Goal: Task Accomplishment & Management: Use online tool/utility

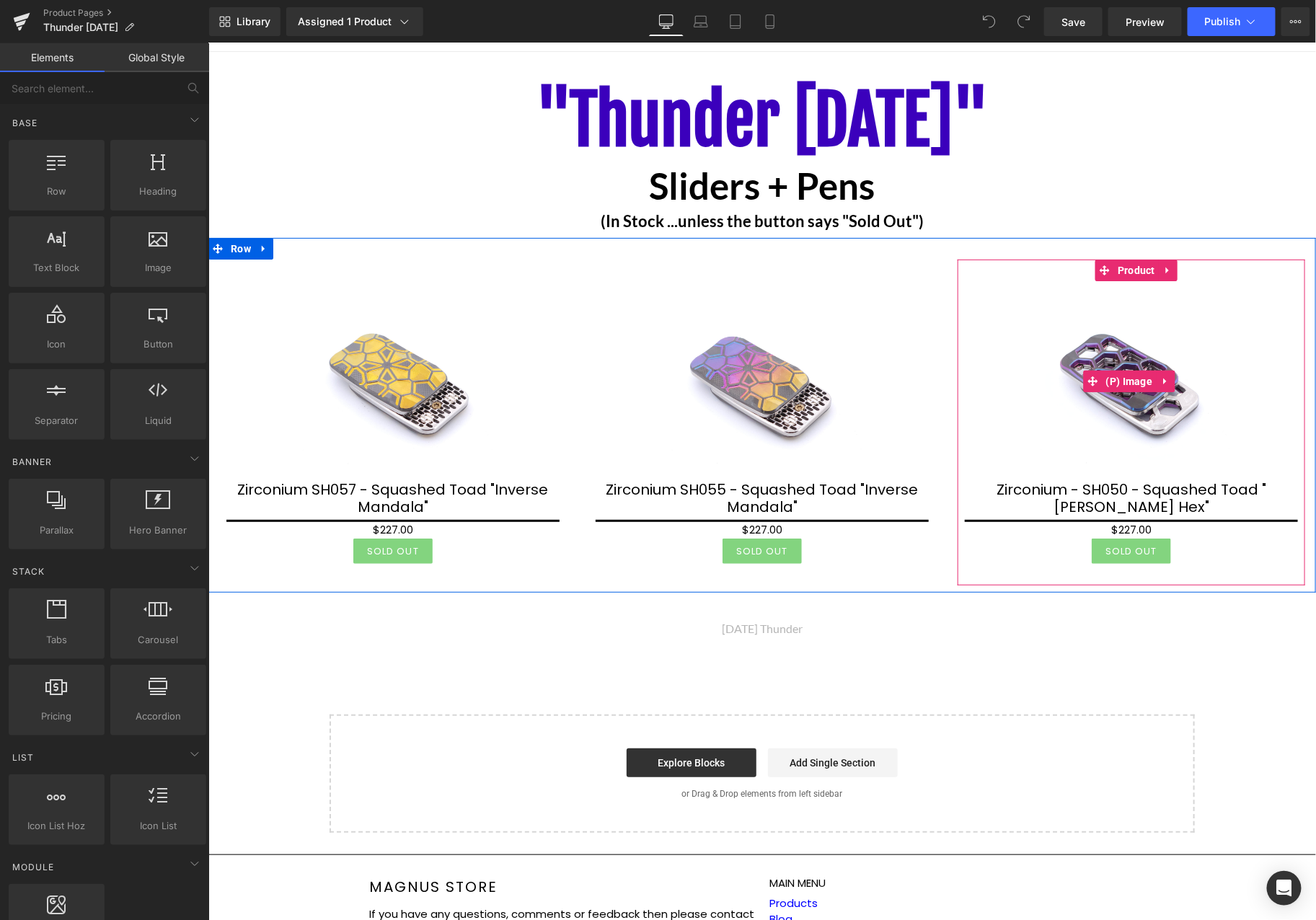
scroll to position [80, 0]
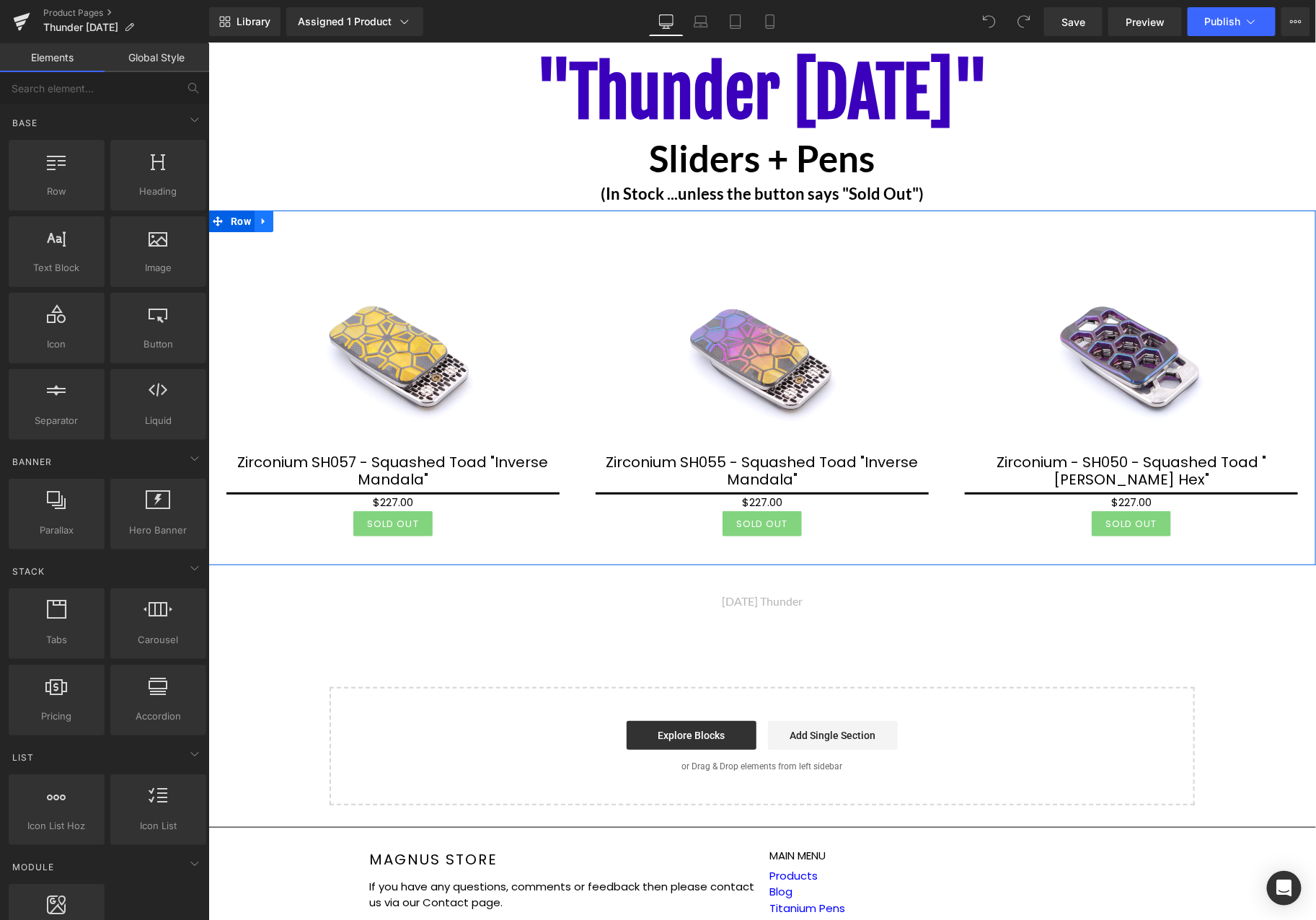
click at [264, 221] on icon at bounding box center [263, 221] width 10 height 11
click at [275, 223] on link at bounding box center [282, 220] width 19 height 21
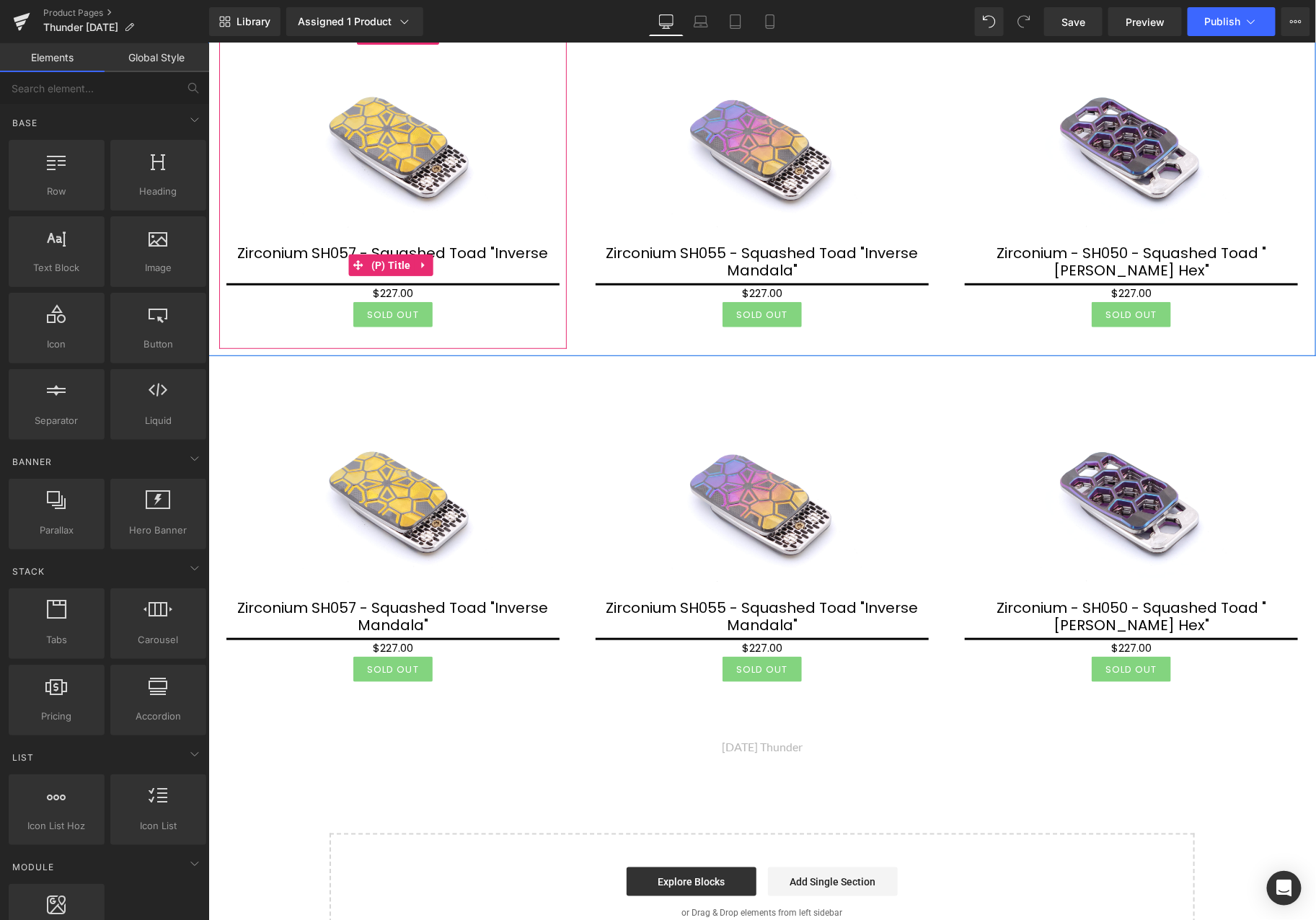
scroll to position [320, 0]
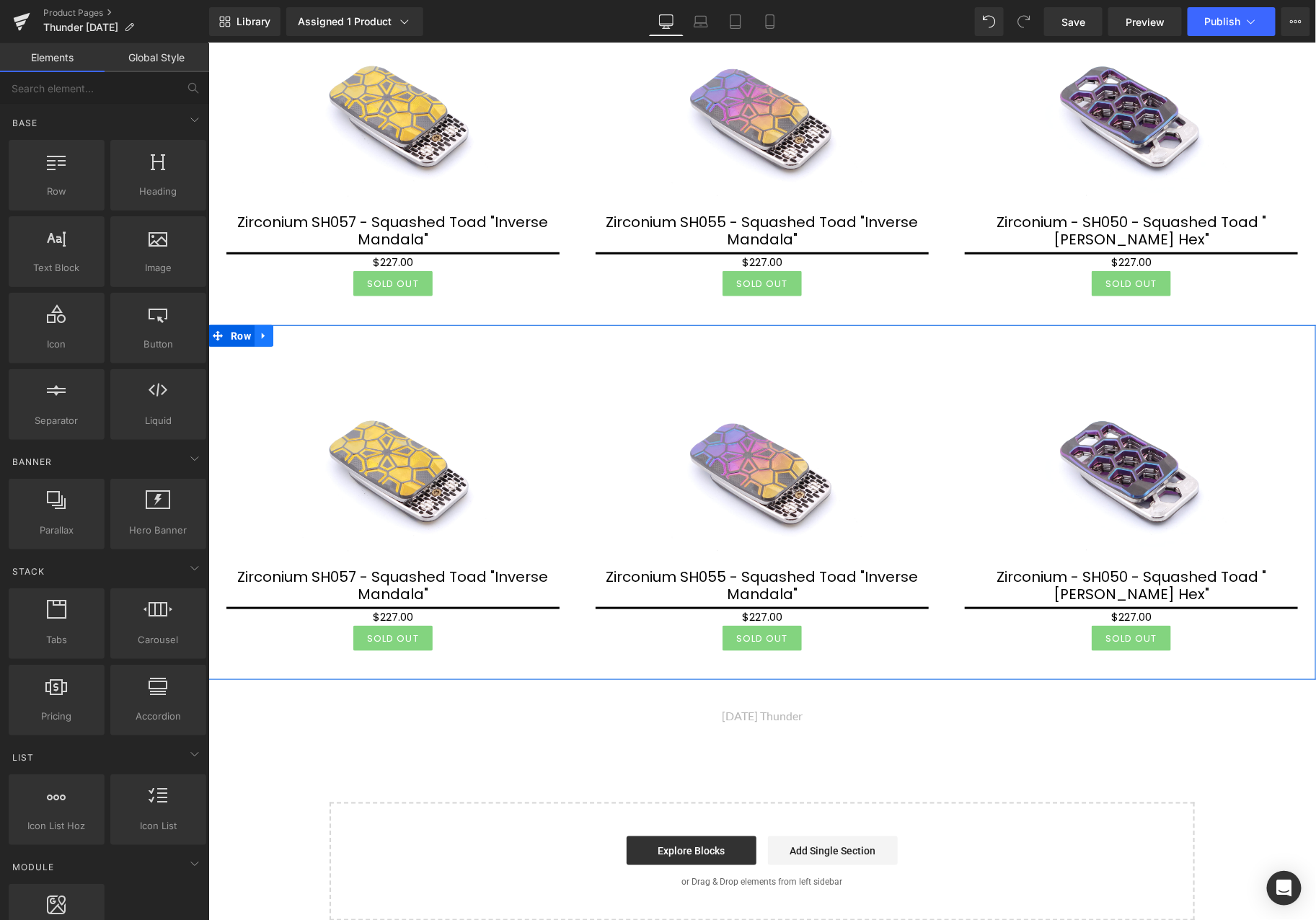
click at [256, 326] on link at bounding box center [263, 335] width 19 height 21
click at [278, 336] on icon at bounding box center [282, 336] width 10 height 11
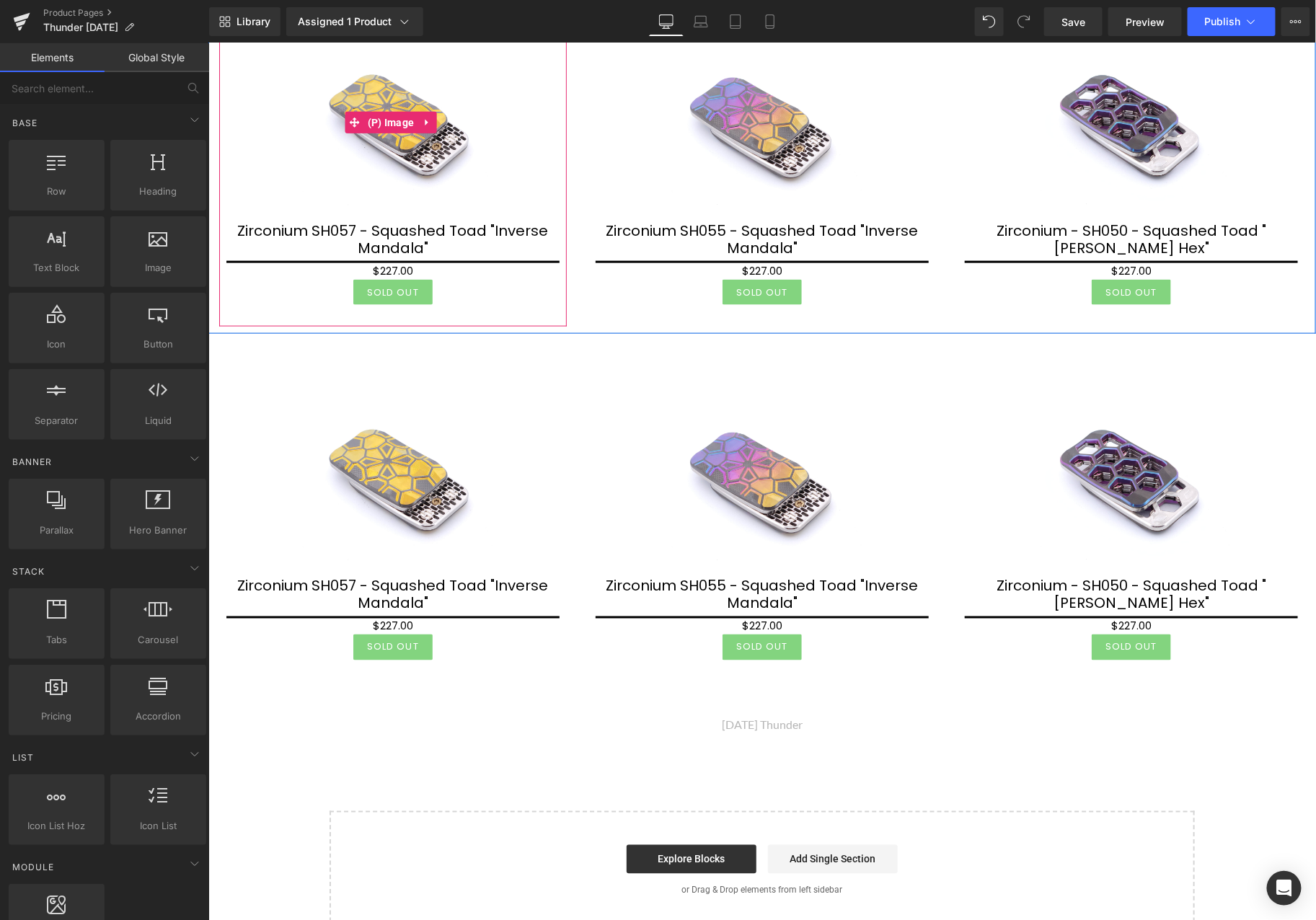
scroll to position [721, 0]
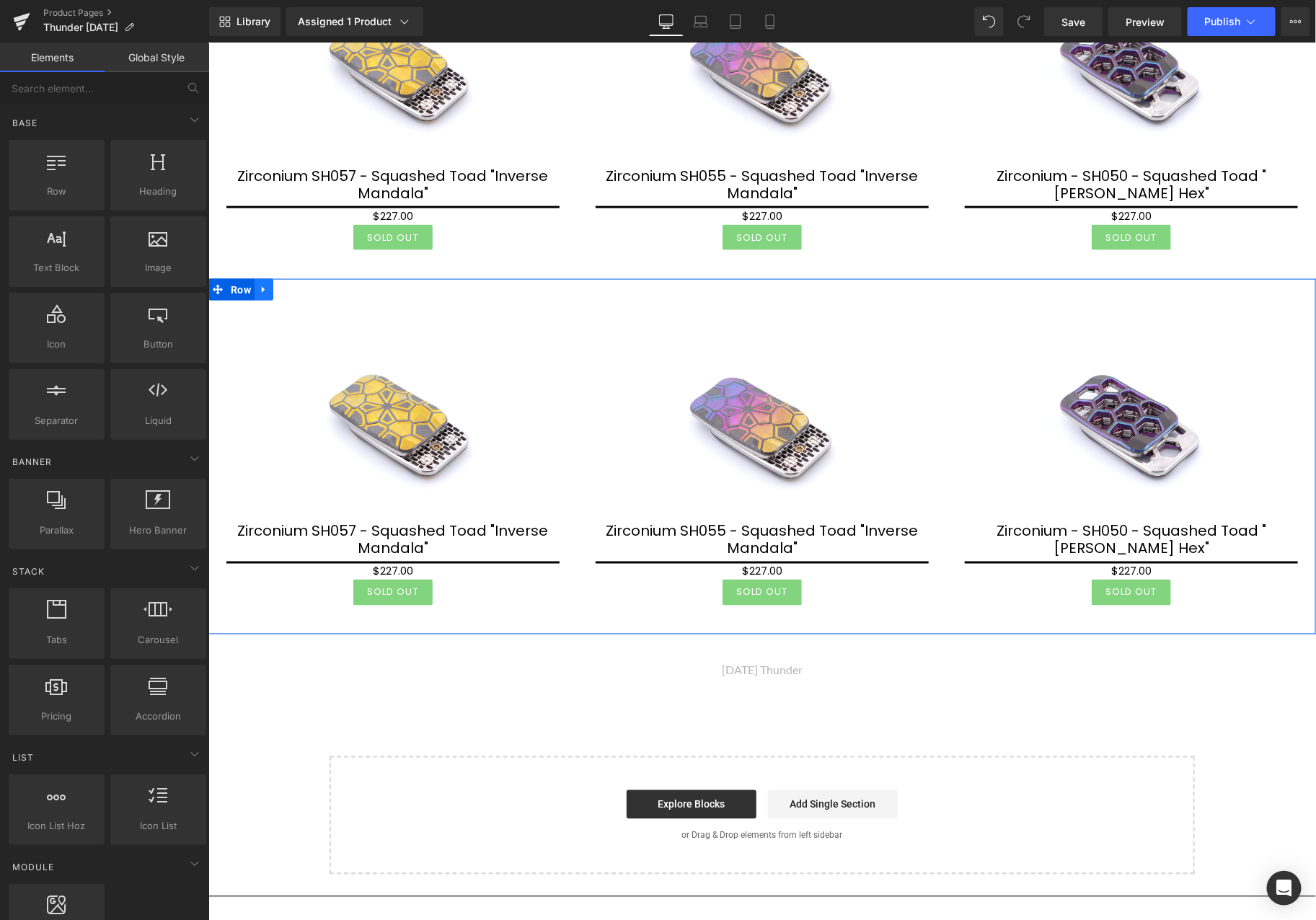
click at [267, 290] on link at bounding box center [263, 289] width 19 height 21
click at [278, 284] on icon at bounding box center [282, 289] width 10 height 10
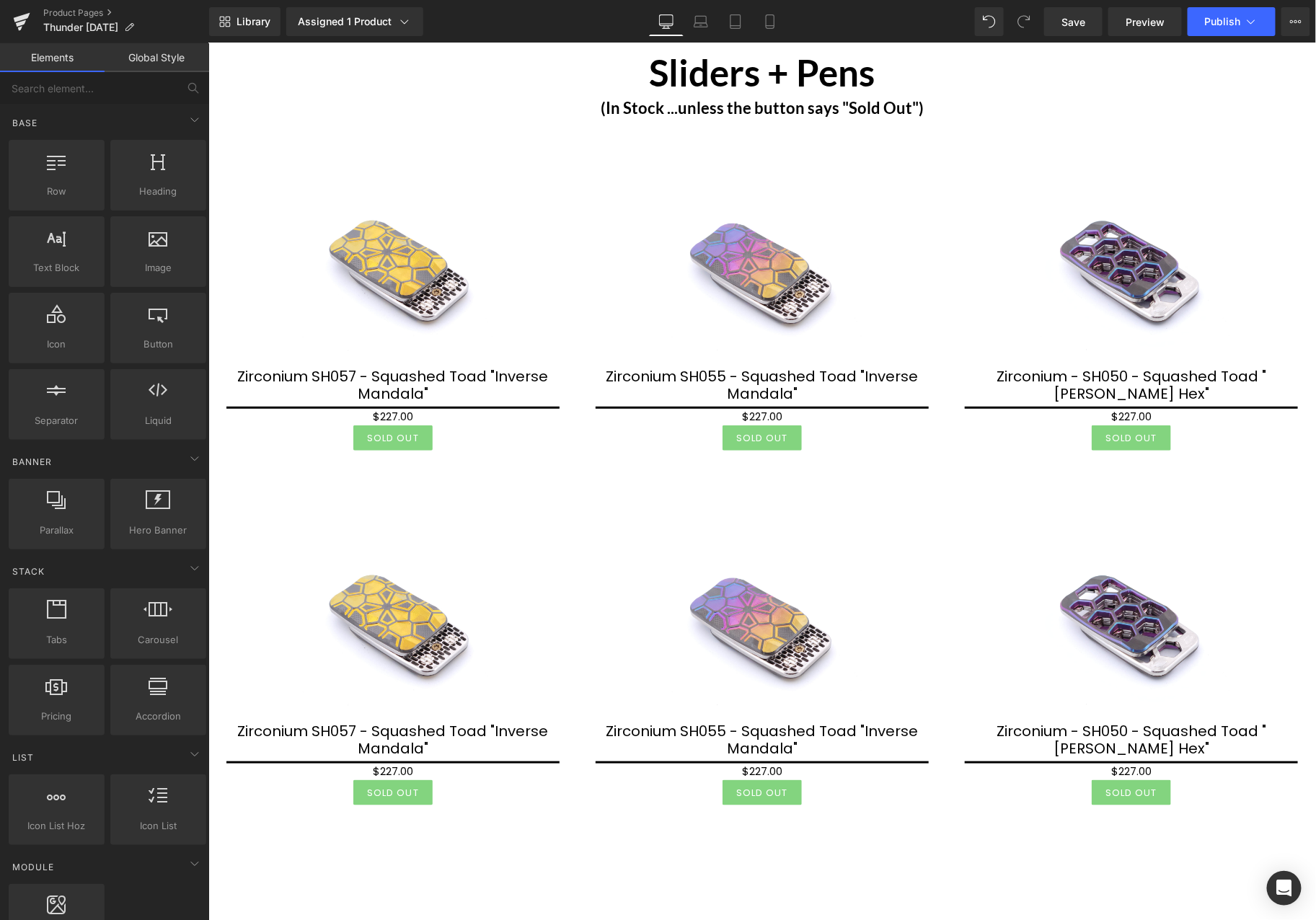
scroll to position [0, 0]
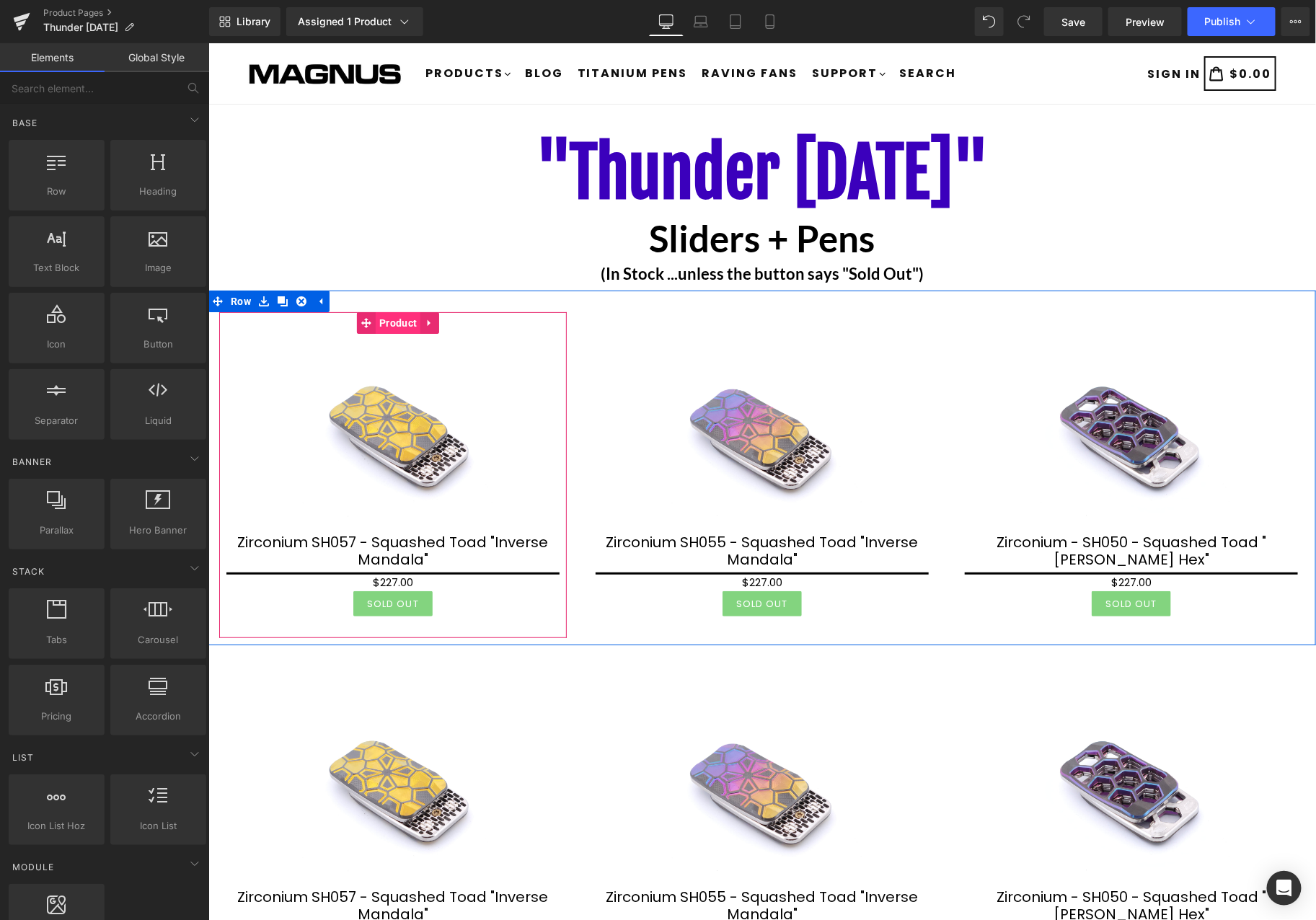
click at [395, 320] on span "Product" at bounding box center [397, 322] width 45 height 21
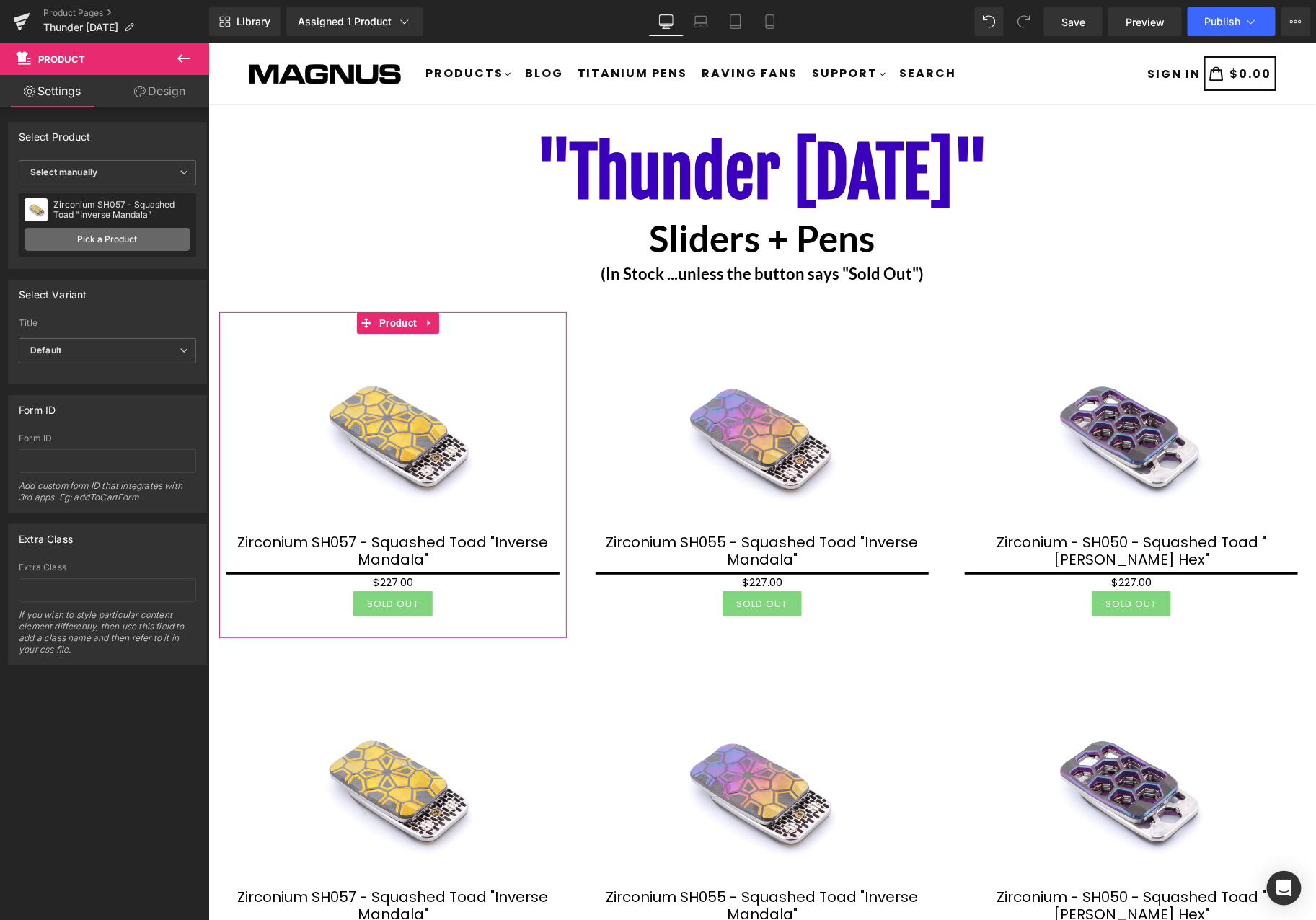
click at [127, 239] on link "Pick a Product" at bounding box center [108, 239] width 166 height 23
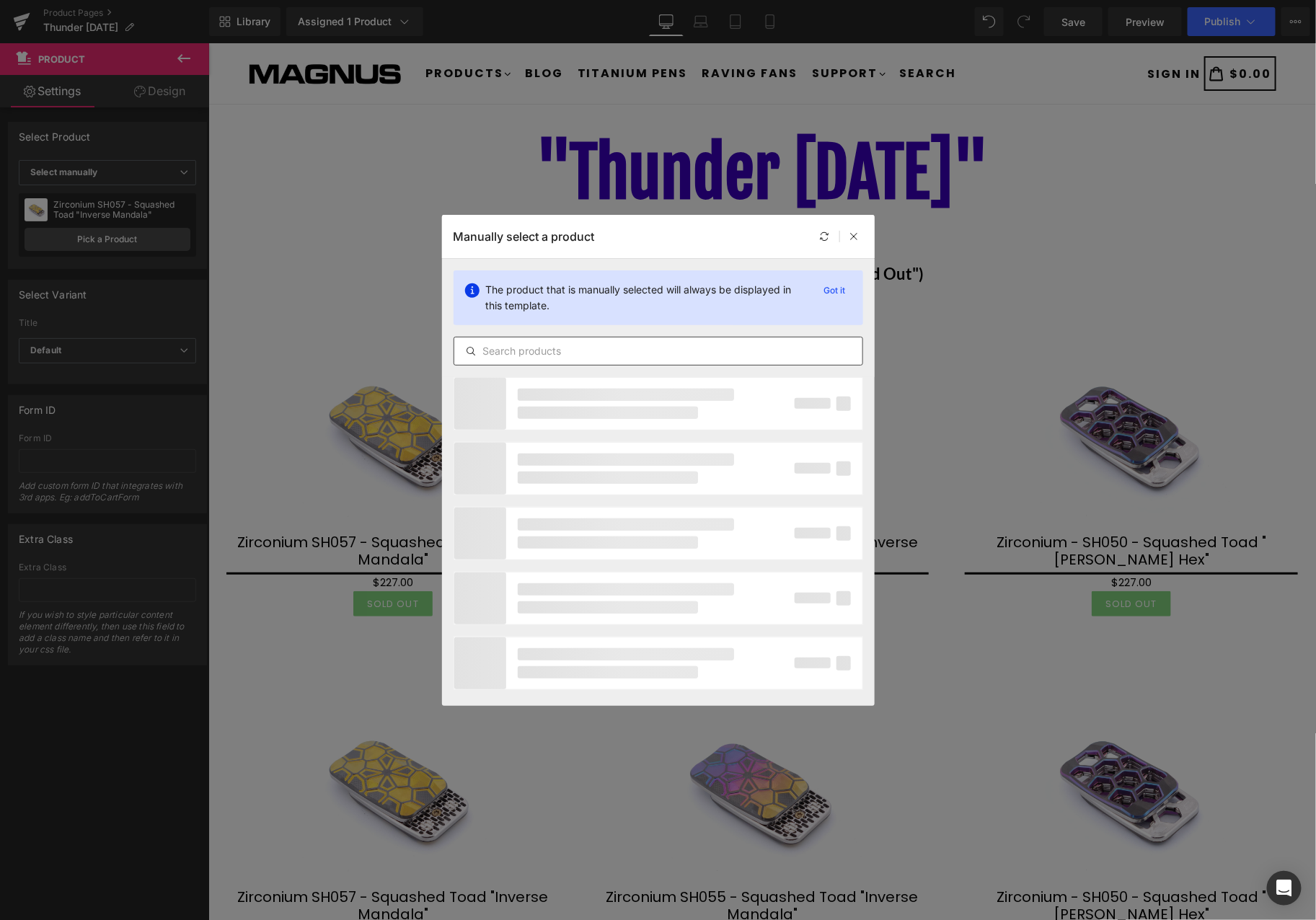
click at [555, 355] on input "text" at bounding box center [658, 351] width 408 height 17
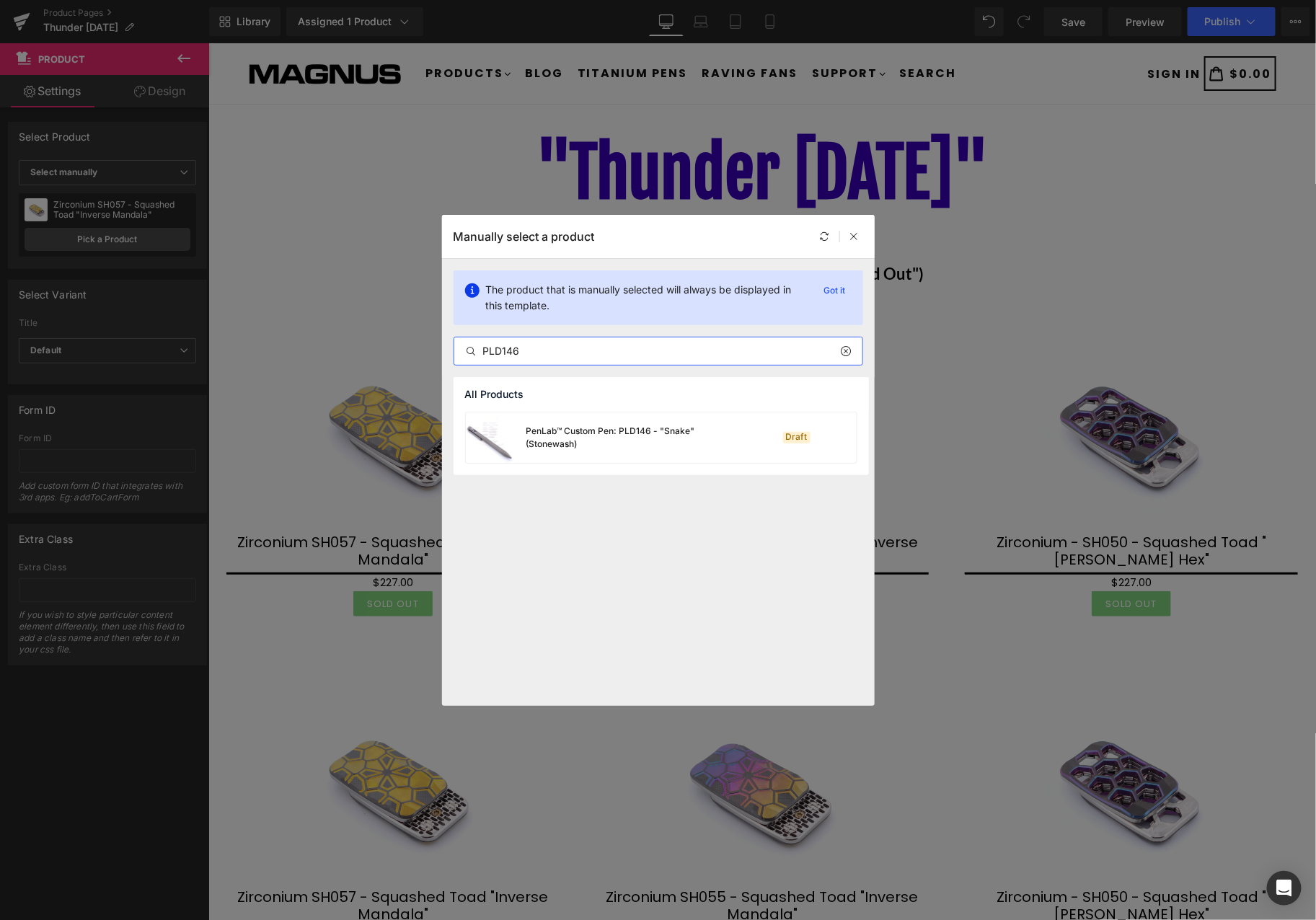
type input "PLD146"
click at [607, 437] on div "PenLab™ Custom Pen: PLD146 - "Snake" (Stonewash)" at bounding box center [635, 437] width 217 height 26
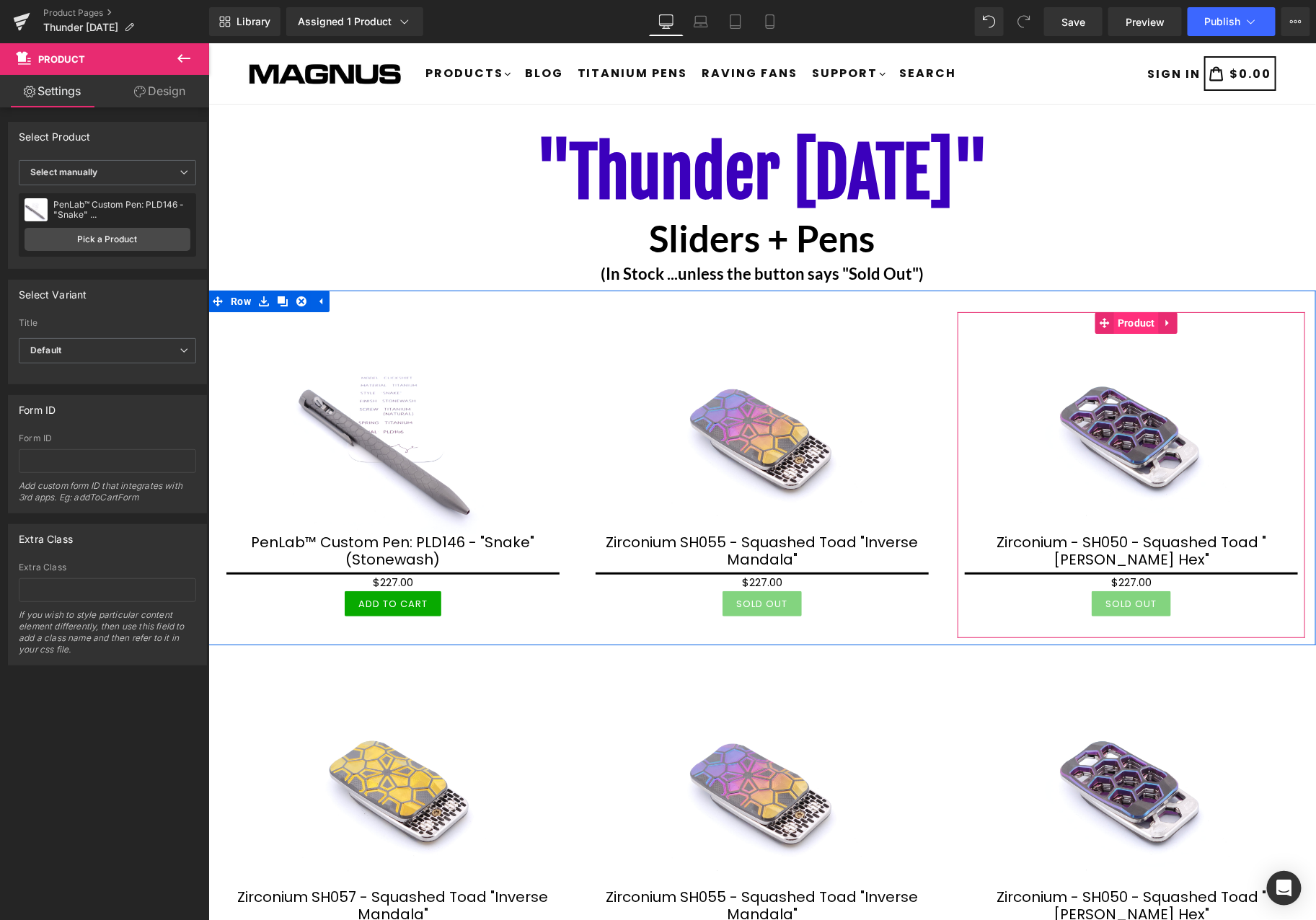
click at [1125, 322] on span "Product" at bounding box center [1136, 322] width 45 height 21
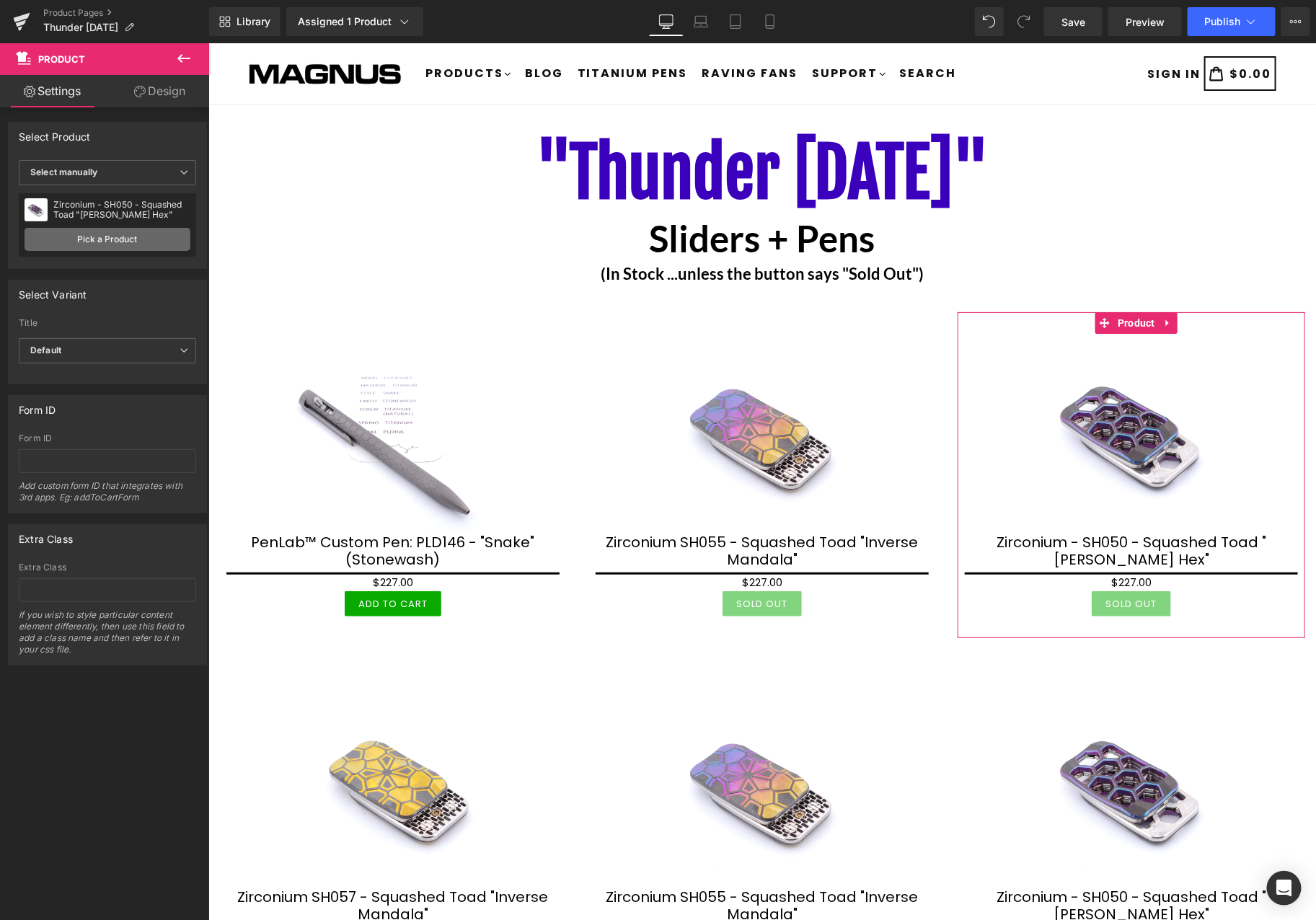
click at [55, 248] on link "Pick a Product" at bounding box center [108, 239] width 166 height 23
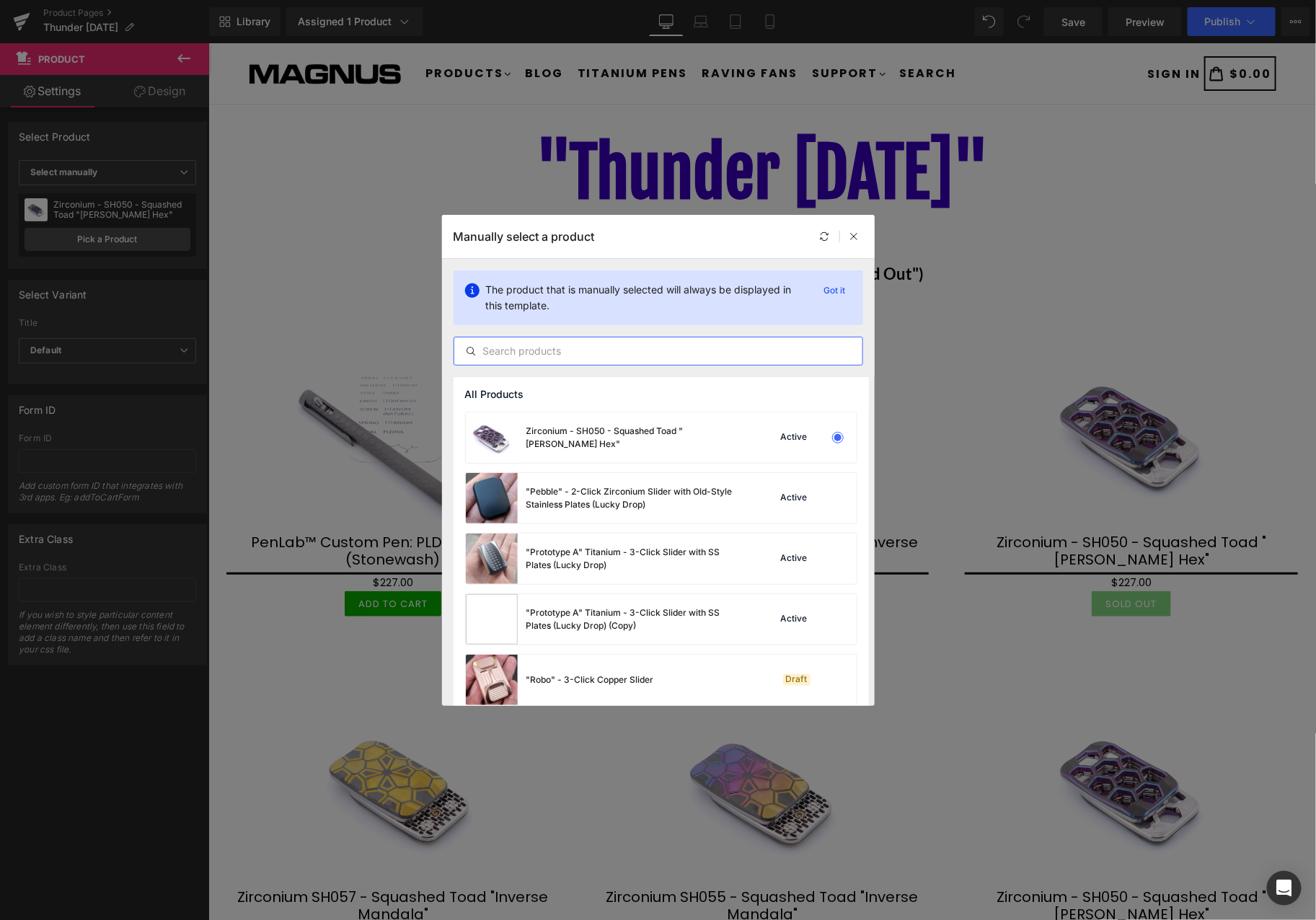
click at [608, 355] on input "text" at bounding box center [658, 351] width 408 height 17
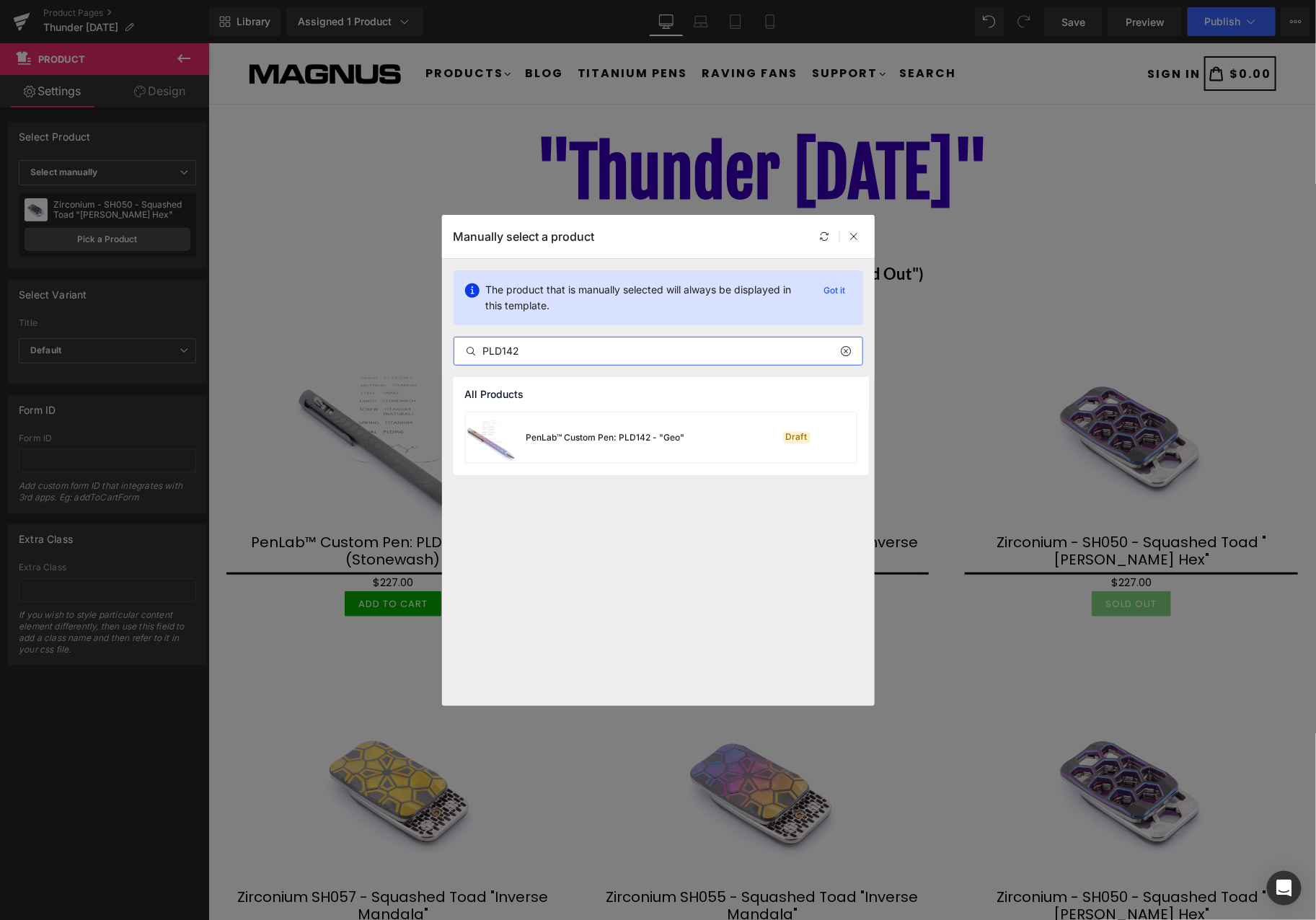
type input "PLD142"
click at [617, 442] on div "PenLab™ Custom Pen: PLD142 - "Geo"" at bounding box center [606, 437] width 159 height 13
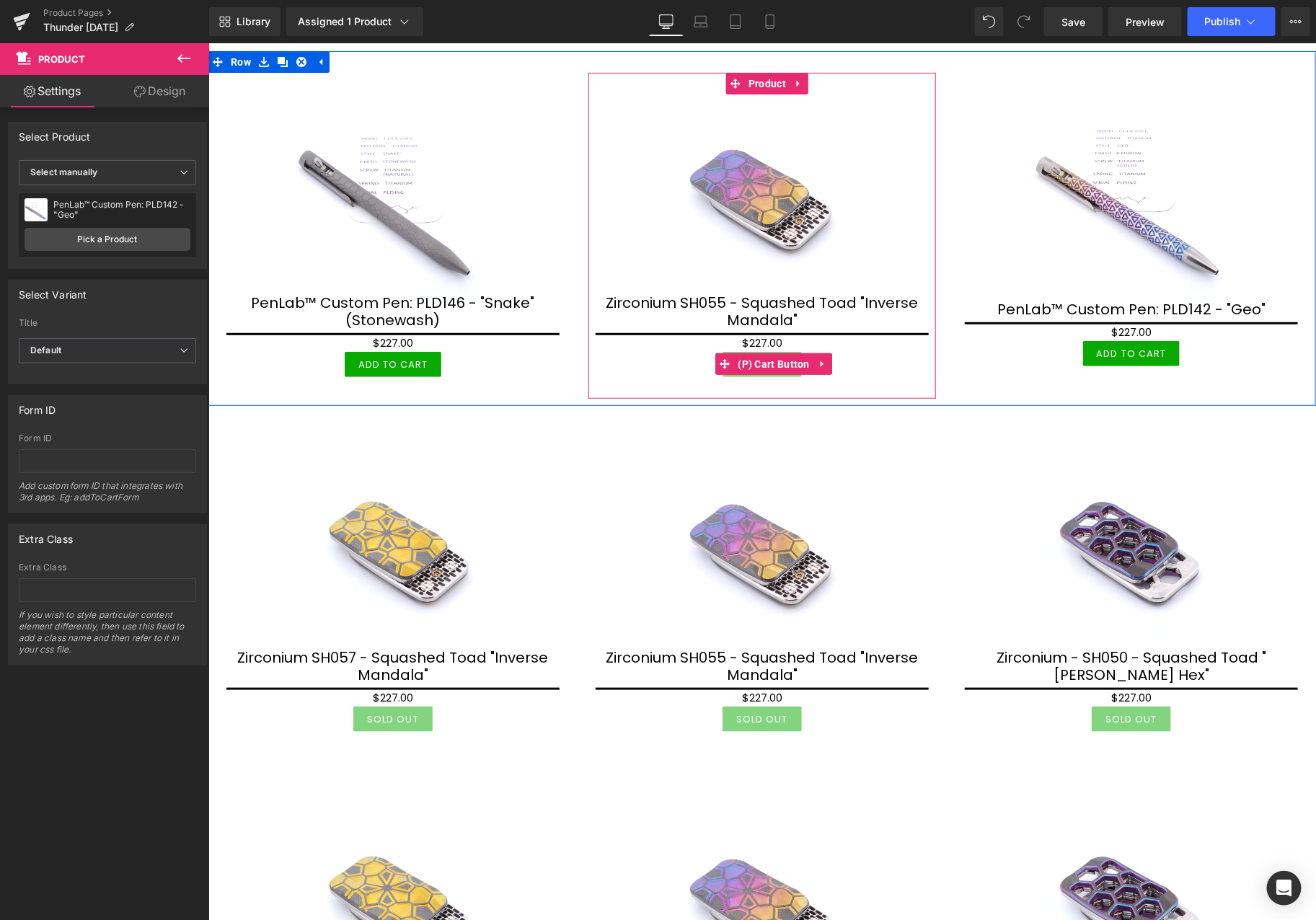
scroll to position [240, 0]
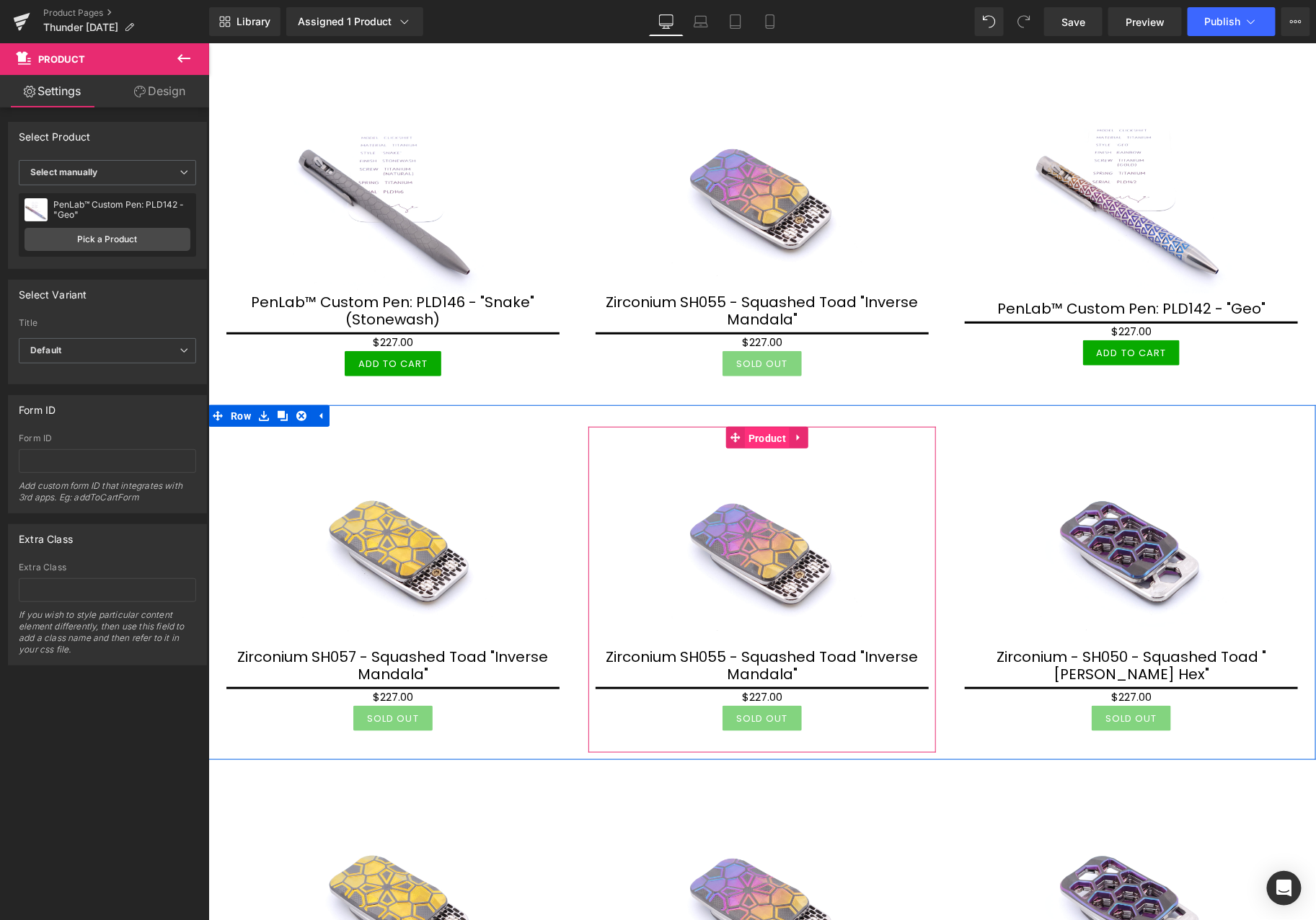
click at [761, 437] on span "Product" at bounding box center [766, 437] width 45 height 21
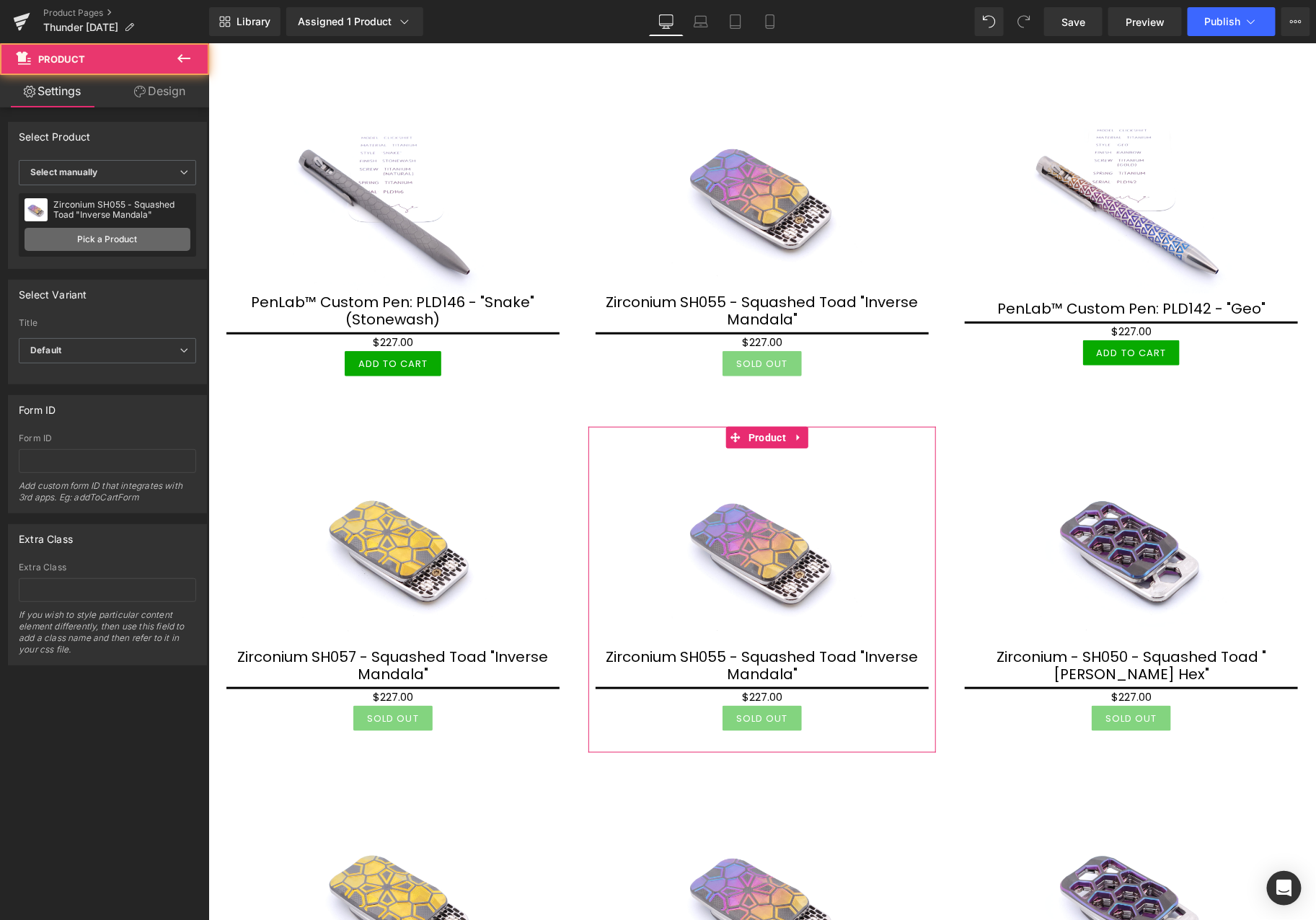
click at [134, 237] on link "Pick a Product" at bounding box center [108, 239] width 166 height 23
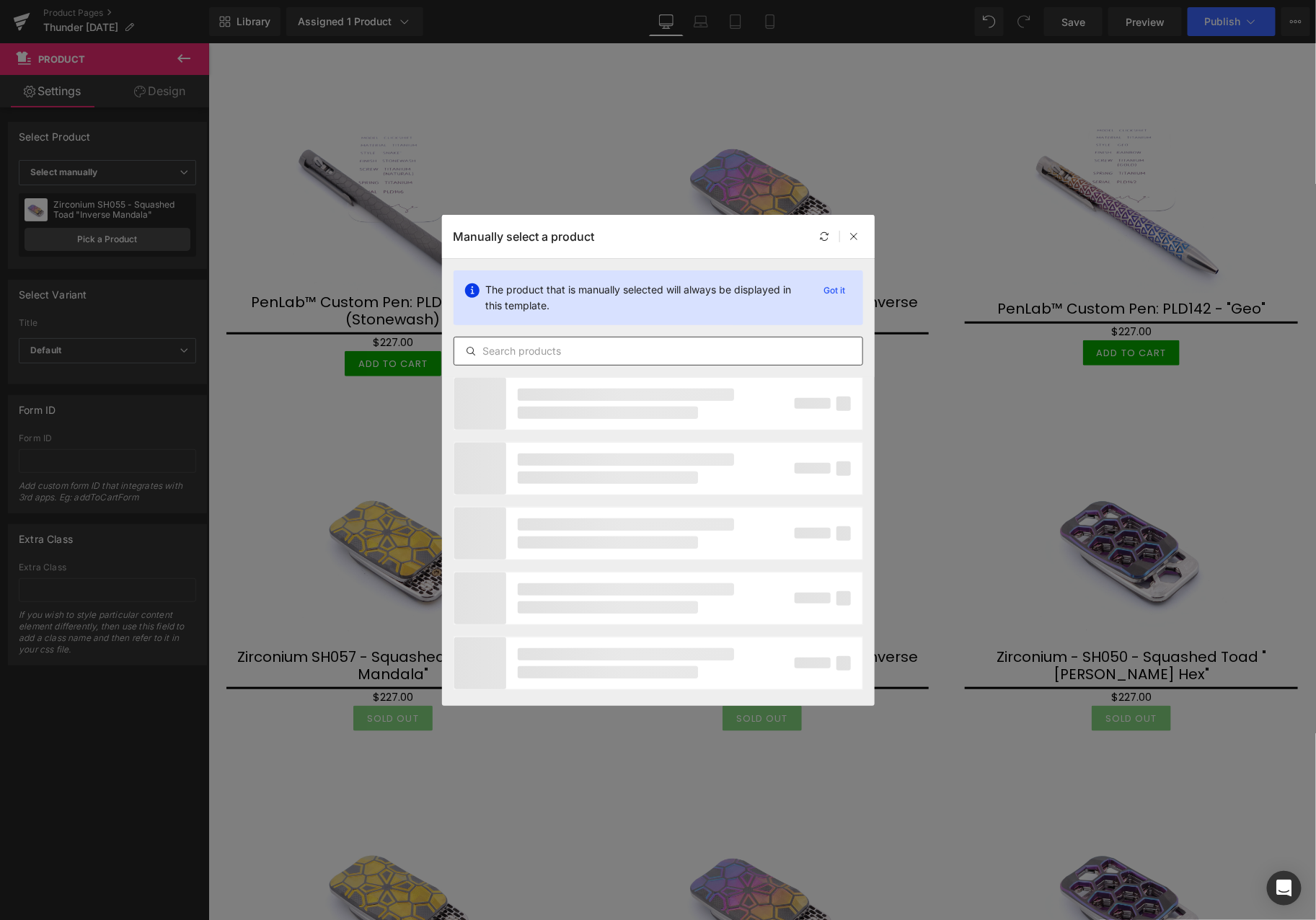
click at [620, 358] on input "text" at bounding box center [658, 351] width 408 height 17
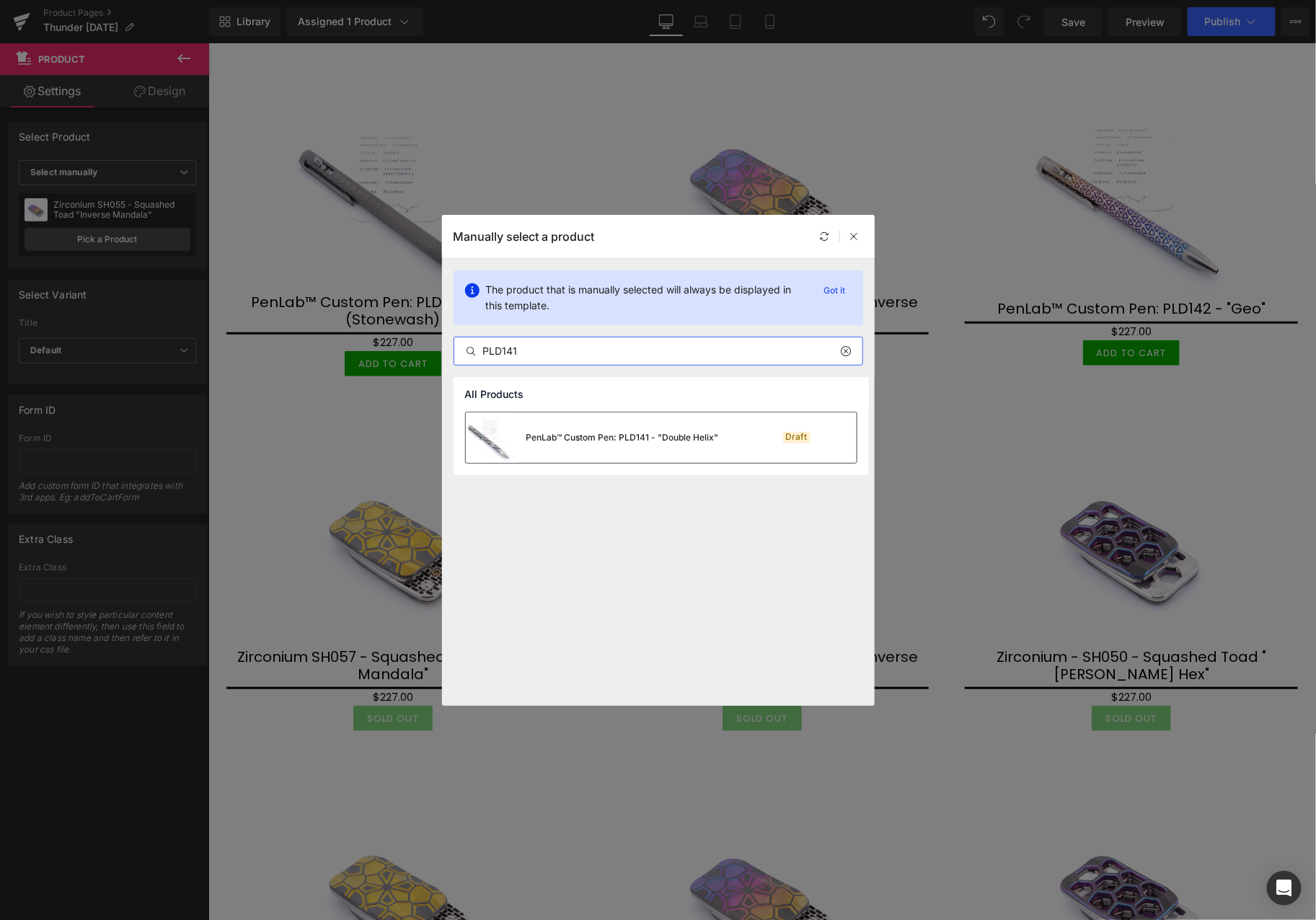
type input "PLD141"
click at [630, 450] on div "PenLab™ Custom Pen: PLD141 - "Double Helix"" at bounding box center [592, 437] width 253 height 51
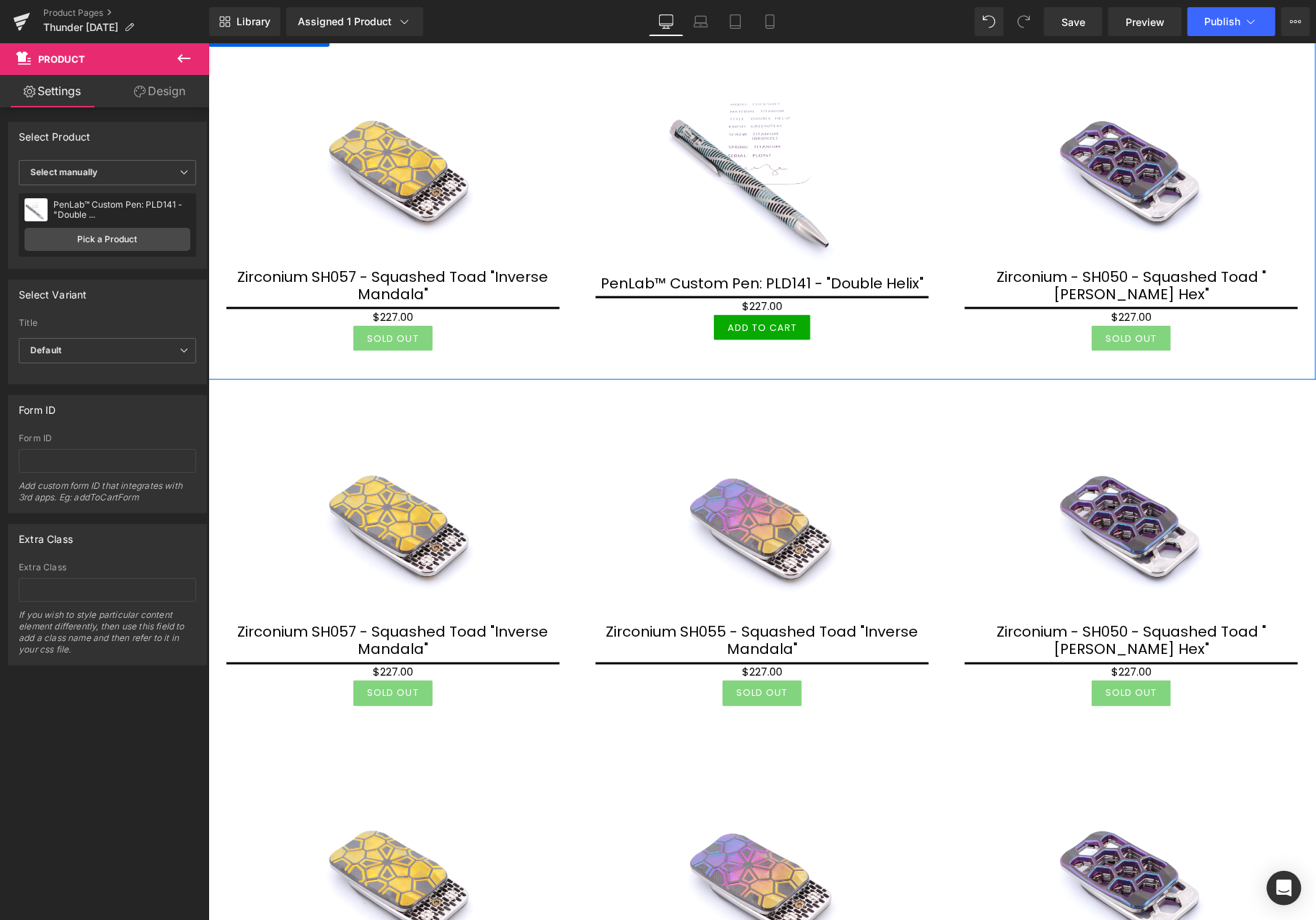
scroll to position [641, 0]
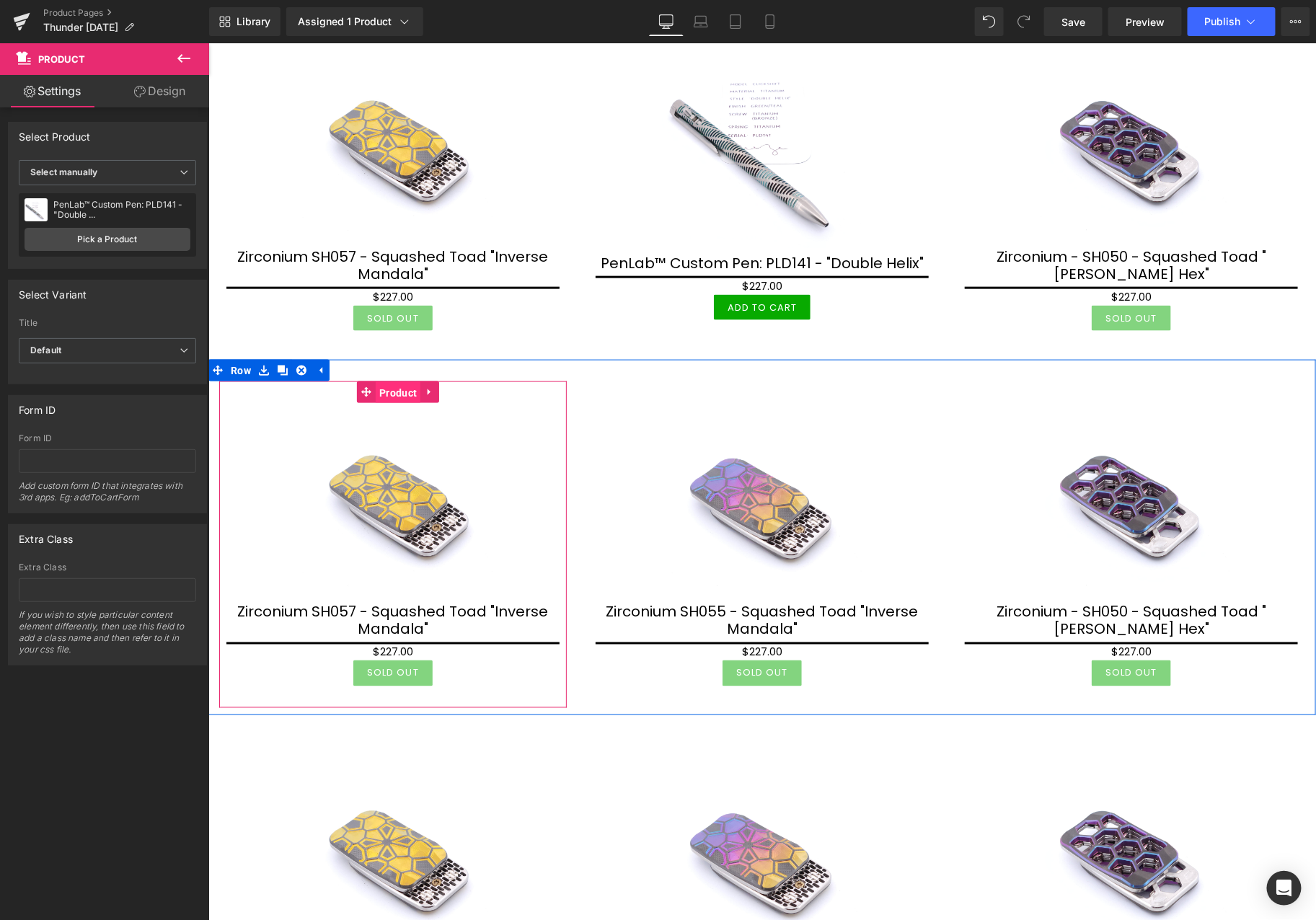
click at [391, 385] on span "Product" at bounding box center [397, 392] width 45 height 21
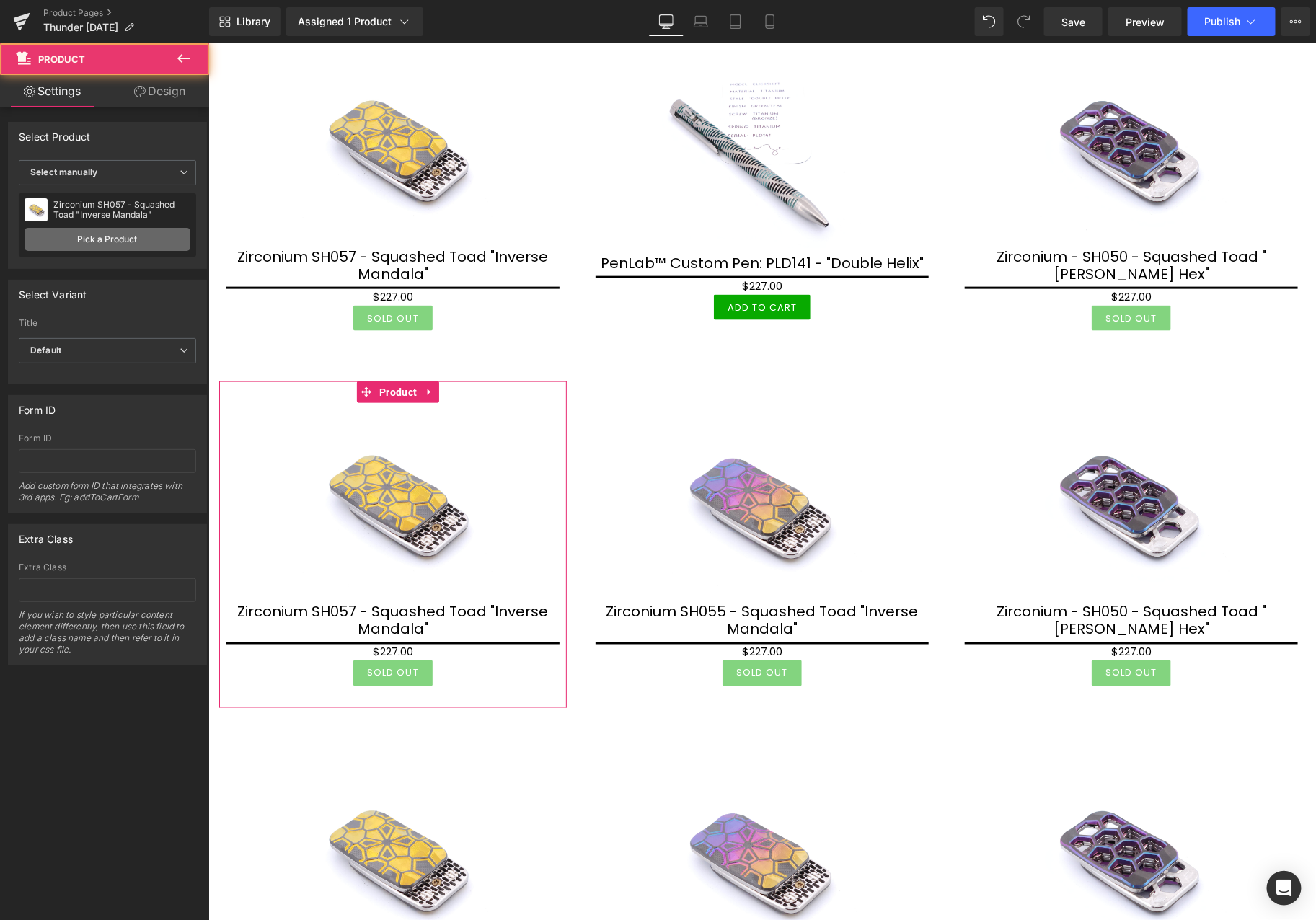
click at [116, 237] on link "Pick a Product" at bounding box center [108, 239] width 166 height 23
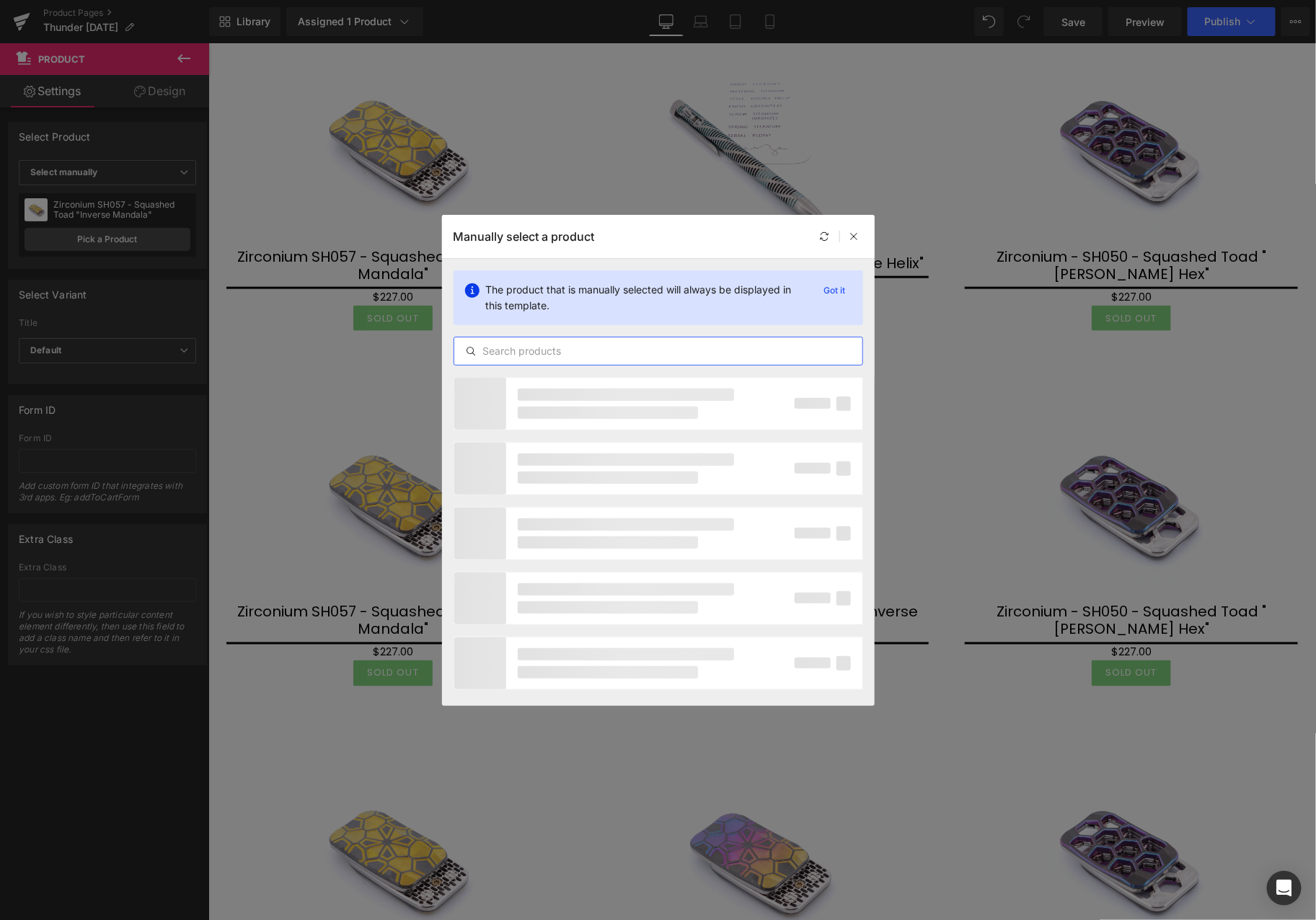
click at [575, 350] on input "text" at bounding box center [658, 351] width 408 height 17
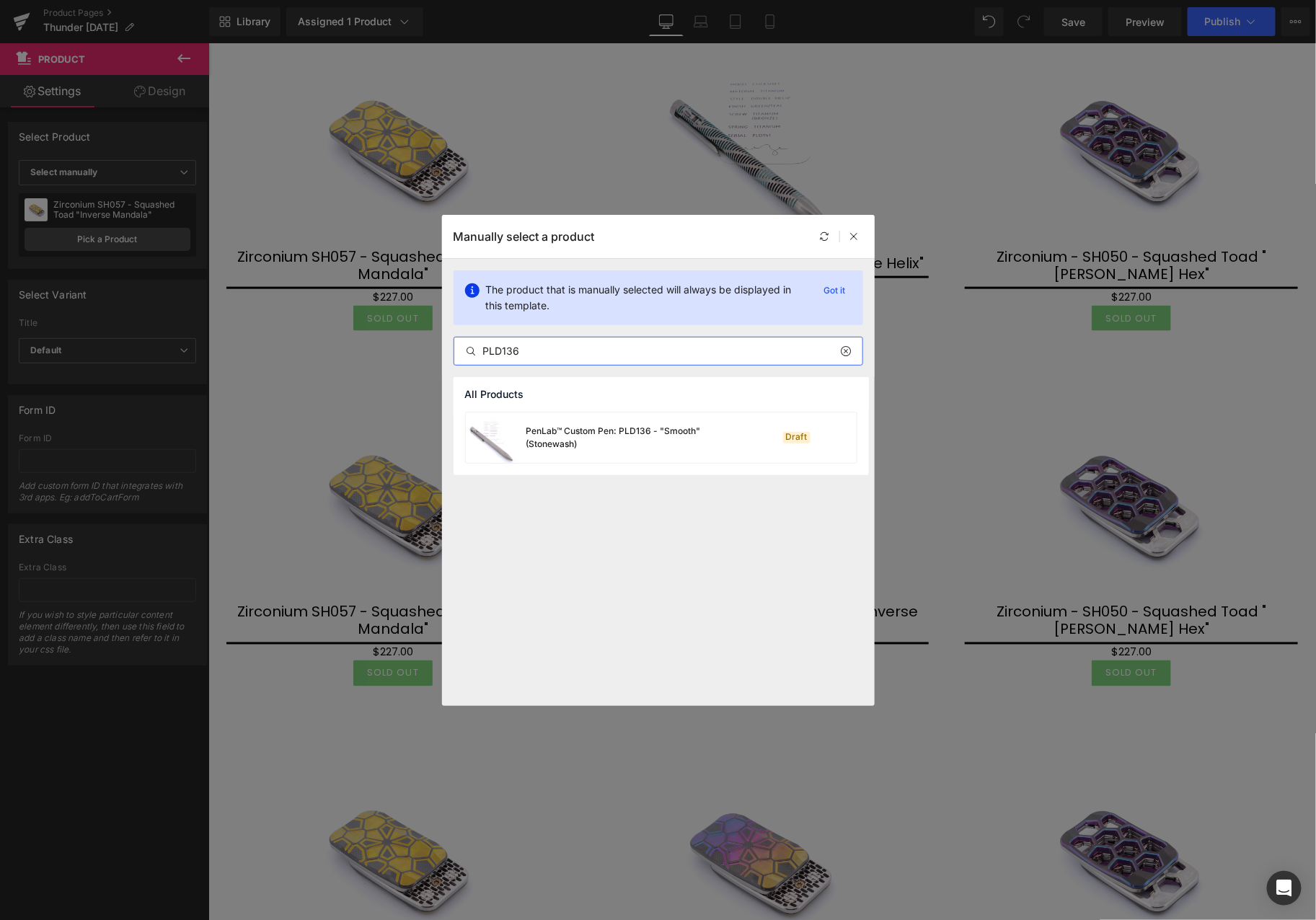
type input "PLD136"
click at [608, 434] on div "PenLab™ Custom Pen: PLD136 - "Smooth" (Stonewash)" at bounding box center [635, 437] width 217 height 26
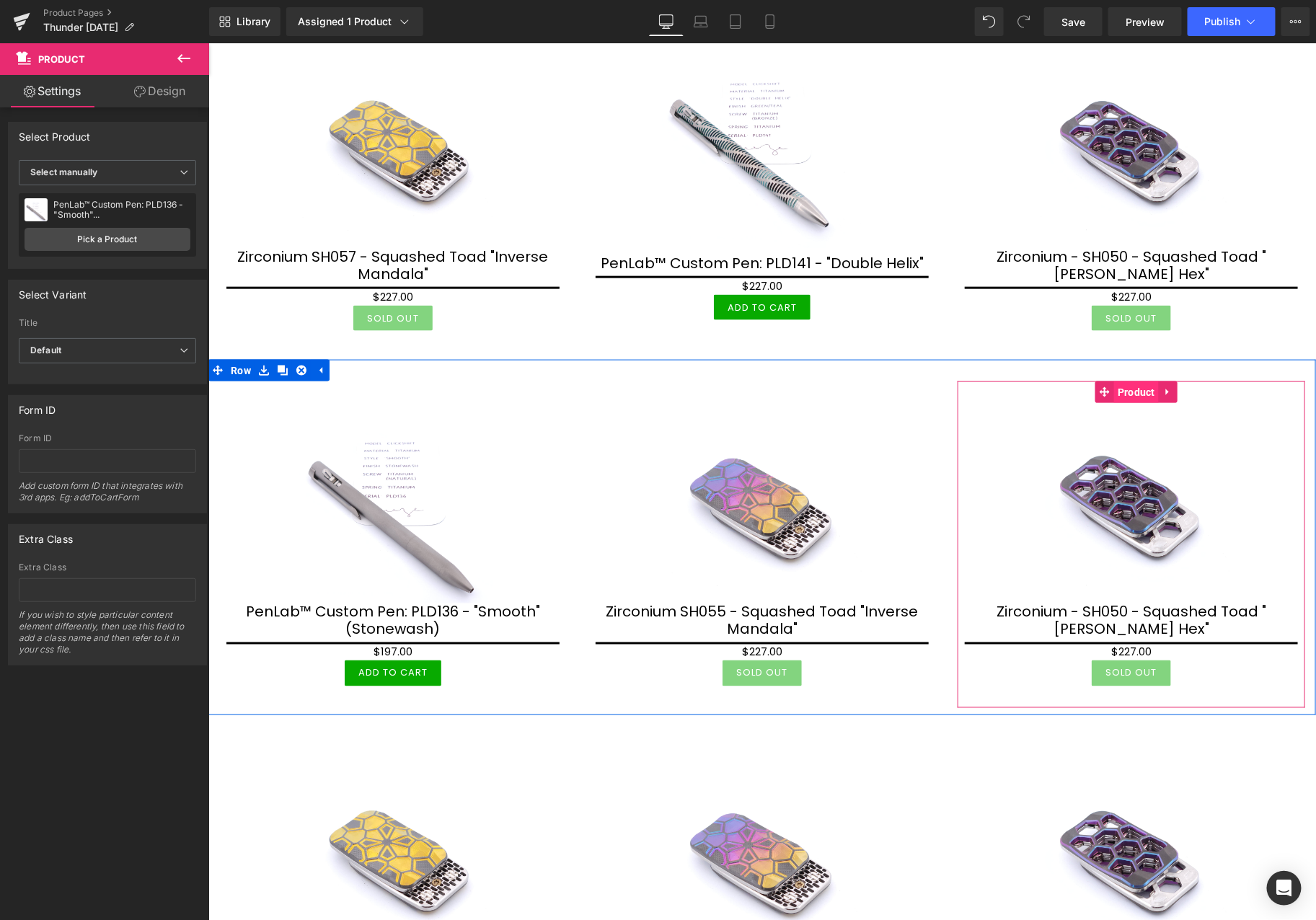
click at [1124, 390] on span "Product" at bounding box center [1136, 391] width 45 height 21
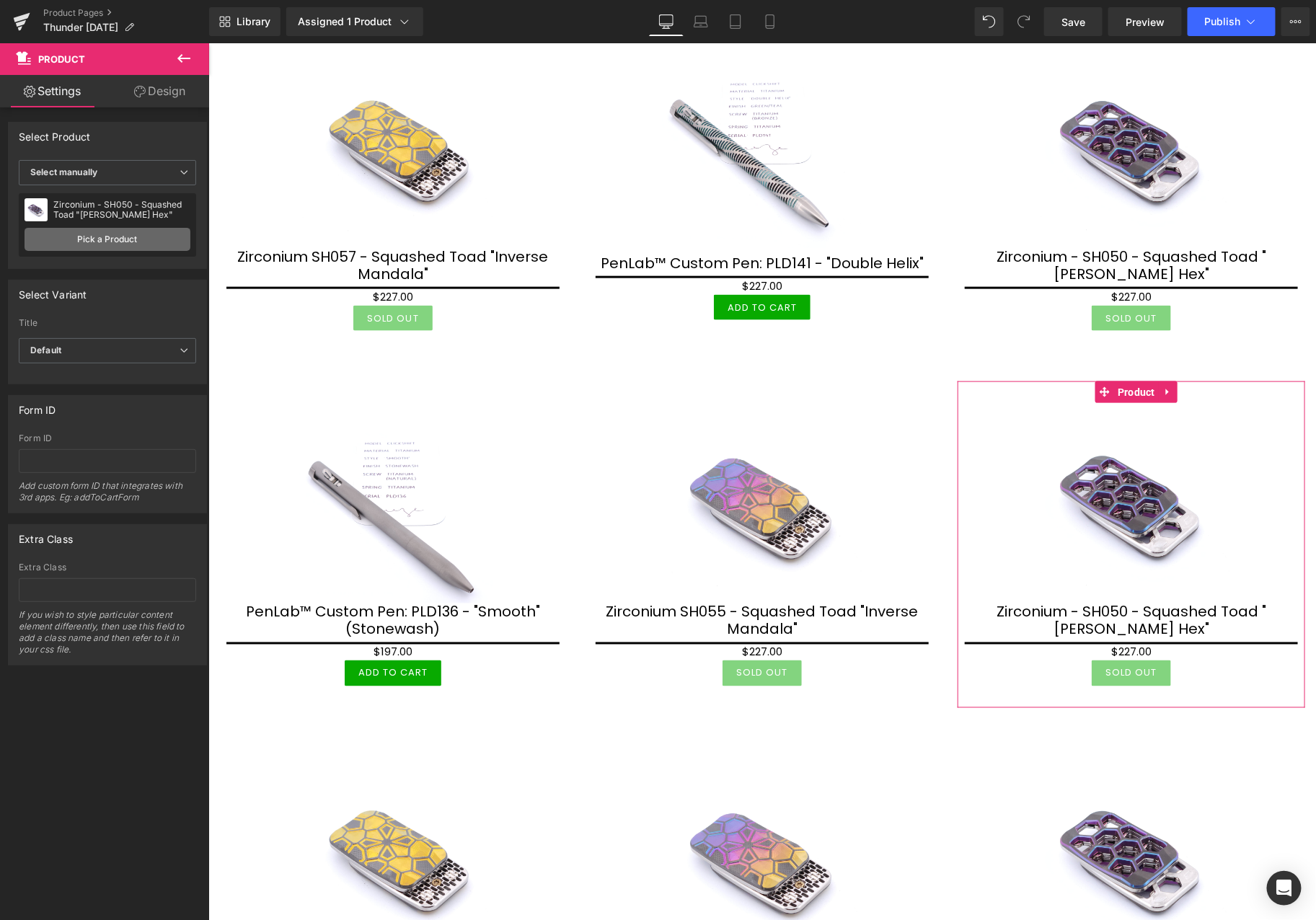
click at [123, 246] on link "Pick a Product" at bounding box center [108, 239] width 166 height 23
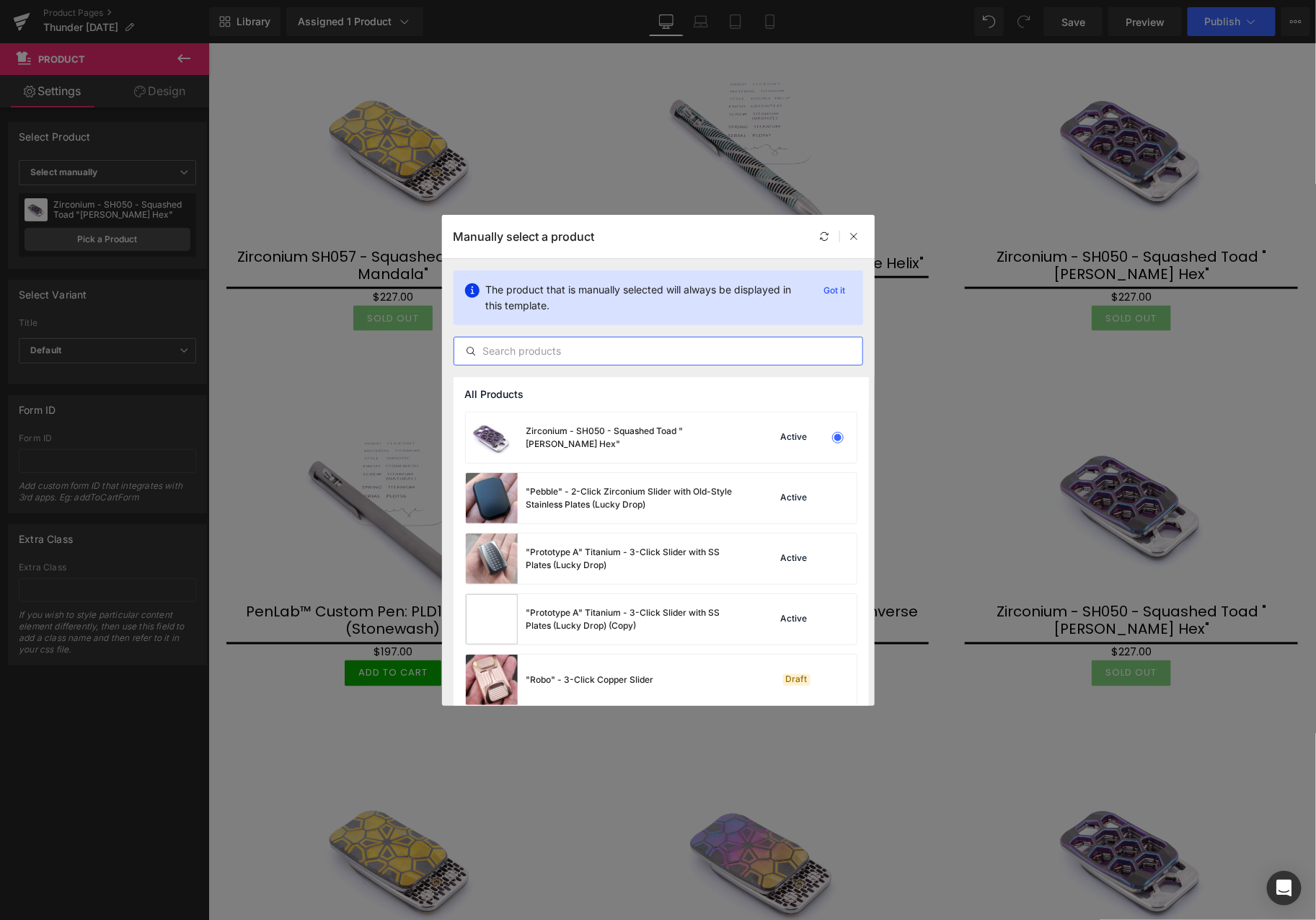
click at [695, 347] on input "text" at bounding box center [658, 351] width 408 height 17
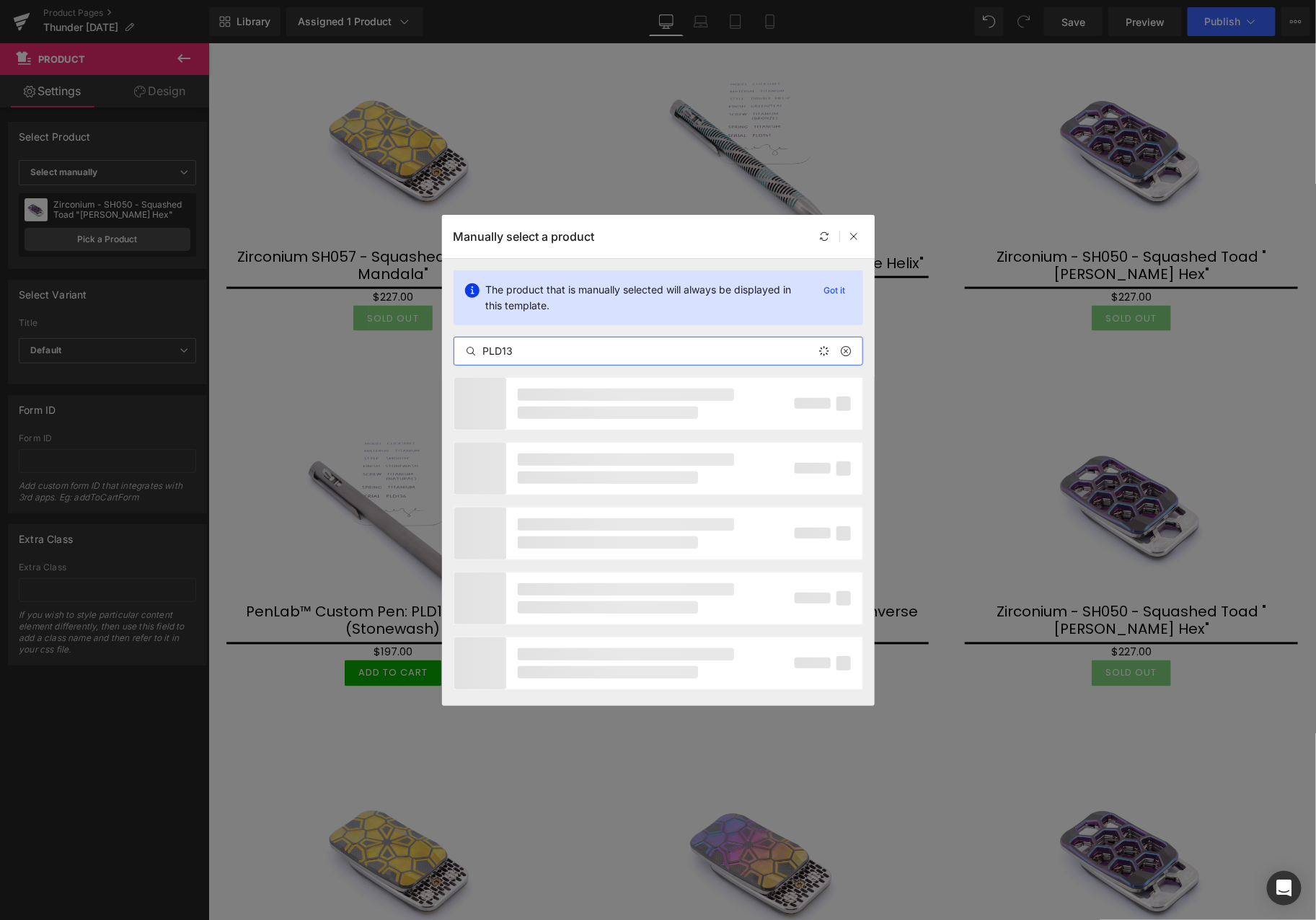
type input "PLD136"
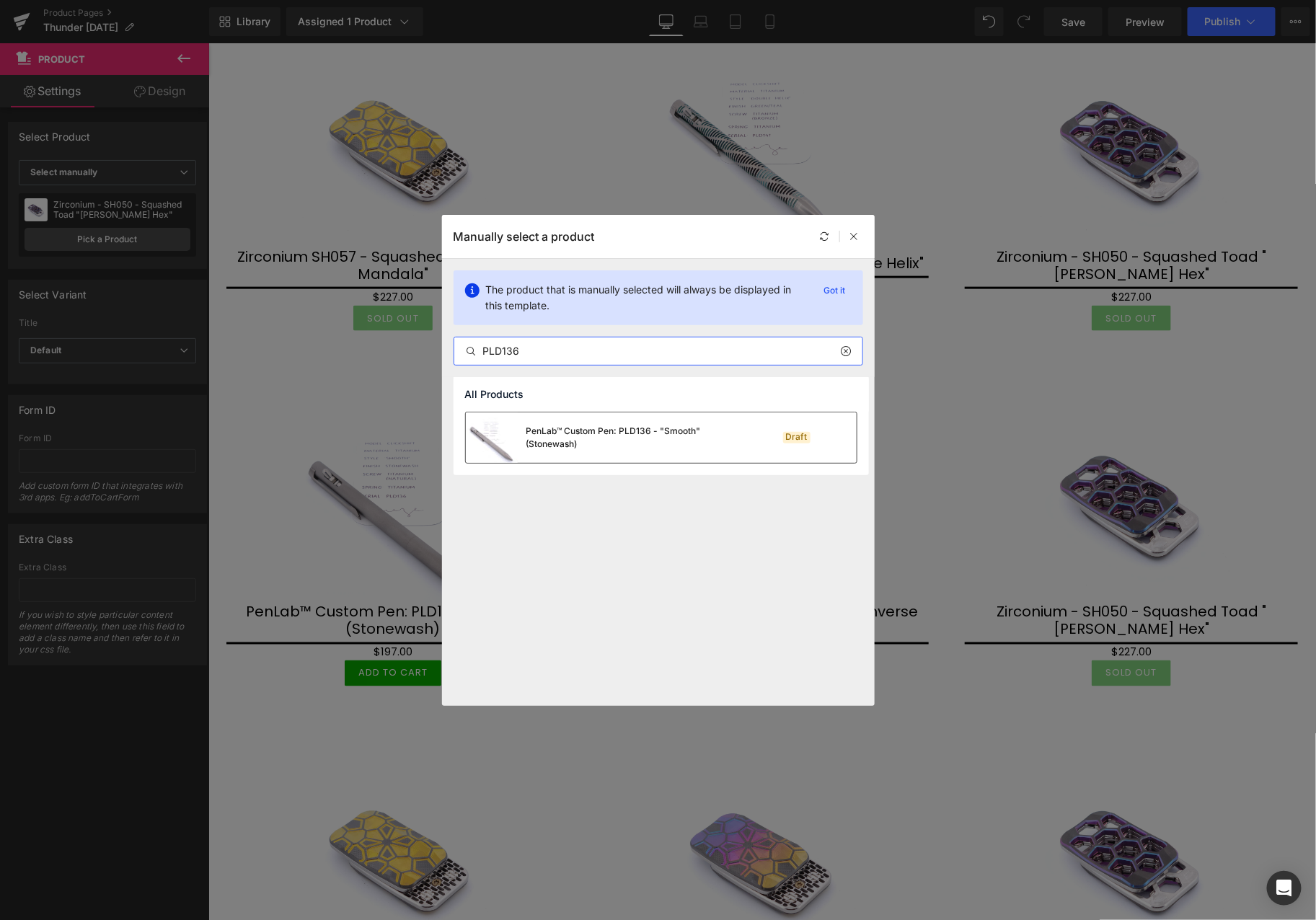
click at [667, 444] on div "PenLab™ Custom Pen: PLD136 - "Smooth" (Stonewash)" at bounding box center [635, 437] width 217 height 26
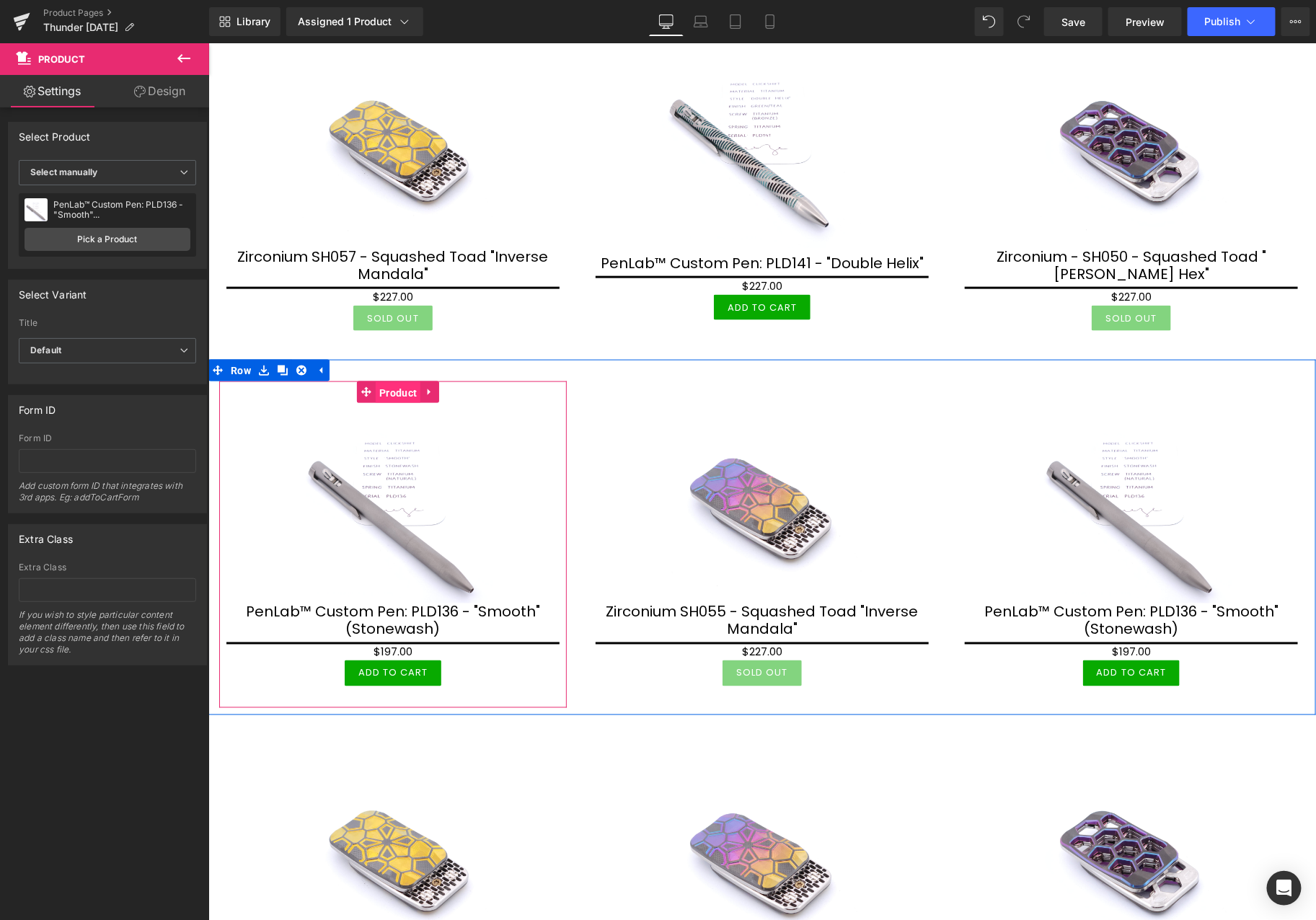
click at [388, 392] on span "Product" at bounding box center [397, 392] width 45 height 21
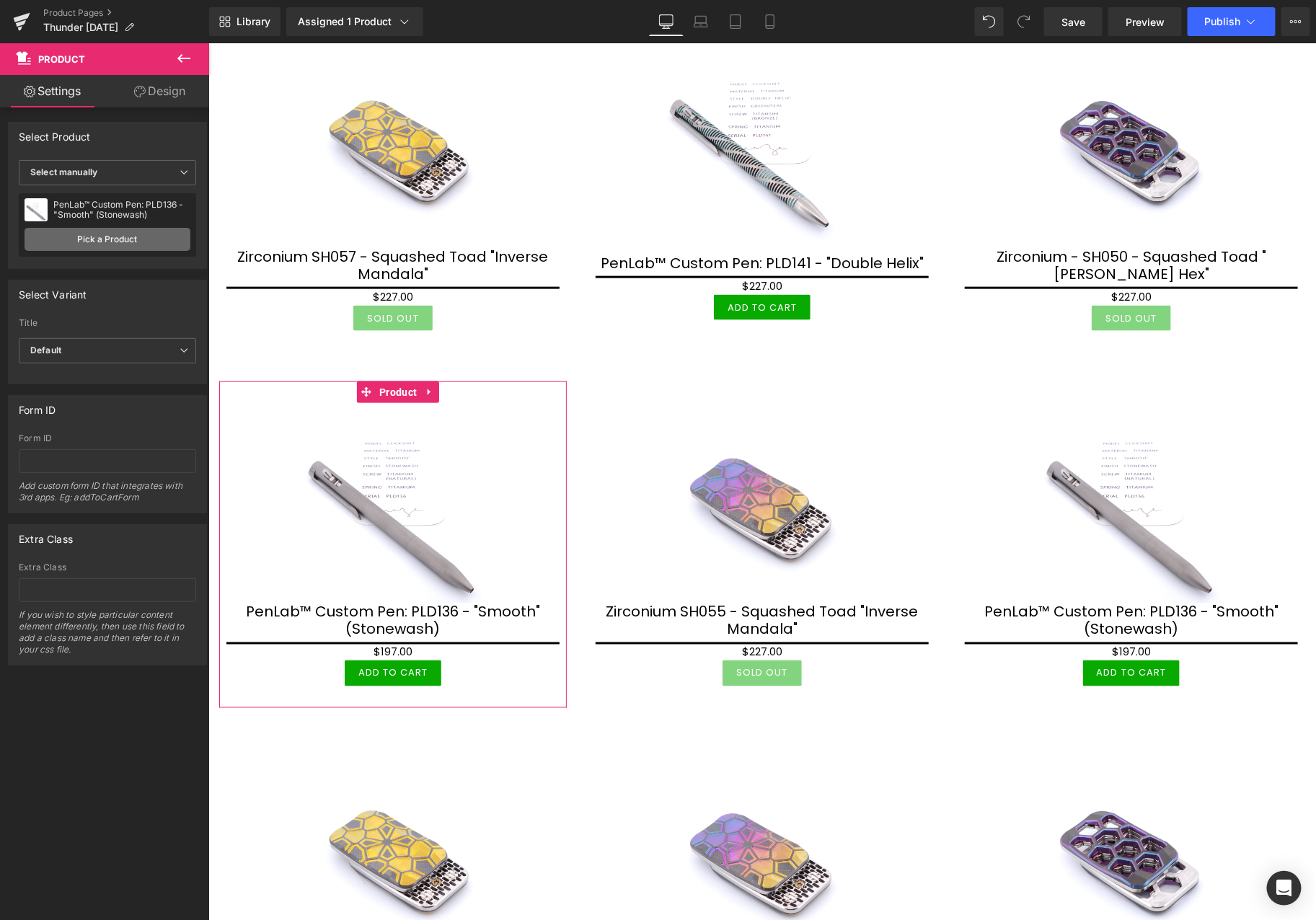
click at [161, 245] on link "Pick a Product" at bounding box center [108, 239] width 166 height 23
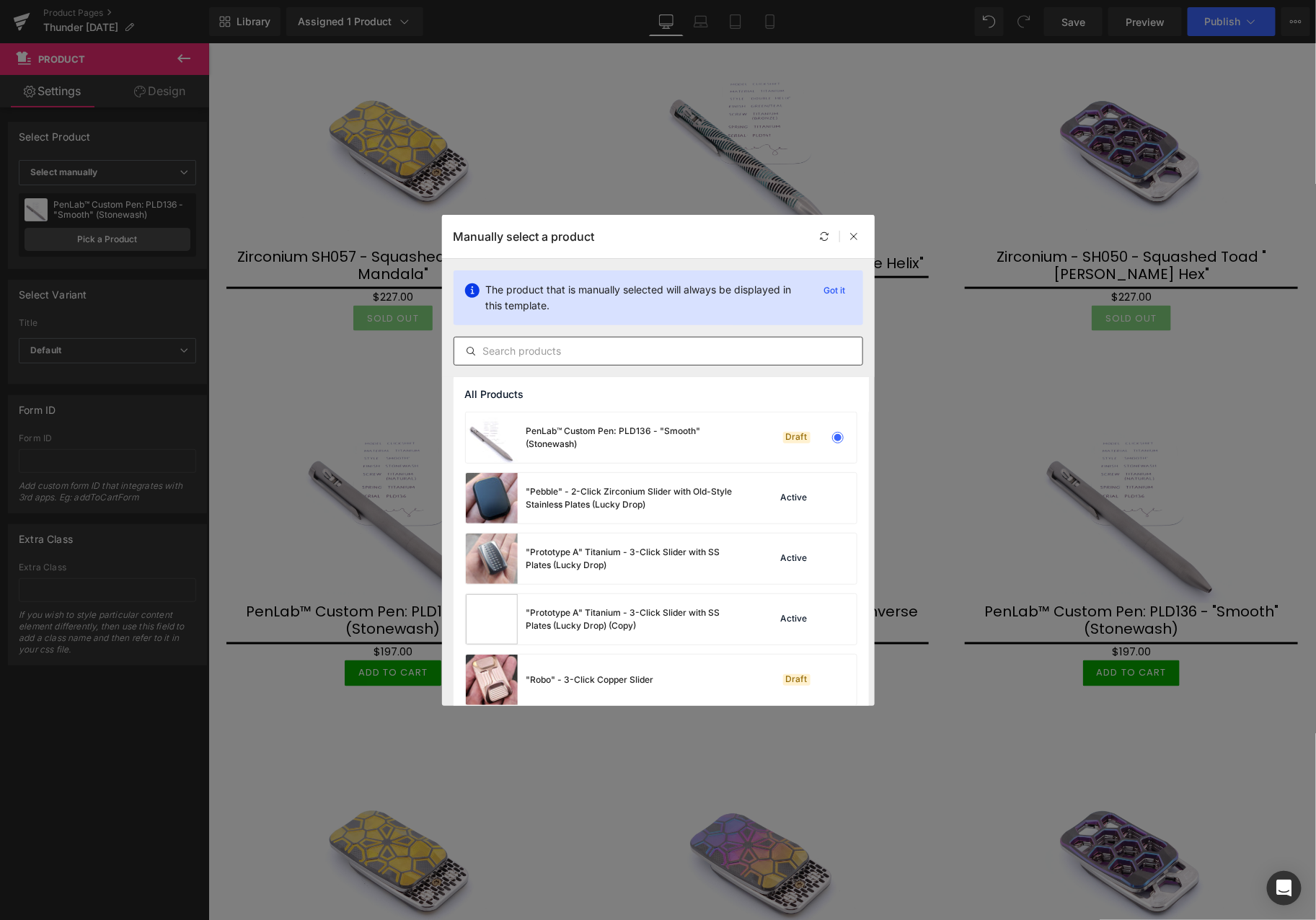
click at [572, 354] on input "text" at bounding box center [658, 351] width 408 height 17
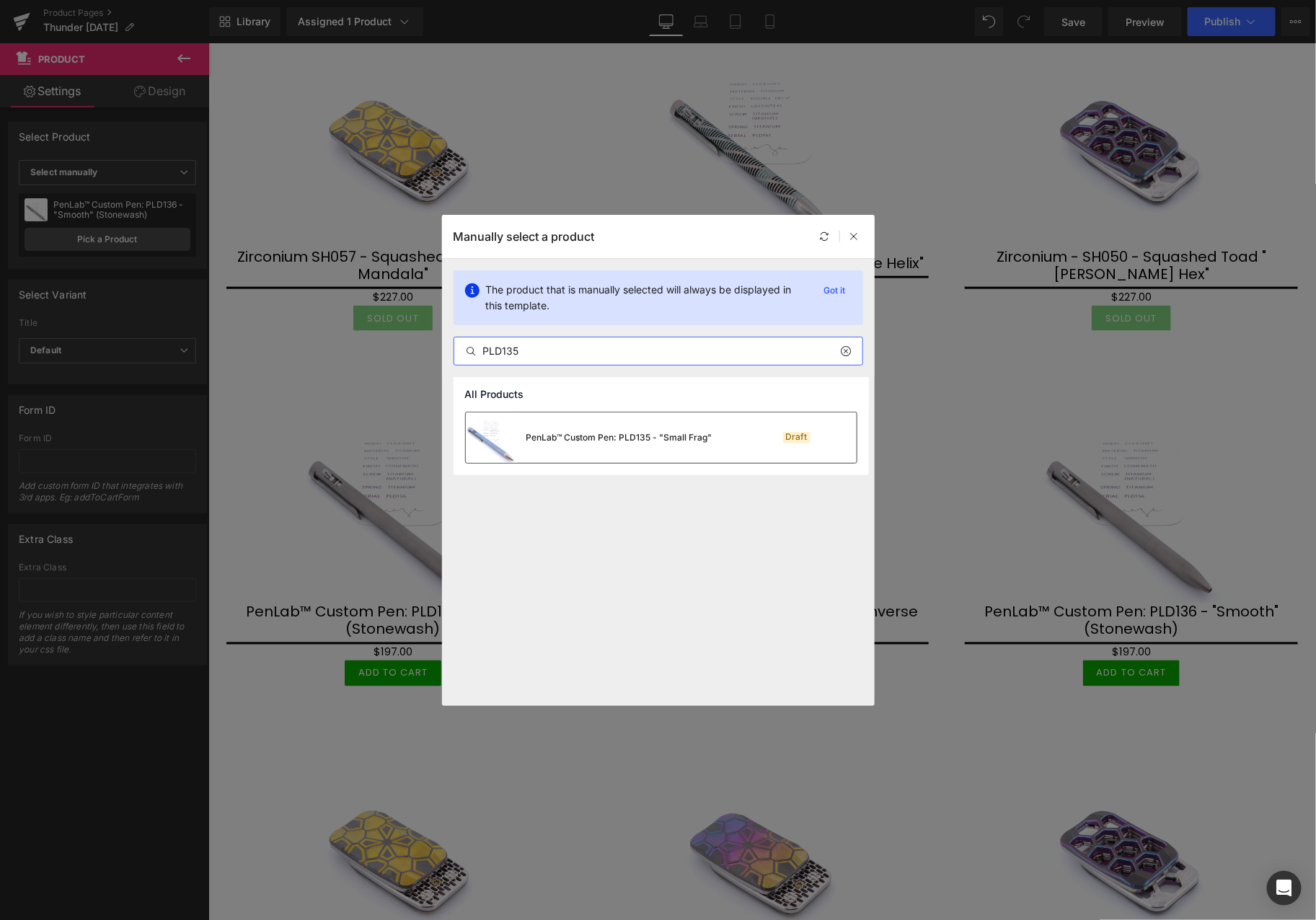
type input "PLD135"
click at [613, 436] on div "PenLab™ Custom Pen: PLD135 - "Small Frag"" at bounding box center [619, 437] width 186 height 13
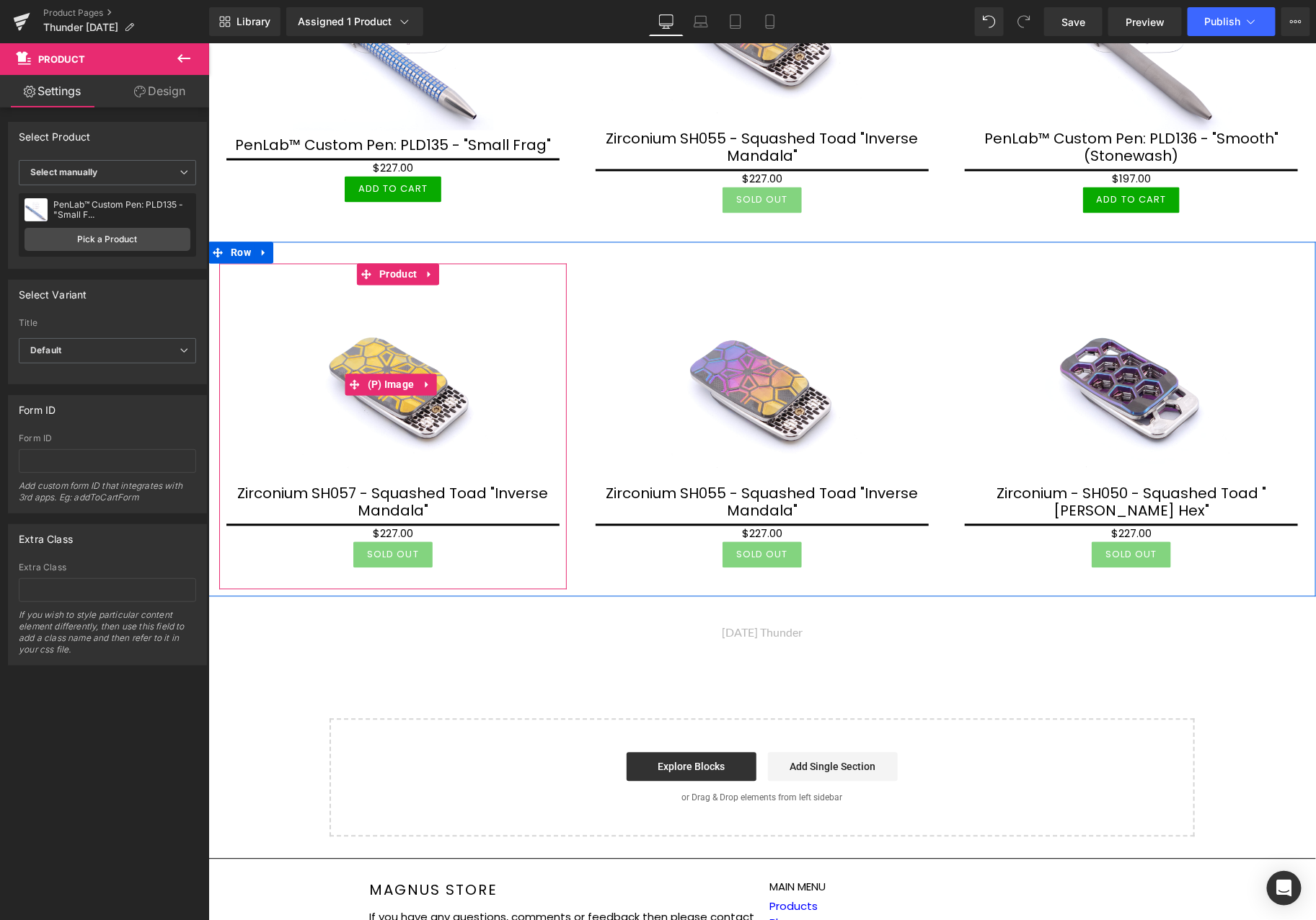
scroll to position [1122, 0]
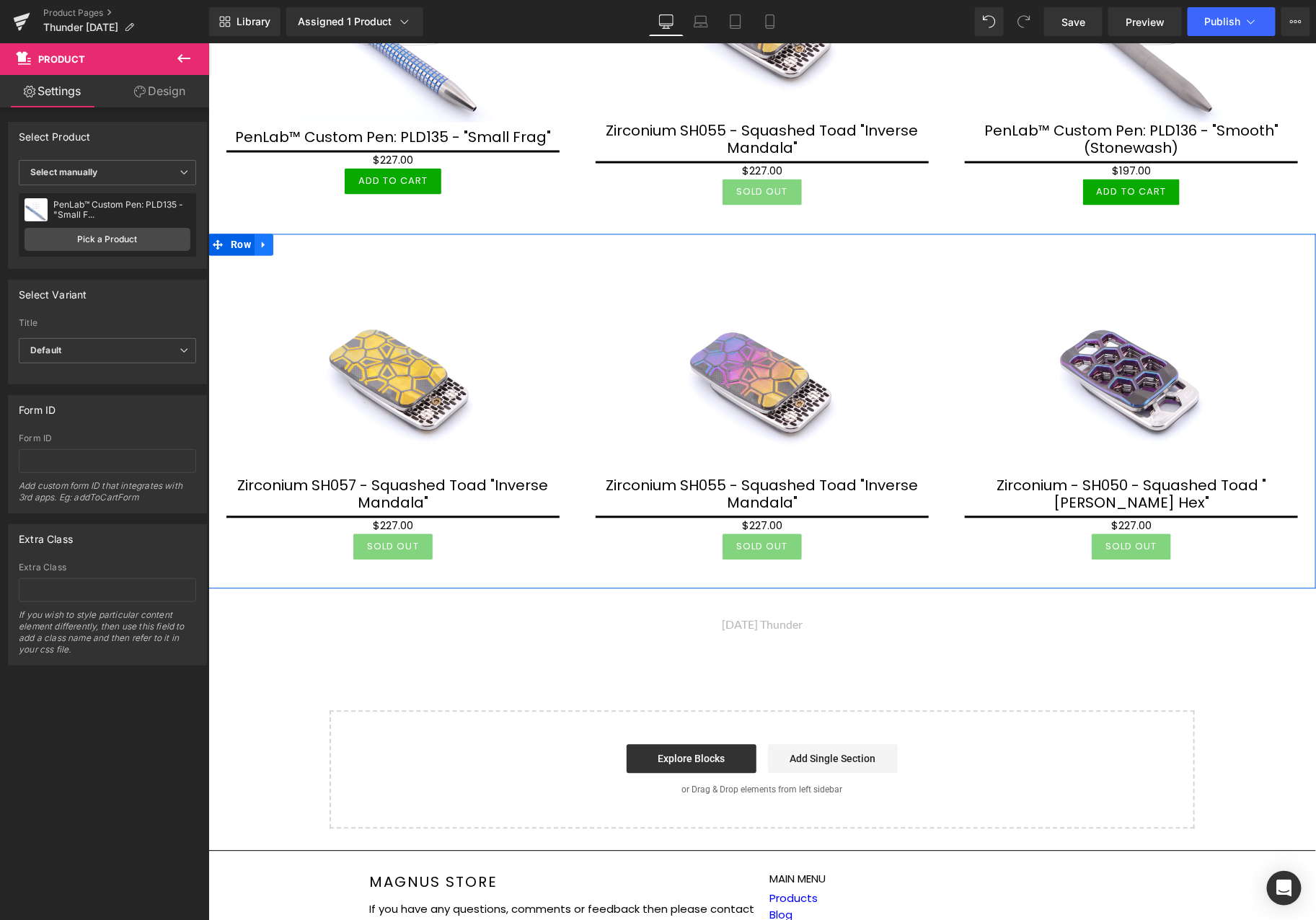
click at [266, 239] on icon at bounding box center [263, 244] width 10 height 11
click at [278, 240] on icon at bounding box center [282, 244] width 10 height 10
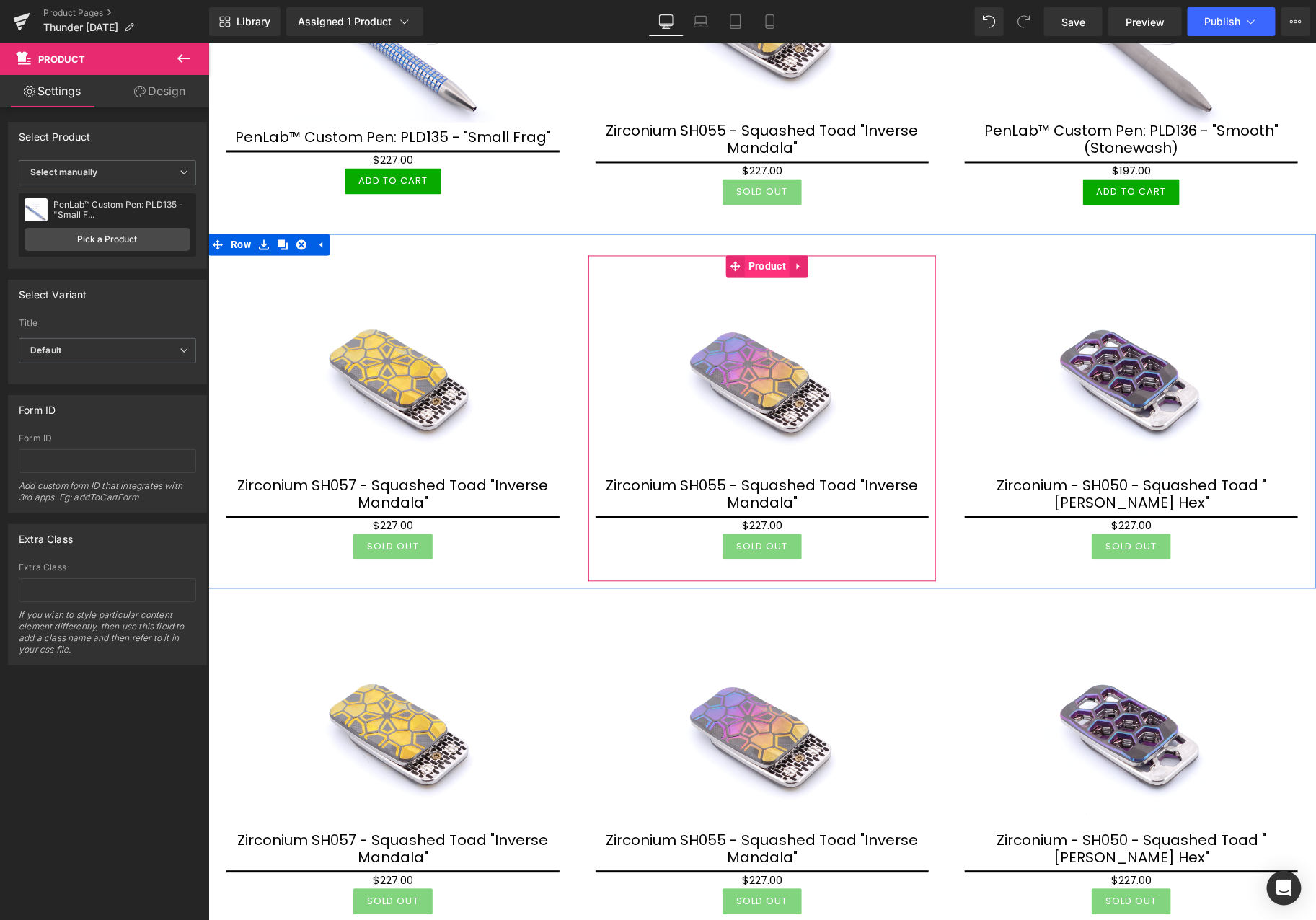
click at [759, 259] on span "Product" at bounding box center [766, 266] width 45 height 21
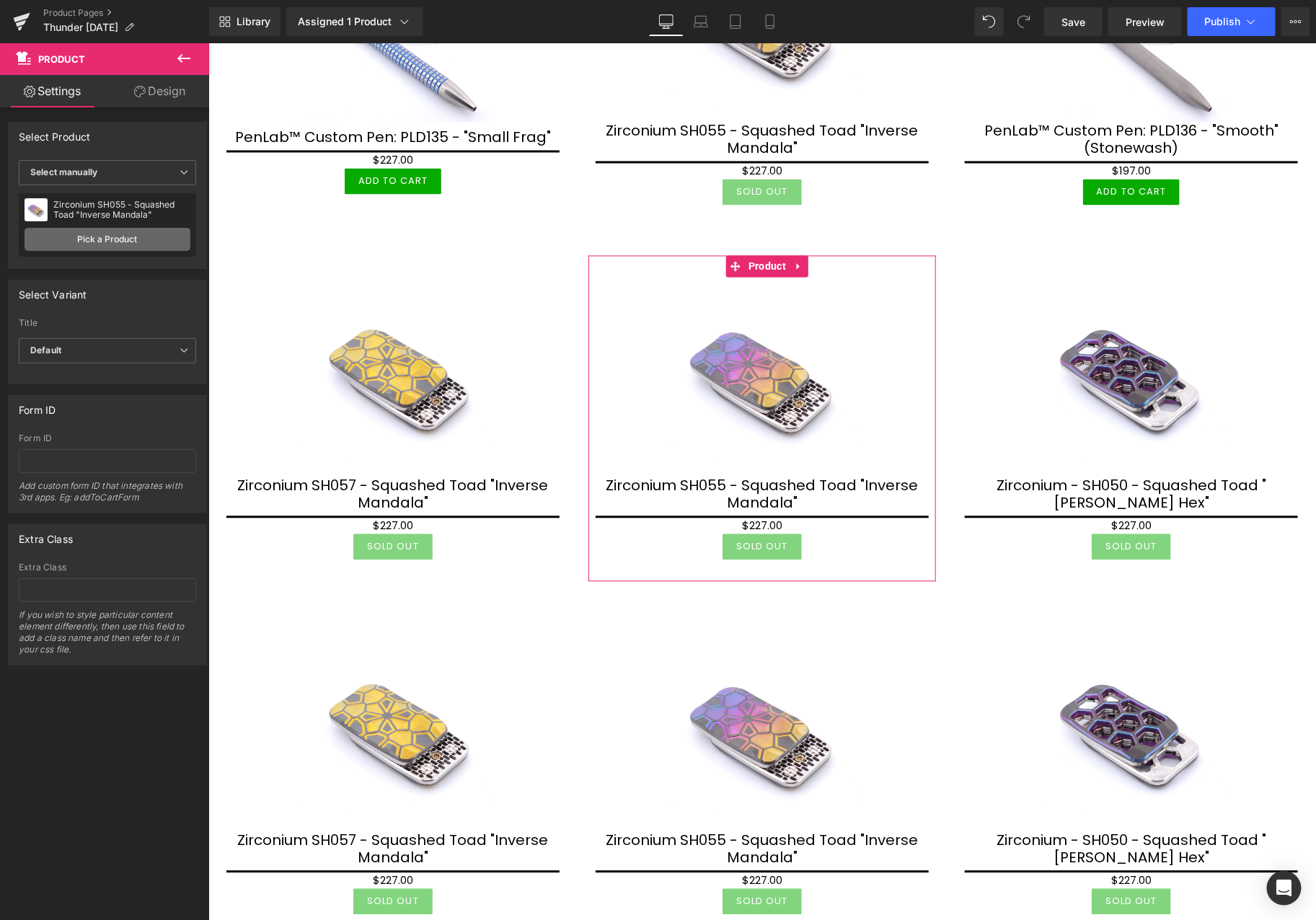
click at [140, 239] on link "Pick a Product" at bounding box center [108, 239] width 166 height 23
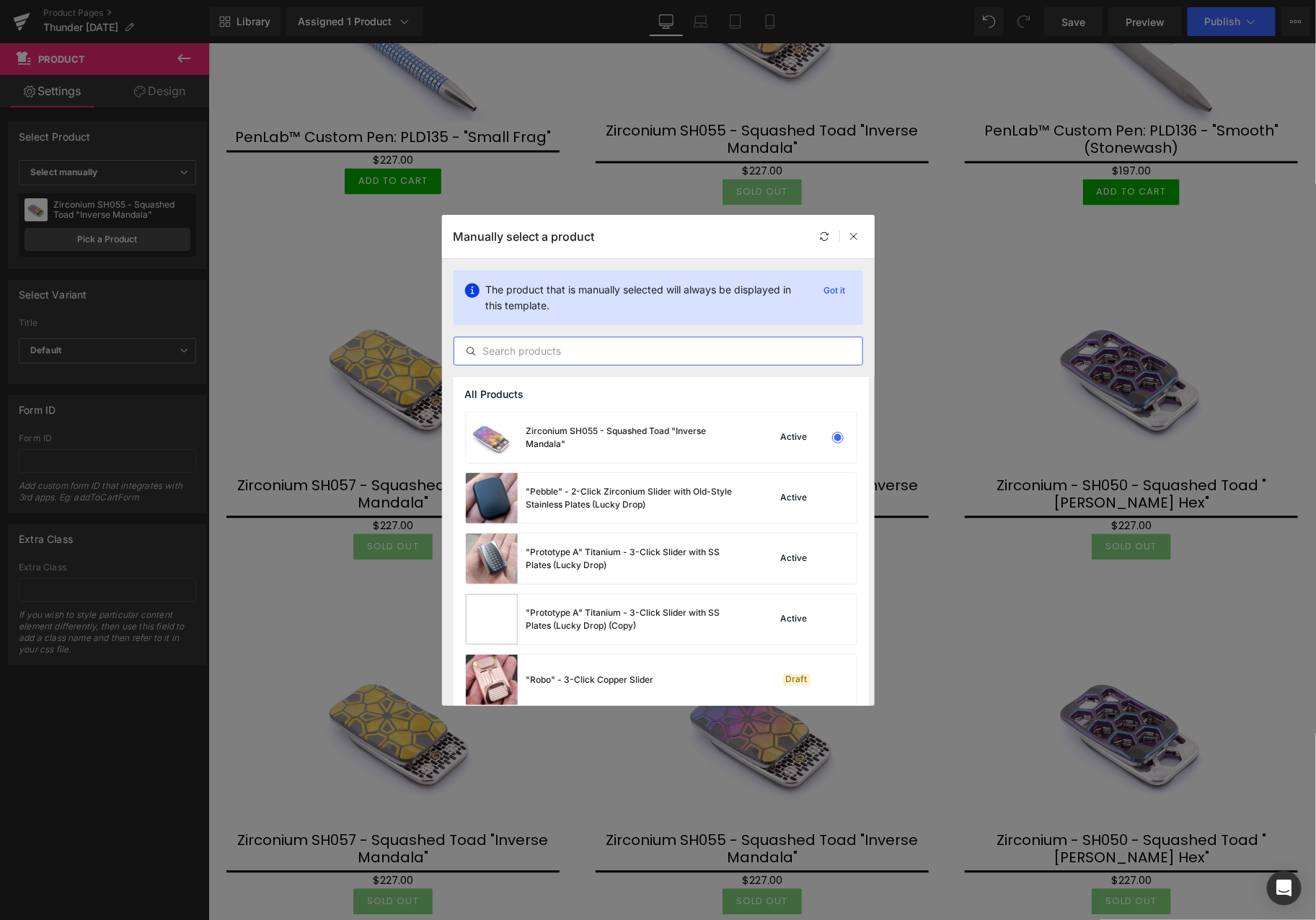
click at [722, 354] on input "text" at bounding box center [658, 351] width 408 height 17
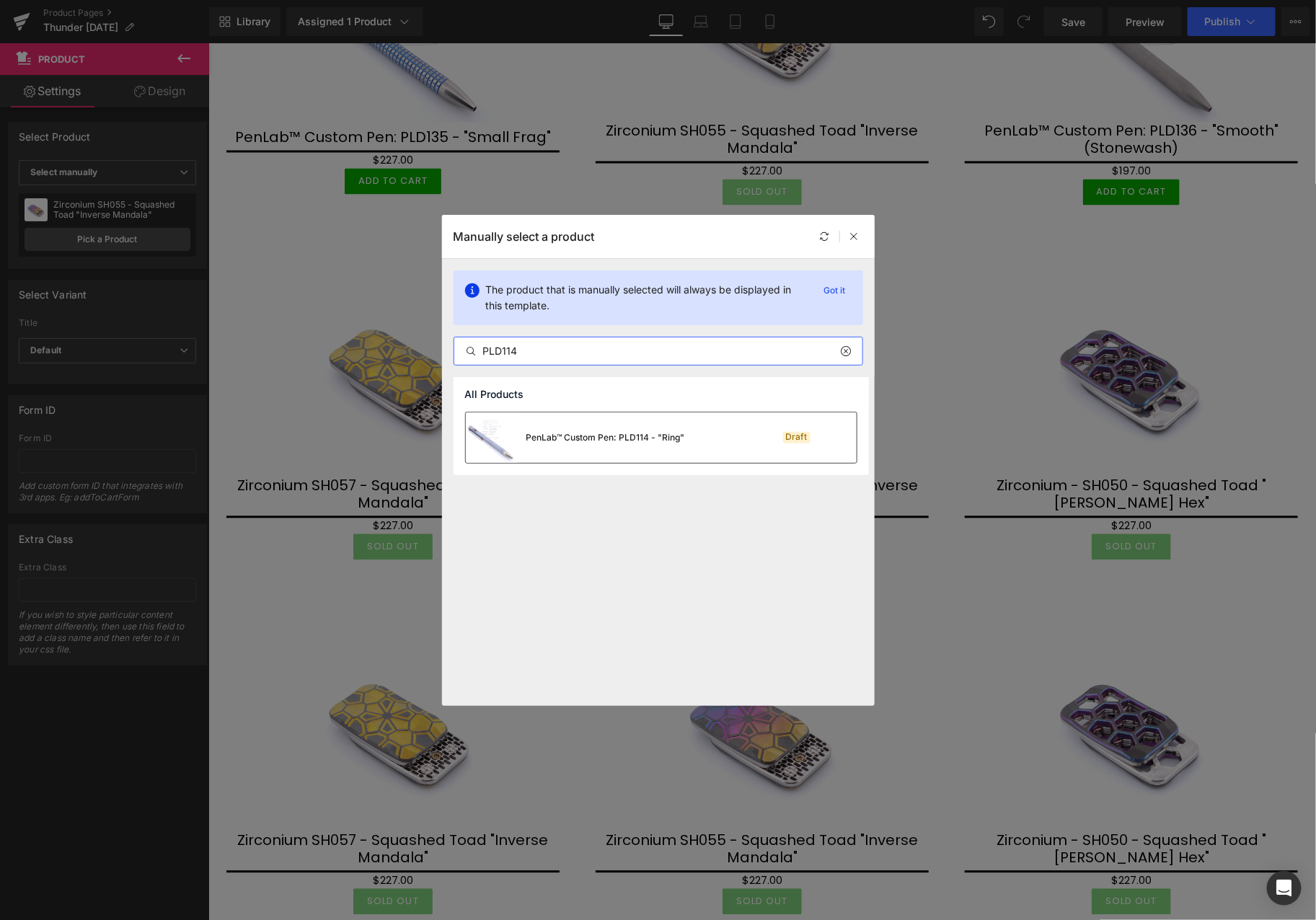
type input "PLD114"
click at [667, 440] on div "PenLab™ Custom Pen: PLD114 - "Ring"" at bounding box center [606, 437] width 159 height 13
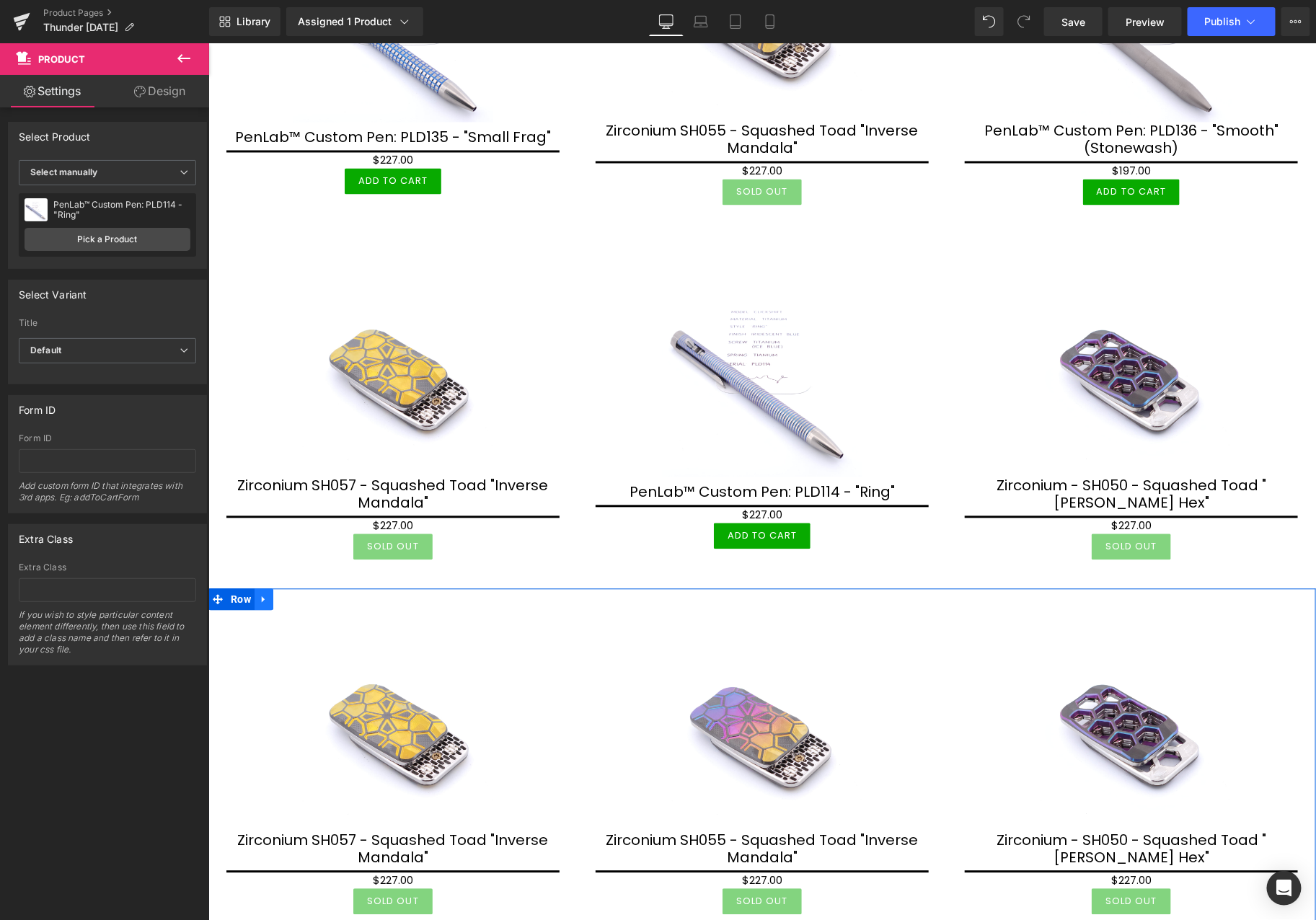
click at [265, 593] on icon at bounding box center [263, 599] width 10 height 11
click at [278, 594] on icon at bounding box center [282, 599] width 10 height 10
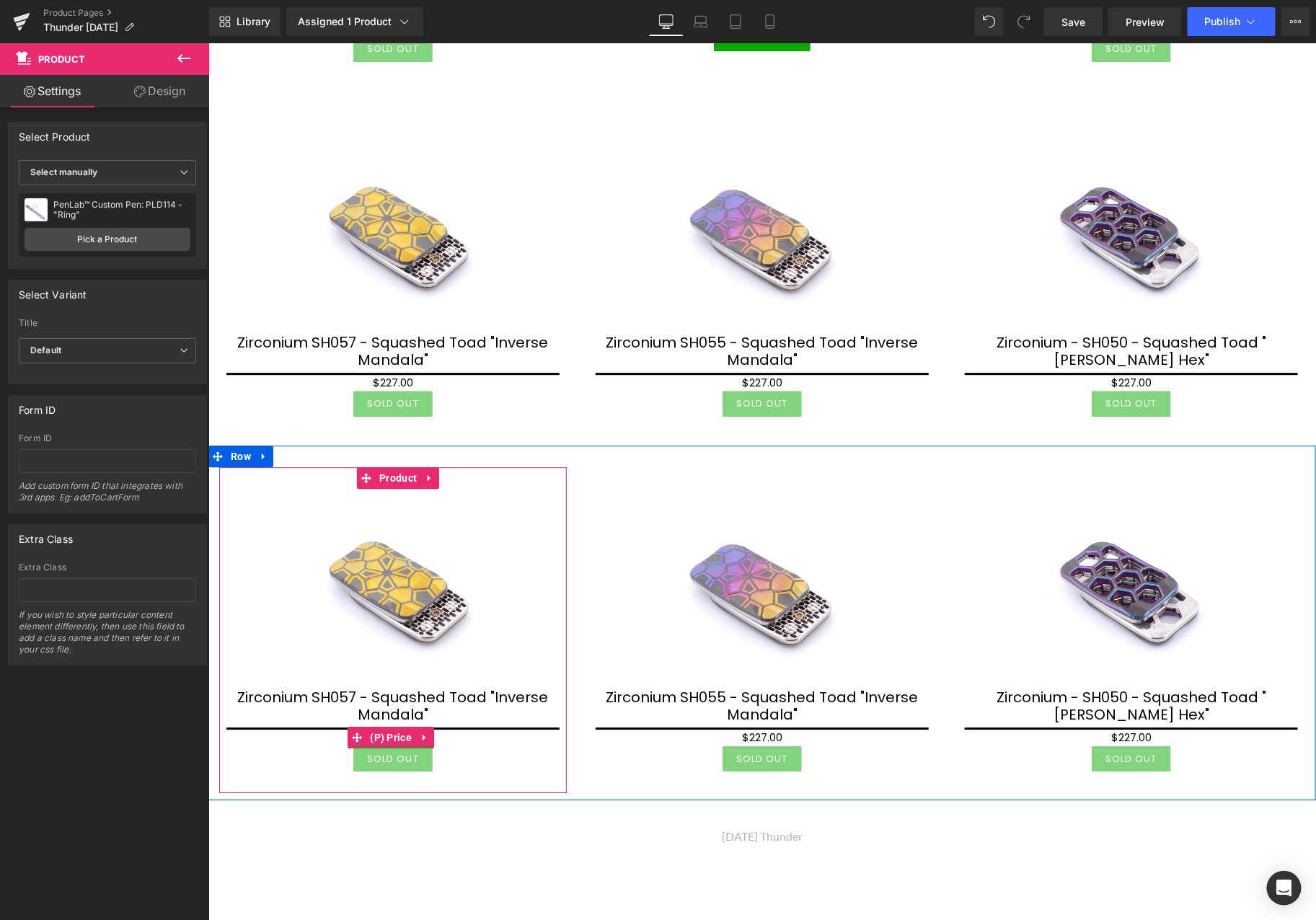
scroll to position [1614, 0]
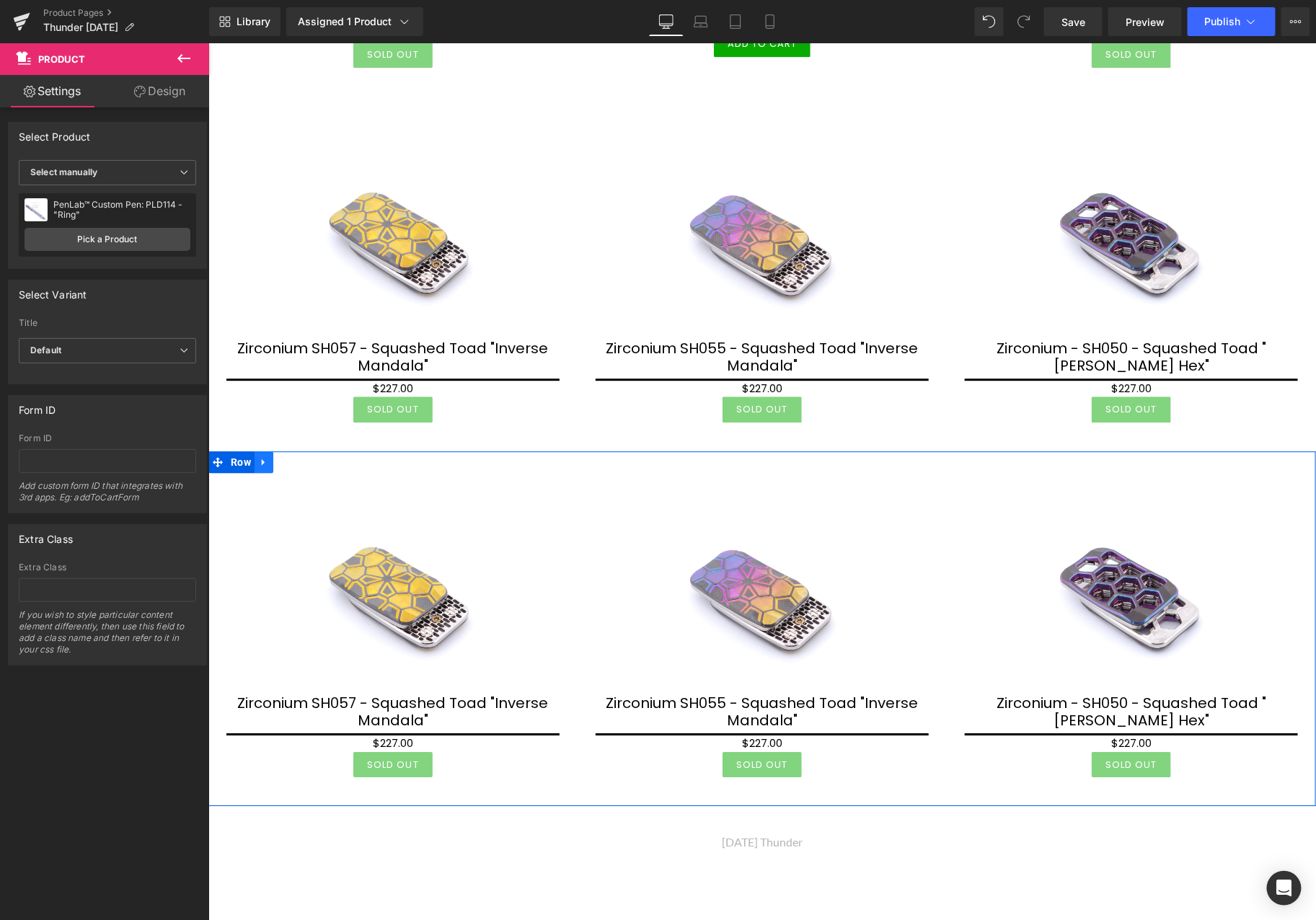
click at [261, 459] on icon at bounding box center [263, 462] width 3 height 6
click at [297, 456] on icon at bounding box center [301, 461] width 10 height 10
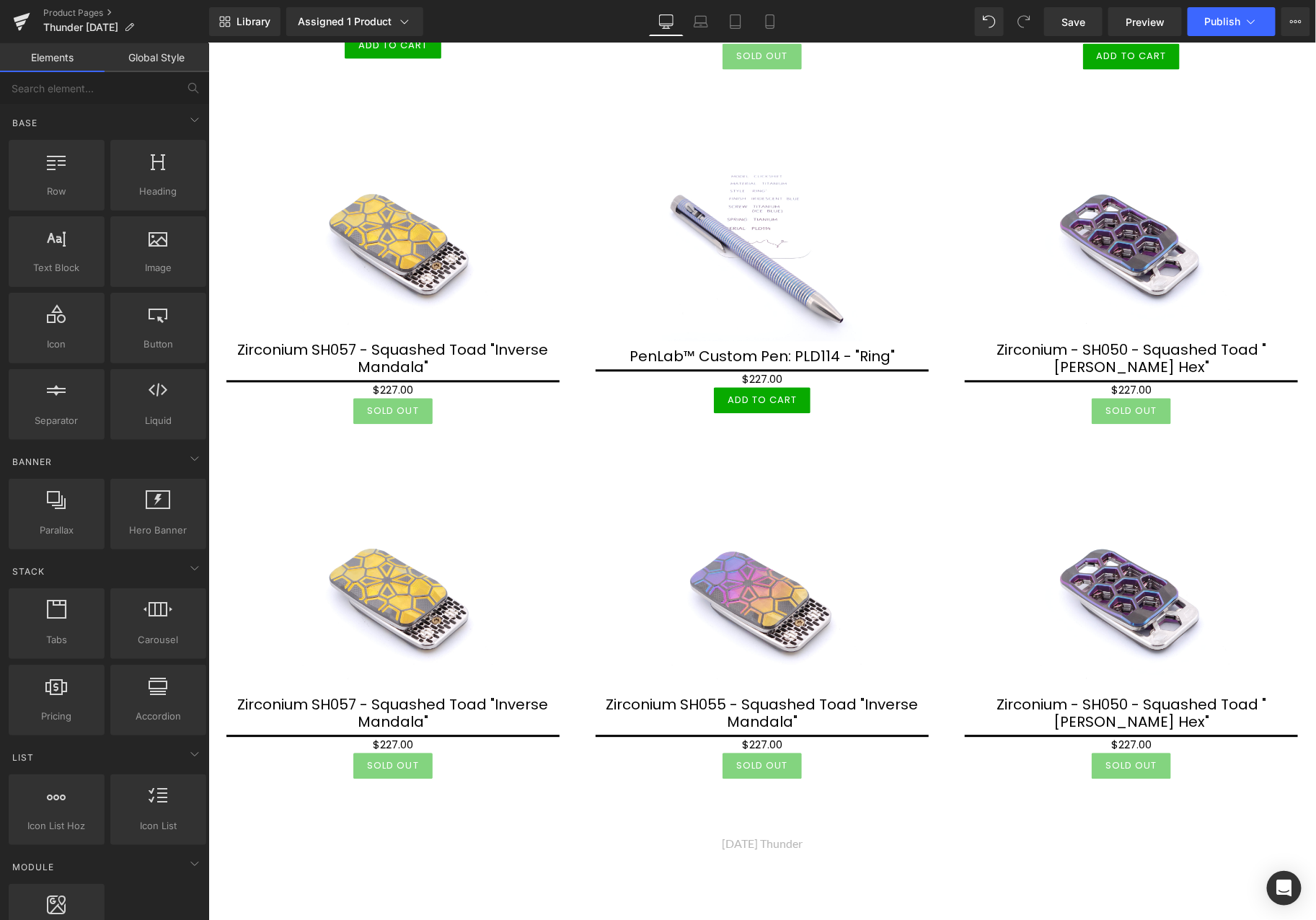
scroll to position [1256, 0]
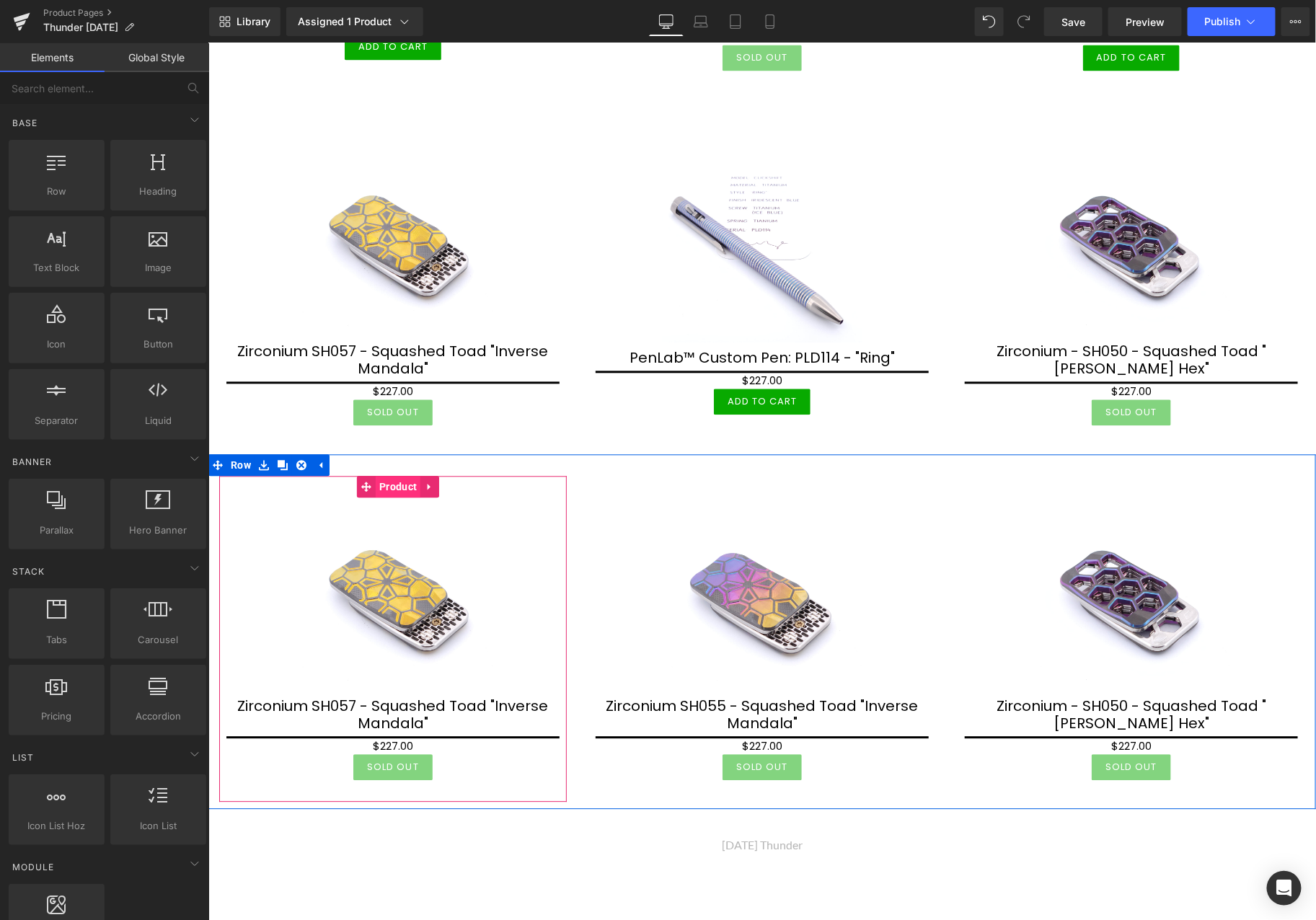
click at [388, 475] on span "Product" at bounding box center [397, 486] width 45 height 21
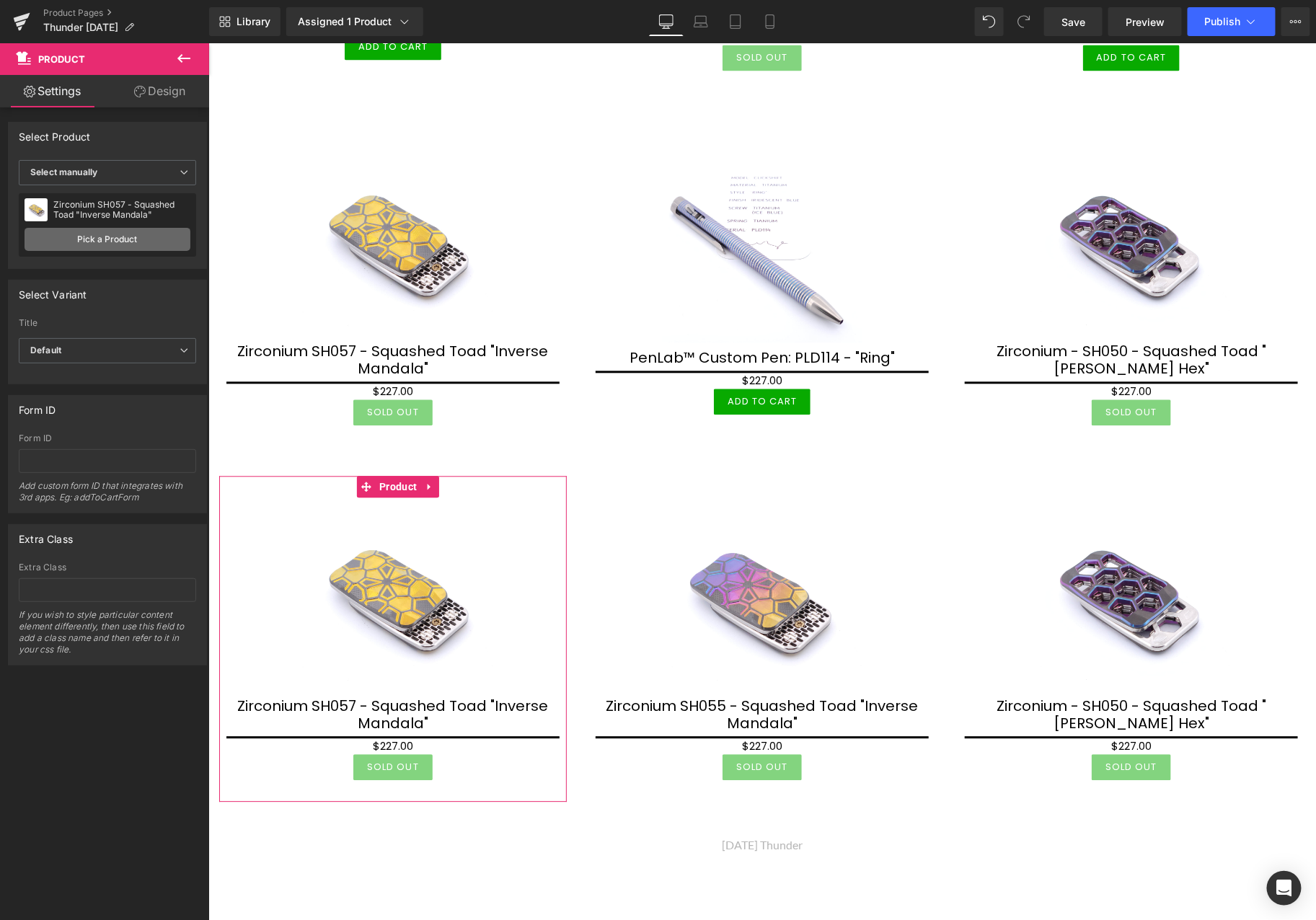
click at [117, 244] on link "Pick a Product" at bounding box center [108, 239] width 166 height 23
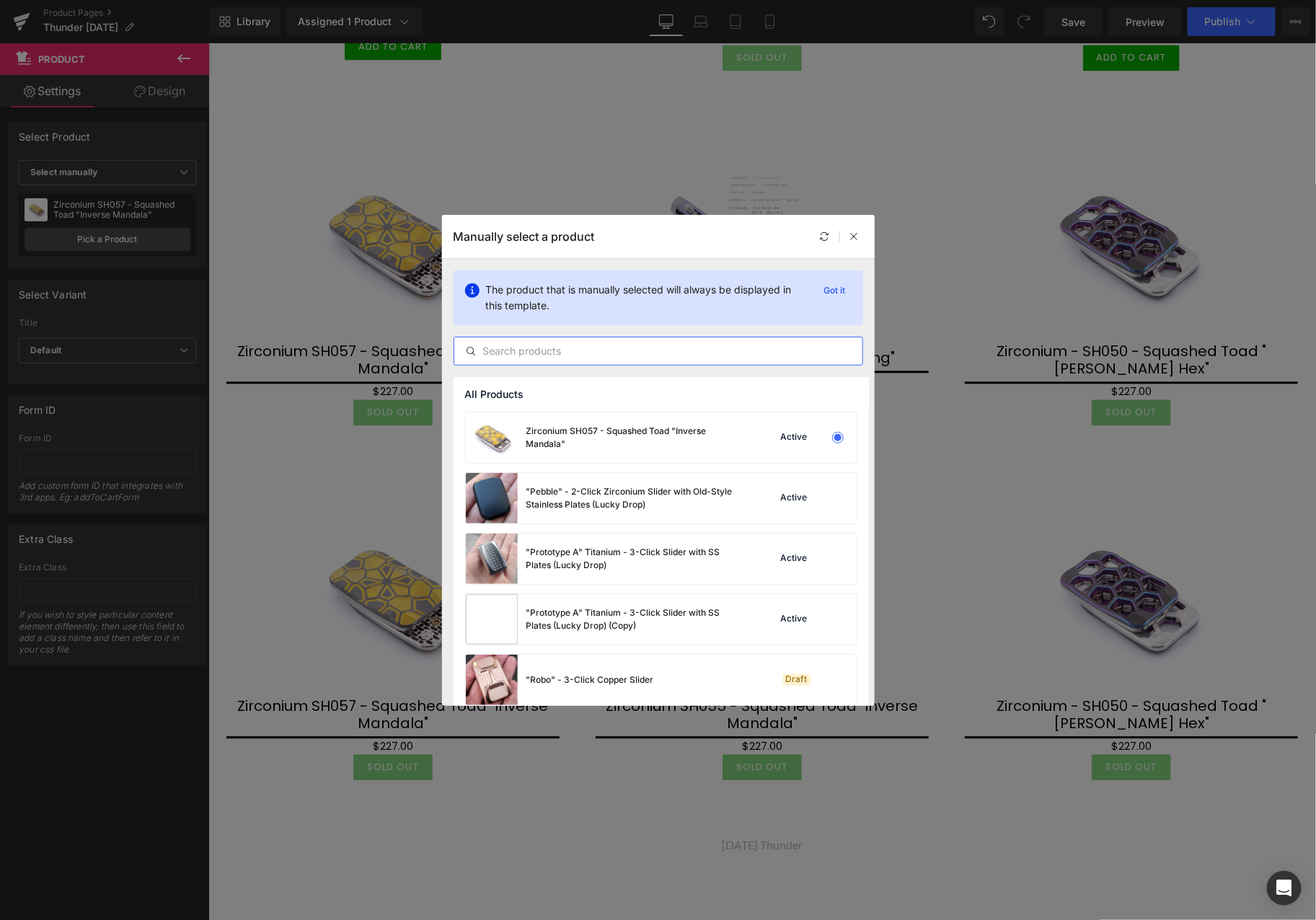
click at [614, 348] on input "text" at bounding box center [658, 351] width 408 height 17
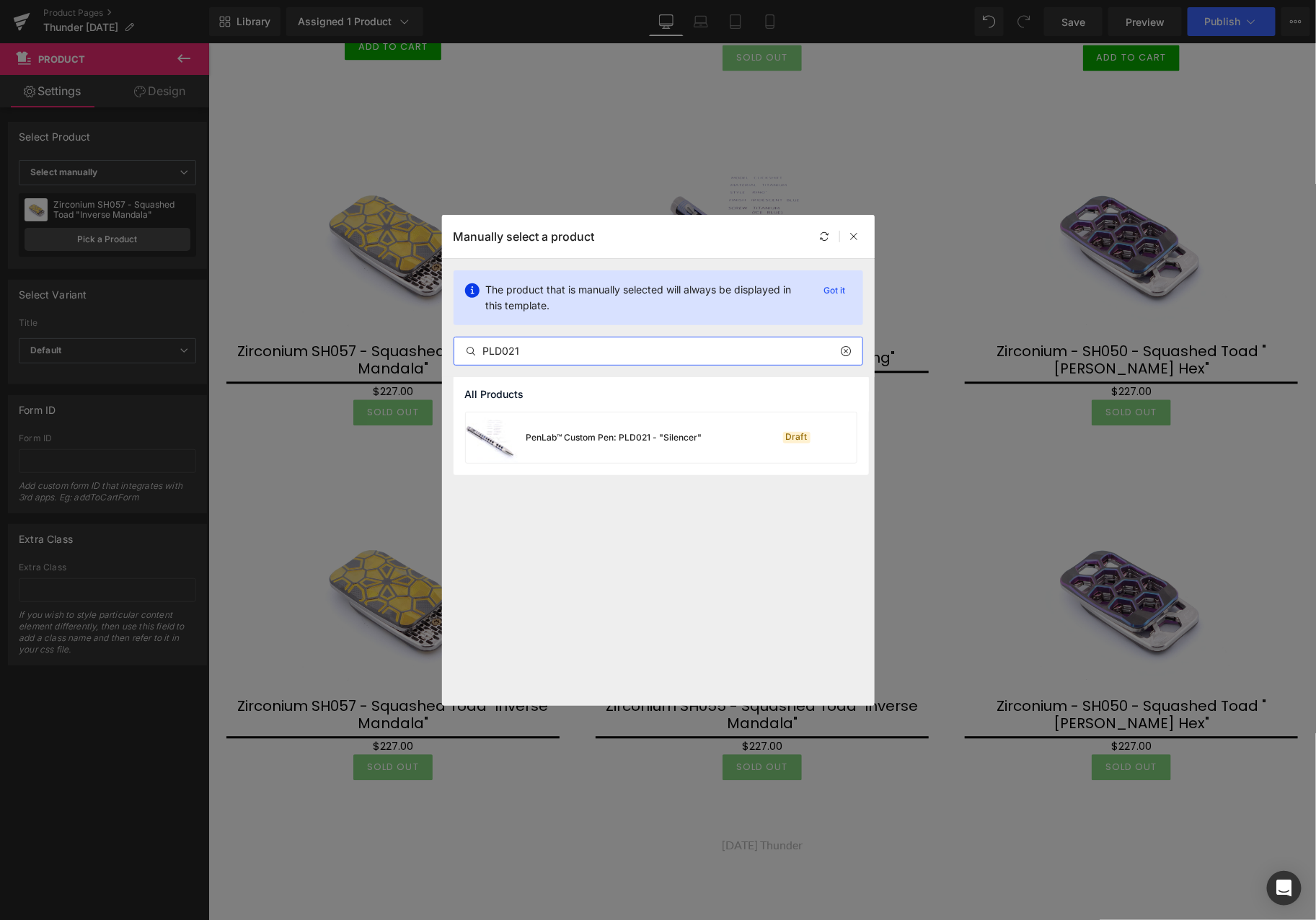
type input "PLD021"
click at [614, 447] on div "PenLab™ Custom Pen: PLD021 - "Silencer"" at bounding box center [584, 437] width 236 height 51
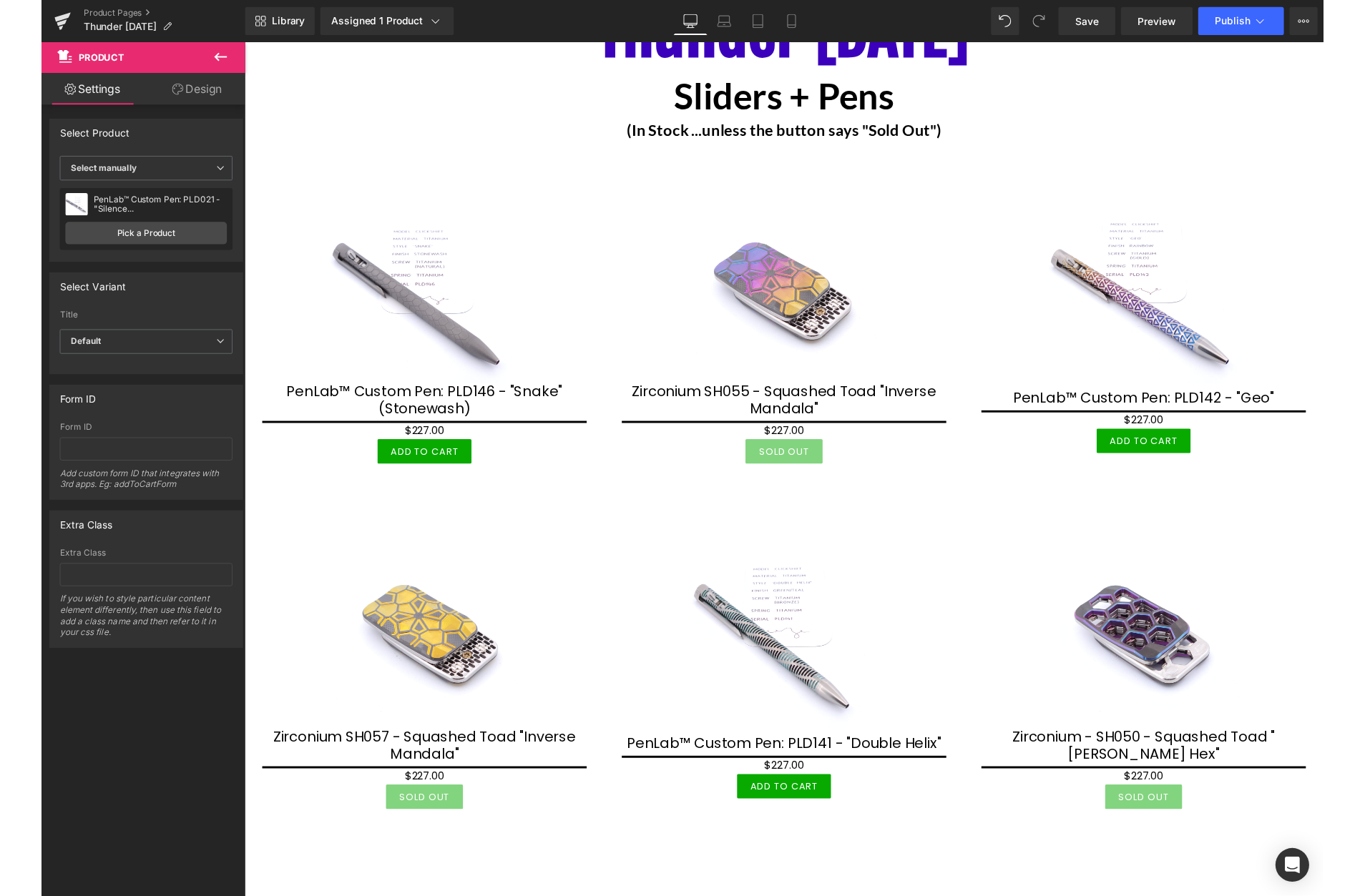
scroll to position [0, 0]
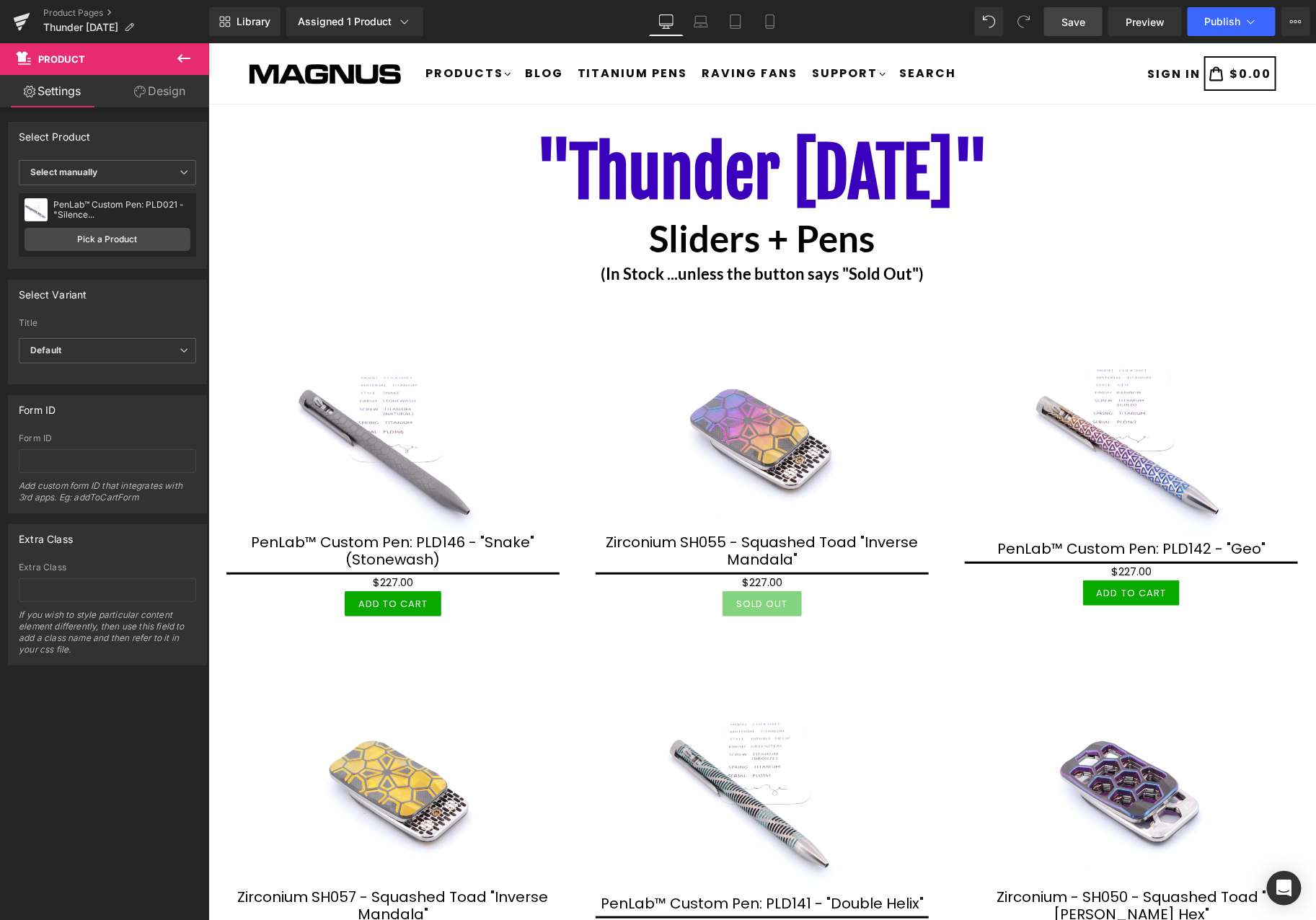
click at [1075, 27] on span "Save" at bounding box center [1073, 21] width 24 height 15
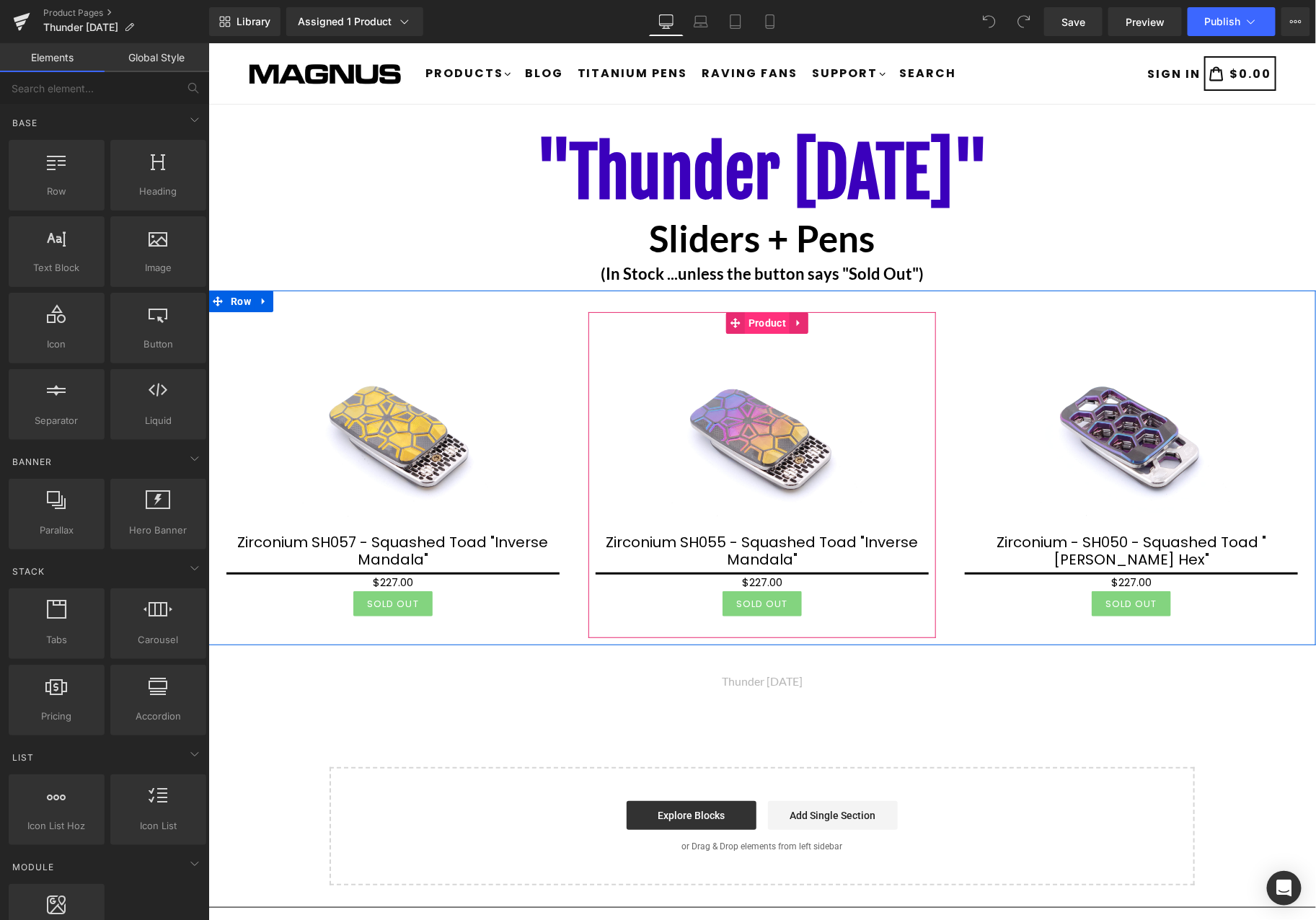
click at [757, 317] on span "Product" at bounding box center [766, 322] width 45 height 21
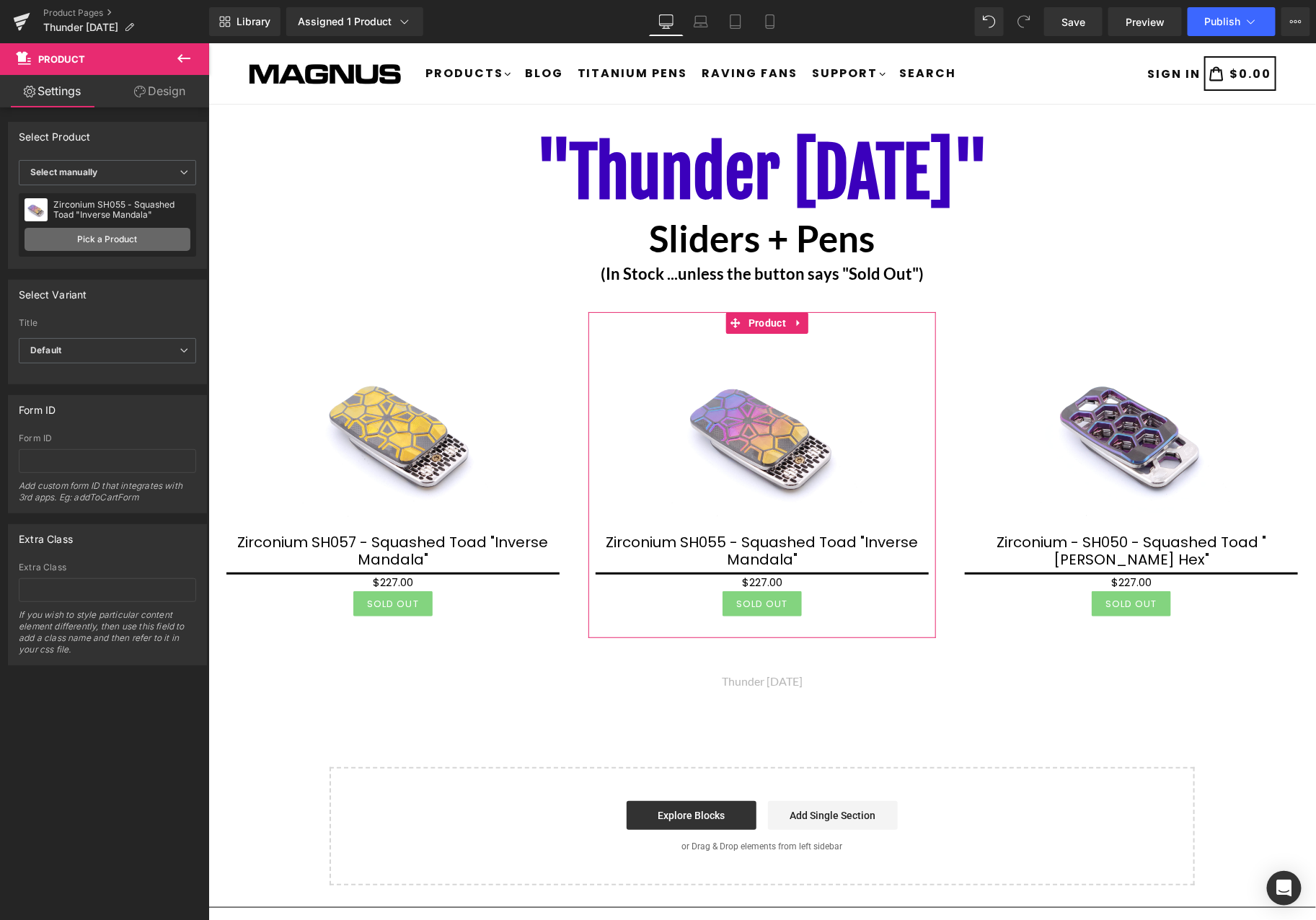
click at [128, 242] on link "Pick a Product" at bounding box center [108, 239] width 166 height 23
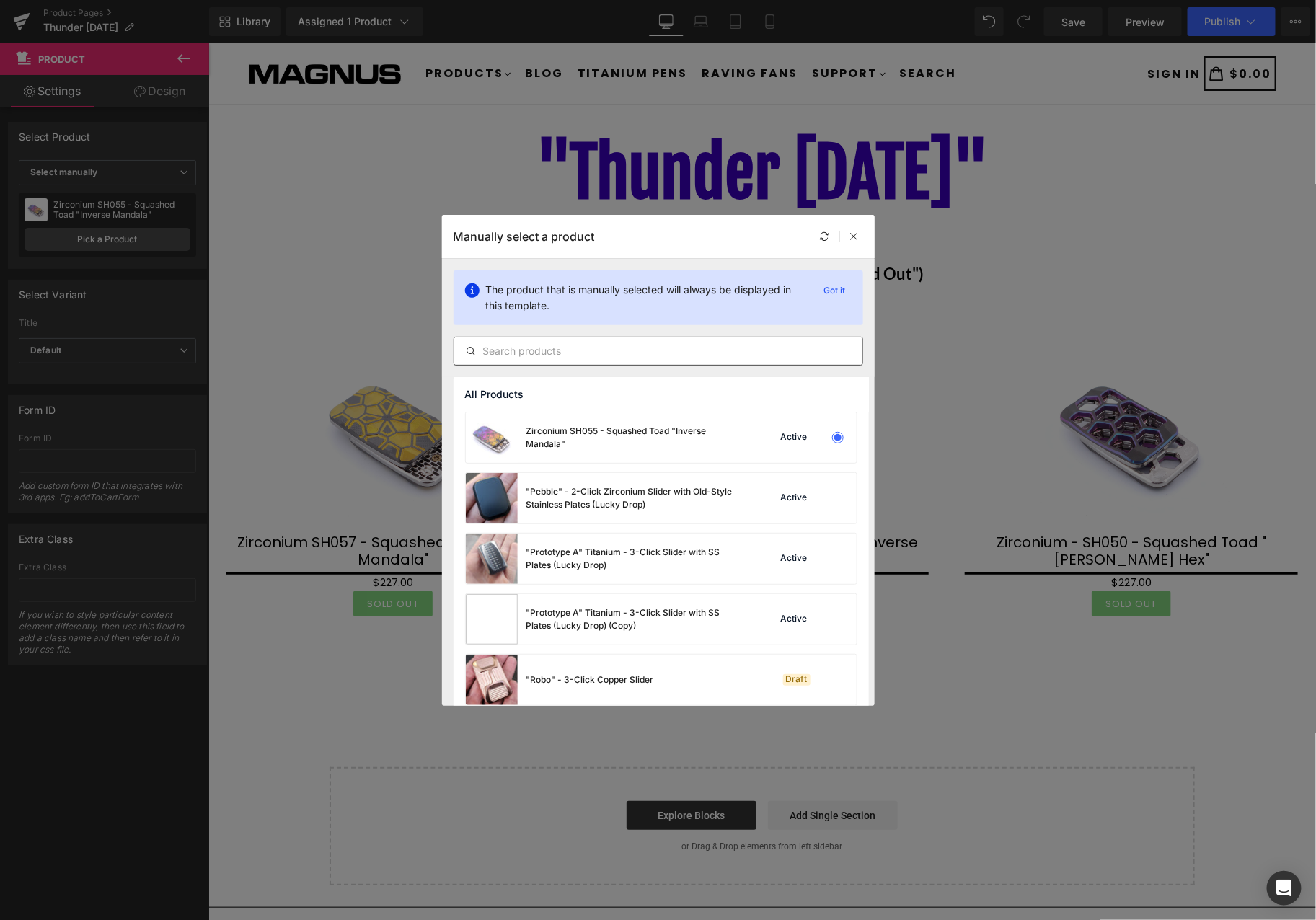
click at [692, 344] on input "text" at bounding box center [658, 351] width 408 height 17
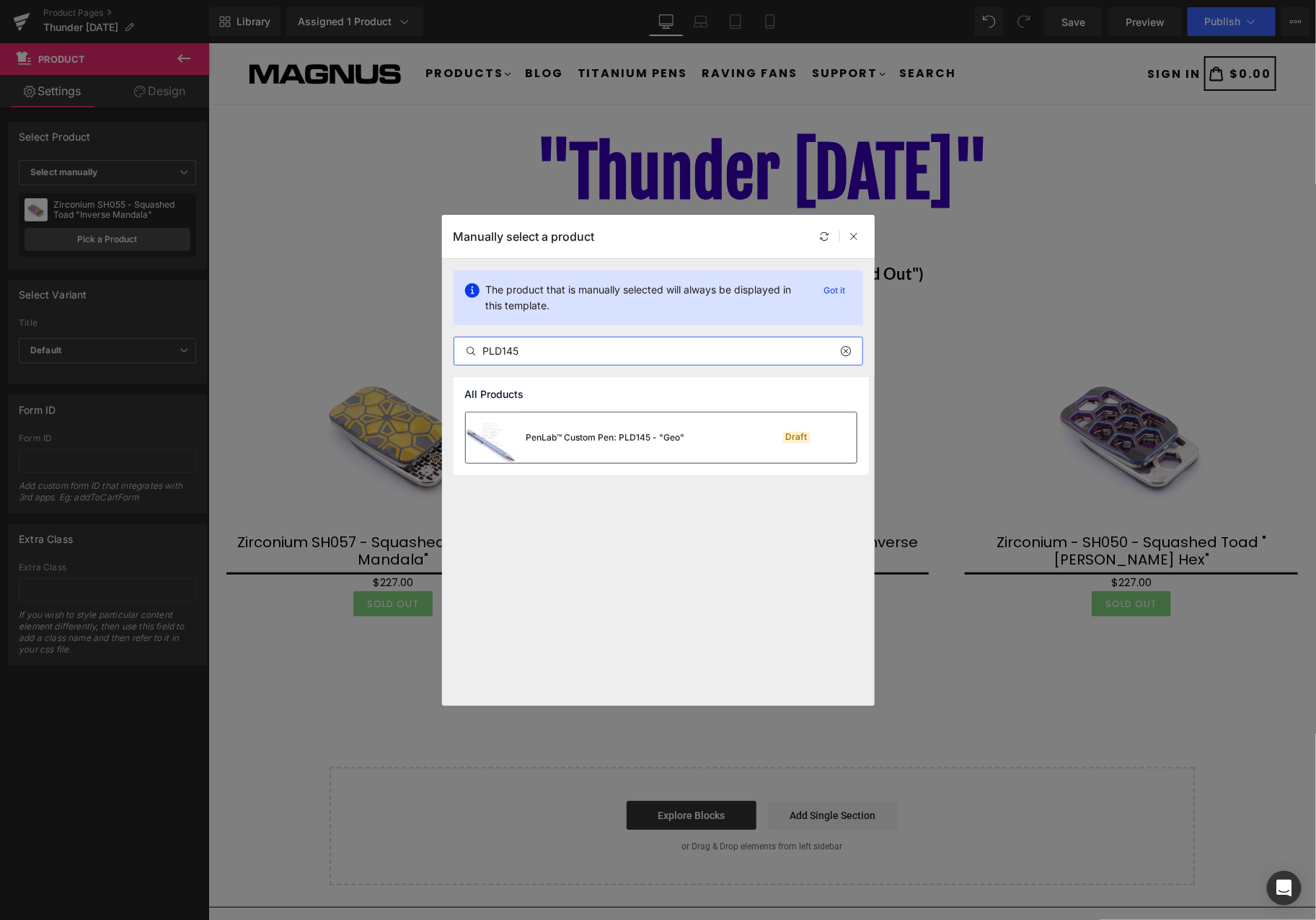
type input "PLD145"
click at [656, 449] on div "PenLab™ Custom Pen: PLD145 - "Geo"" at bounding box center [575, 437] width 219 height 51
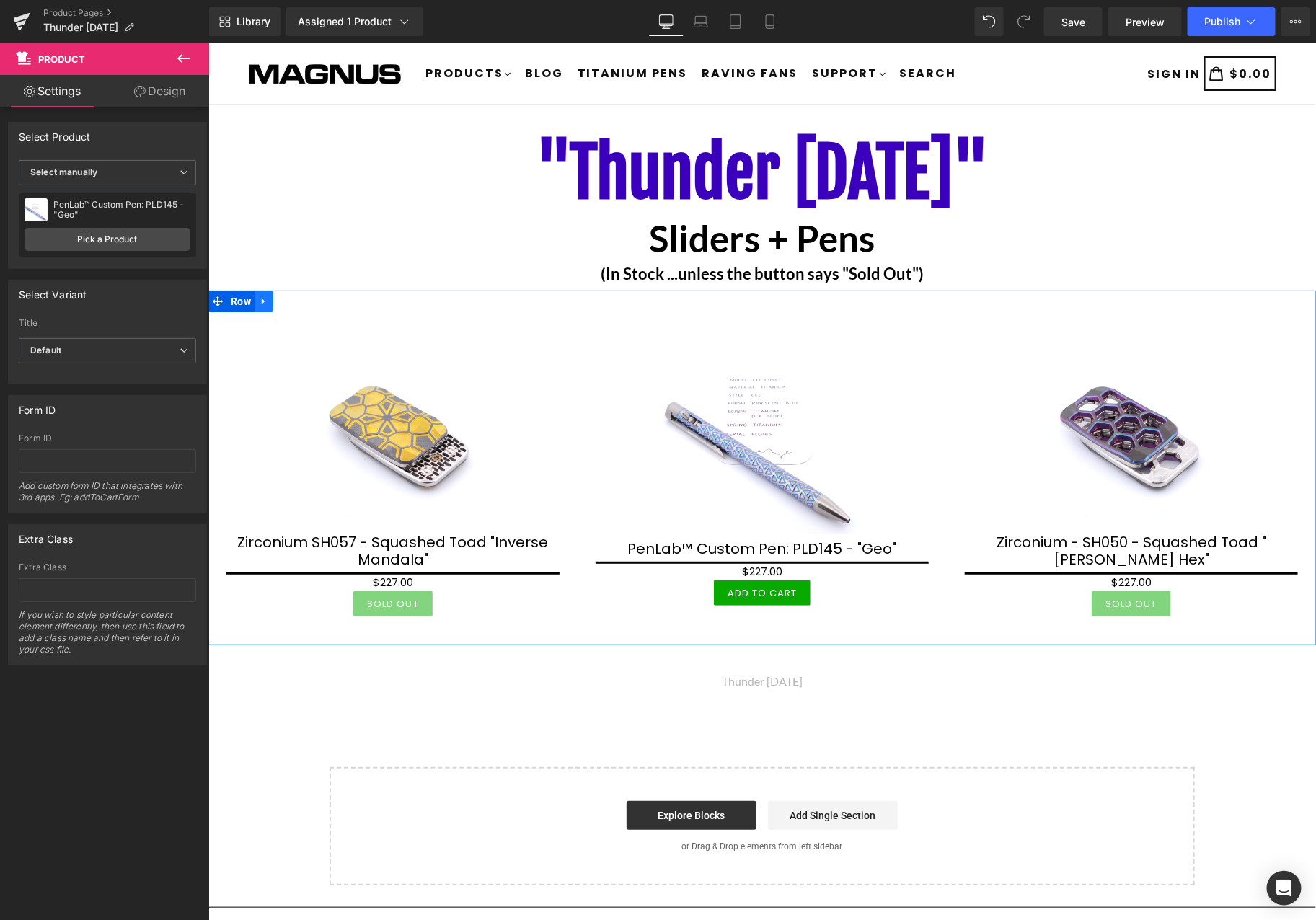
click at [263, 299] on icon at bounding box center [263, 301] width 3 height 6
click at [283, 303] on icon at bounding box center [282, 301] width 10 height 10
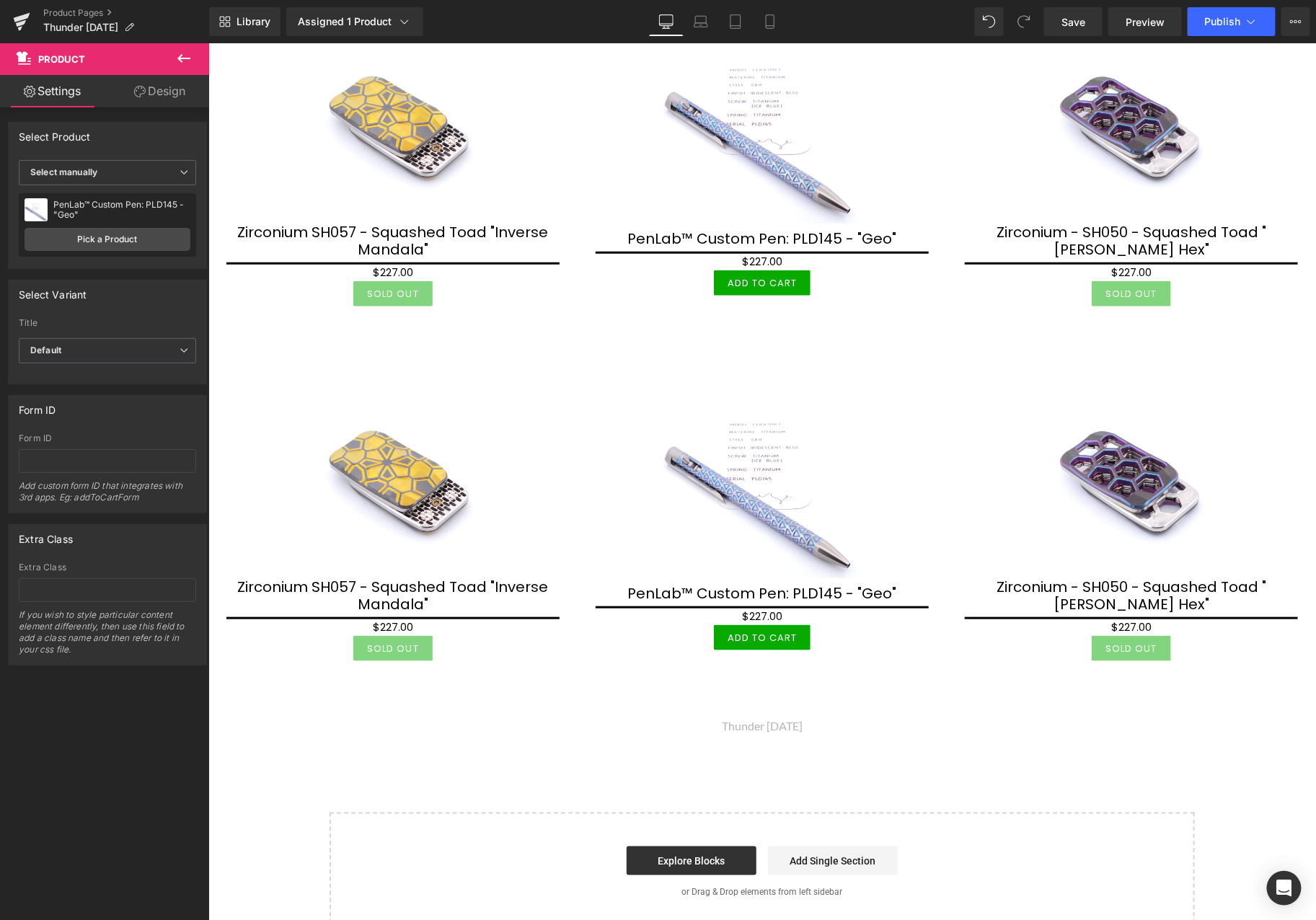
scroll to position [320, 0]
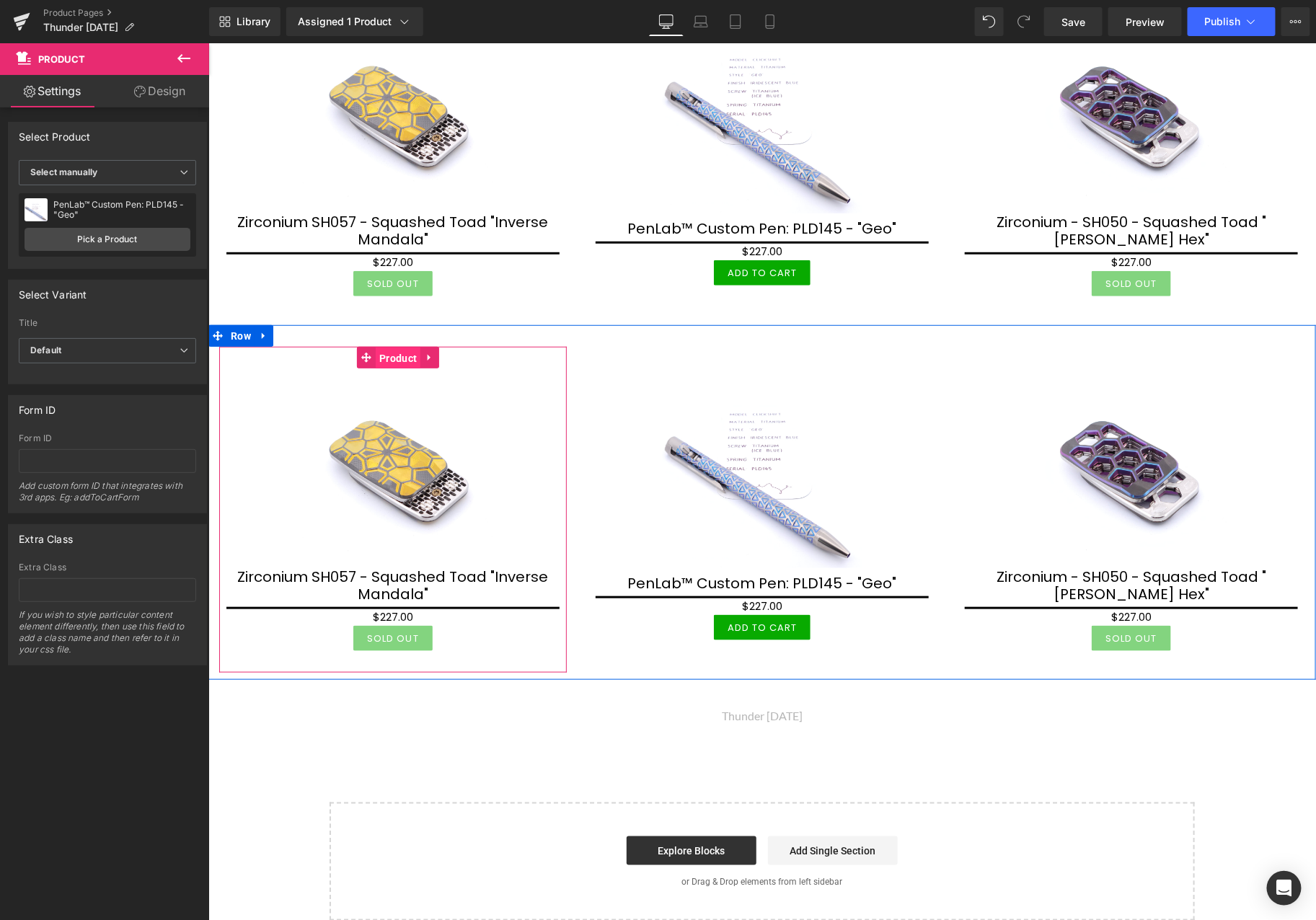
click at [388, 356] on span "Product" at bounding box center [397, 358] width 45 height 21
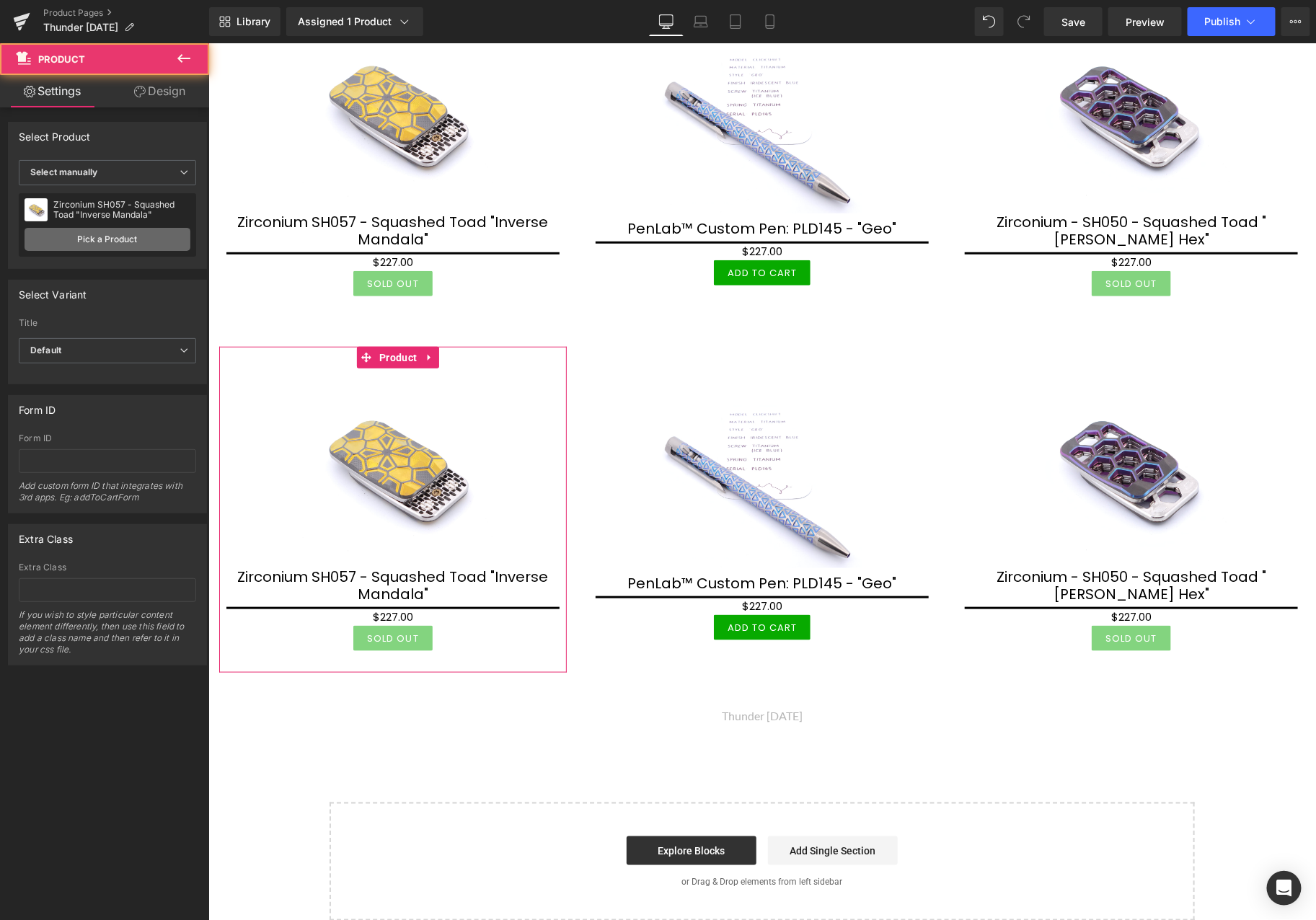
click at [152, 238] on link "Pick a Product" at bounding box center [108, 239] width 166 height 23
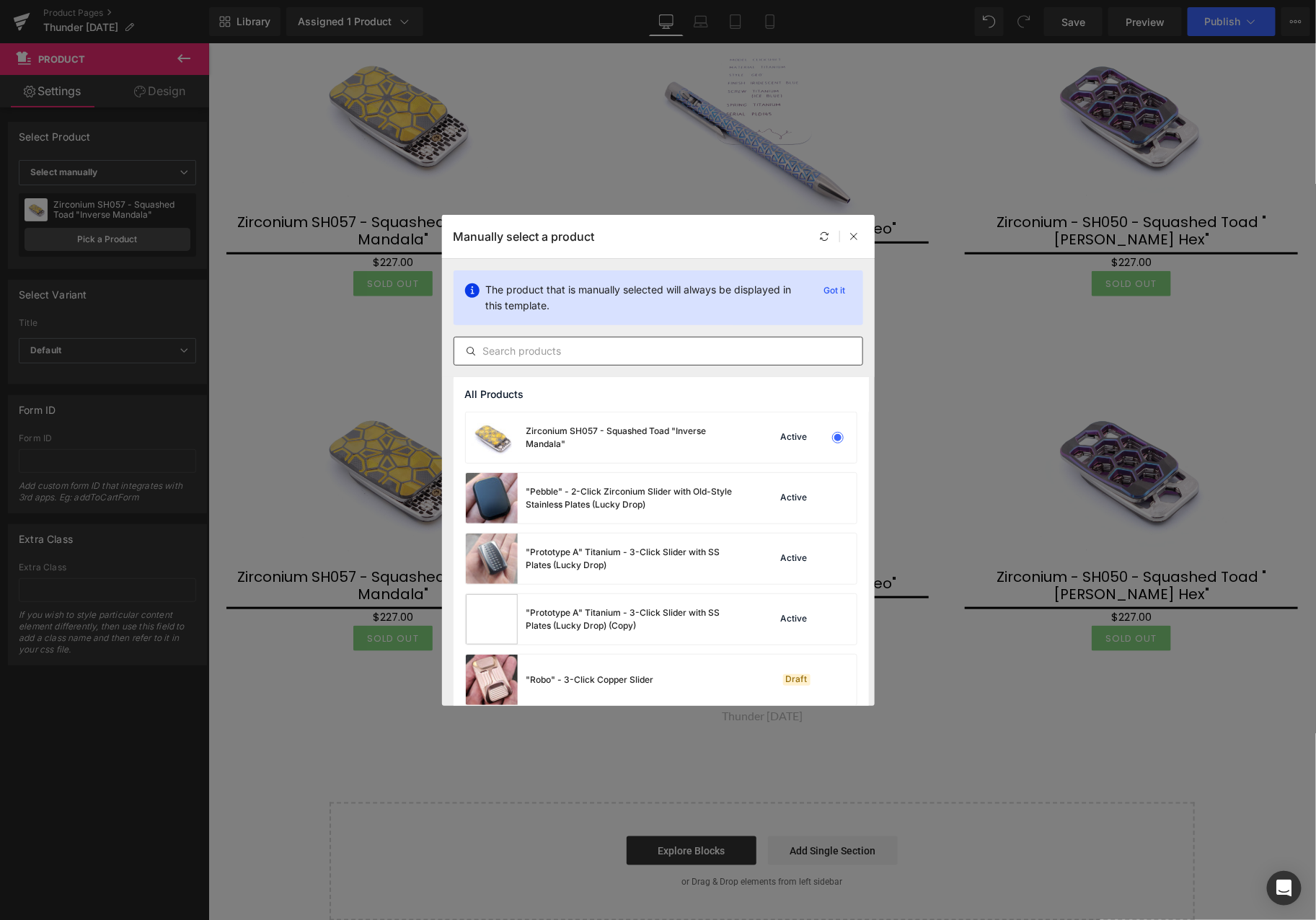
click at [629, 355] on input "text" at bounding box center [658, 351] width 408 height 17
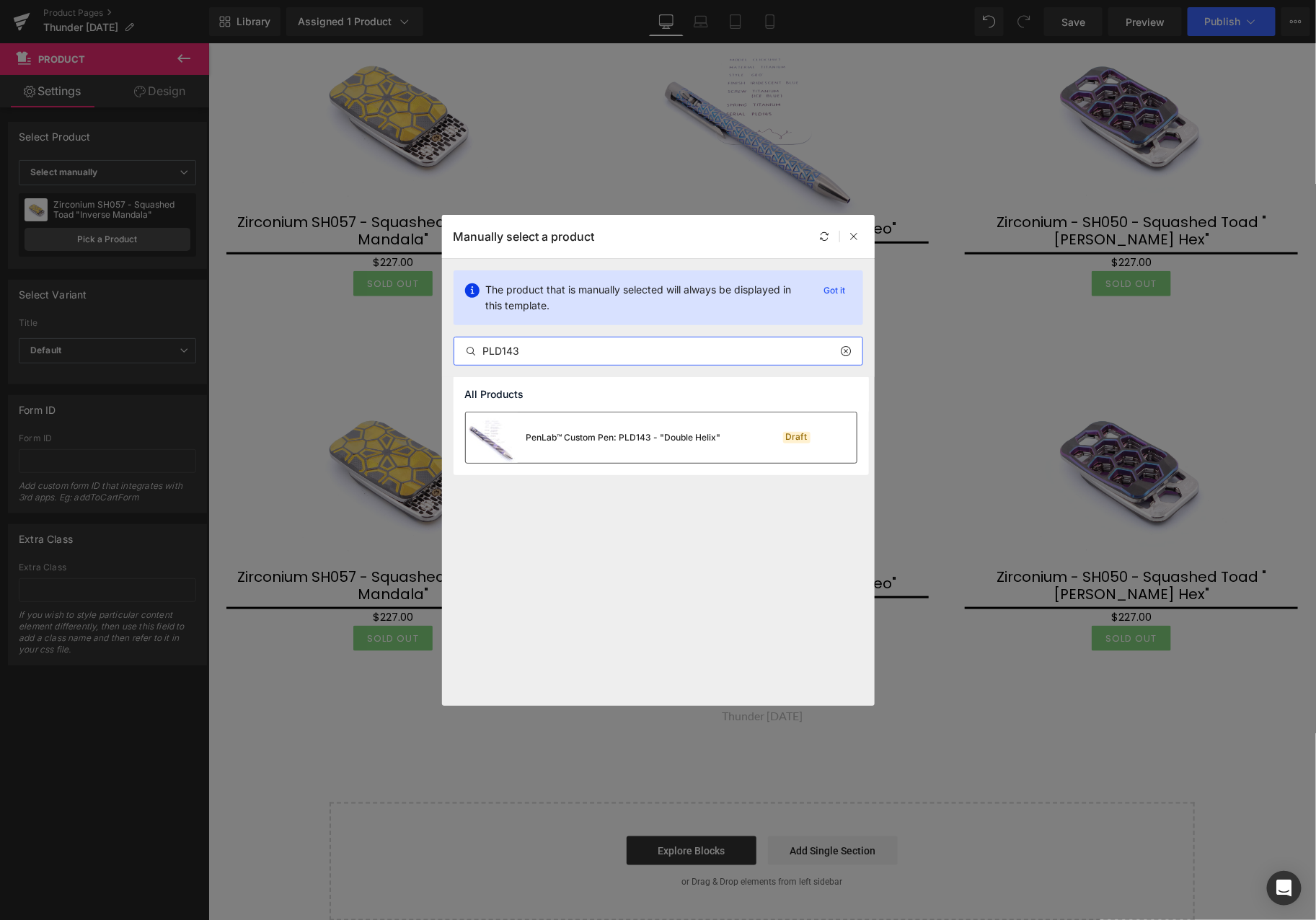
type input "PLD143"
click at [572, 445] on div "PenLab™ Custom Pen: PLD143 - "Double Helix"" at bounding box center [593, 437] width 255 height 51
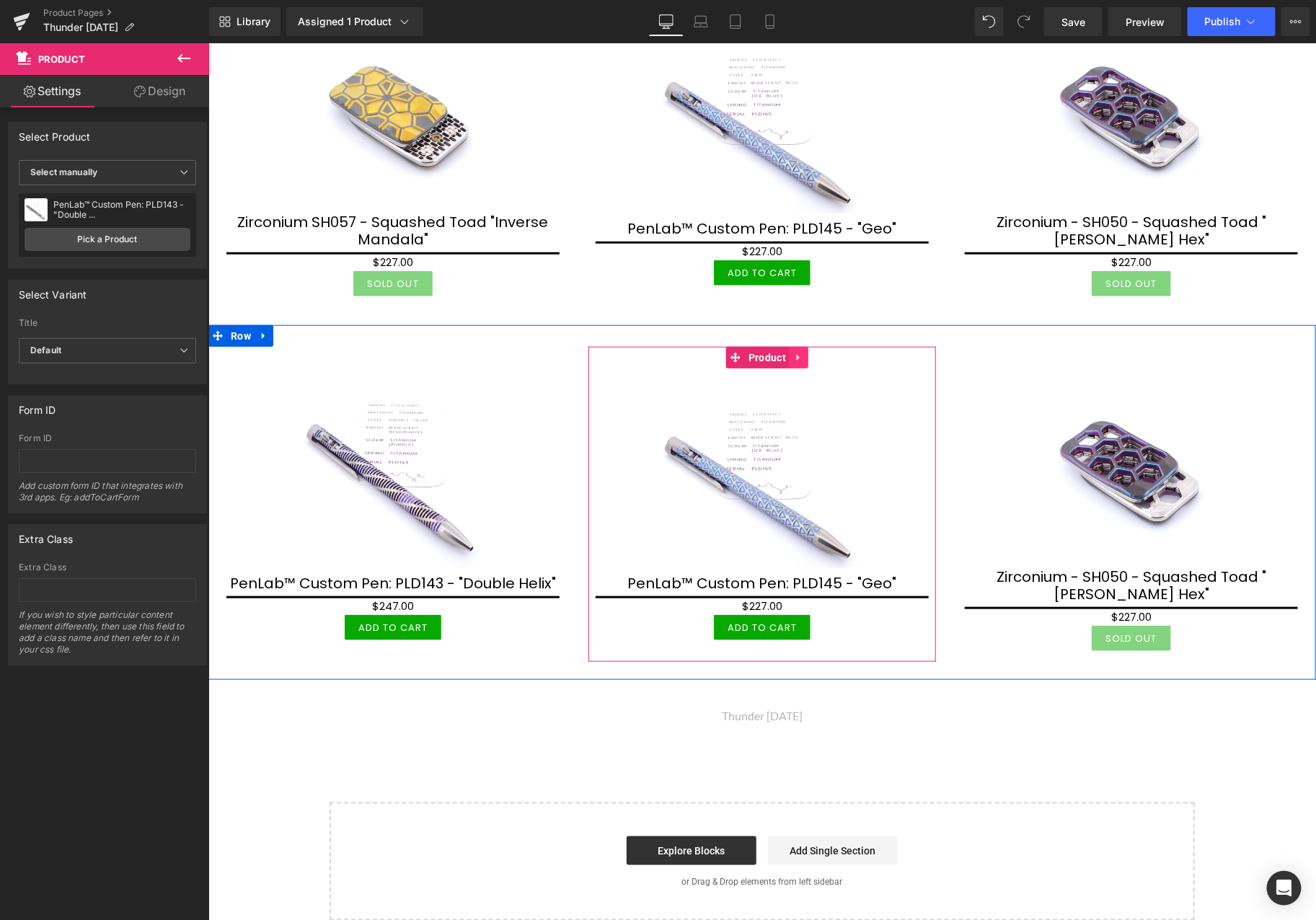
click at [799, 351] on link at bounding box center [798, 357] width 19 height 21
click at [805, 352] on icon at bounding box center [807, 357] width 10 height 10
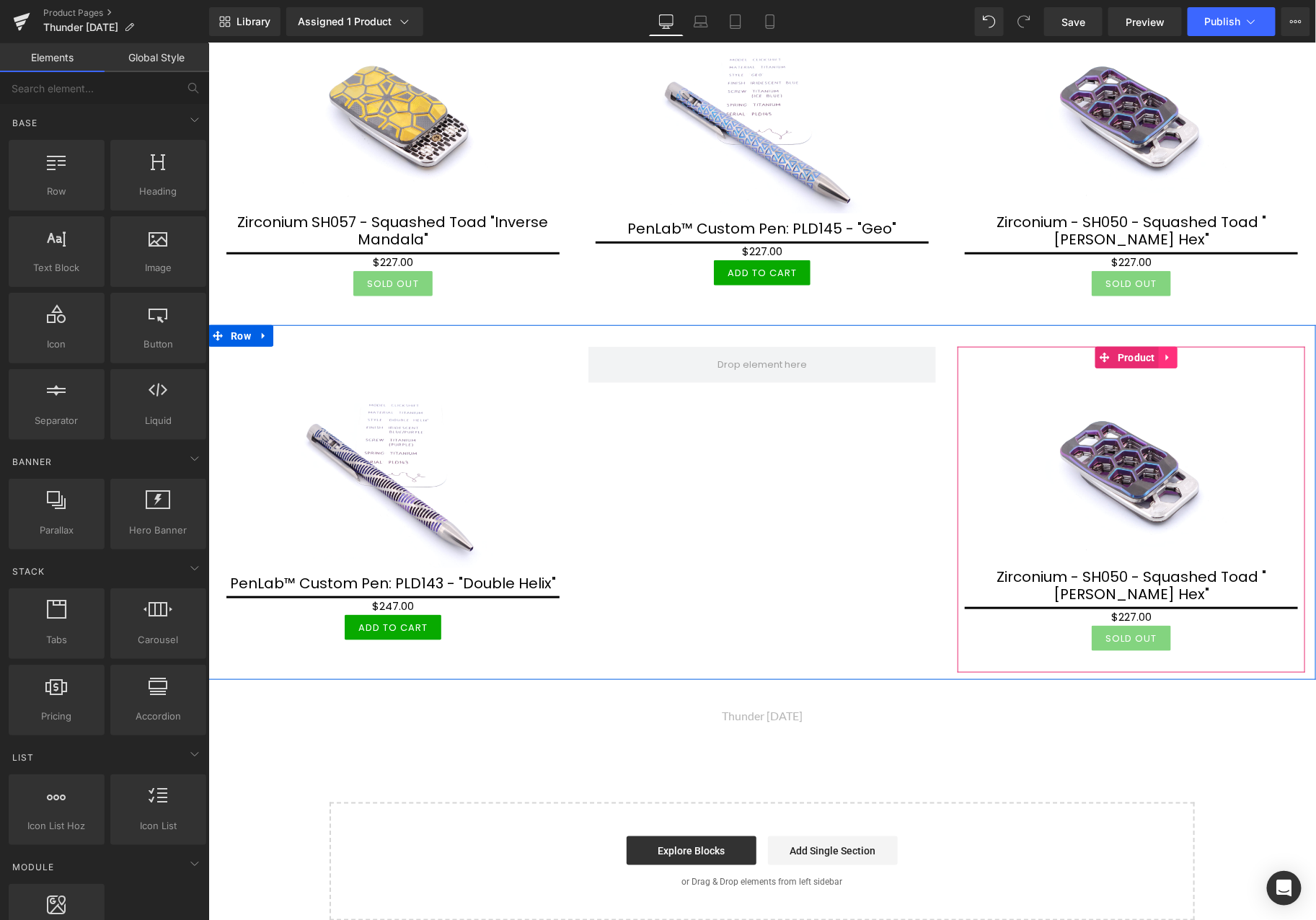
click at [1163, 352] on icon at bounding box center [1167, 358] width 10 height 11
click at [1153, 354] on icon at bounding box center [1158, 357] width 10 height 10
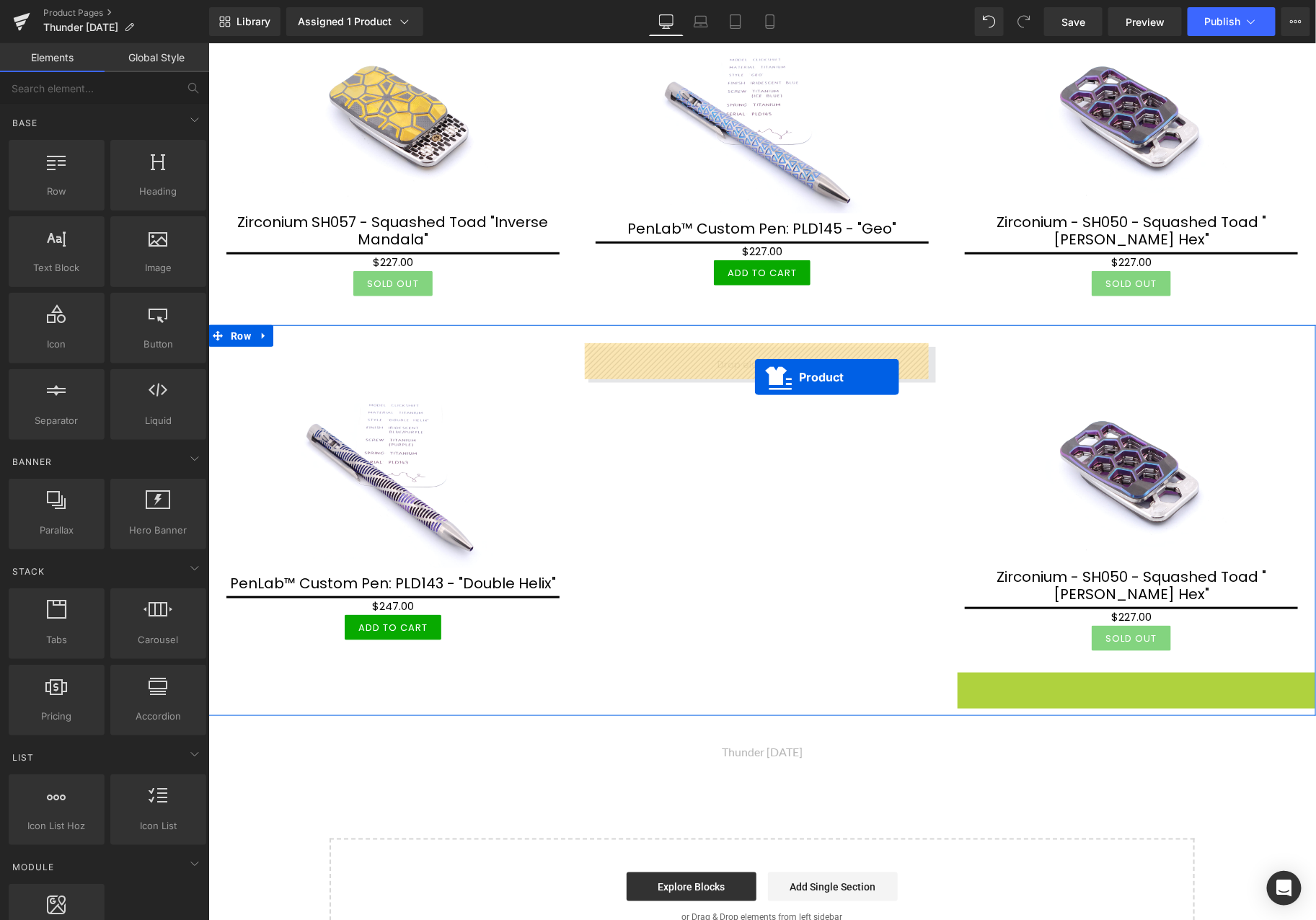
drag, startPoint x: 1095, startPoint y: 673, endPoint x: 754, endPoint y: 377, distance: 451.5
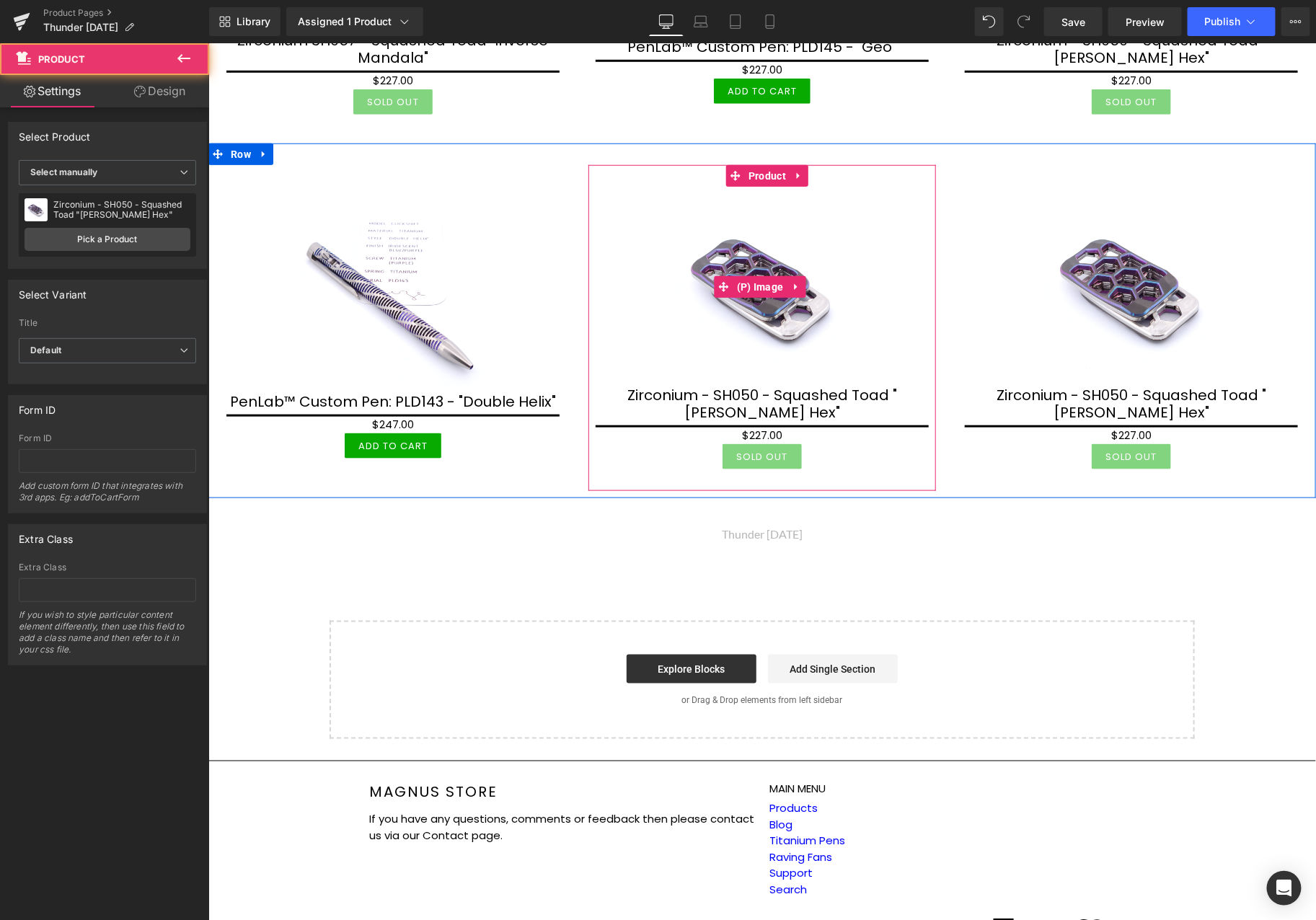
scroll to position [529, 0]
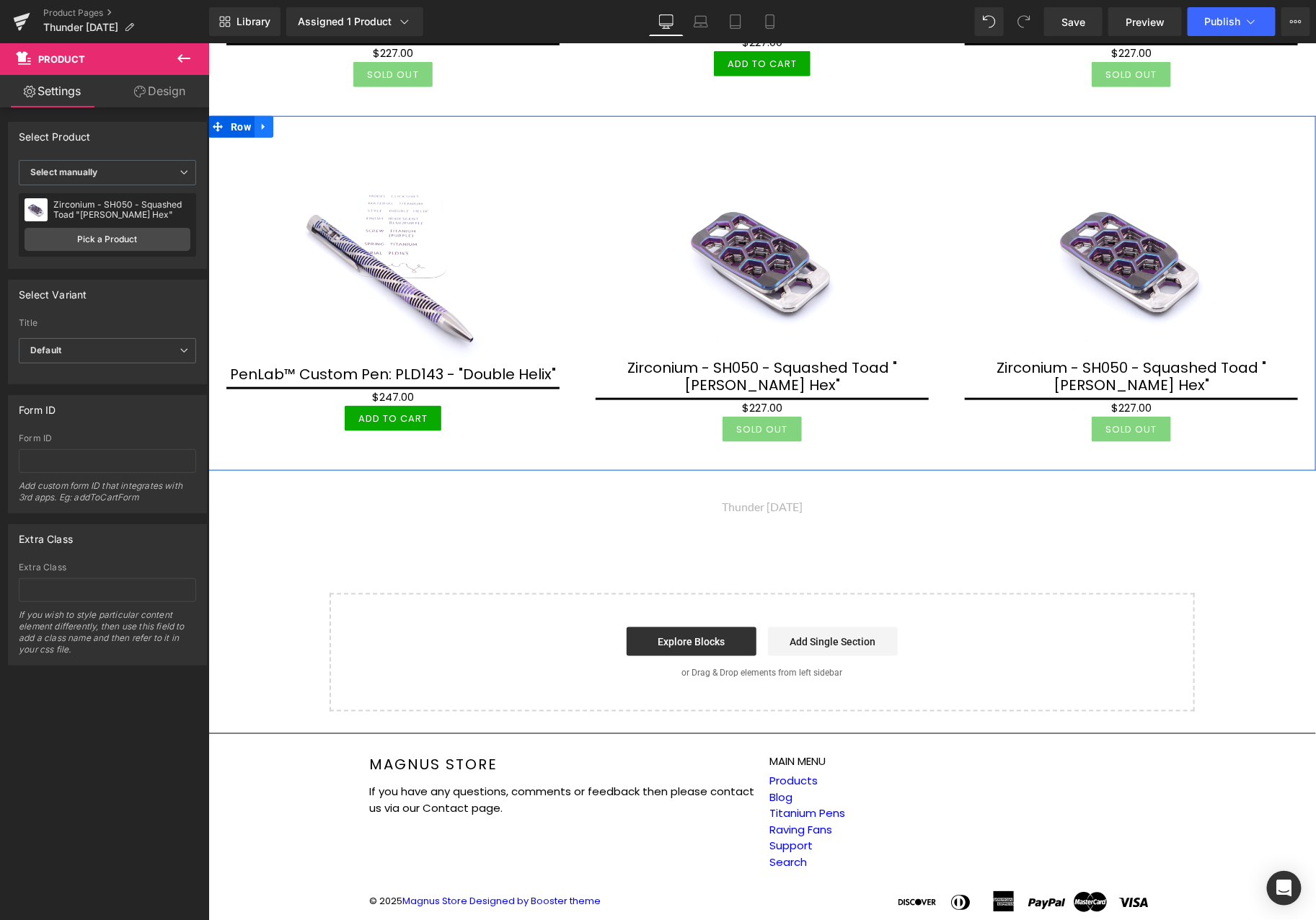
click at [261, 123] on icon at bounding box center [263, 127] width 3 height 6
click at [275, 122] on link at bounding box center [282, 126] width 19 height 21
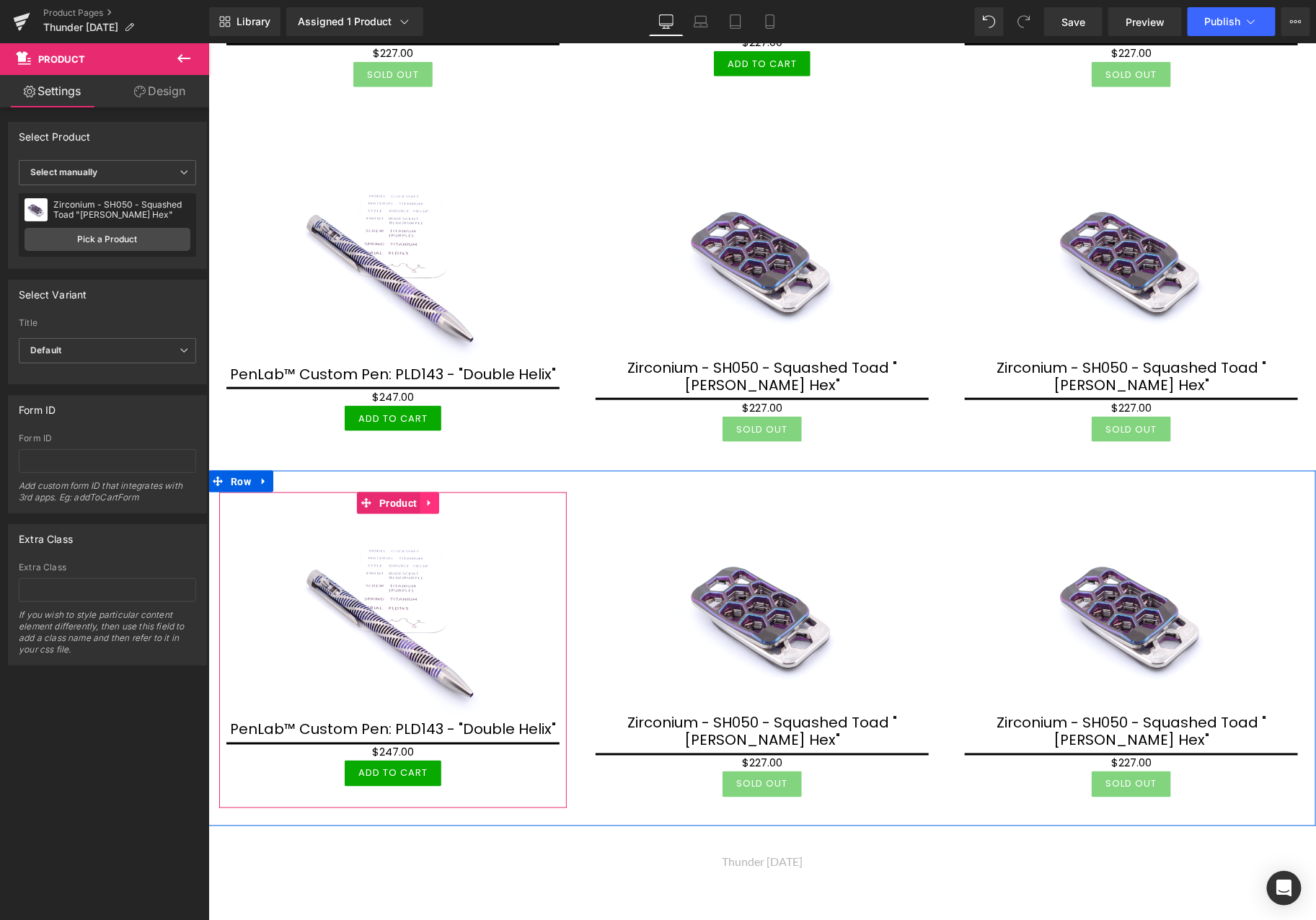
click at [425, 498] on icon at bounding box center [429, 503] width 10 height 11
click at [435, 498] on icon at bounding box center [438, 502] width 10 height 10
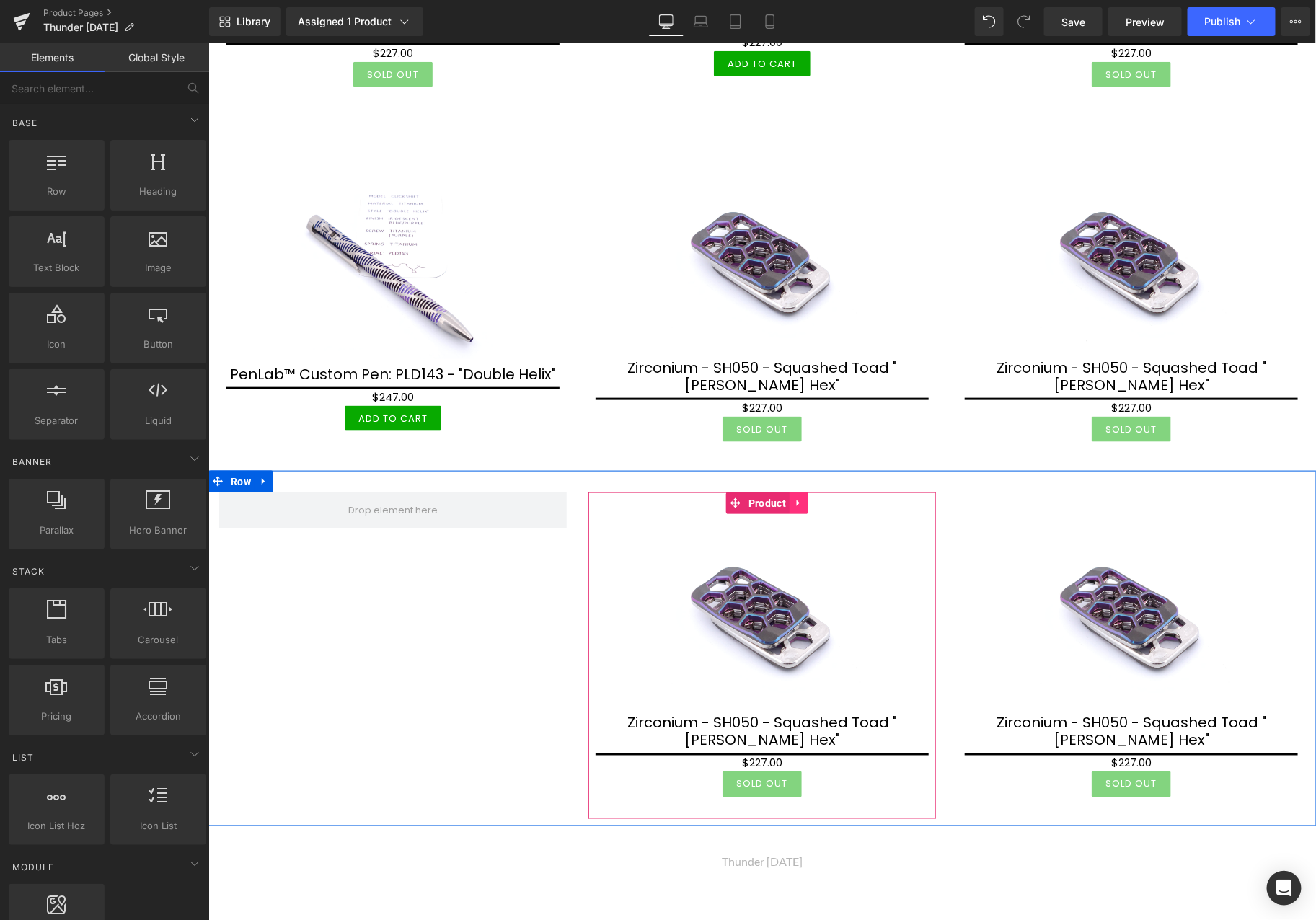
click at [796, 500] on icon at bounding box center [797, 503] width 3 height 6
click at [789, 498] on icon at bounding box center [788, 502] width 10 height 10
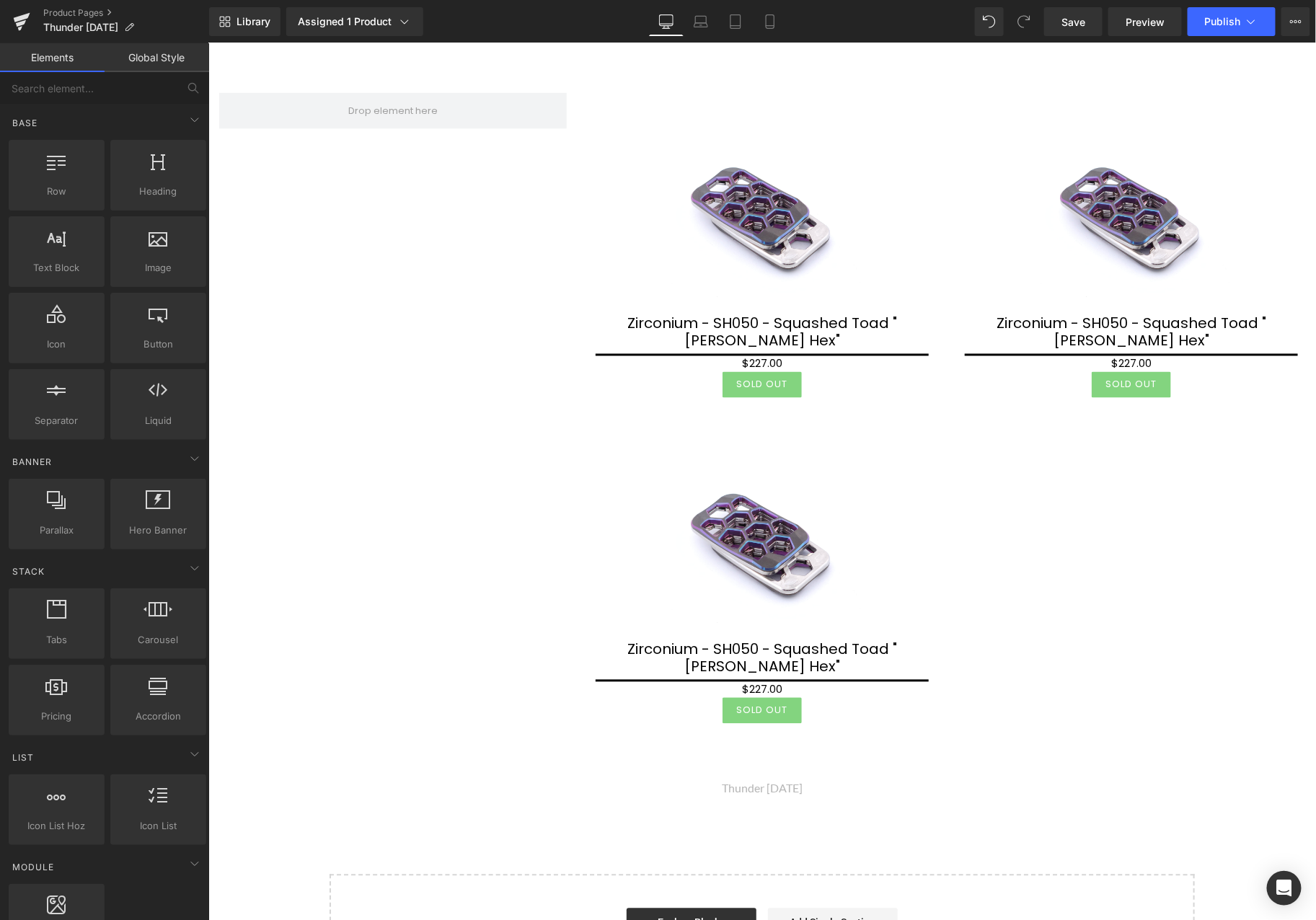
scroll to position [883, 0]
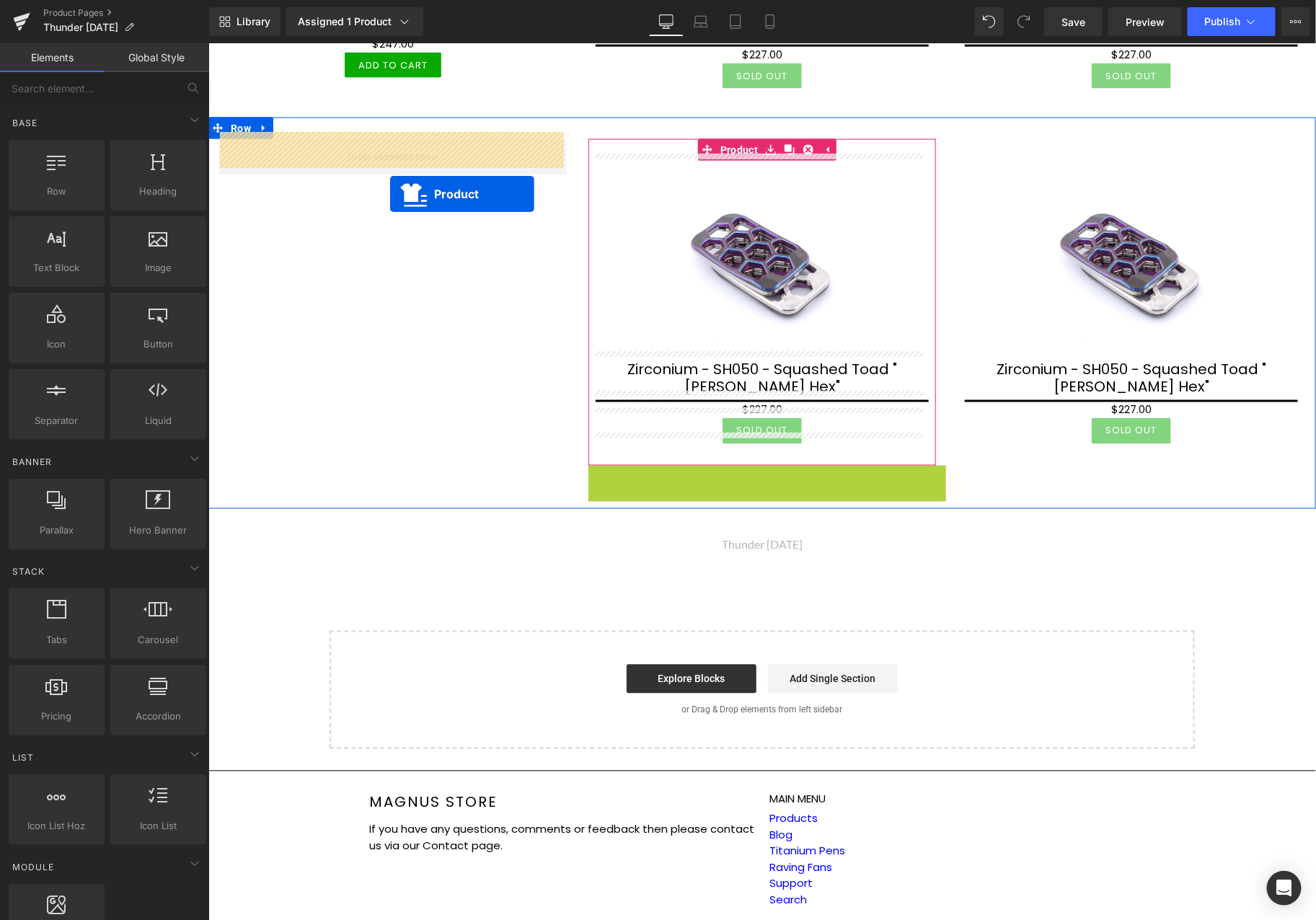
drag, startPoint x: 727, startPoint y: 466, endPoint x: 388, endPoint y: 192, distance: 435.9
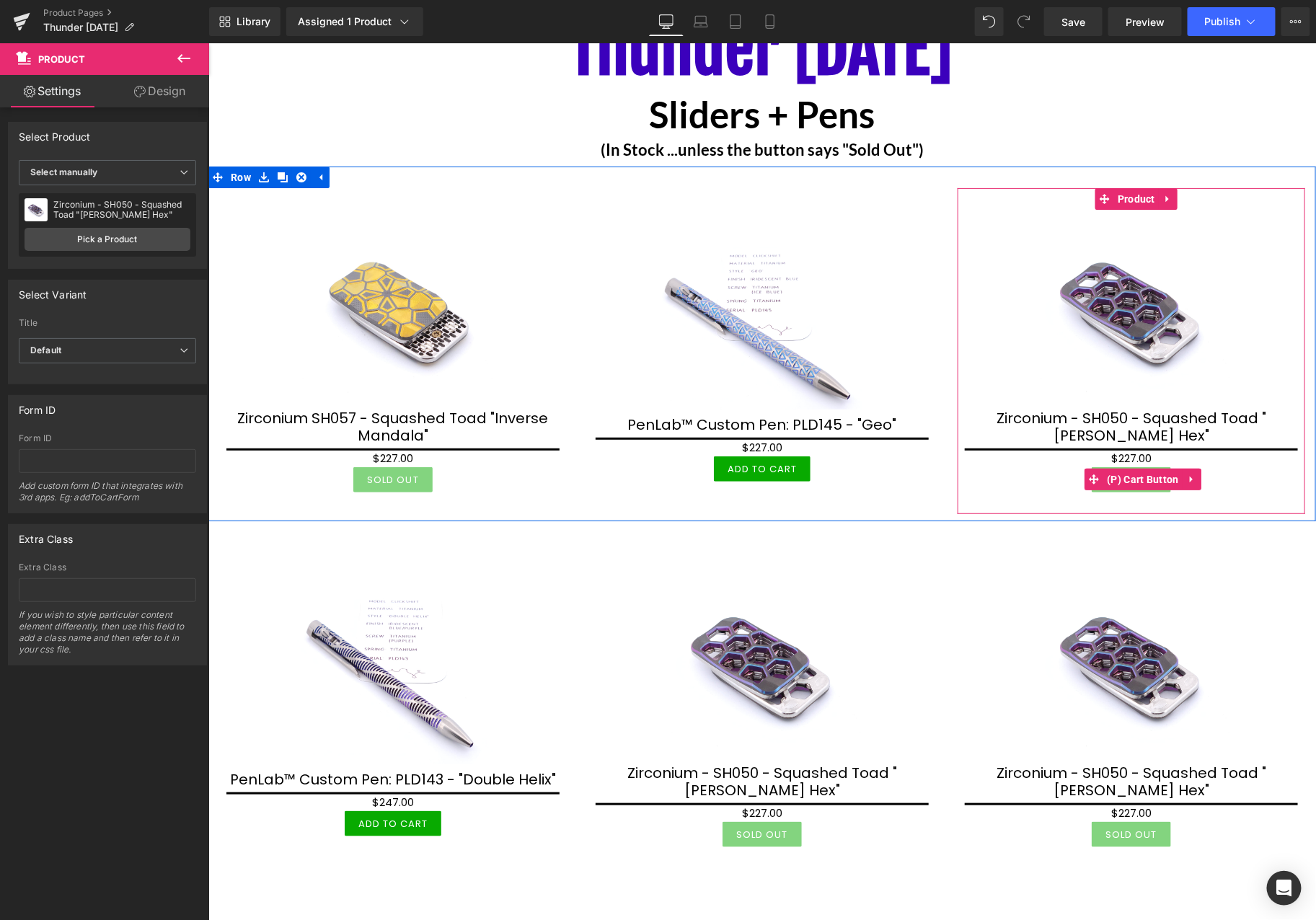
scroll to position [160, 0]
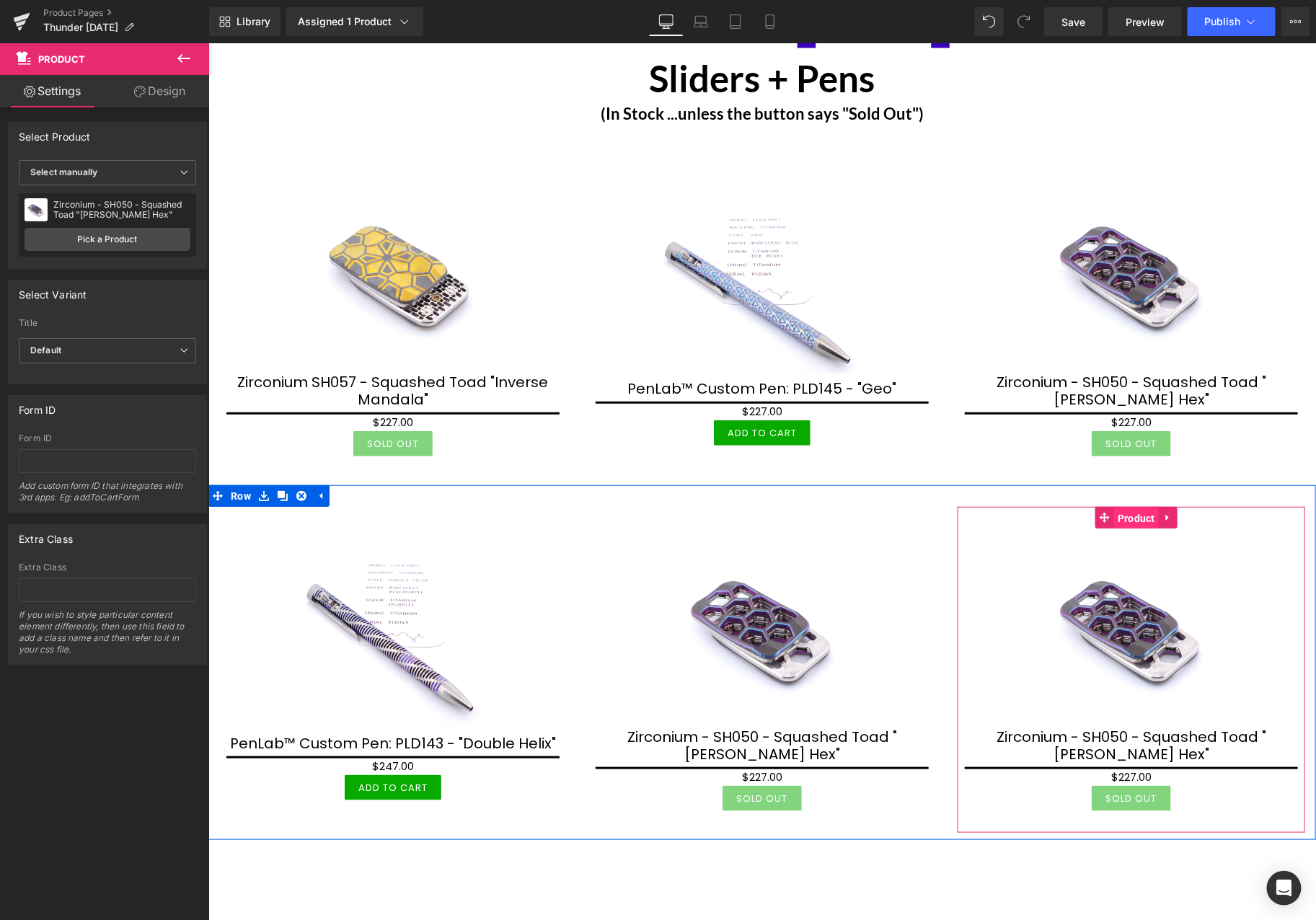
click at [1114, 509] on span "Product" at bounding box center [1136, 517] width 45 height 21
click at [1126, 511] on span "Product" at bounding box center [1136, 517] width 45 height 21
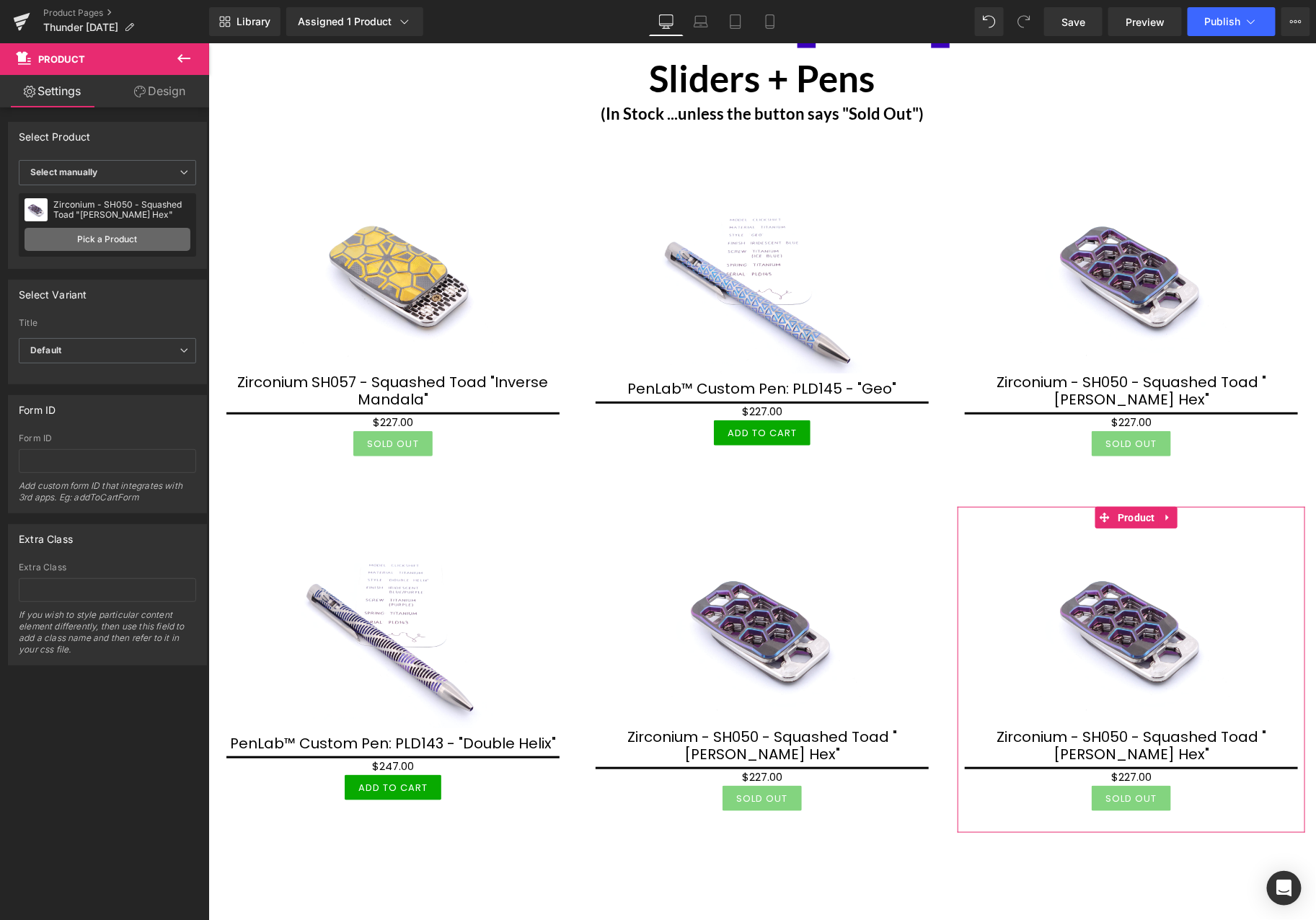
click at [112, 233] on link "Pick a Product" at bounding box center [108, 239] width 166 height 23
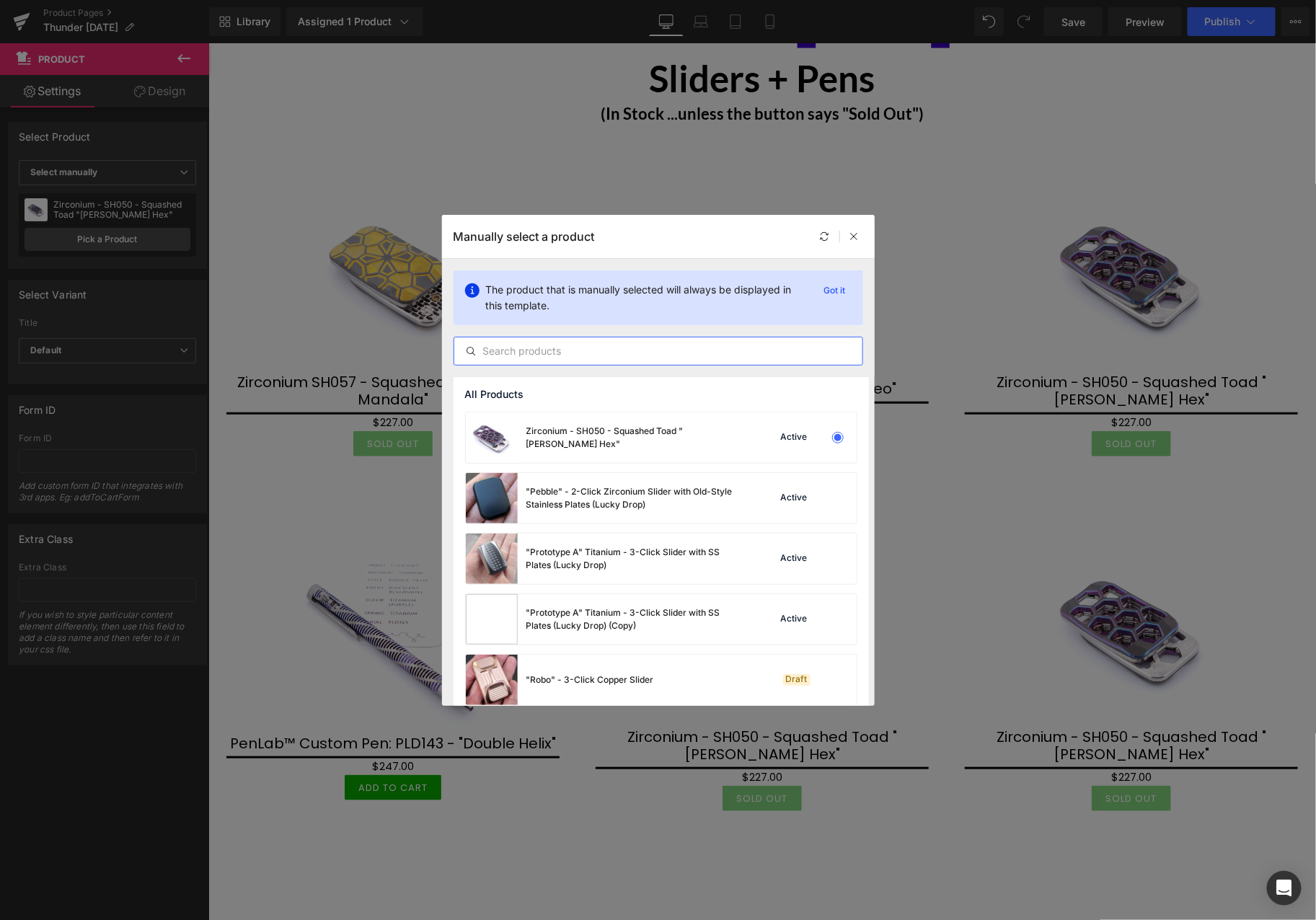
click at [628, 351] on input "text" at bounding box center [658, 351] width 408 height 17
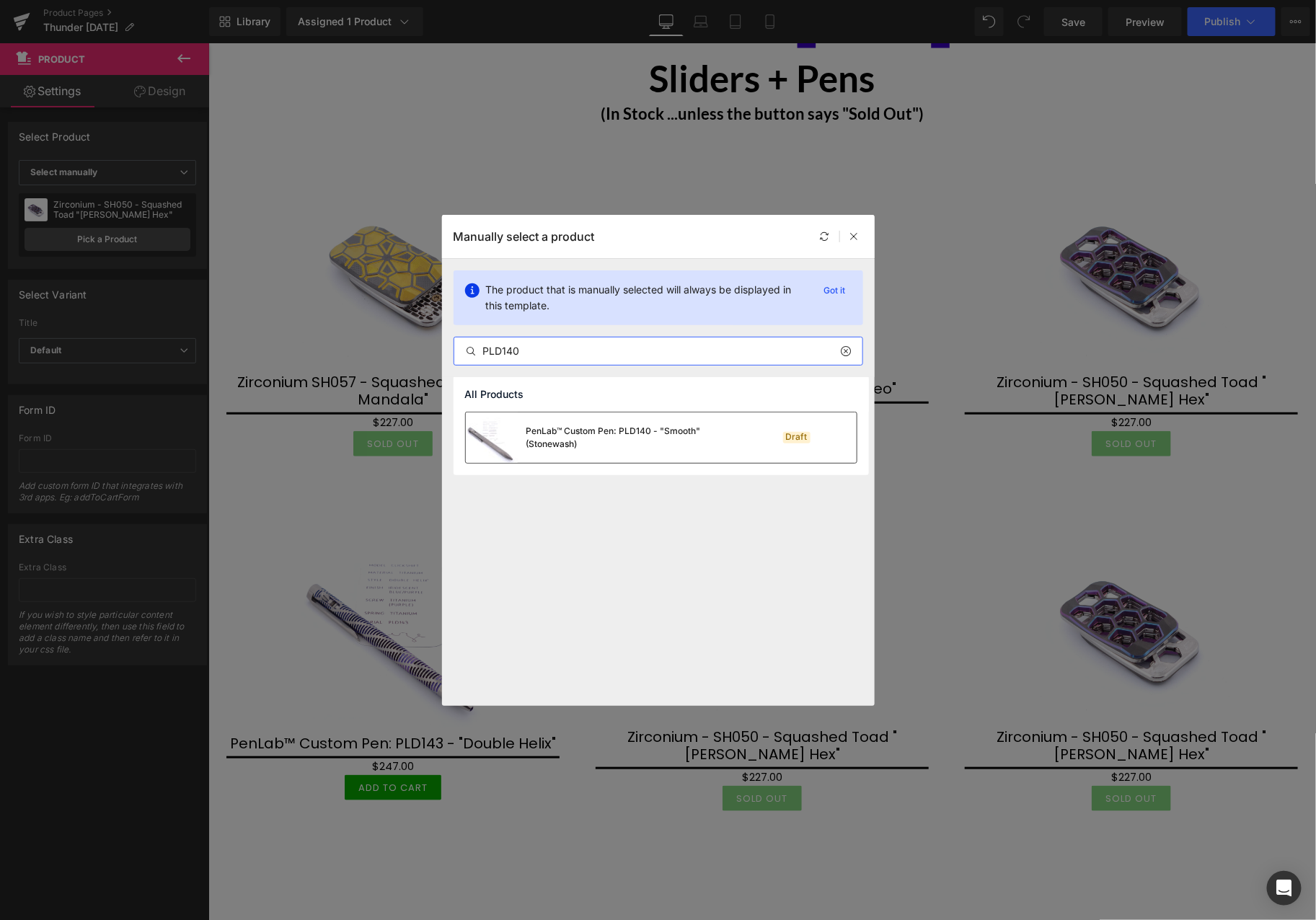
type input "PLD140"
click at [664, 445] on div "PenLab™ Custom Pen: PLD140 - "Smooth" (Stonewash)" at bounding box center [635, 437] width 217 height 26
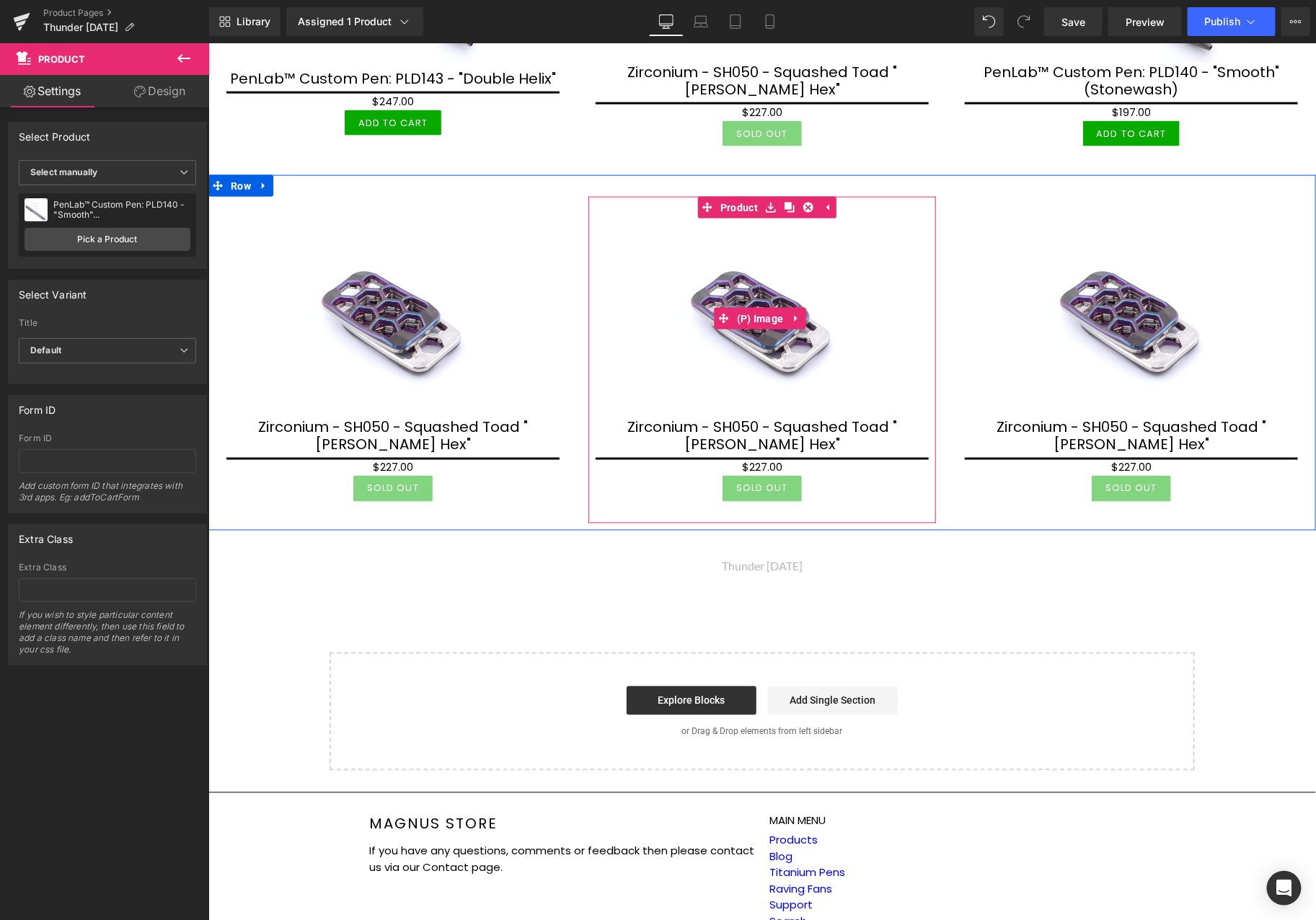
scroll to position [641, 0]
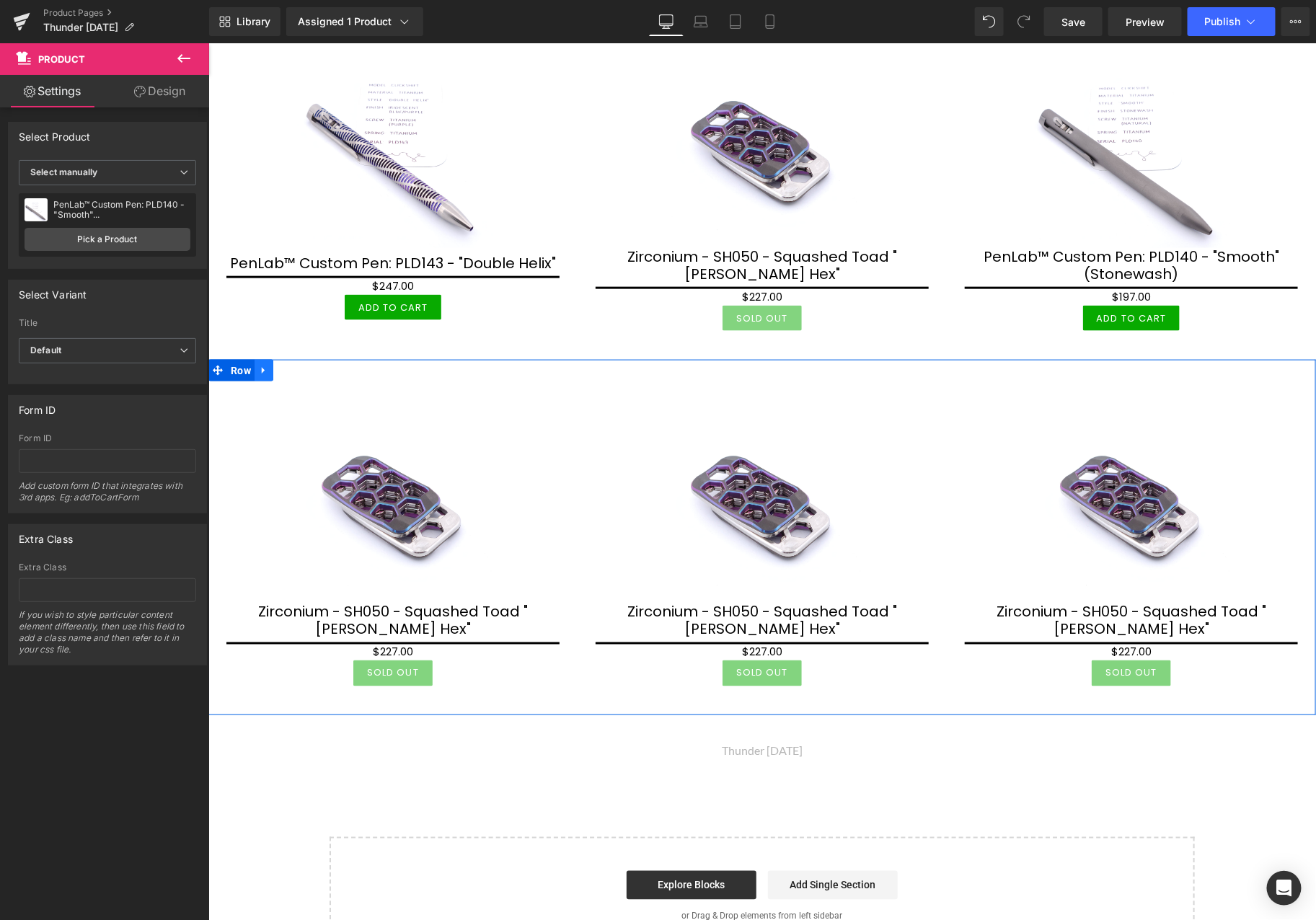
click at [269, 363] on link at bounding box center [263, 369] width 19 height 21
click at [274, 363] on link at bounding box center [282, 369] width 19 height 21
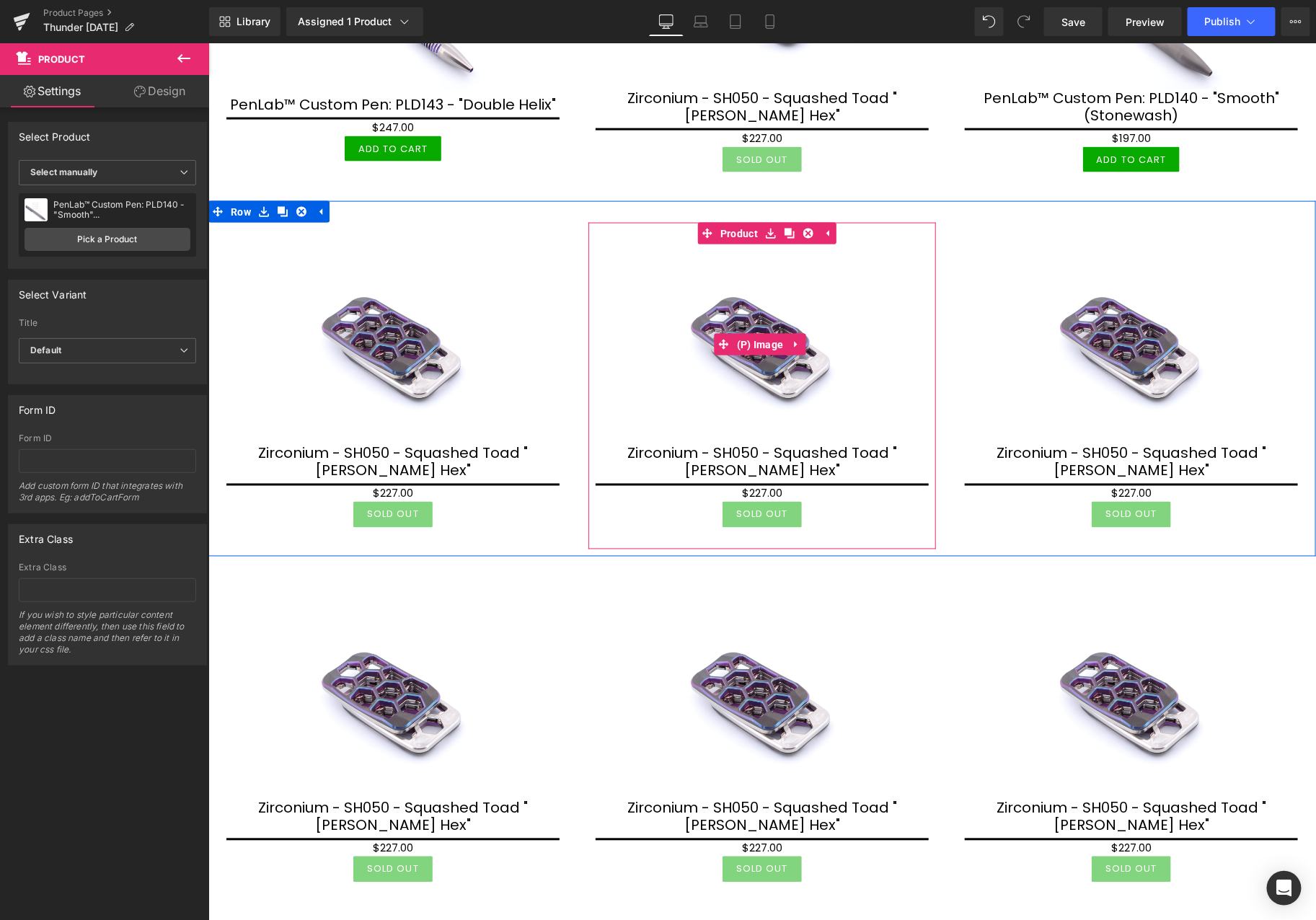
scroll to position [801, 0]
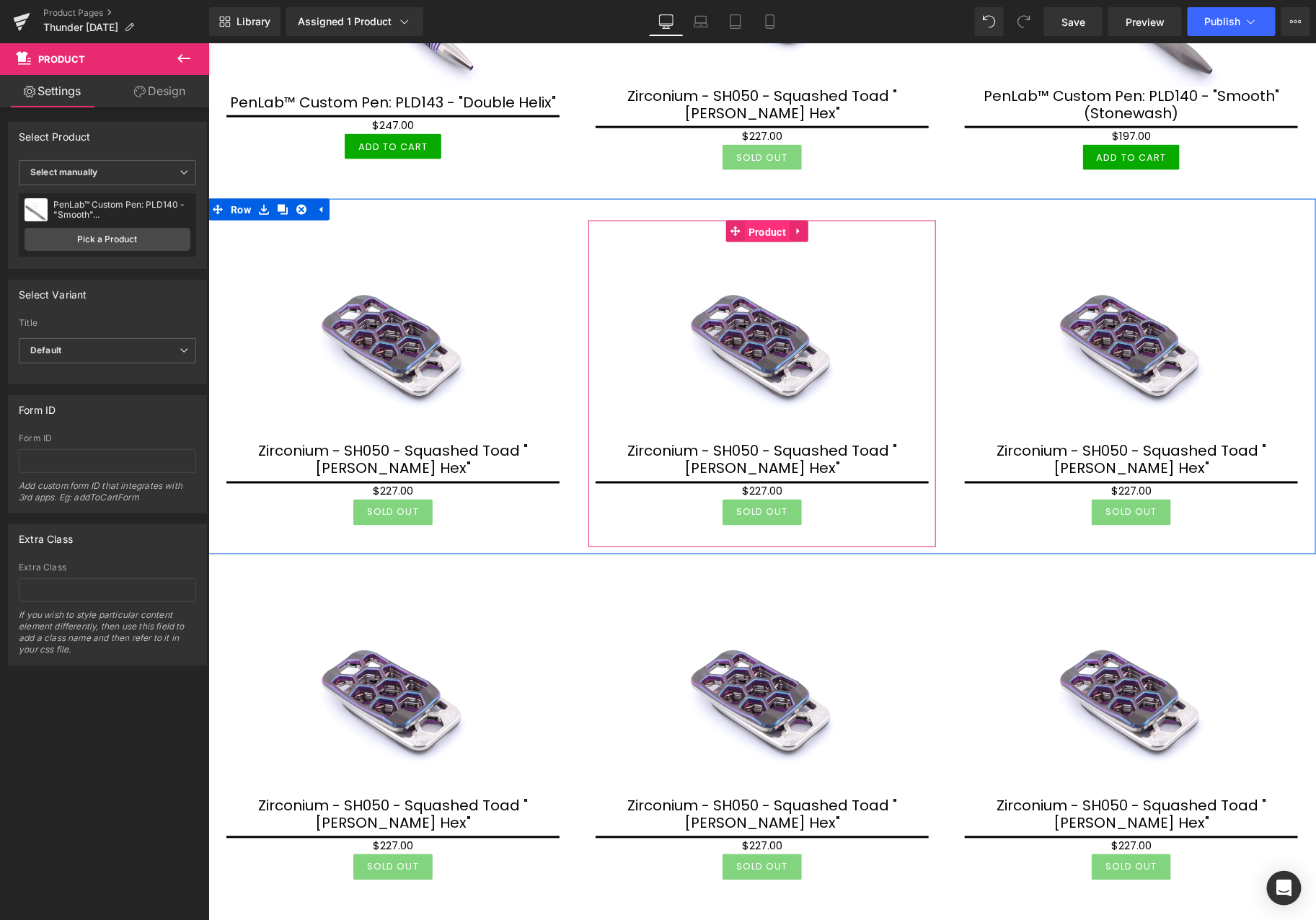
click at [744, 225] on span "Product" at bounding box center [766, 231] width 45 height 21
click at [772, 225] on span "Product" at bounding box center [766, 230] width 45 height 21
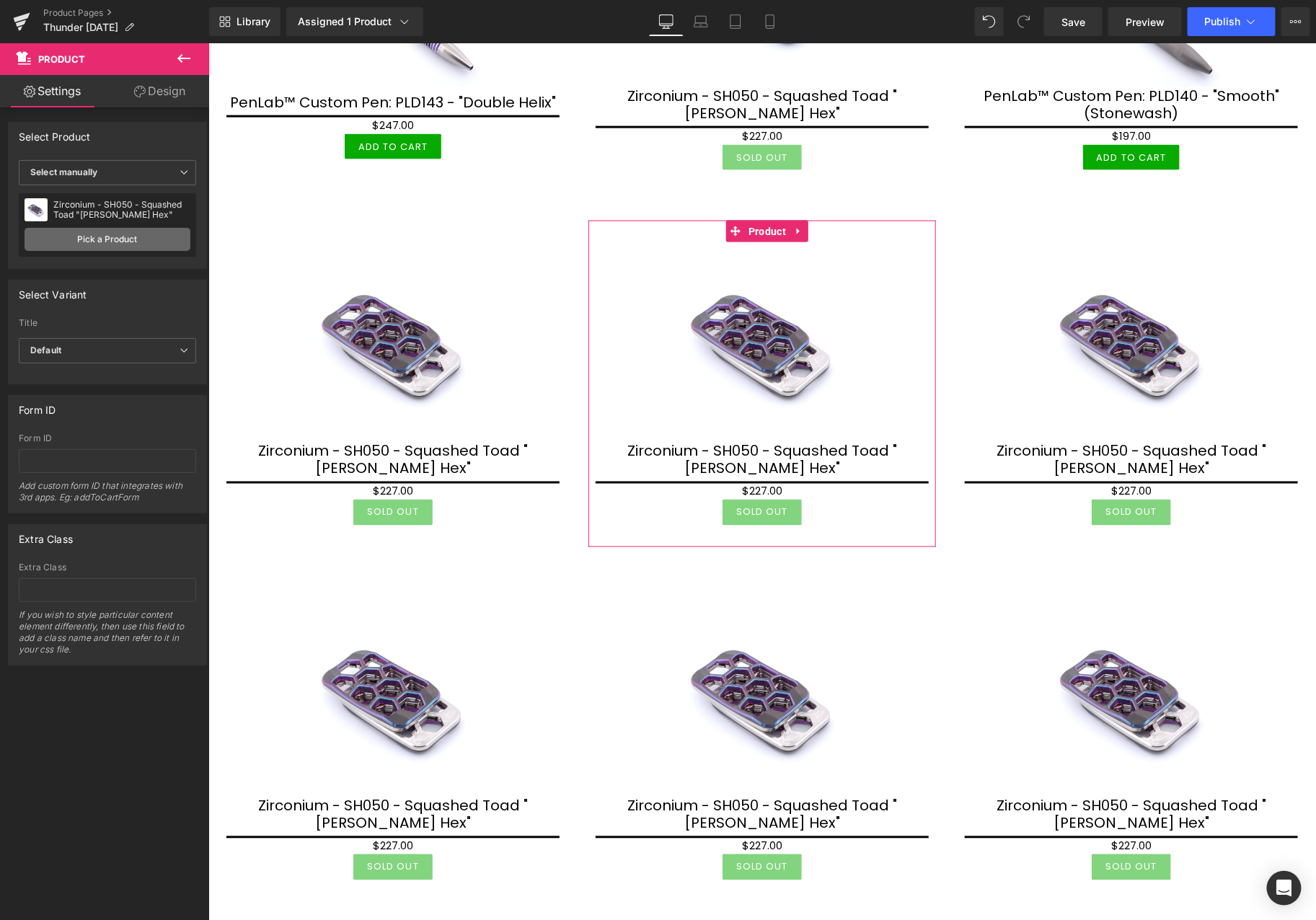
click at [102, 242] on link "Pick a Product" at bounding box center [108, 239] width 166 height 23
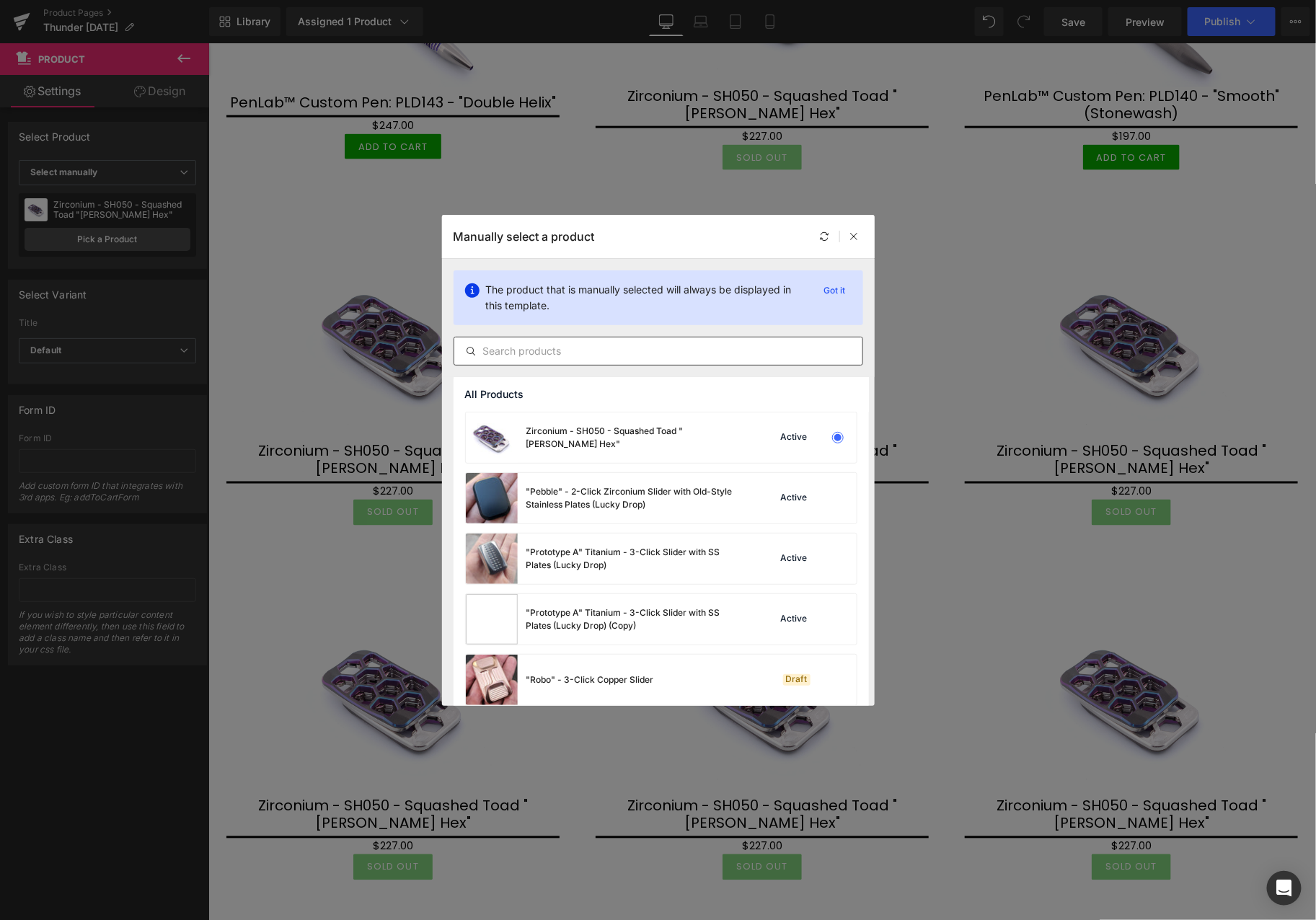
click at [604, 355] on input "text" at bounding box center [658, 351] width 408 height 17
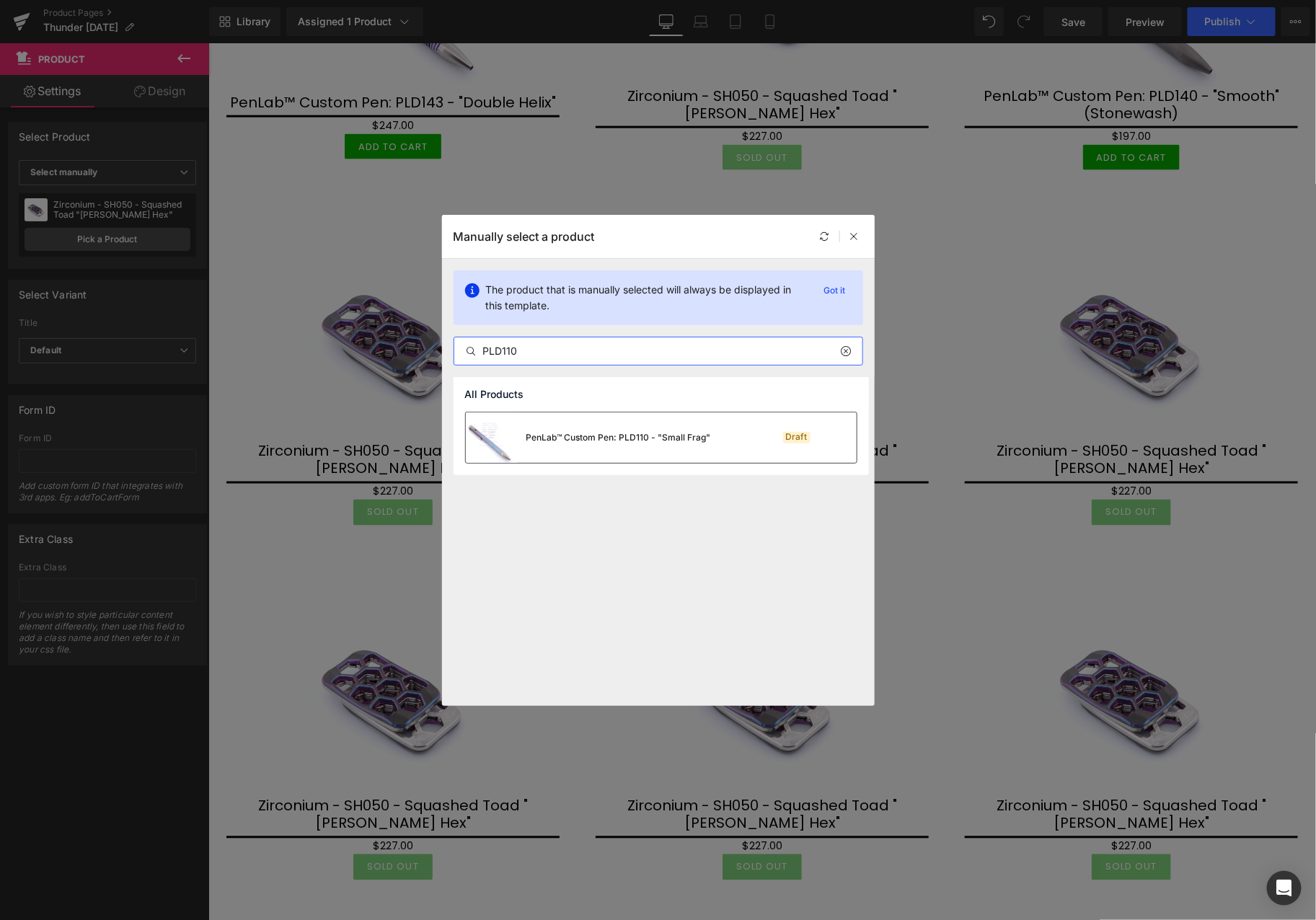
type input "PLD110"
click at [515, 459] on img at bounding box center [492, 437] width 52 height 51
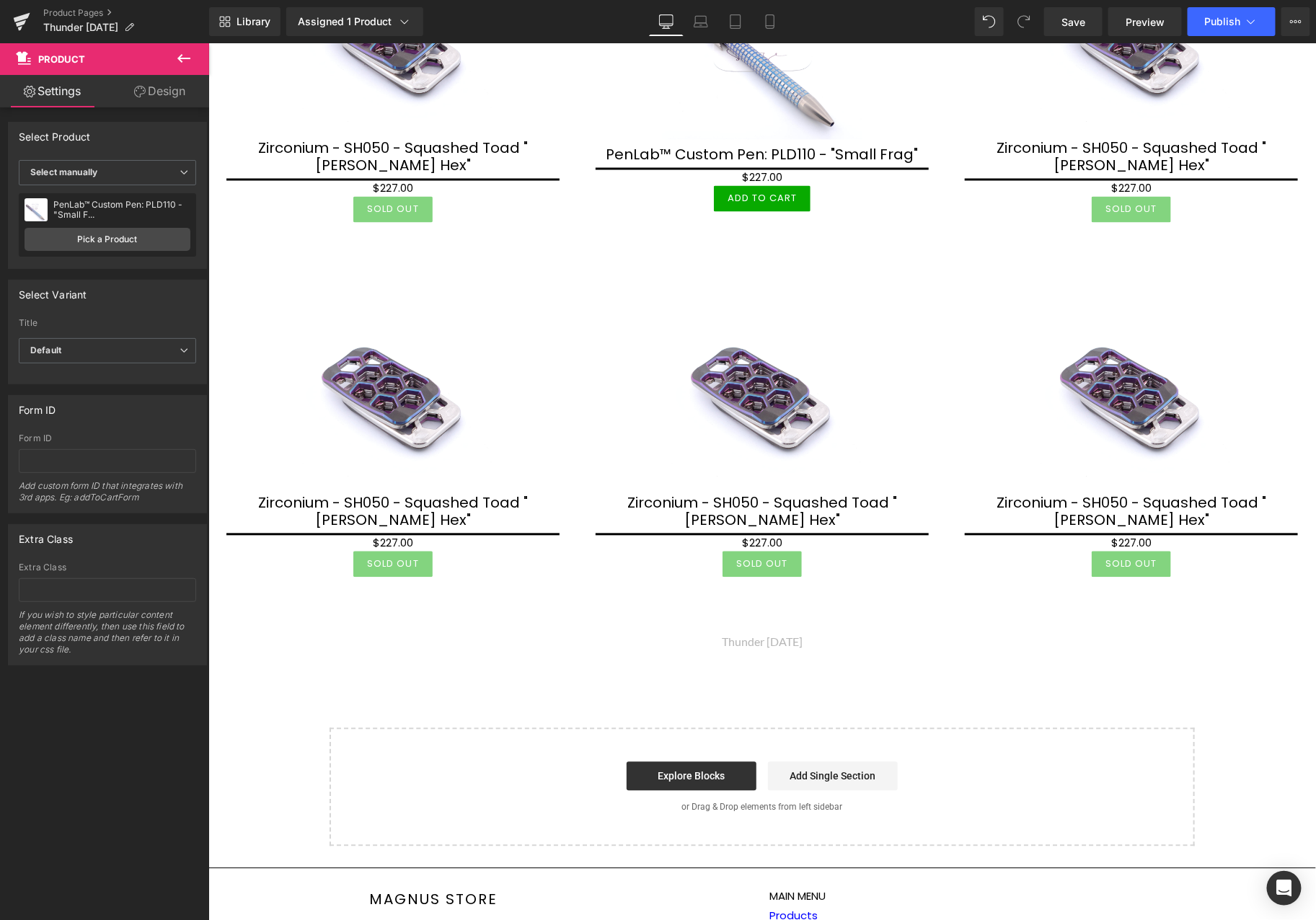
scroll to position [1122, 0]
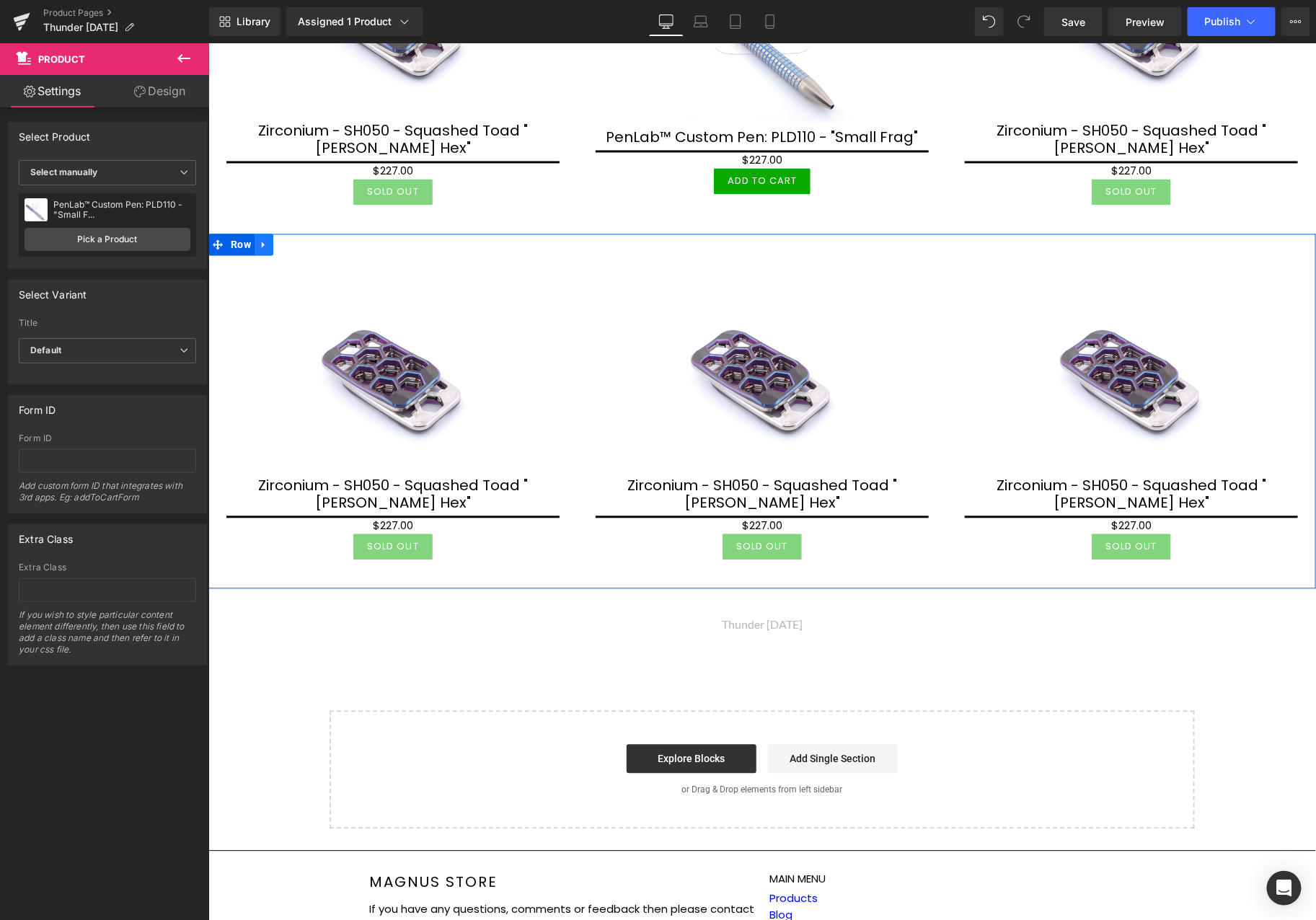
click at [258, 239] on icon at bounding box center [263, 244] width 10 height 11
click at [277, 240] on icon at bounding box center [282, 244] width 10 height 10
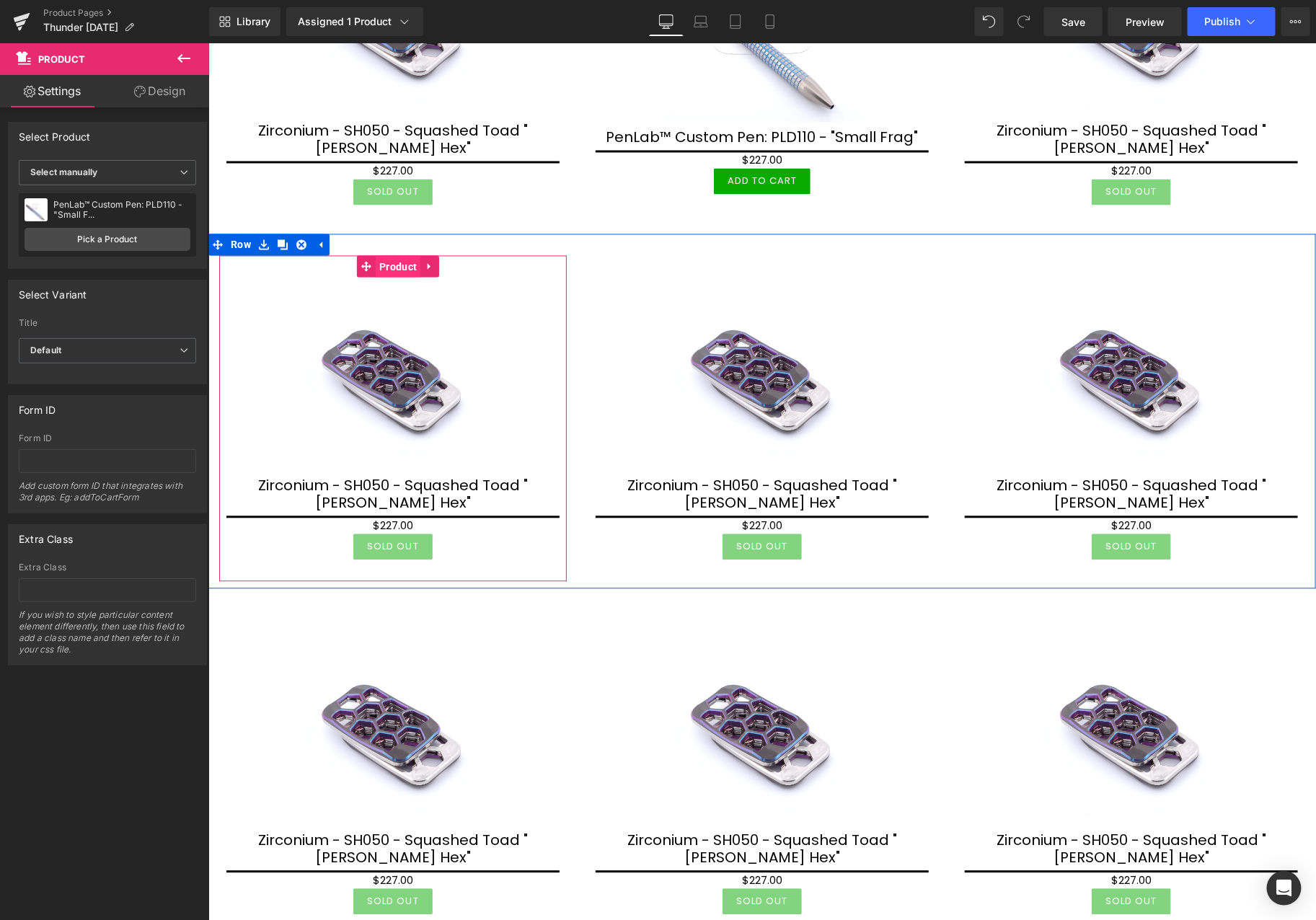
click at [391, 259] on span "Product" at bounding box center [397, 267] width 45 height 21
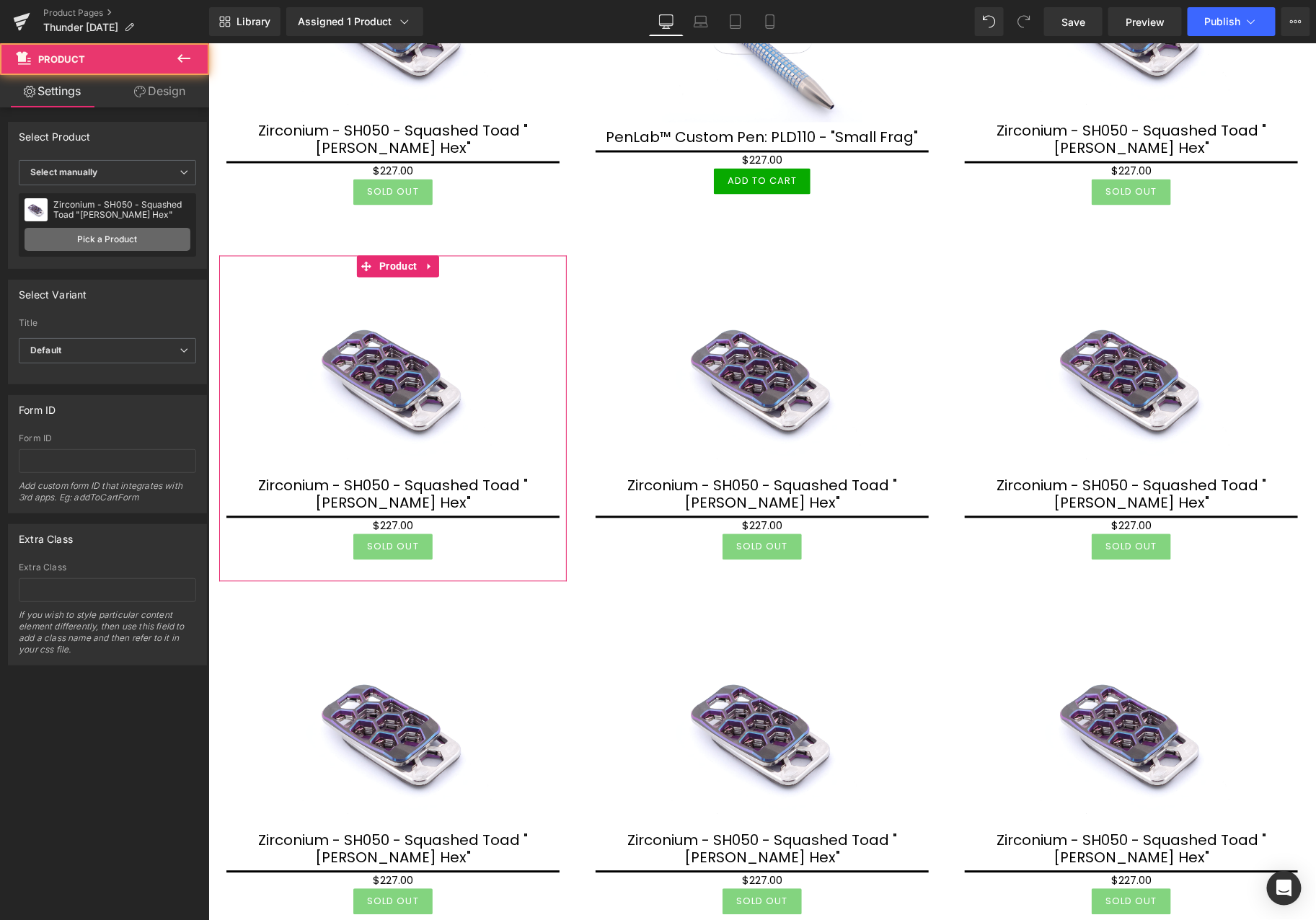
click at [168, 241] on link "Pick a Product" at bounding box center [108, 239] width 166 height 23
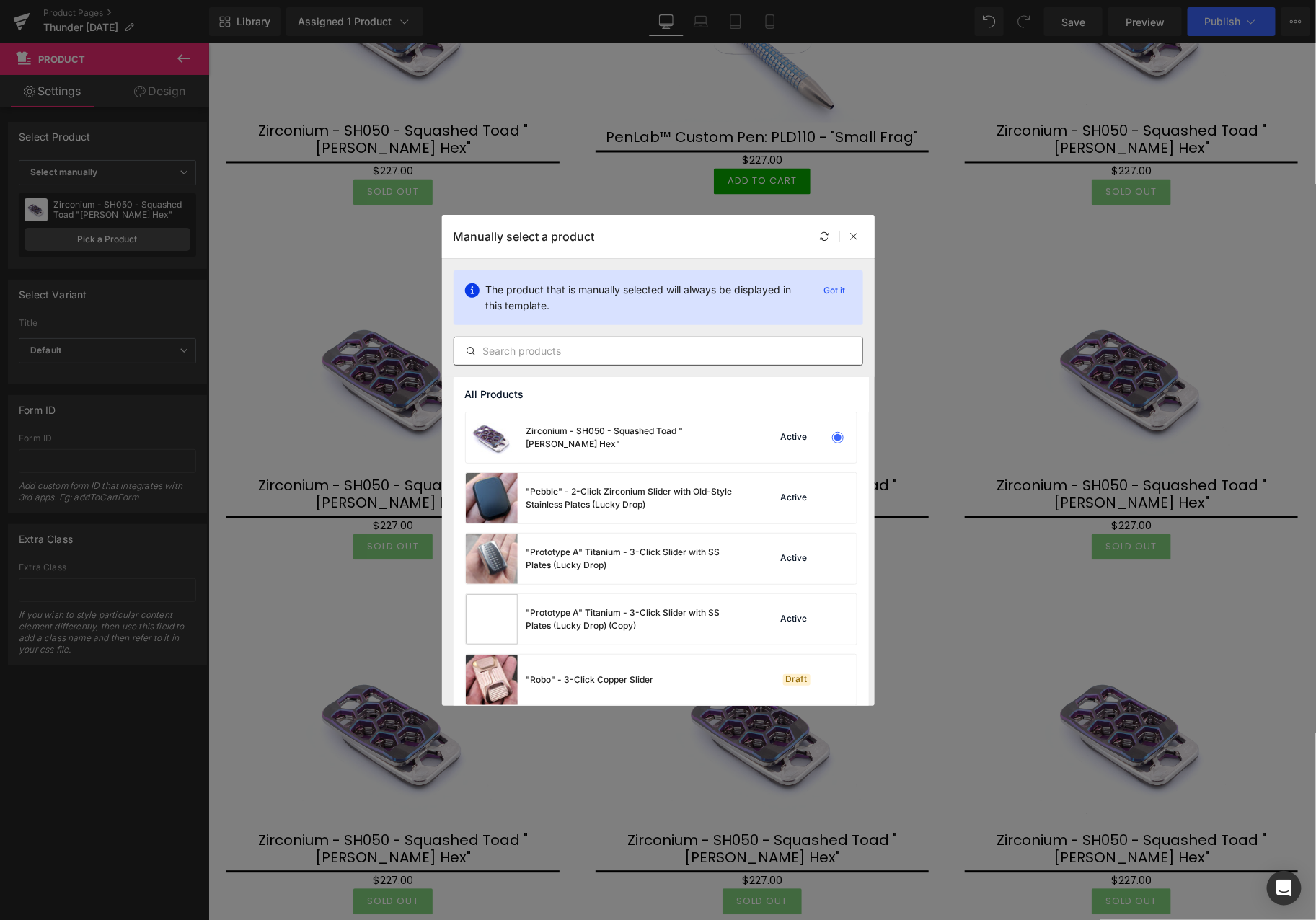
click at [553, 354] on input "text" at bounding box center [658, 351] width 408 height 17
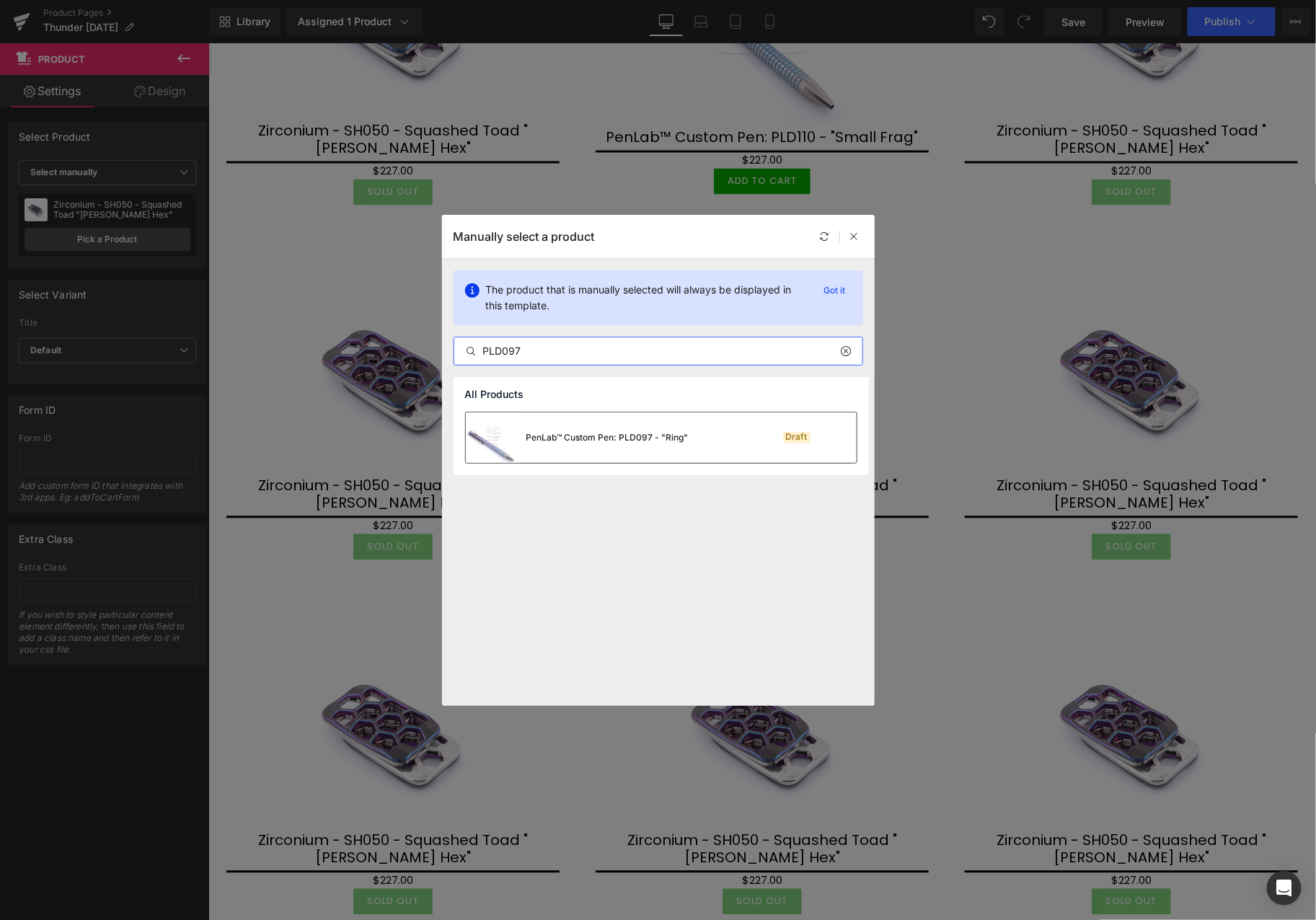
type input "PLD097"
click at [603, 429] on div "PenLab™ Custom Pen: PLD097 - "Ring"" at bounding box center [577, 437] width 223 height 51
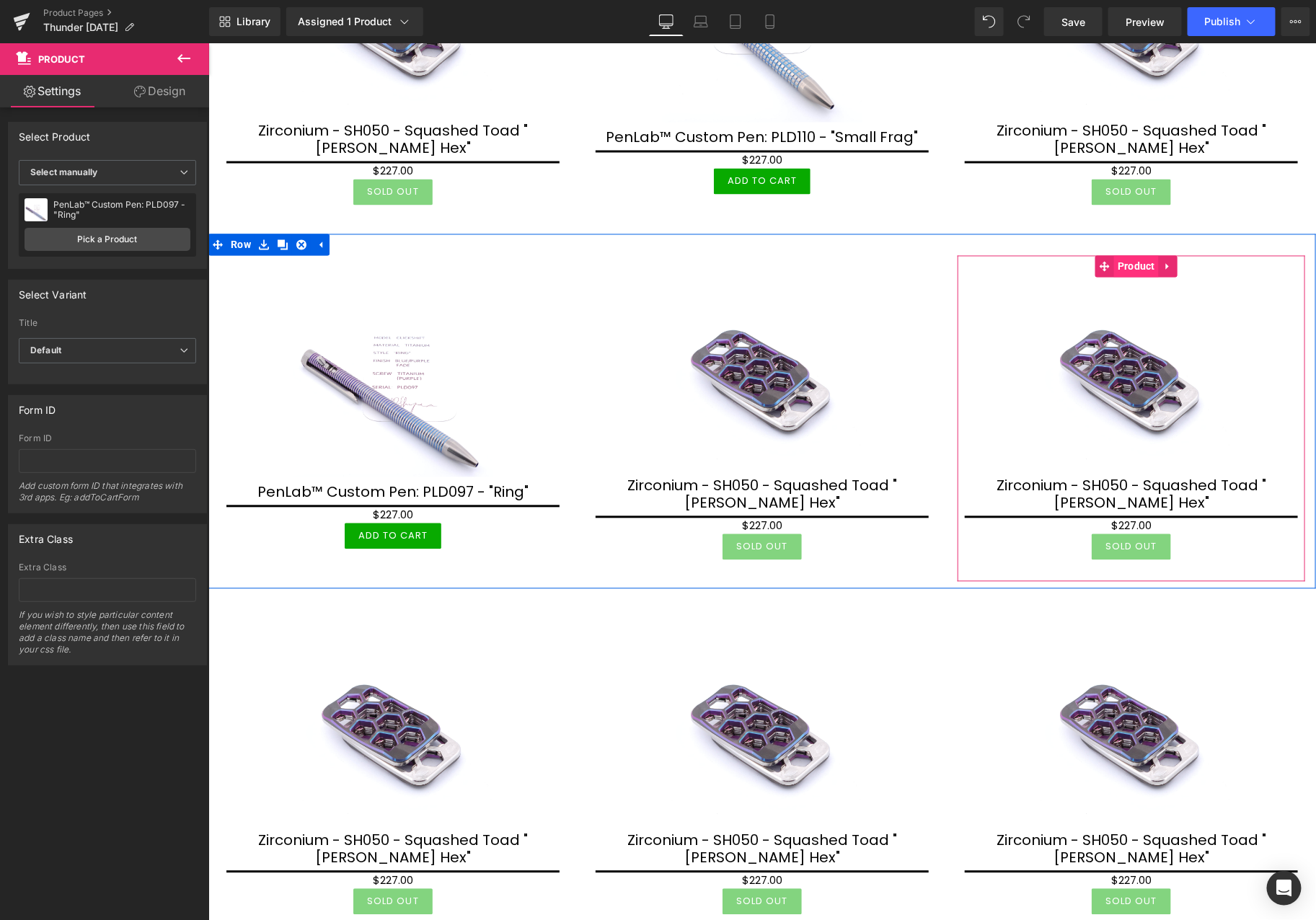
click at [1125, 256] on span "Product" at bounding box center [1136, 266] width 45 height 21
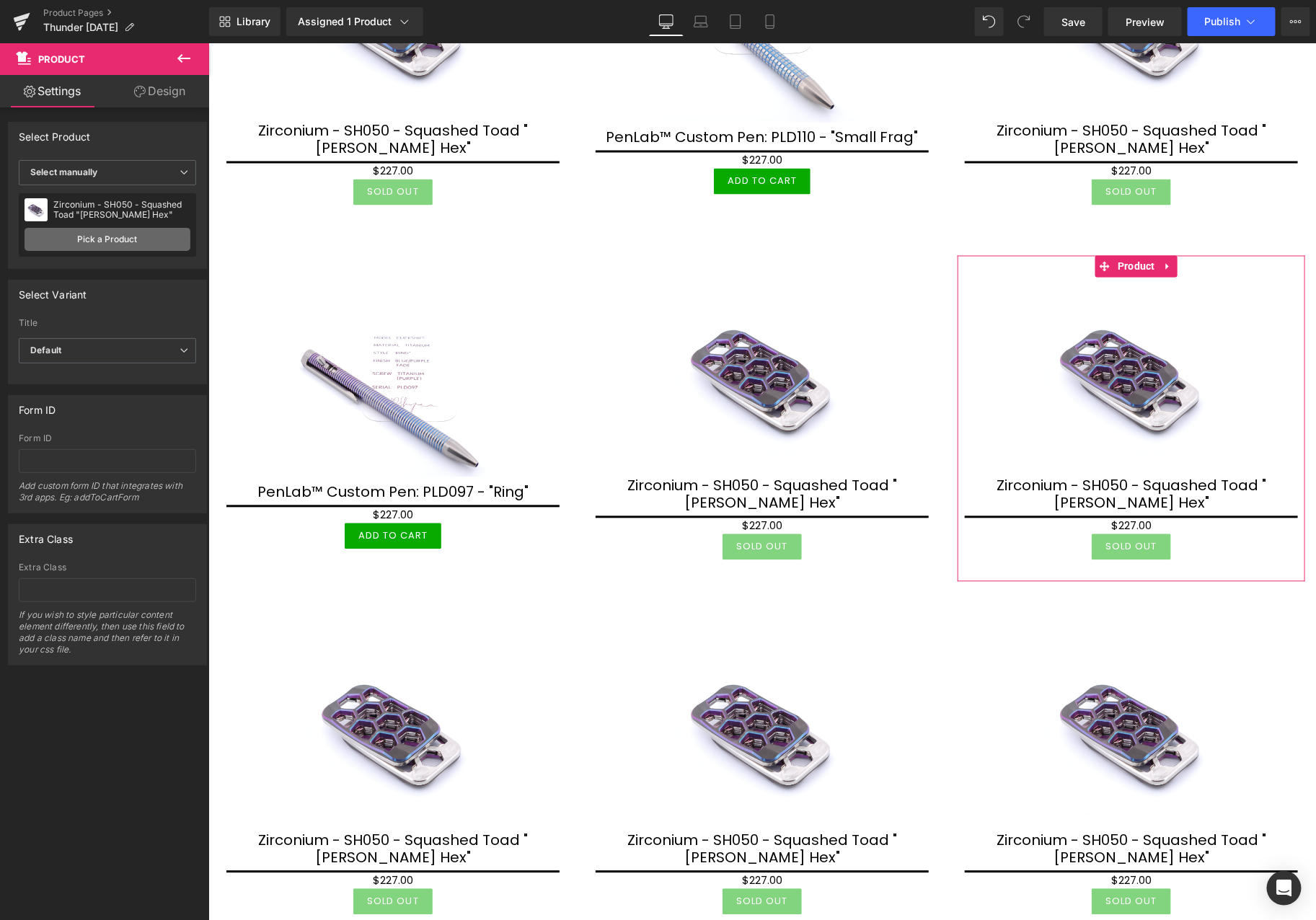
click at [96, 247] on link "Pick a Product" at bounding box center [108, 239] width 166 height 23
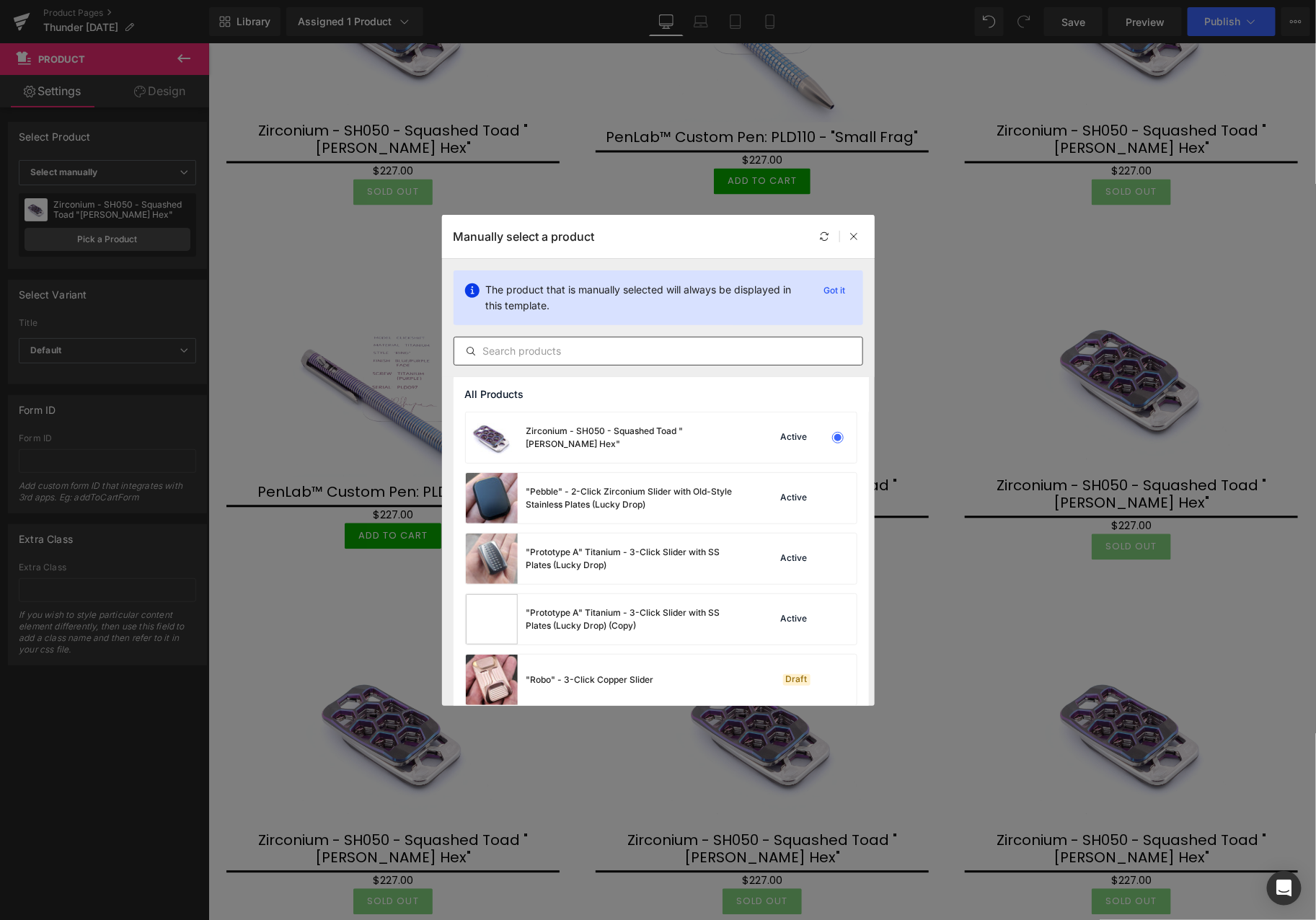
click at [633, 352] on input "text" at bounding box center [658, 351] width 408 height 17
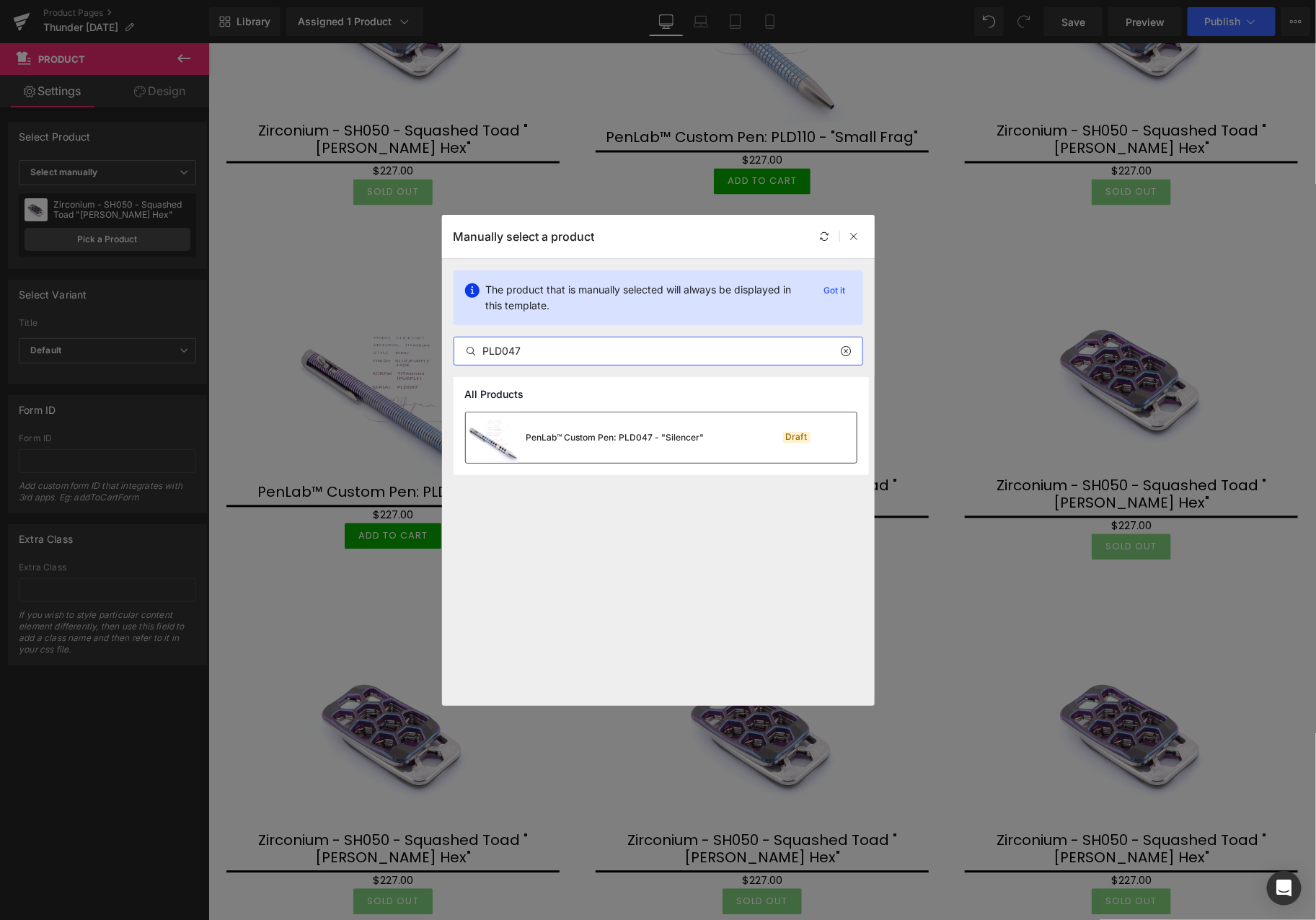
type input "PLD047"
click at [599, 452] on div "PenLab™ Custom Pen: PLD047 - "Silencer"" at bounding box center [585, 437] width 239 height 51
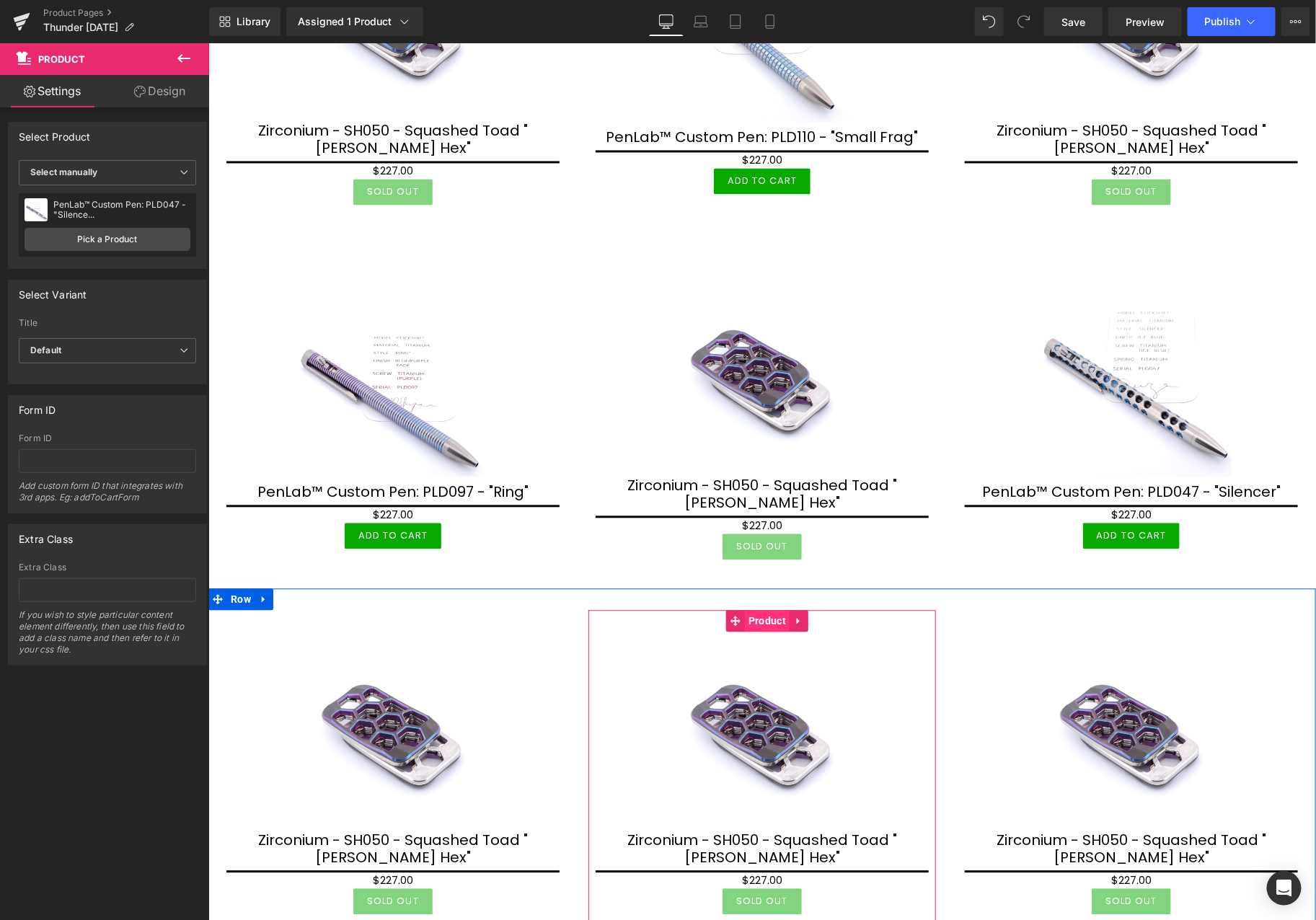
click at [751, 610] on span "Product" at bounding box center [766, 620] width 45 height 21
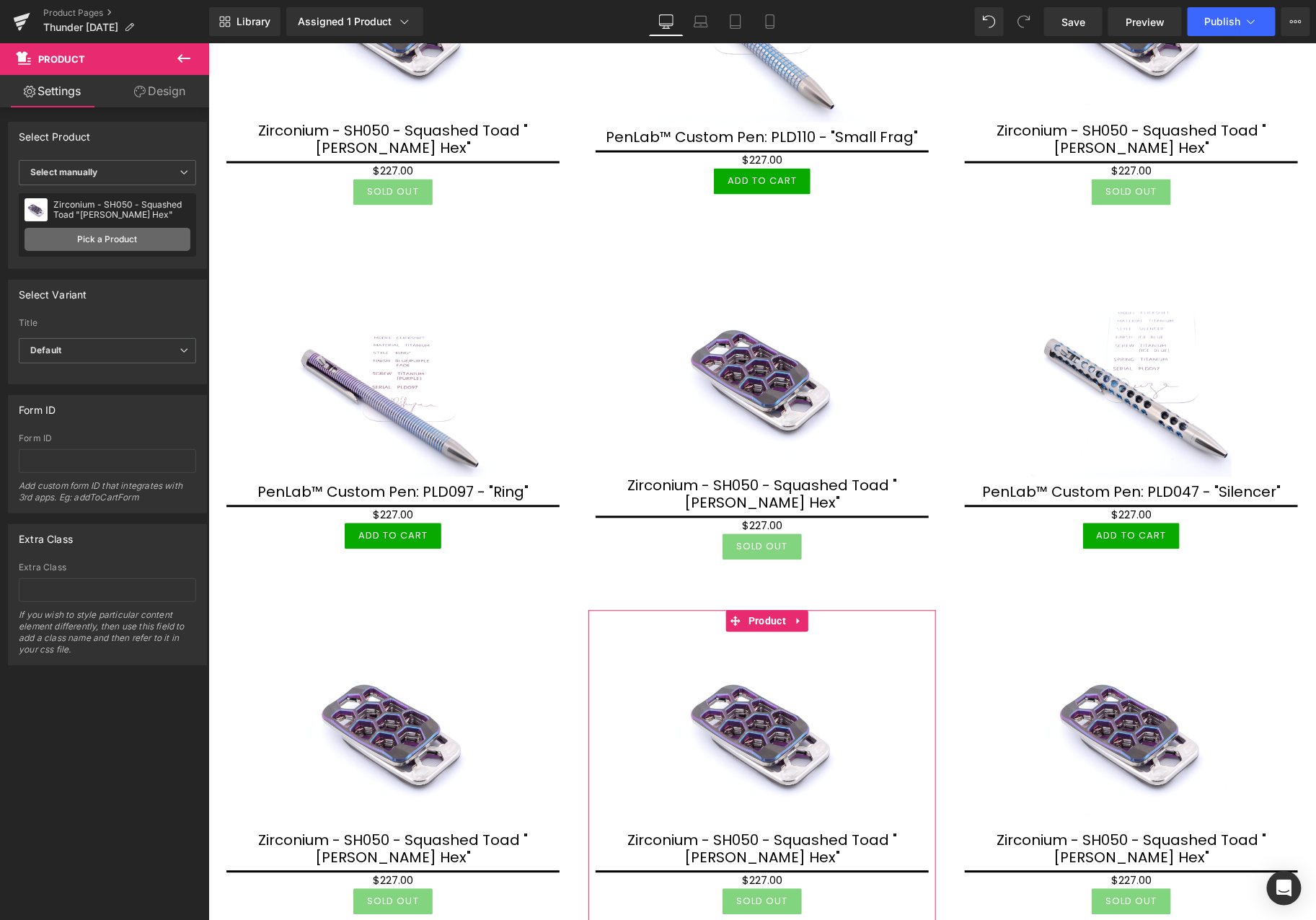
click at [99, 232] on link "Pick a Product" at bounding box center [108, 239] width 166 height 23
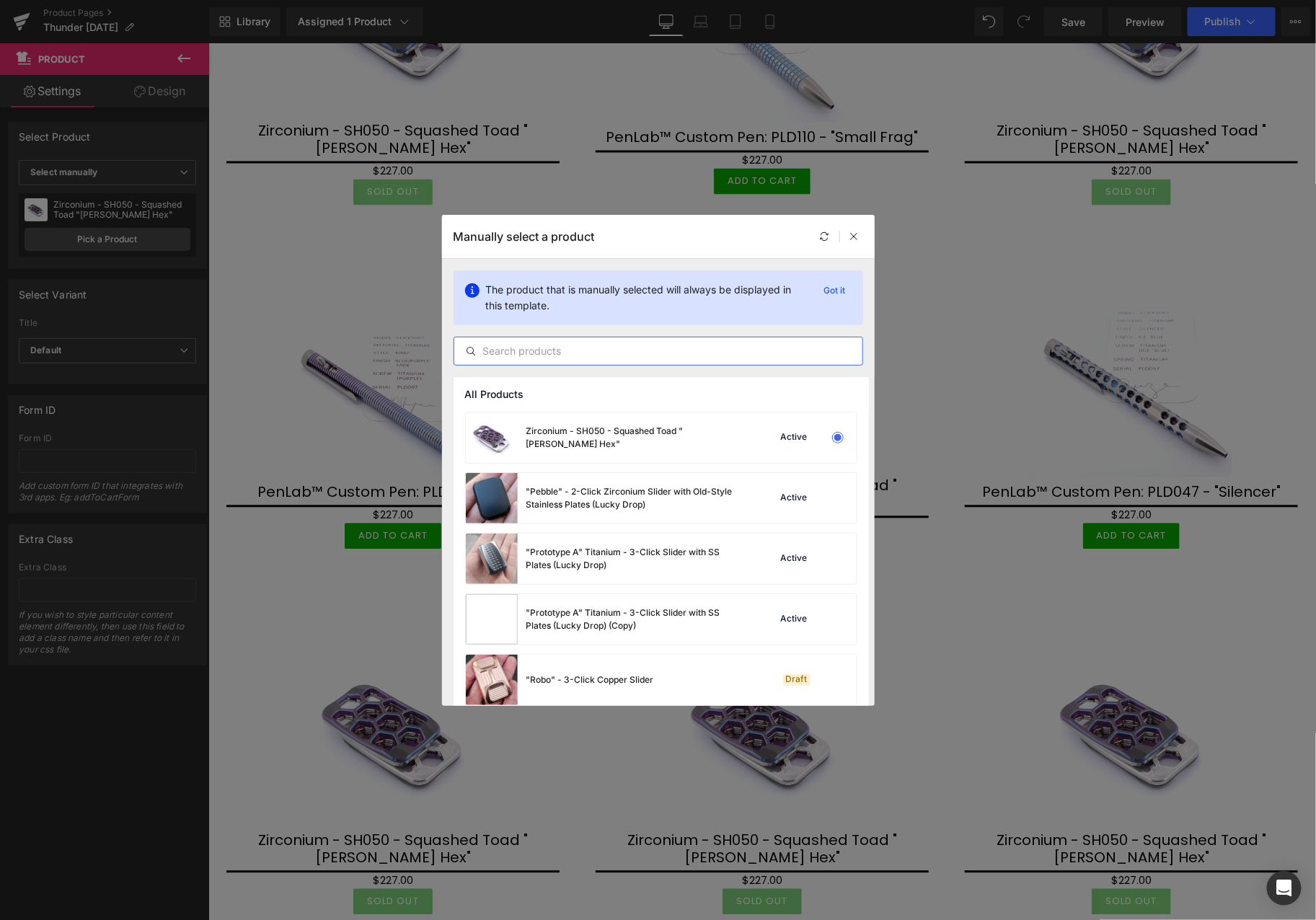
click at [659, 355] on input "text" at bounding box center [658, 351] width 408 height 17
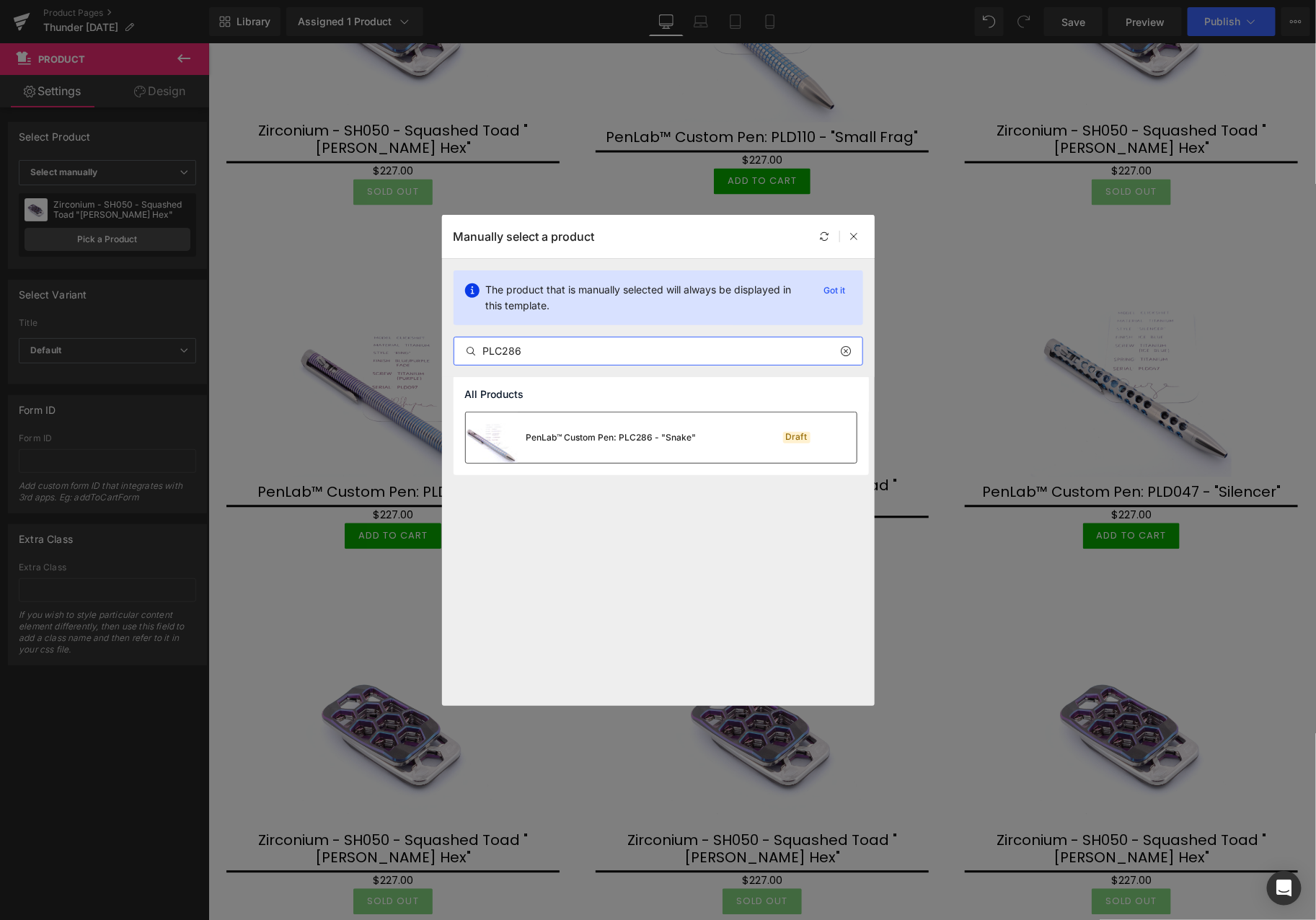
type input "PLC286"
click at [638, 448] on div "PenLab™ Custom Pen: PLC286 - "Snake"" at bounding box center [581, 437] width 231 height 51
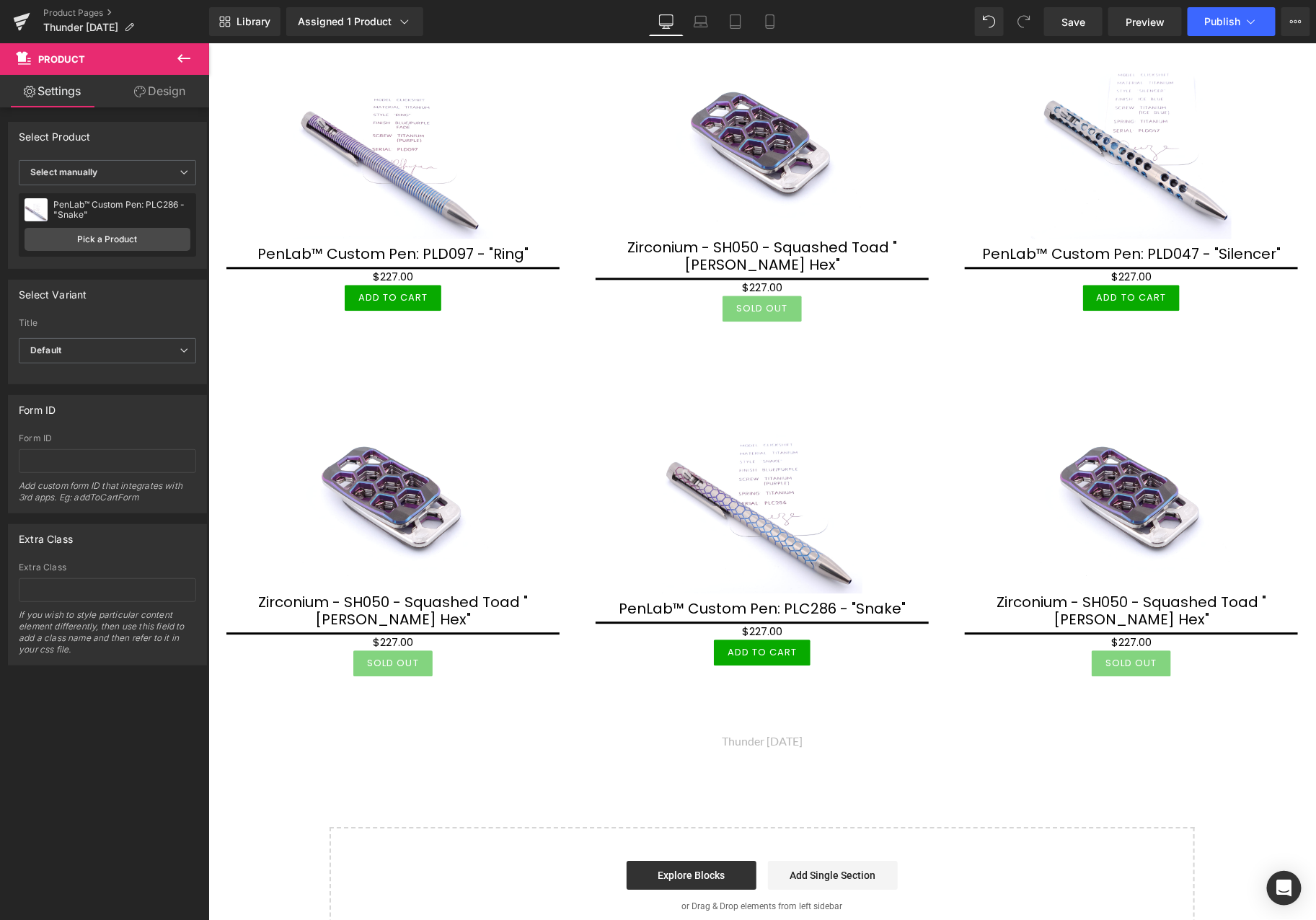
scroll to position [1442, 0]
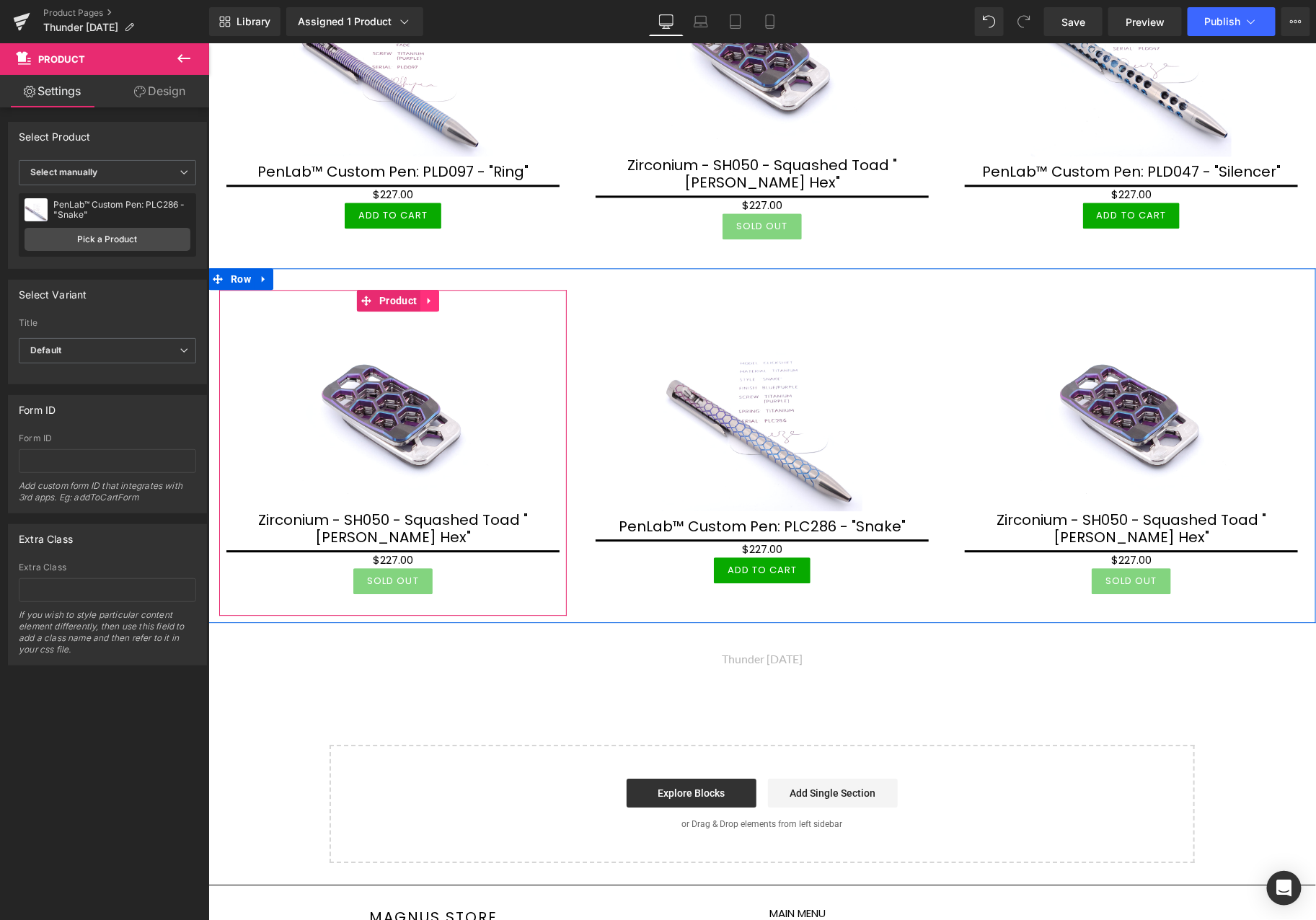
click at [421, 290] on link at bounding box center [429, 300] width 19 height 21
click at [423, 295] on icon at bounding box center [419, 300] width 10 height 10
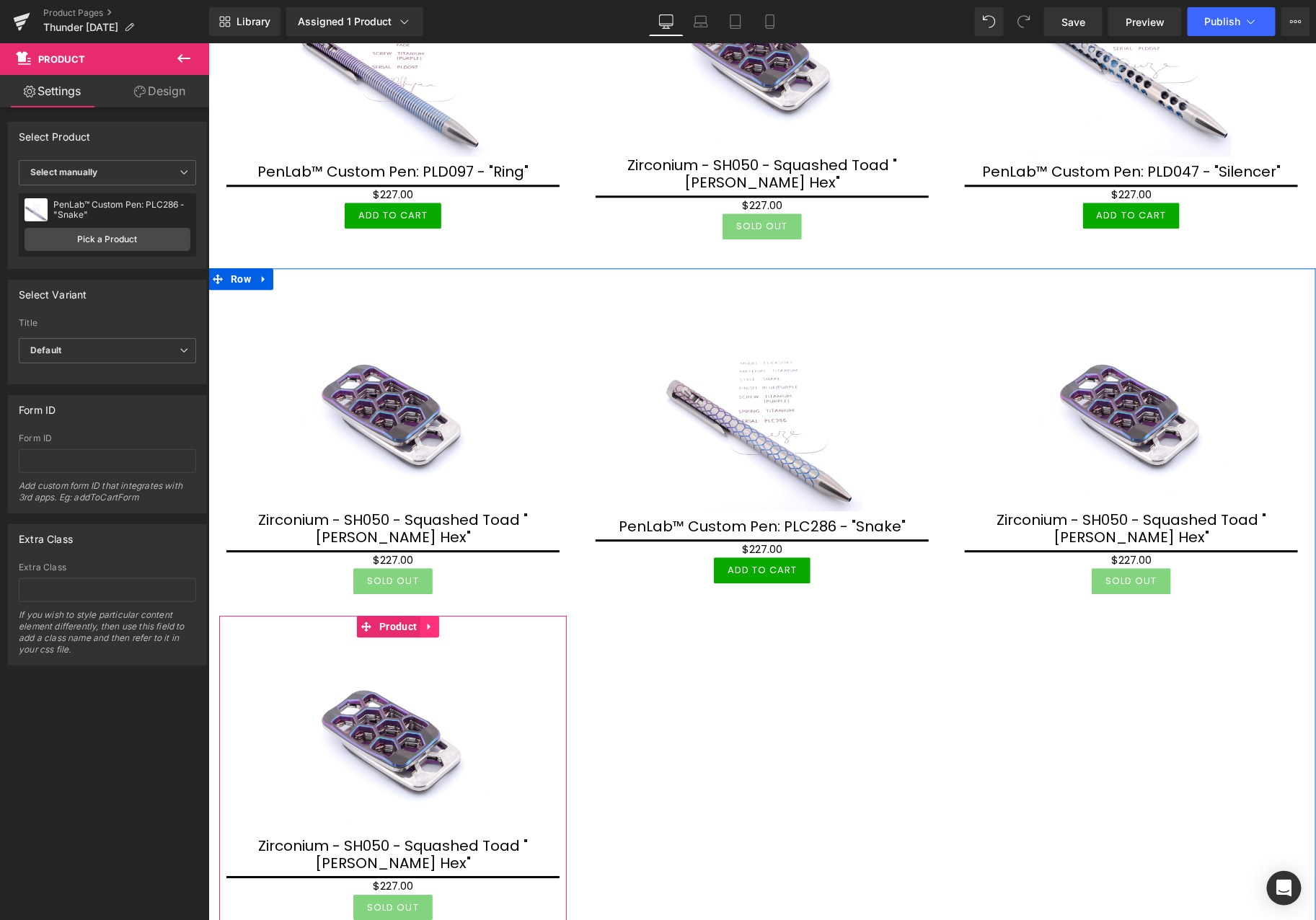
click at [424, 620] on icon at bounding box center [429, 626] width 10 height 11
click at [422, 621] on icon at bounding box center [419, 626] width 10 height 10
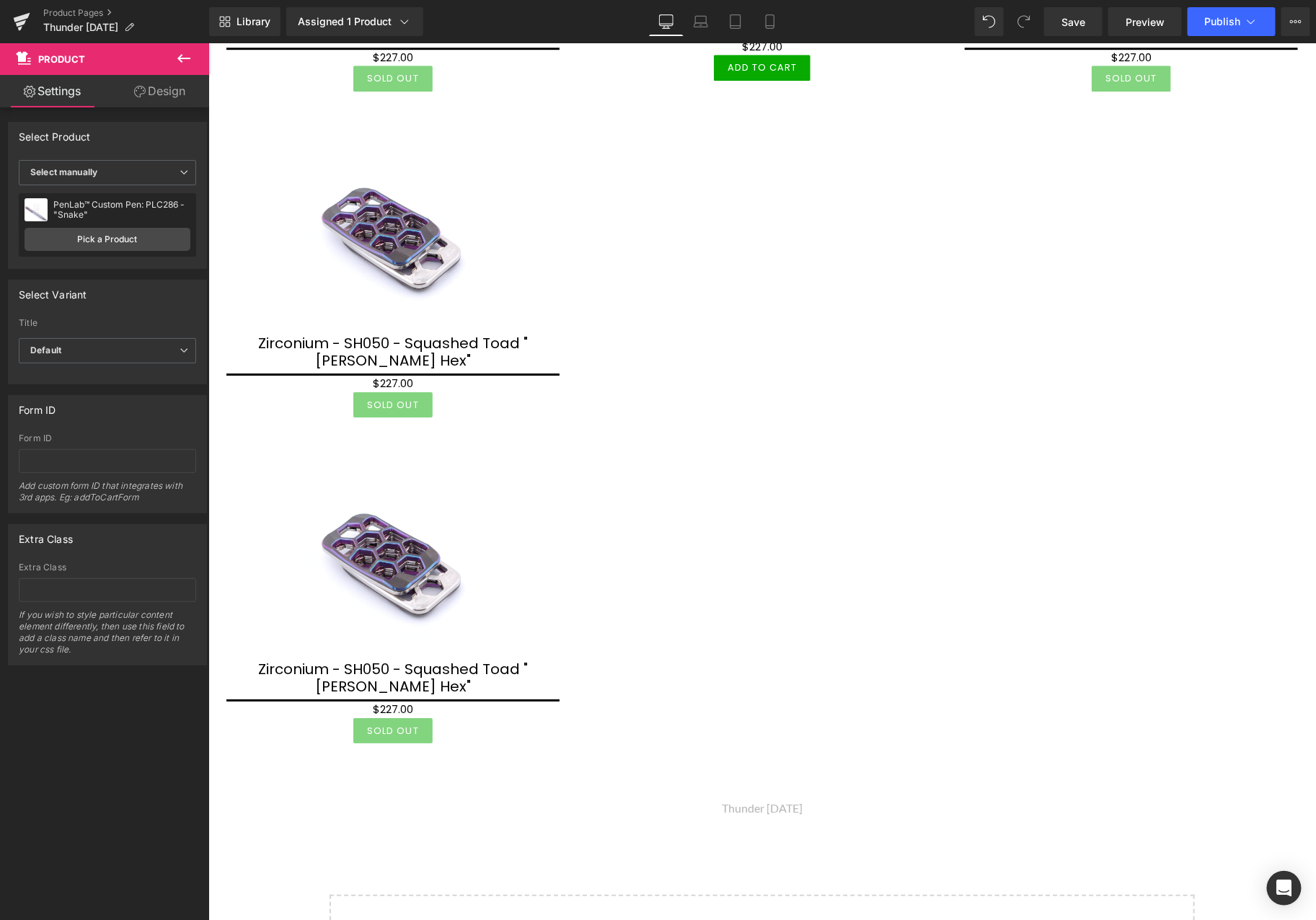
scroll to position [1908, 0]
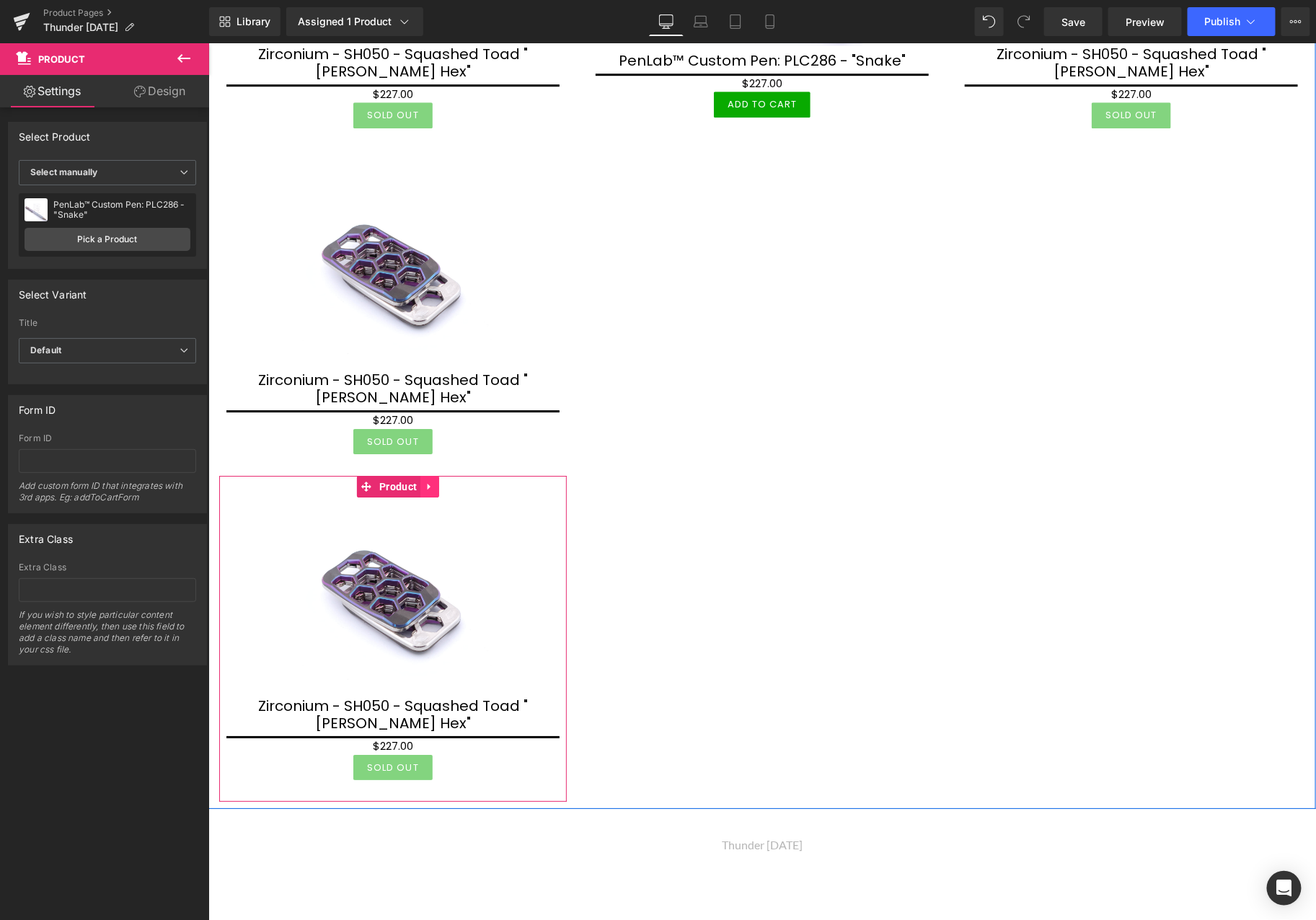
click at [427, 483] on icon at bounding box center [429, 487] width 3 height 6
click at [437, 481] on icon at bounding box center [438, 486] width 10 height 10
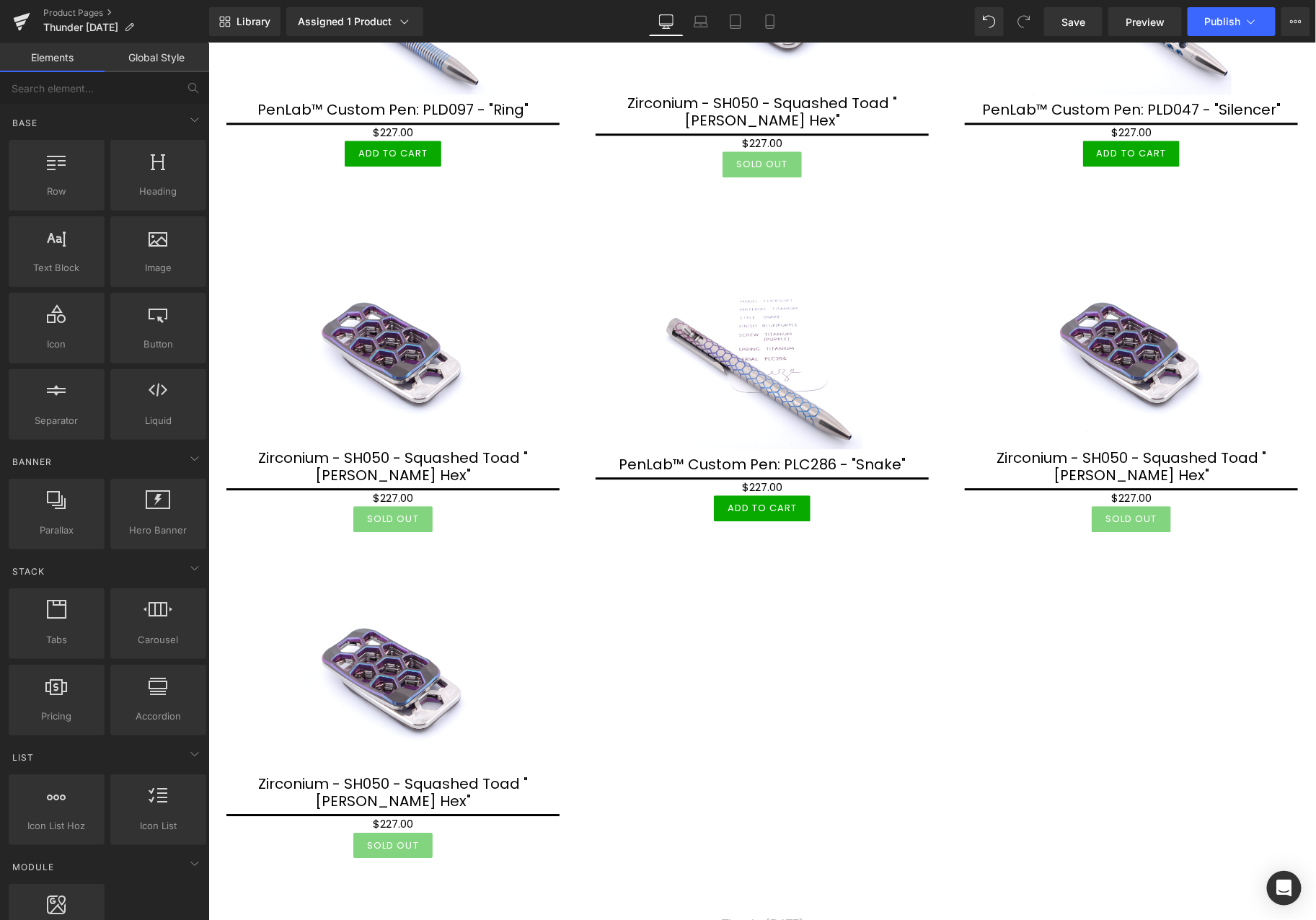
scroll to position [1498, 0]
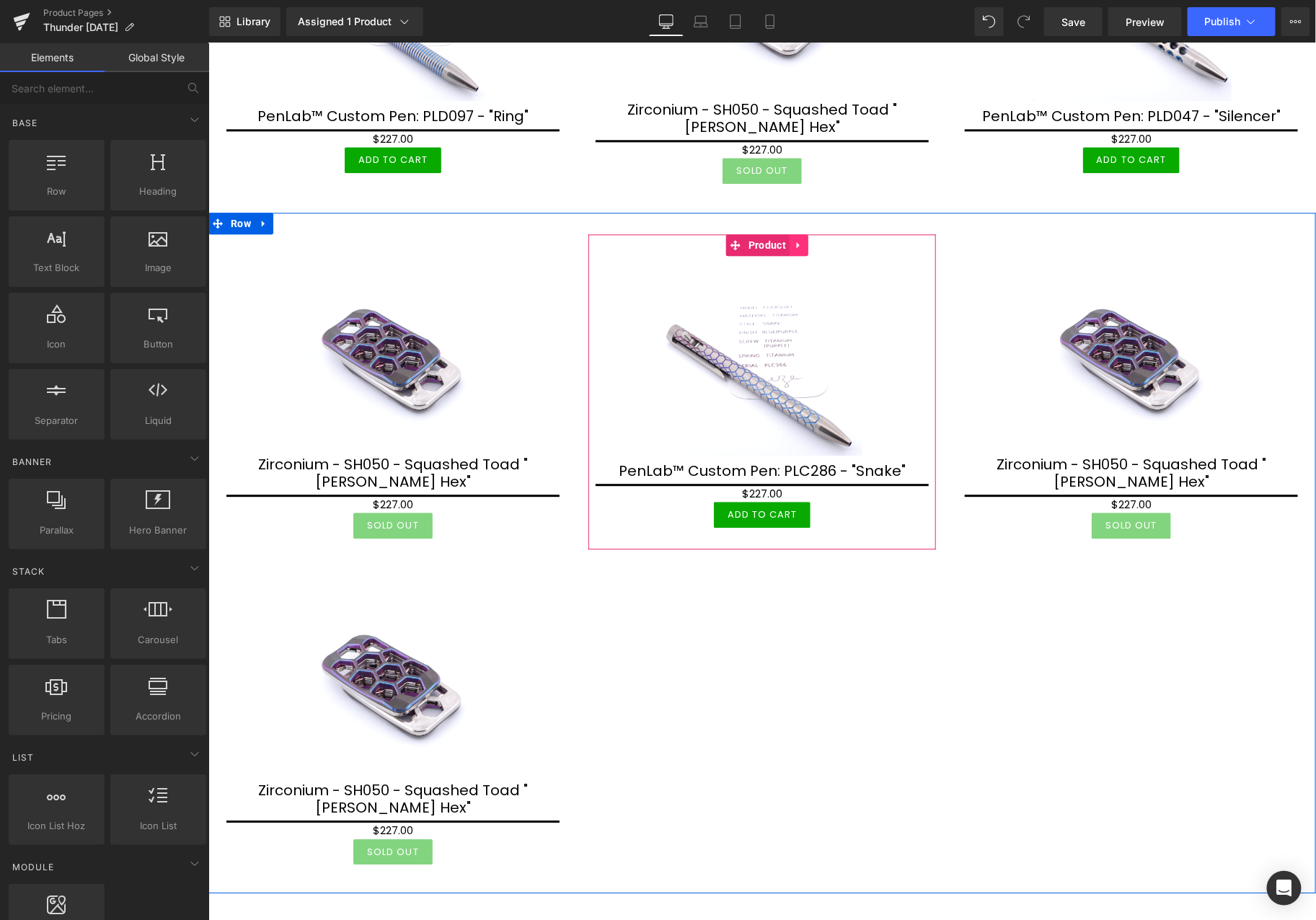
click at [794, 239] on icon at bounding box center [798, 244] width 10 height 11
click at [784, 239] on icon at bounding box center [788, 244] width 10 height 11
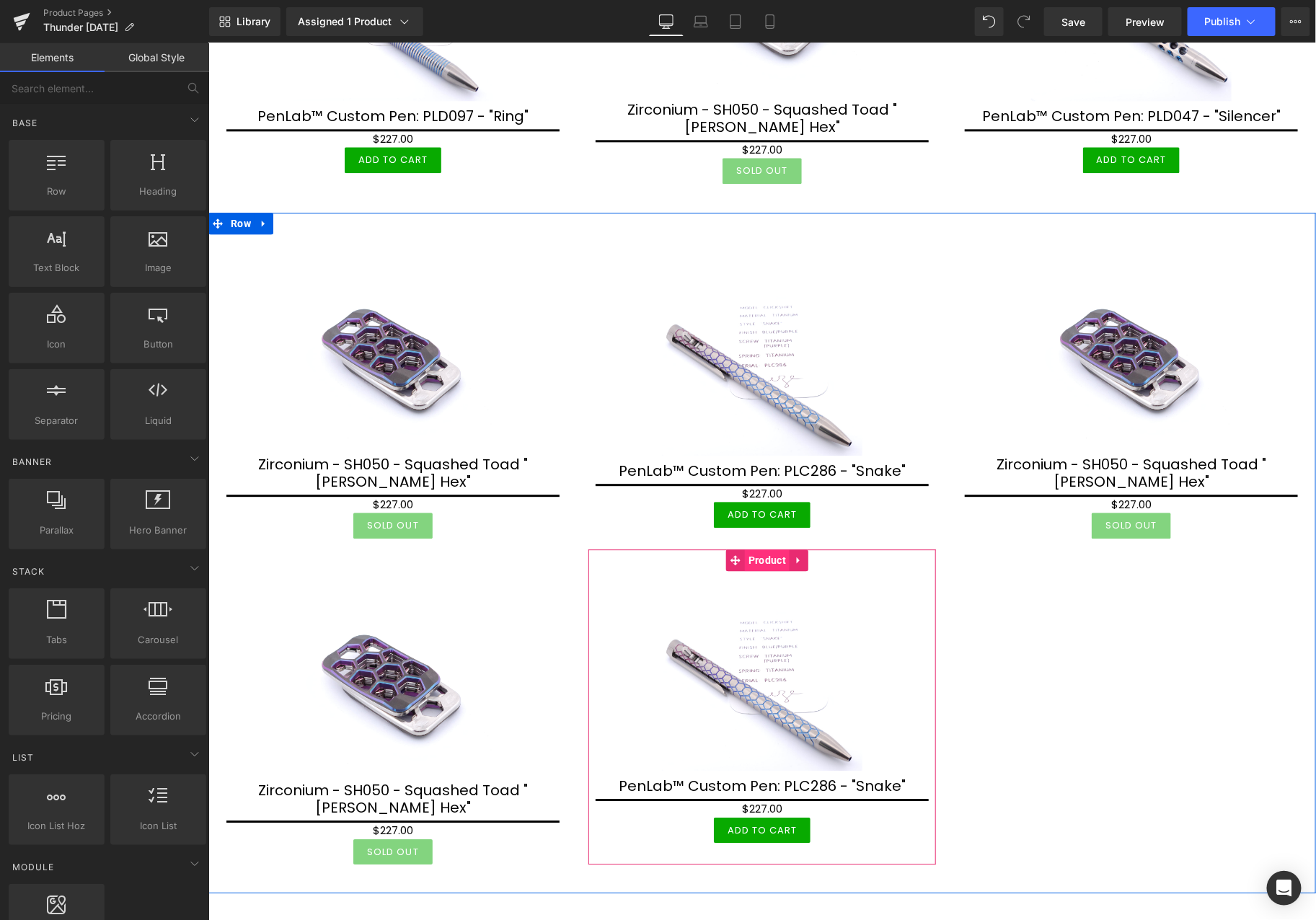
click at [758, 549] on span "Product" at bounding box center [766, 559] width 45 height 21
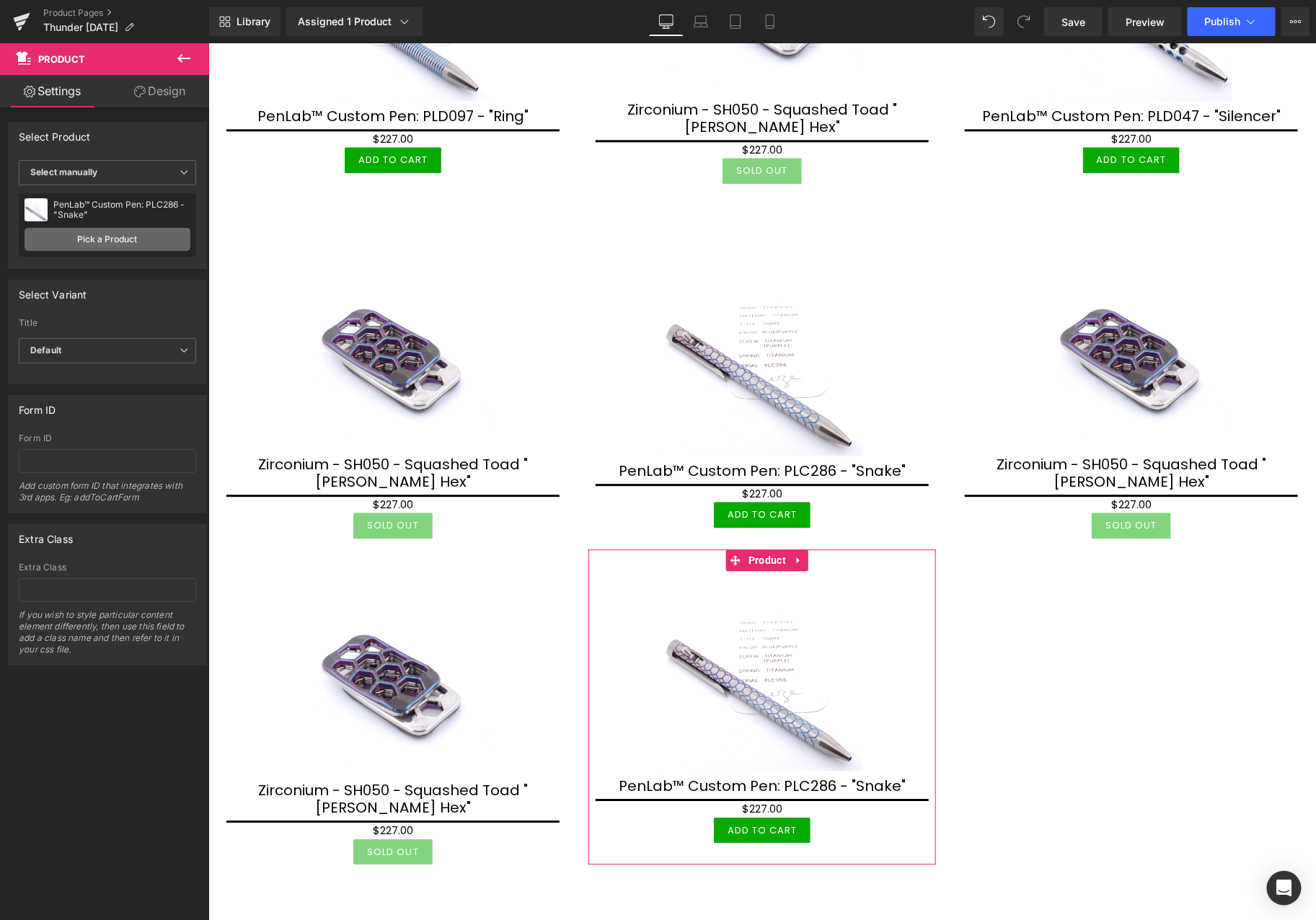
click at [133, 244] on link "Pick a Product" at bounding box center [108, 239] width 166 height 23
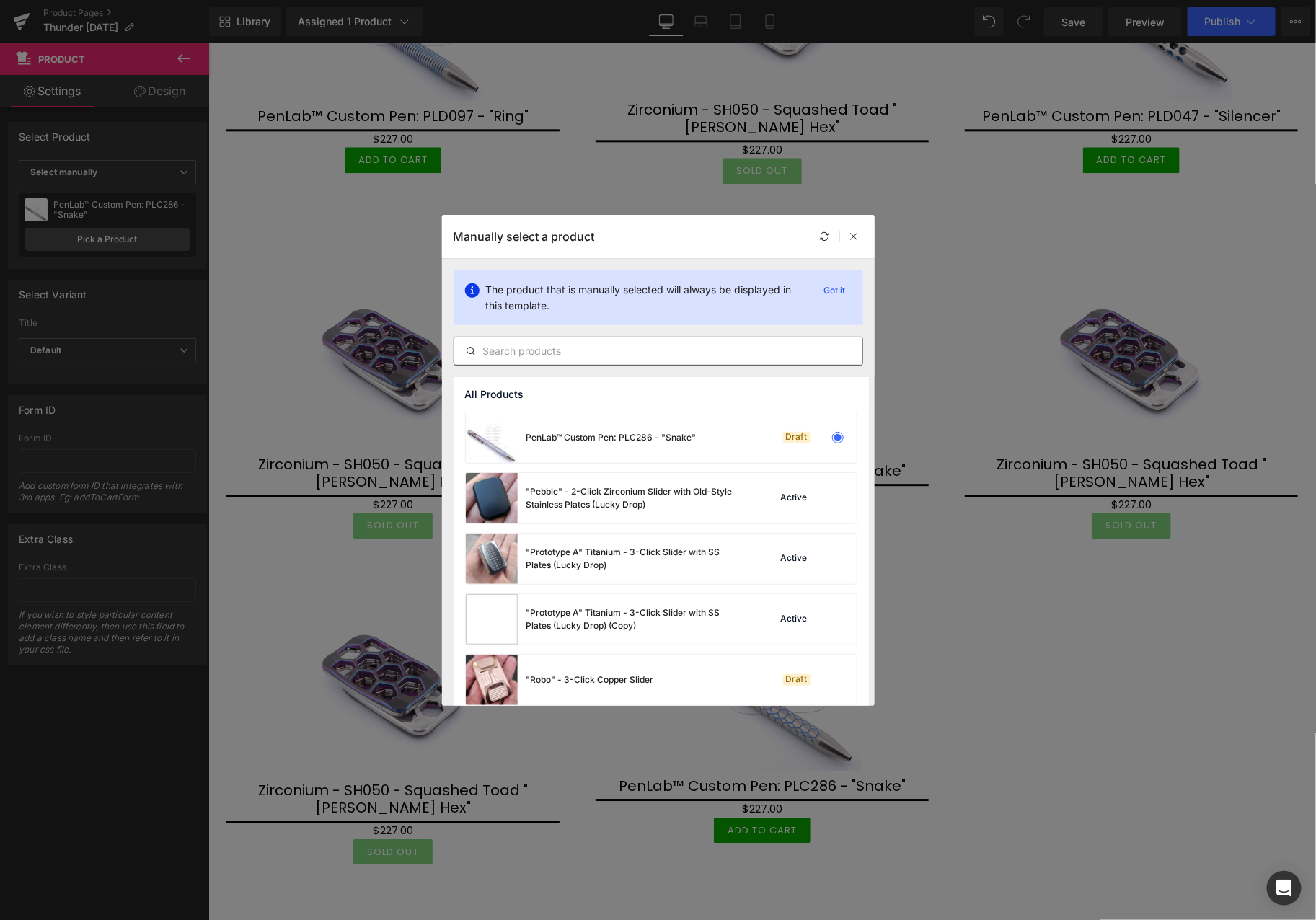
click at [577, 344] on input "text" at bounding box center [658, 351] width 408 height 17
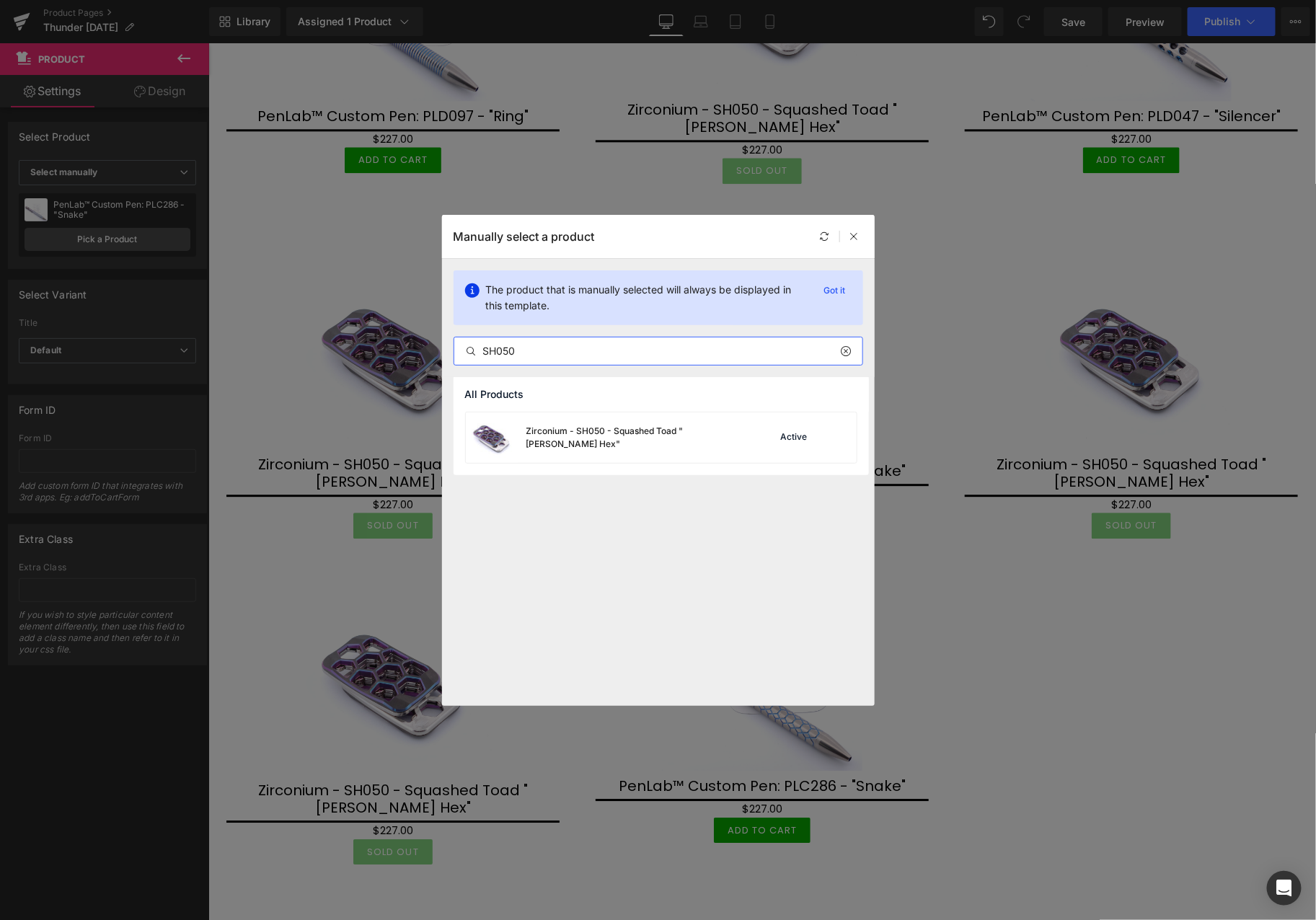
type input "SH050"
click at [592, 429] on div "Zirconium - SH050 - Squashed Toad "[PERSON_NAME] Hex"" at bounding box center [604, 437] width 277 height 51
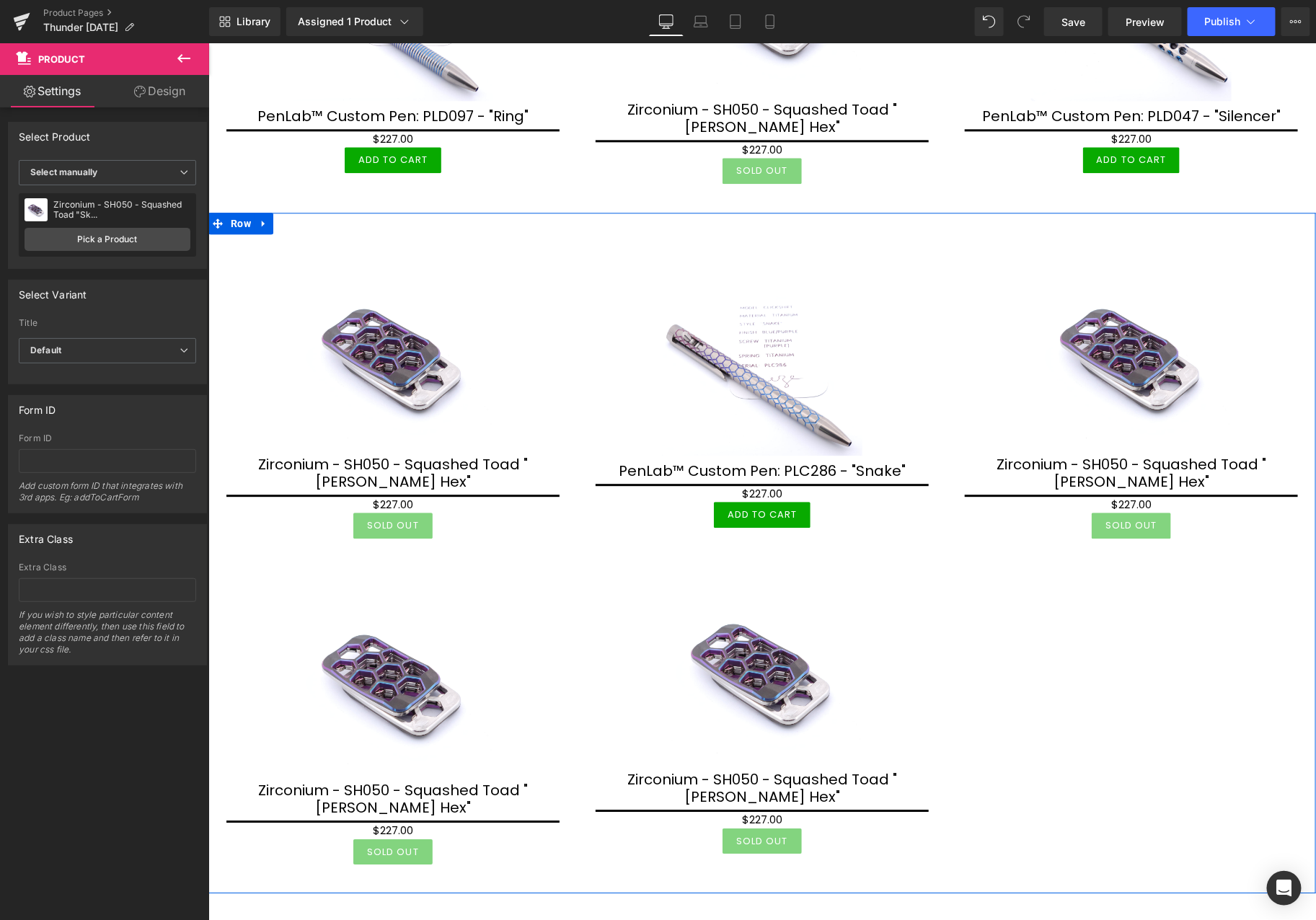
click at [1121, 690] on div "Sale Off (P) Image Zirconium - SH050 - Squashed Toad "[PERSON_NAME] Hex" (P) Ti…" at bounding box center [762, 552] width 1107 height 681
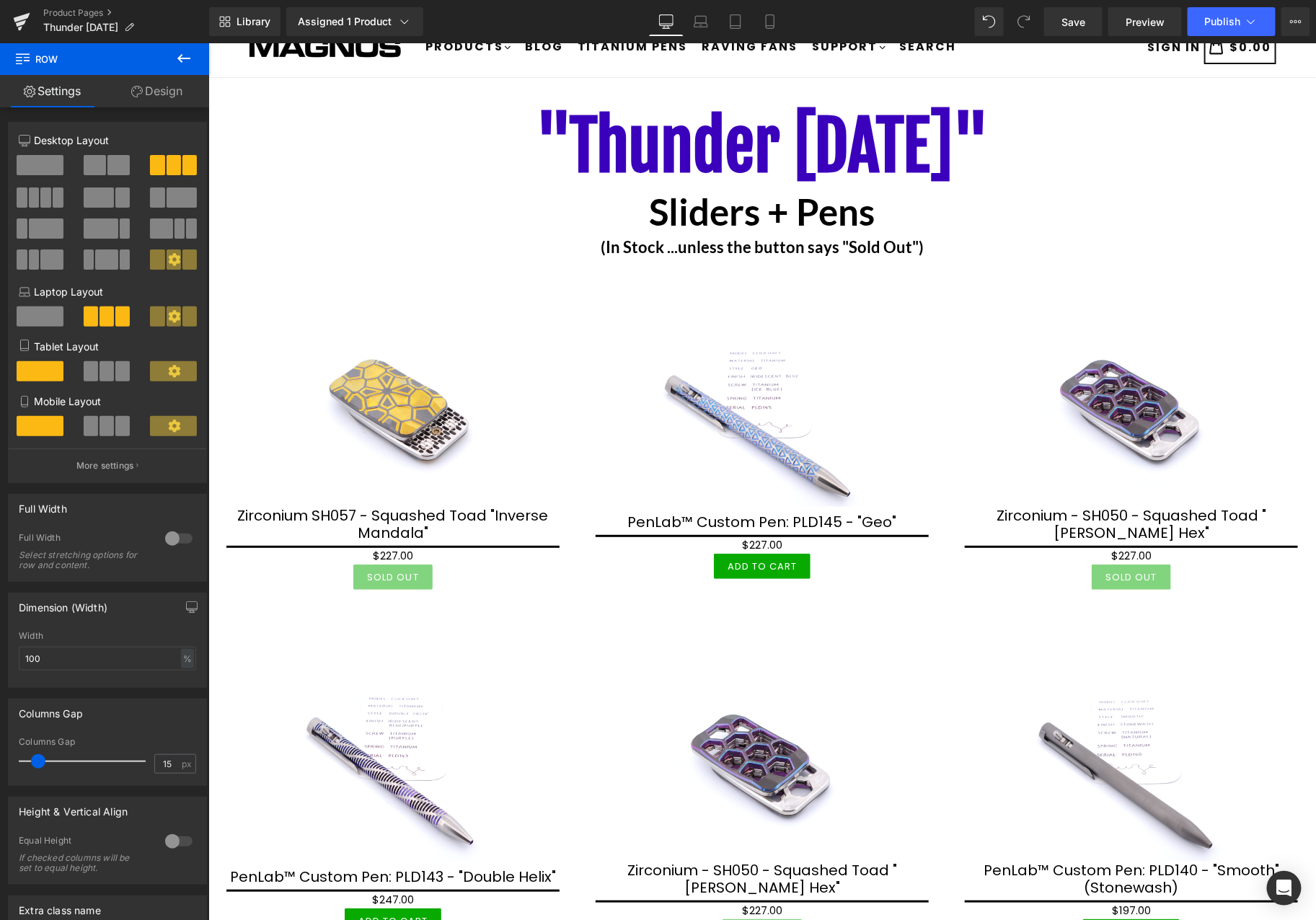
scroll to position [0, 0]
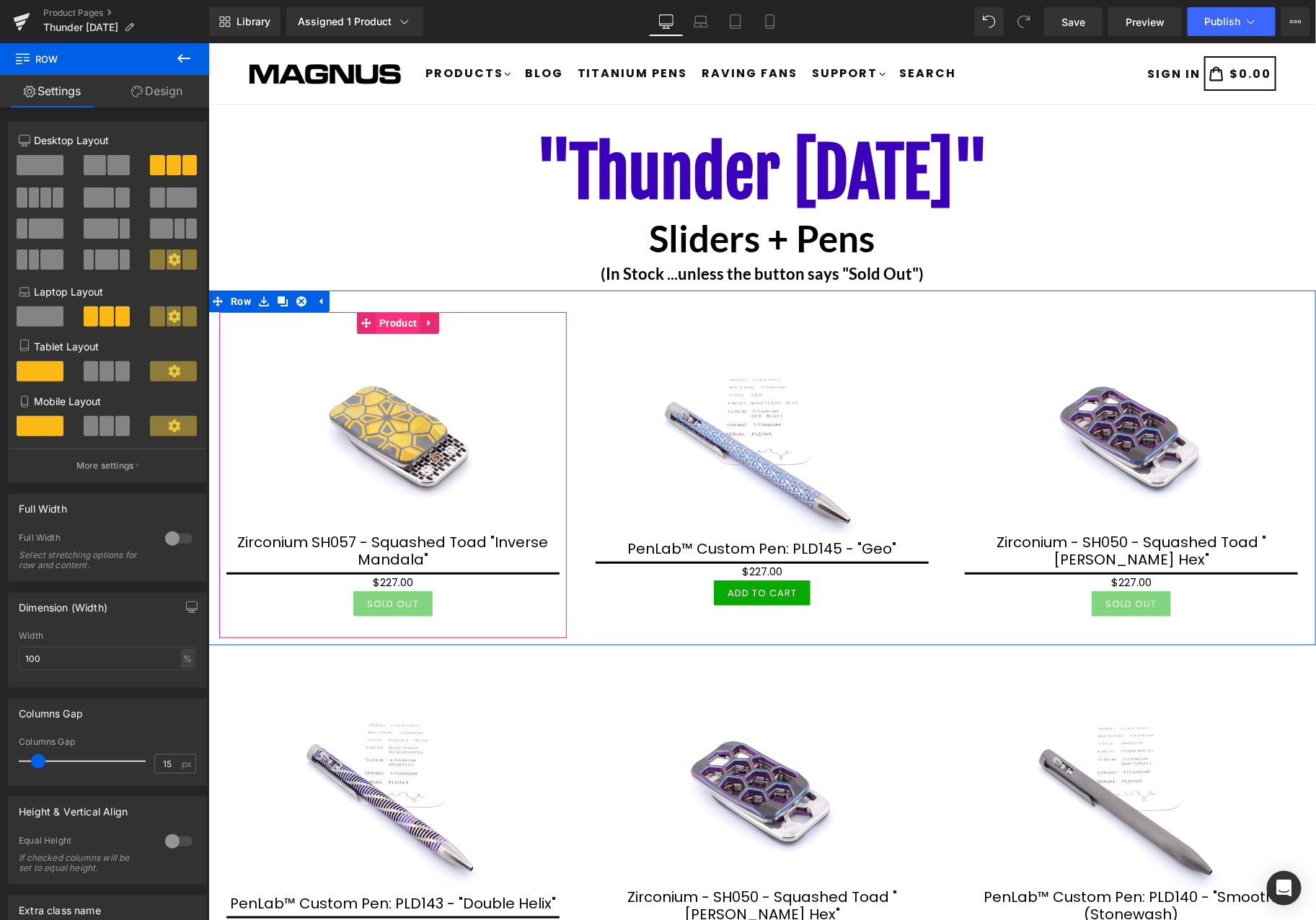
click at [399, 326] on span "Product" at bounding box center [397, 322] width 45 height 21
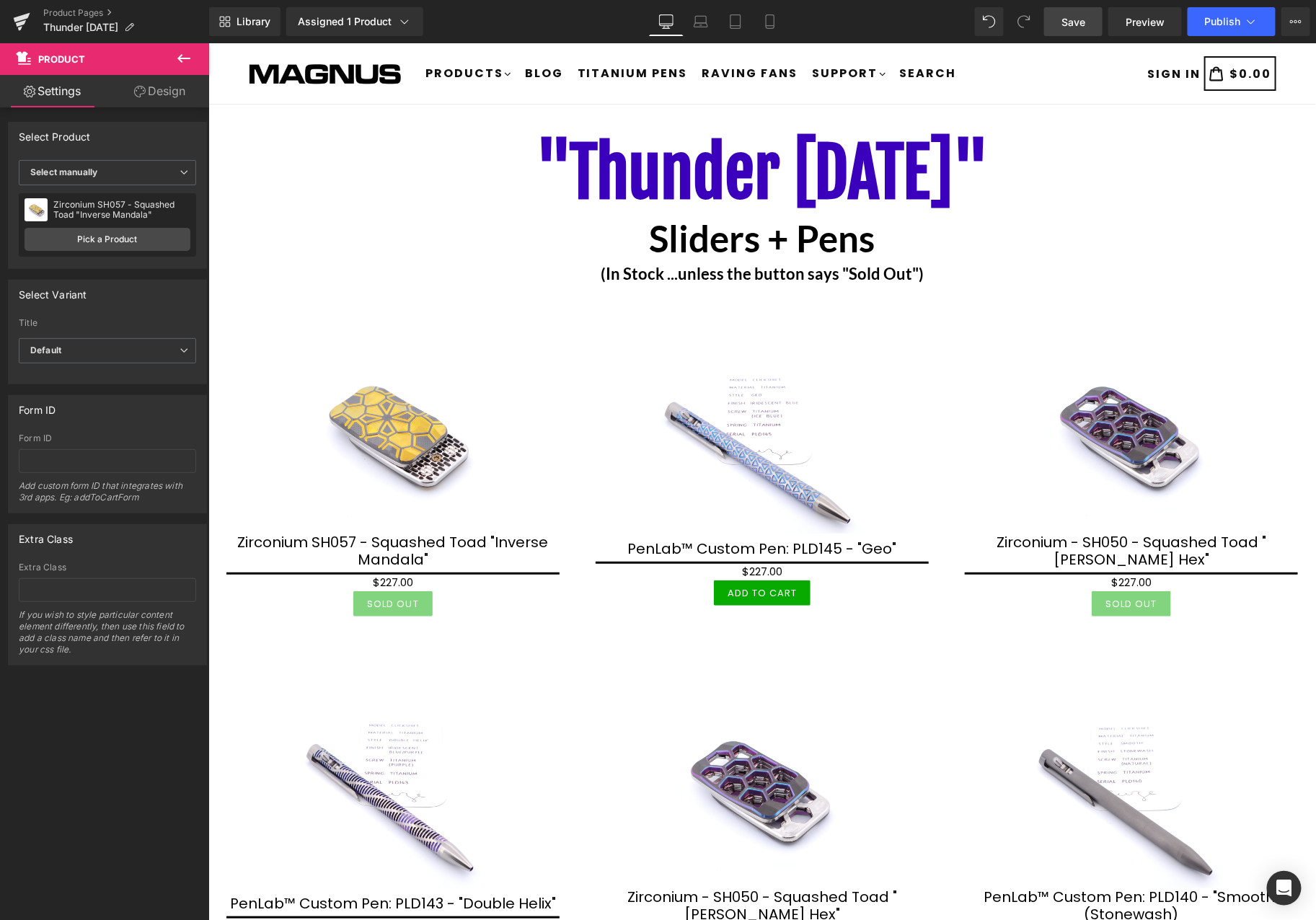
click at [1078, 26] on span "Save" at bounding box center [1073, 21] width 24 height 15
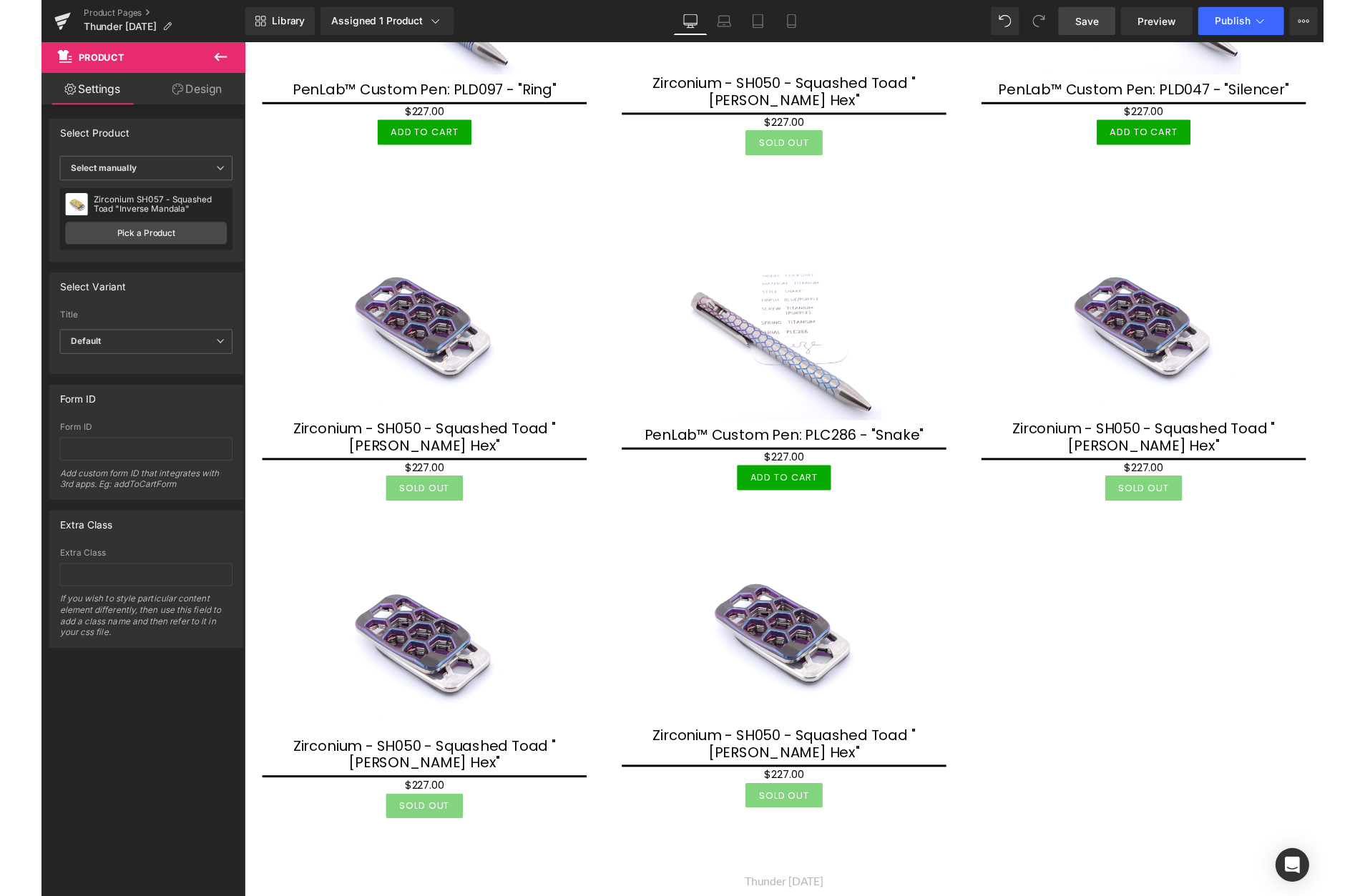
scroll to position [1535, 0]
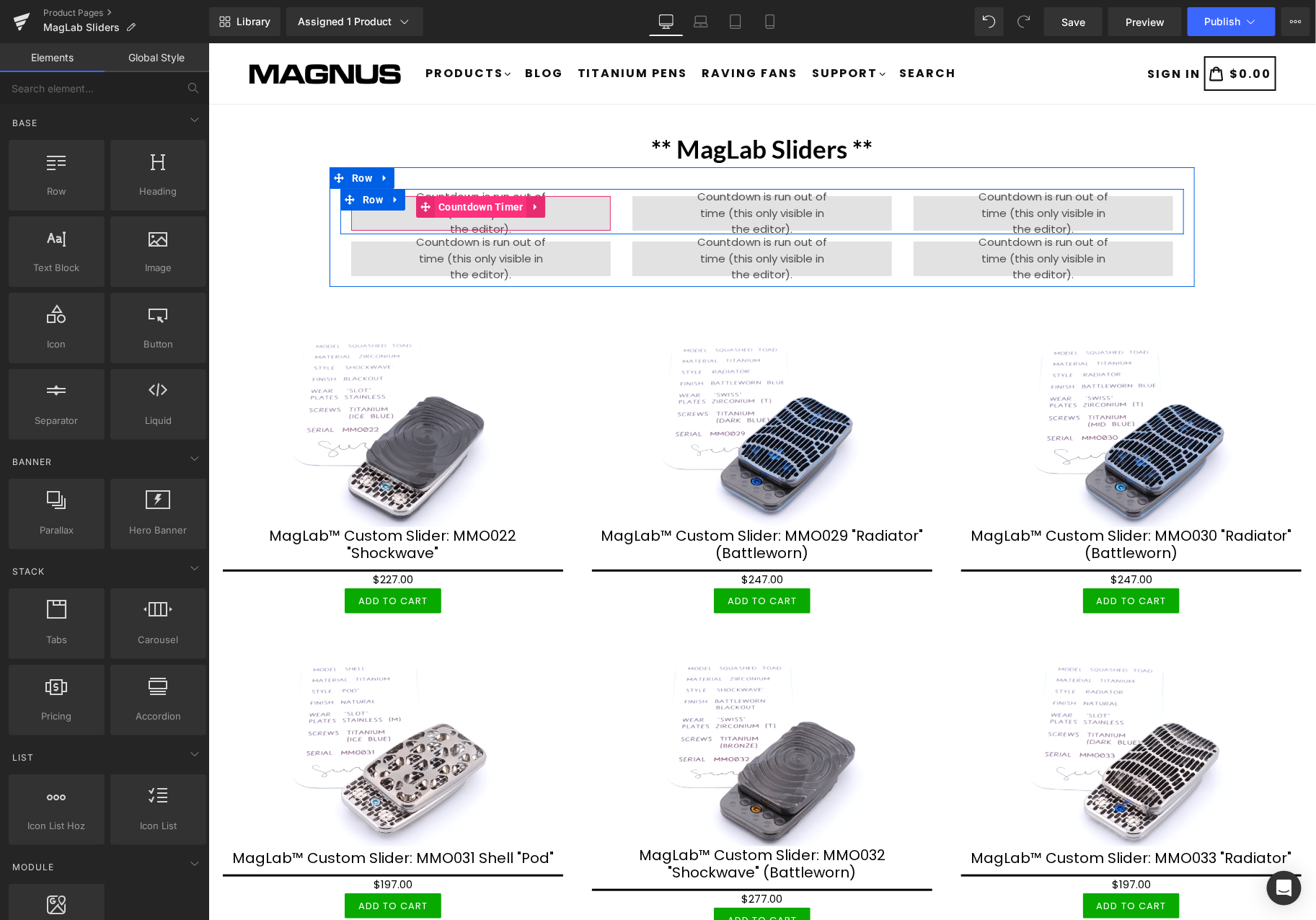
click at [460, 204] on span "Countdown Timer" at bounding box center [480, 206] width 93 height 21
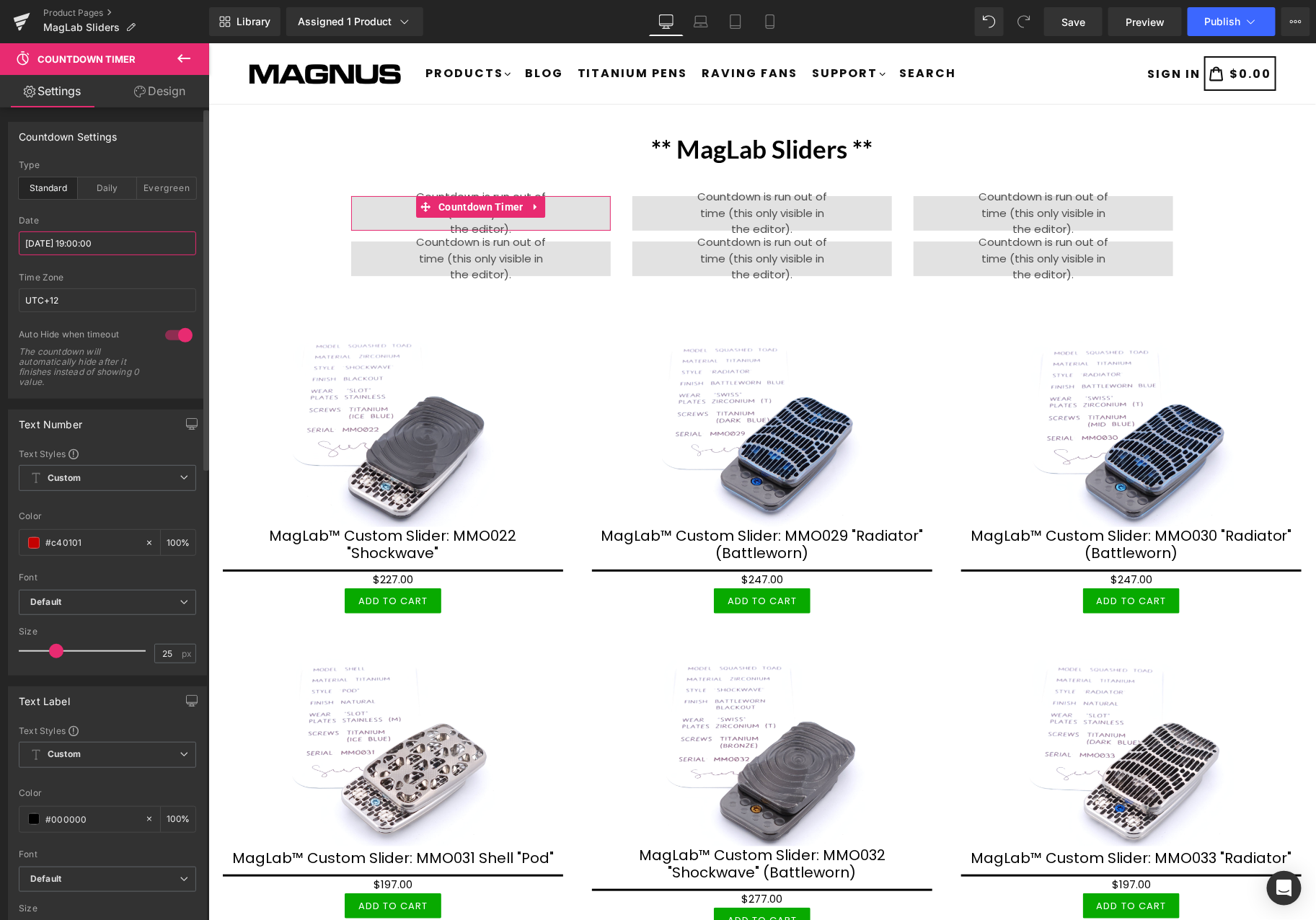
click at [163, 240] on input "2025/09/23 19:00:00" at bounding box center [108, 244] width 177 height 24
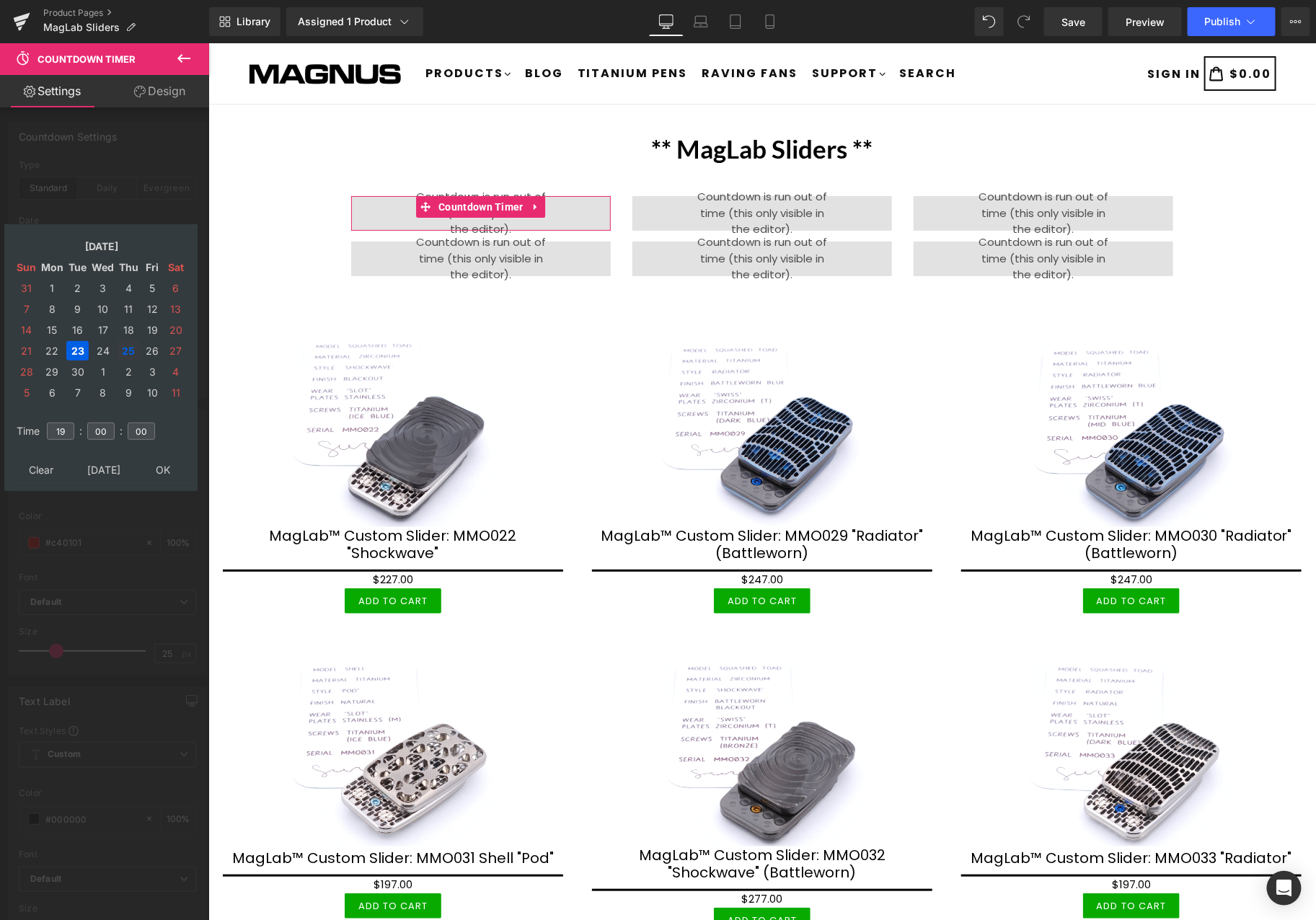
click at [127, 341] on td "25" at bounding box center [128, 350] width 23 height 20
type input "2025/09/25 19:00:00"
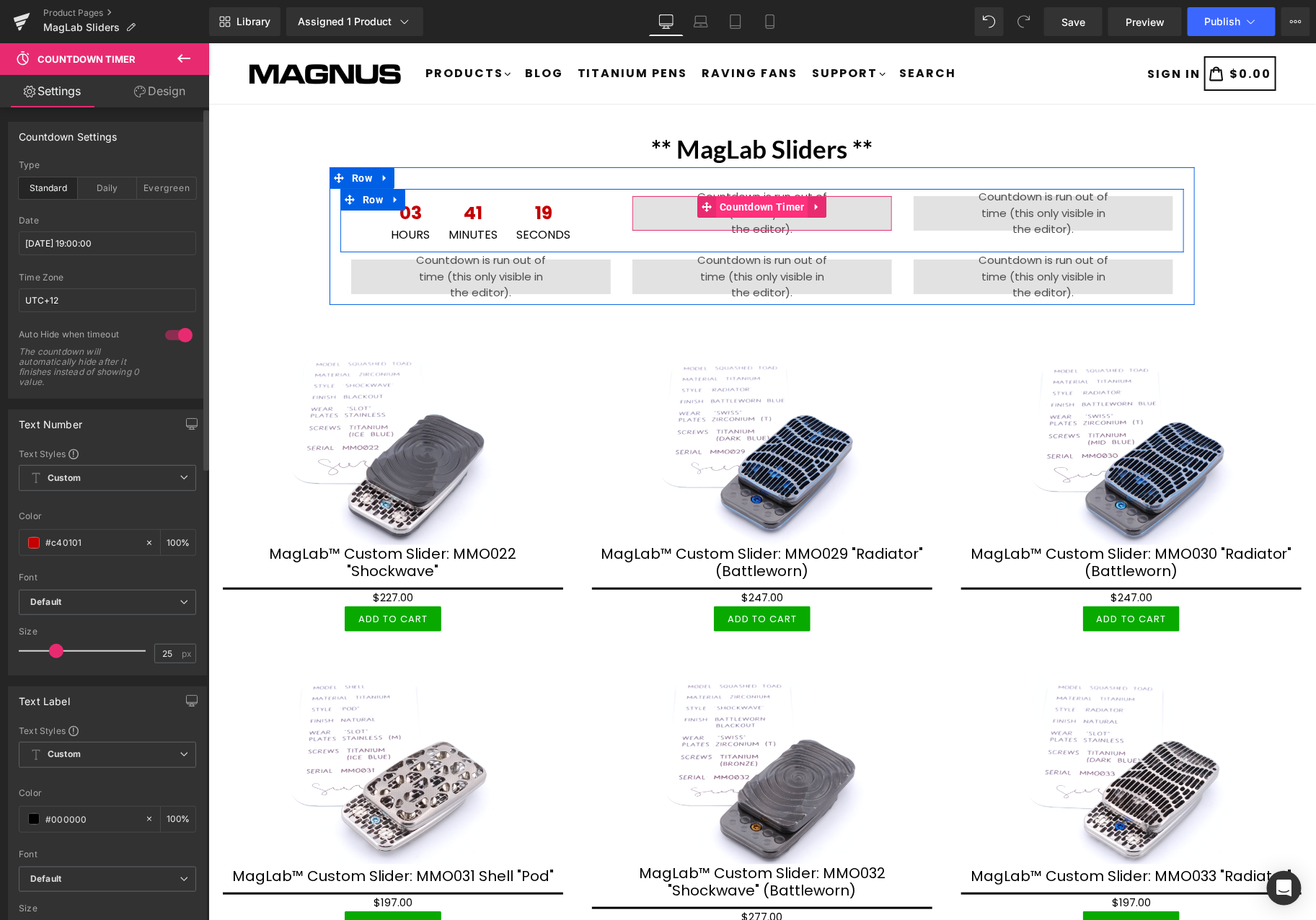
click at [751, 204] on span "Countdown Timer" at bounding box center [761, 206] width 93 height 21
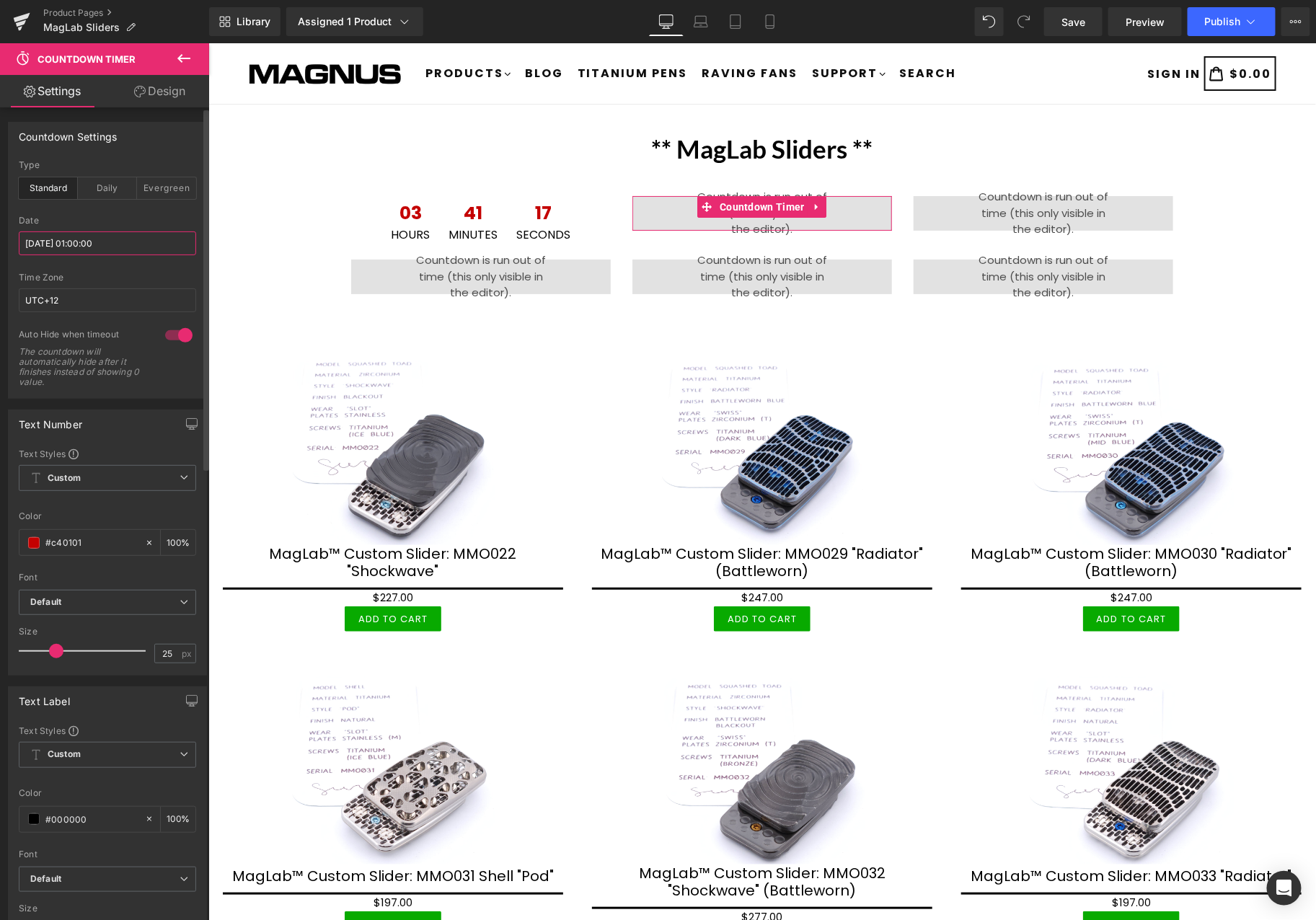
click at [119, 248] on input "2025/09/24 01:00:00" at bounding box center [108, 244] width 177 height 24
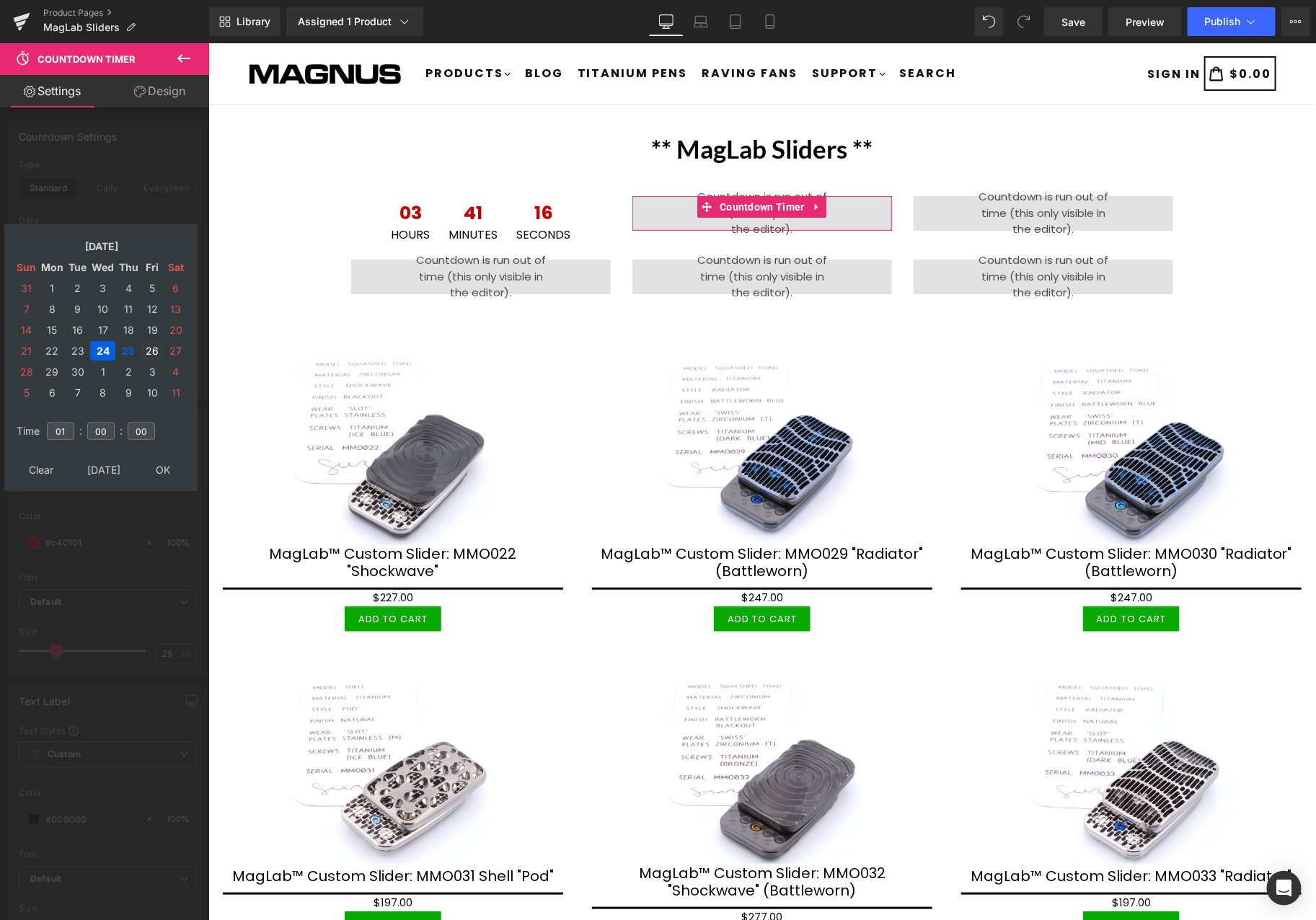
click at [151, 349] on td "26" at bounding box center [152, 350] width 21 height 20
type input "2025/09/26 01:00:00"
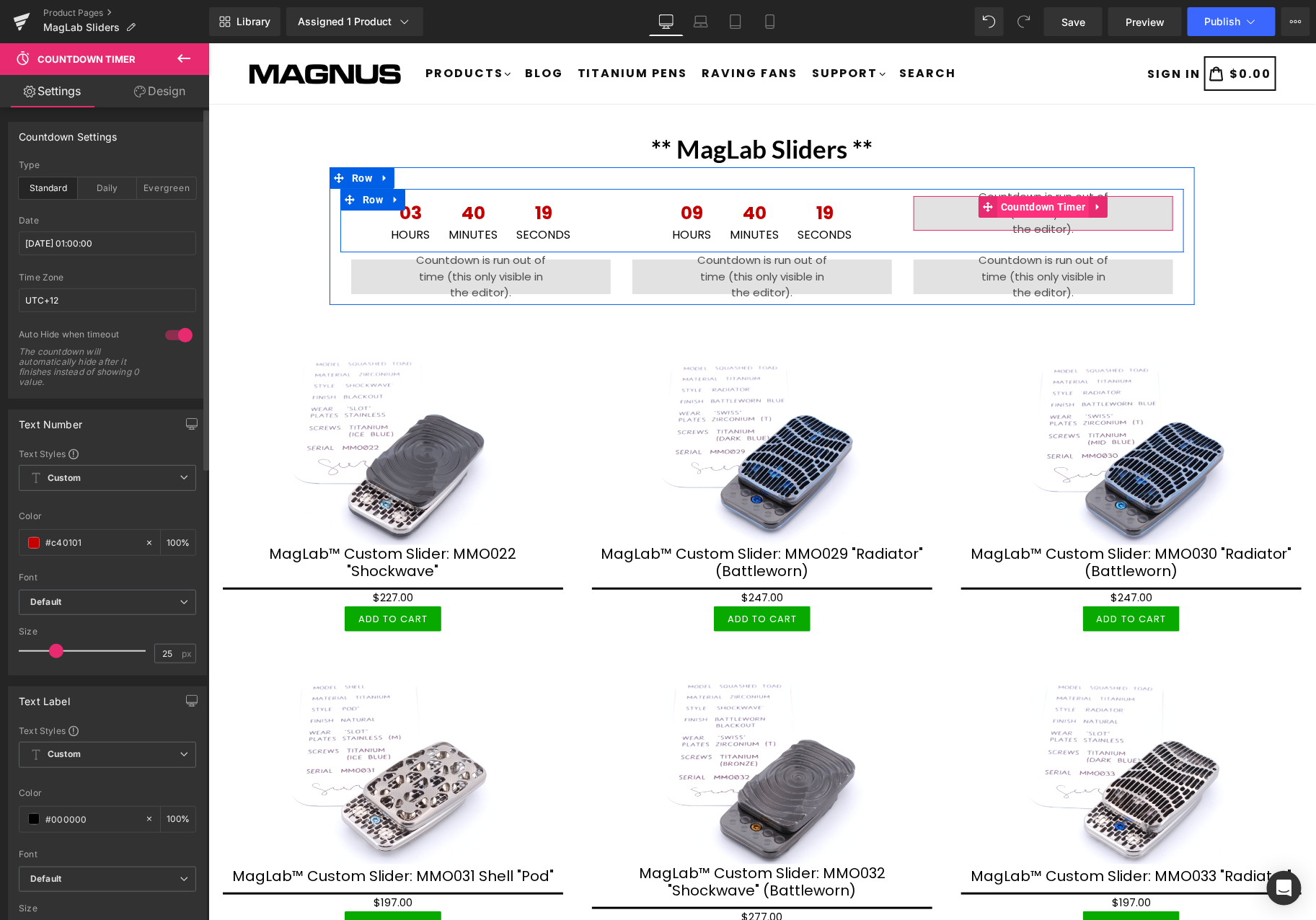
click at [1035, 205] on span "Countdown Timer" at bounding box center [1042, 206] width 93 height 21
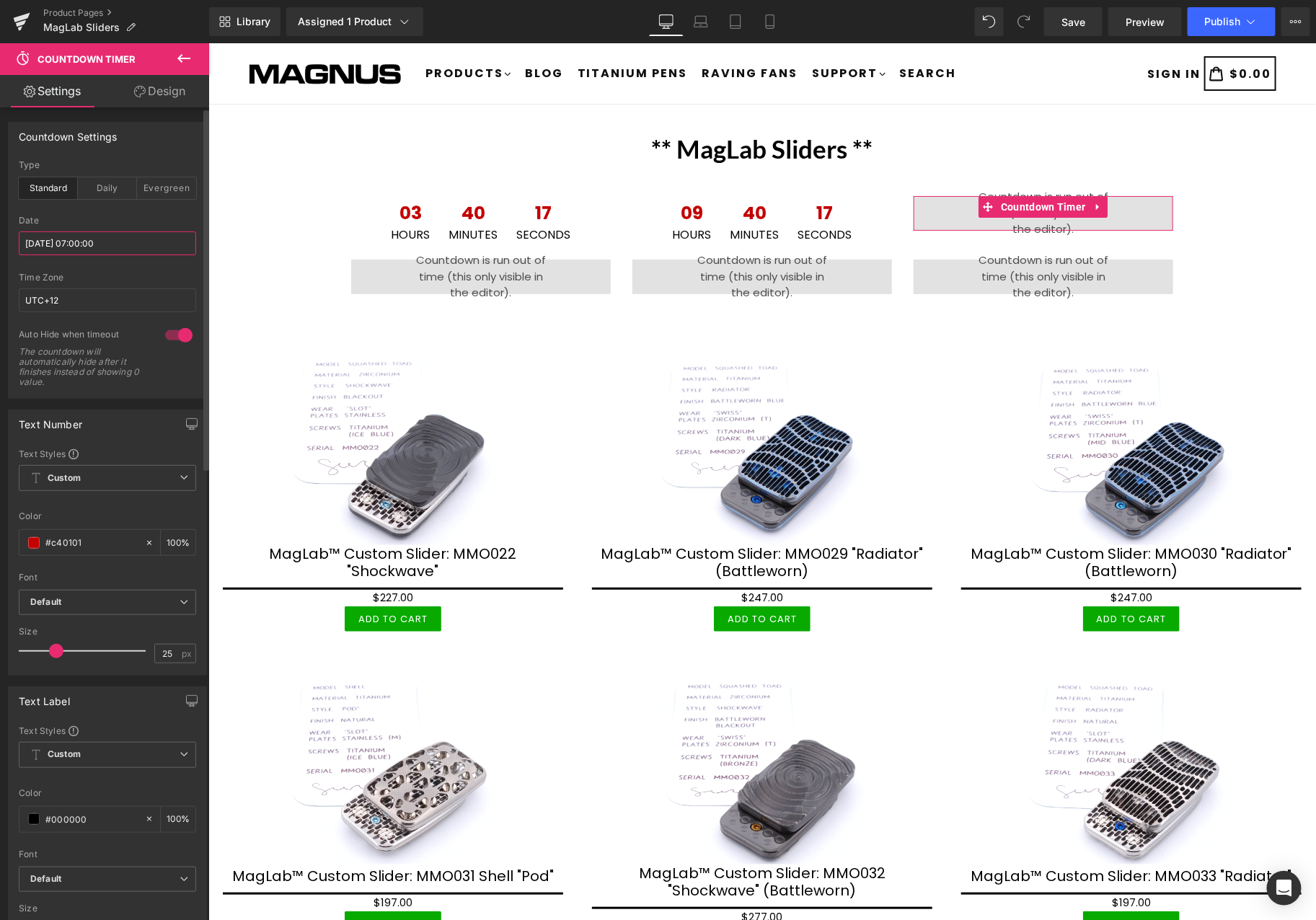
click at [125, 234] on input "2025/09/24 07:00:00" at bounding box center [108, 244] width 177 height 24
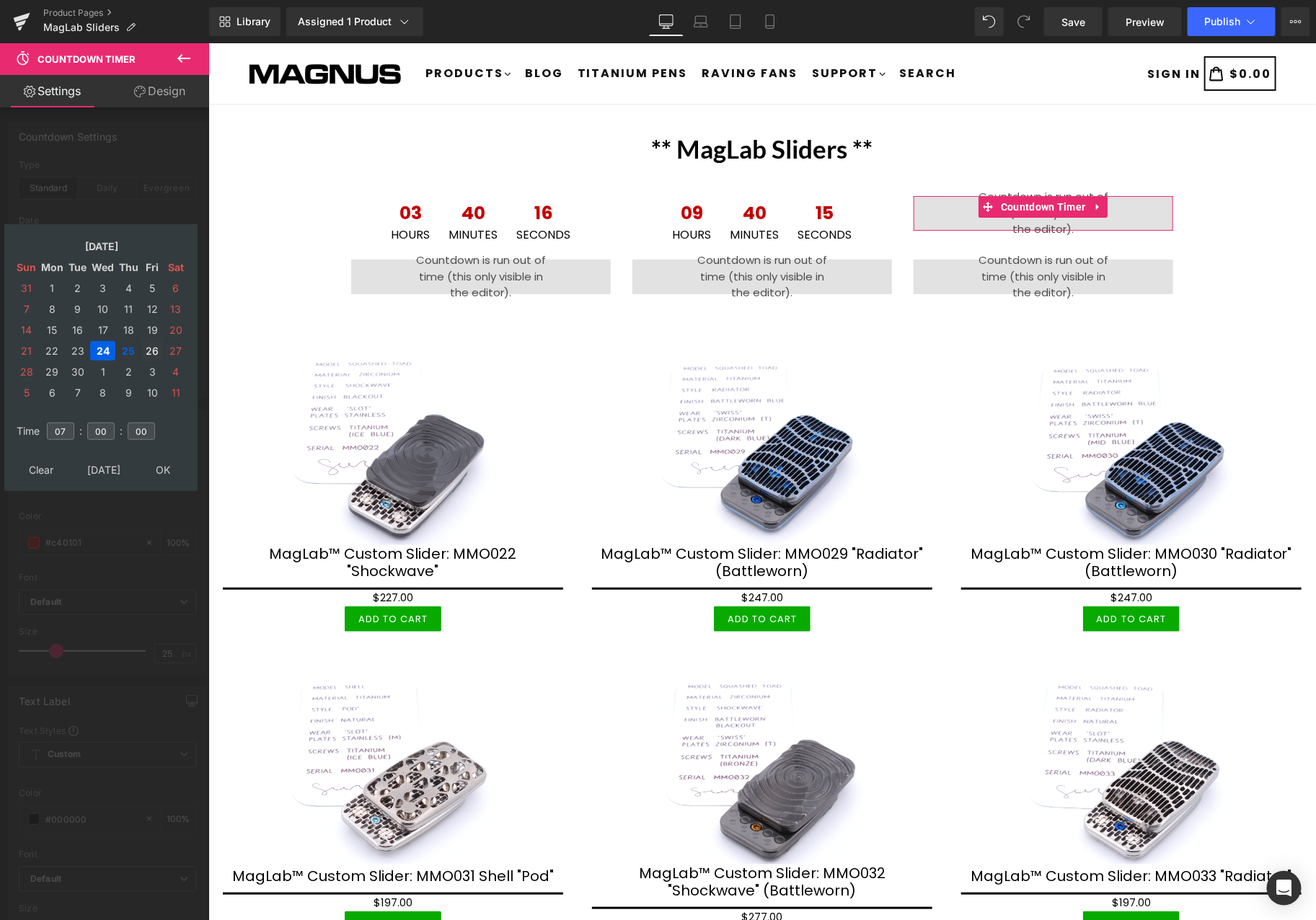
click at [147, 343] on td "26" at bounding box center [152, 350] width 21 height 20
type input "2025/09/26 07:00:00"
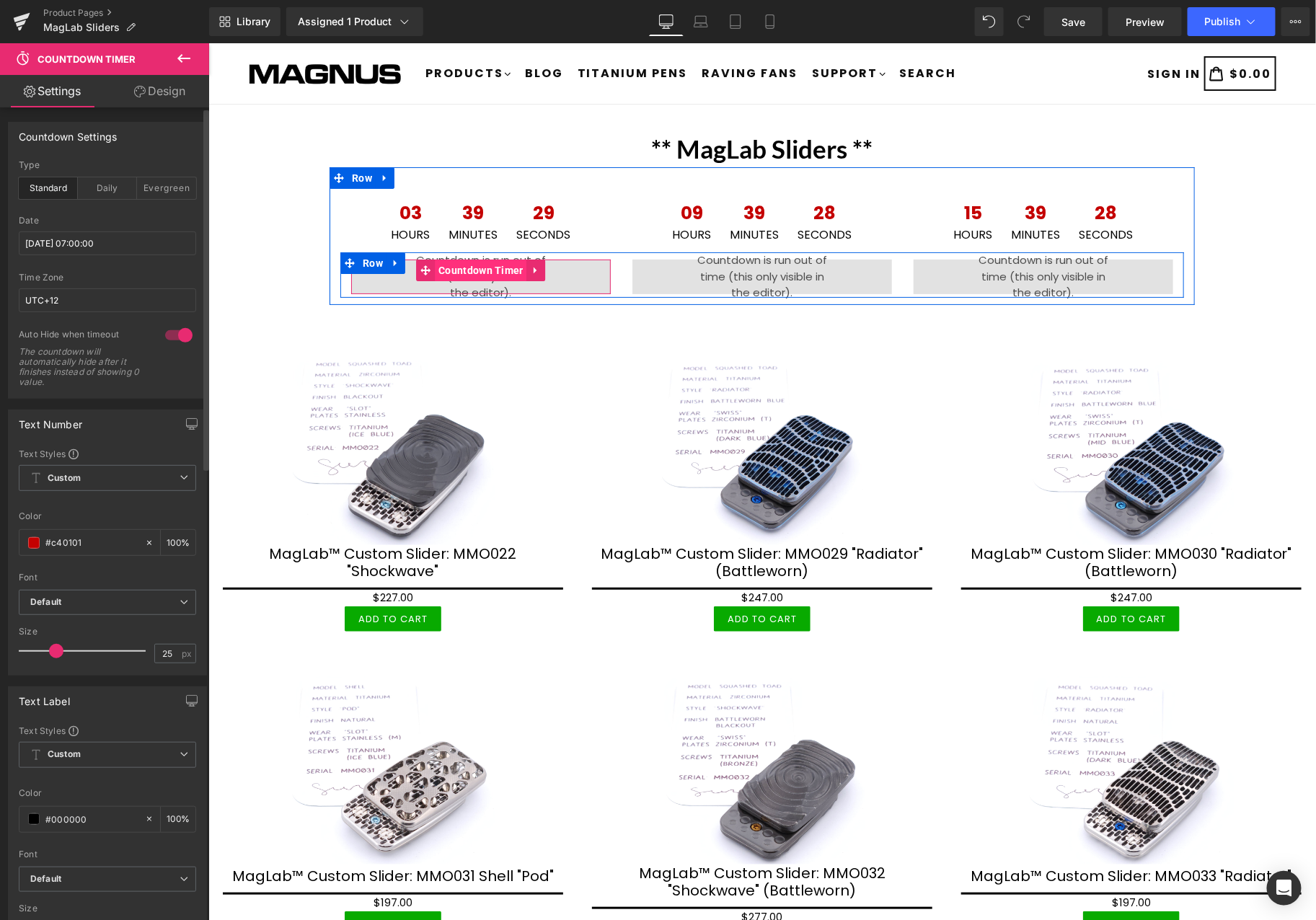
click at [470, 270] on span "Countdown Timer" at bounding box center [480, 269] width 93 height 21
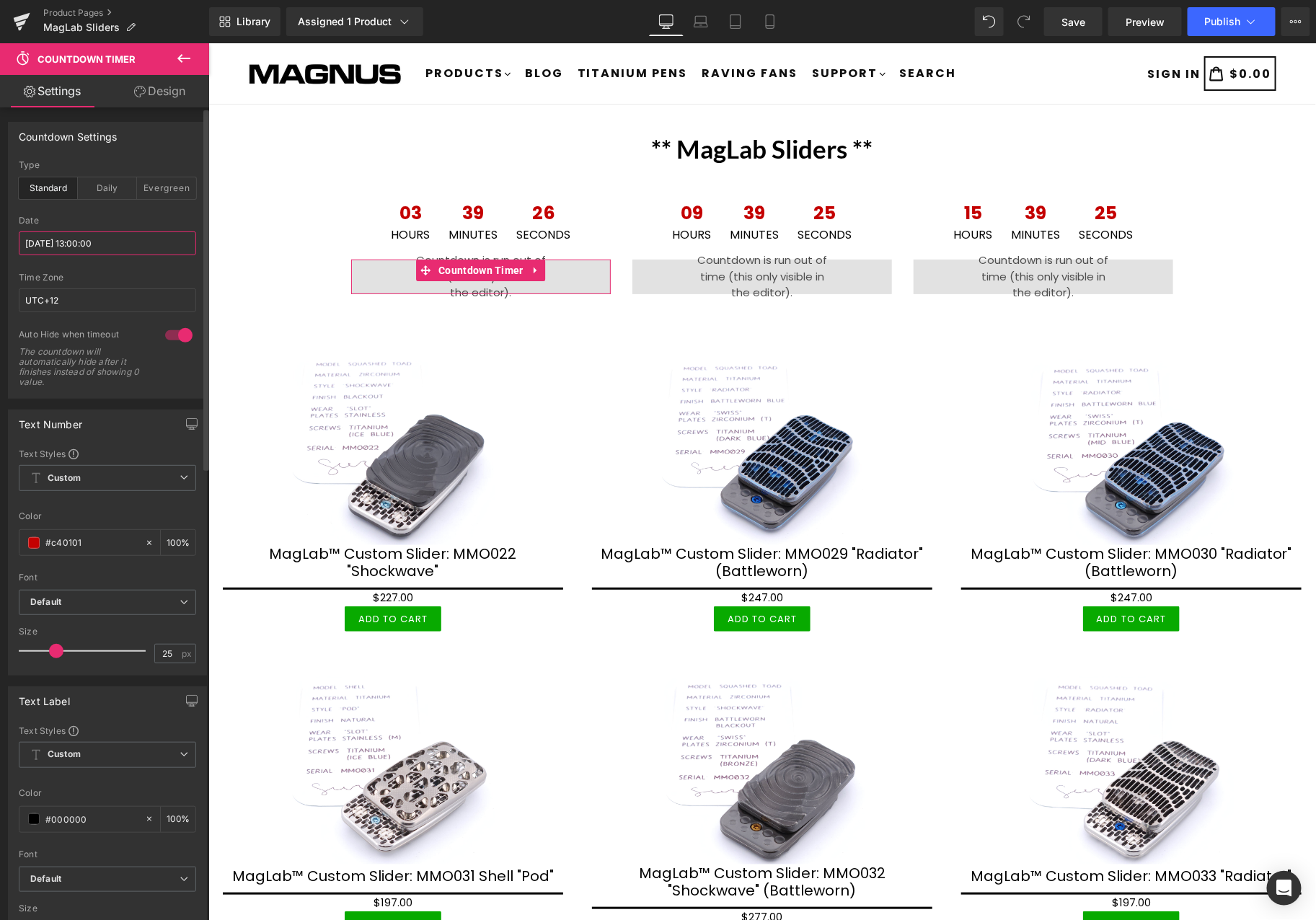
click at [149, 247] on input "2025/09/24 13:00:00" at bounding box center [108, 244] width 177 height 24
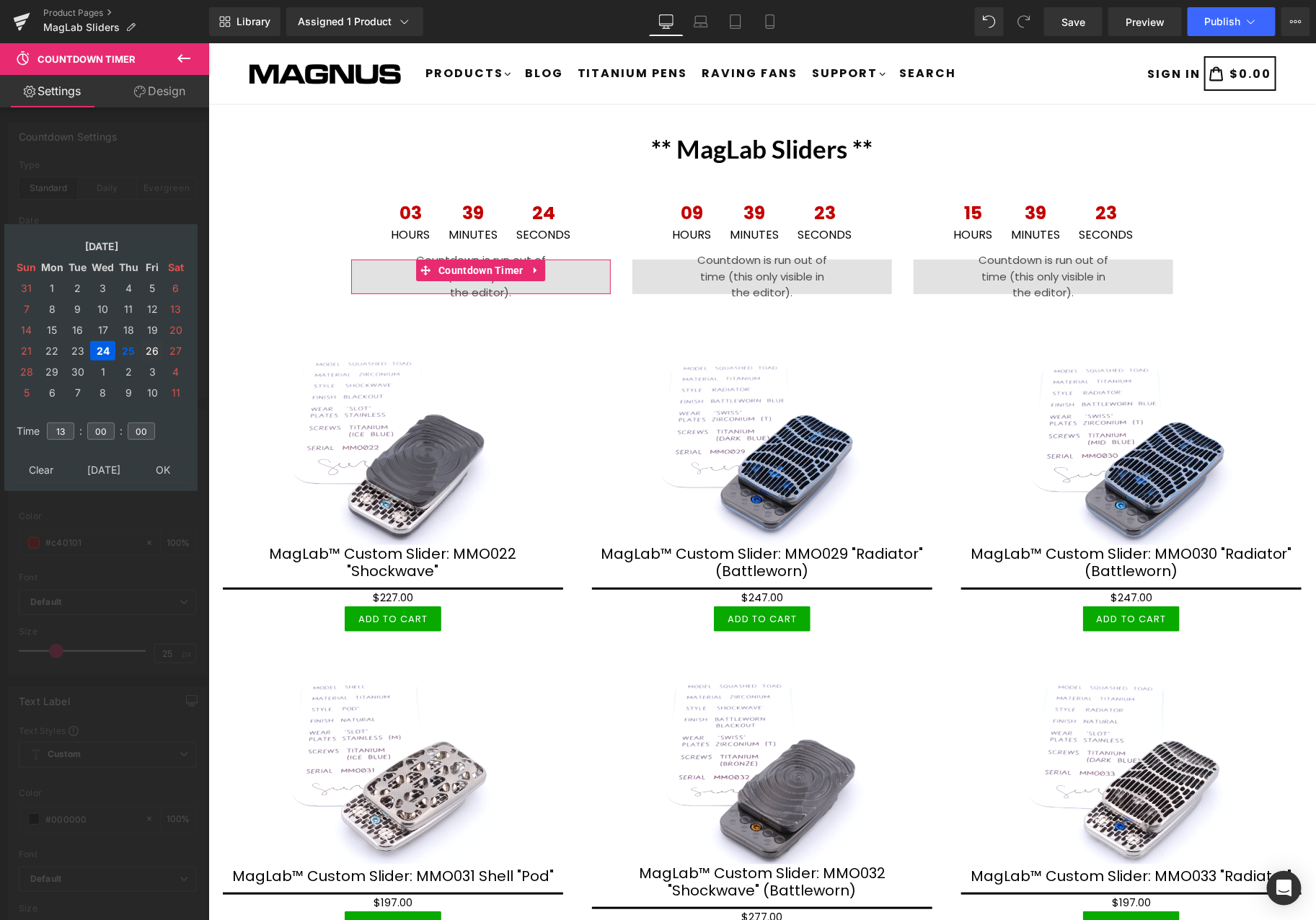
click at [152, 341] on td "26" at bounding box center [152, 350] width 21 height 20
type input "2025/09/26 13:00:00"
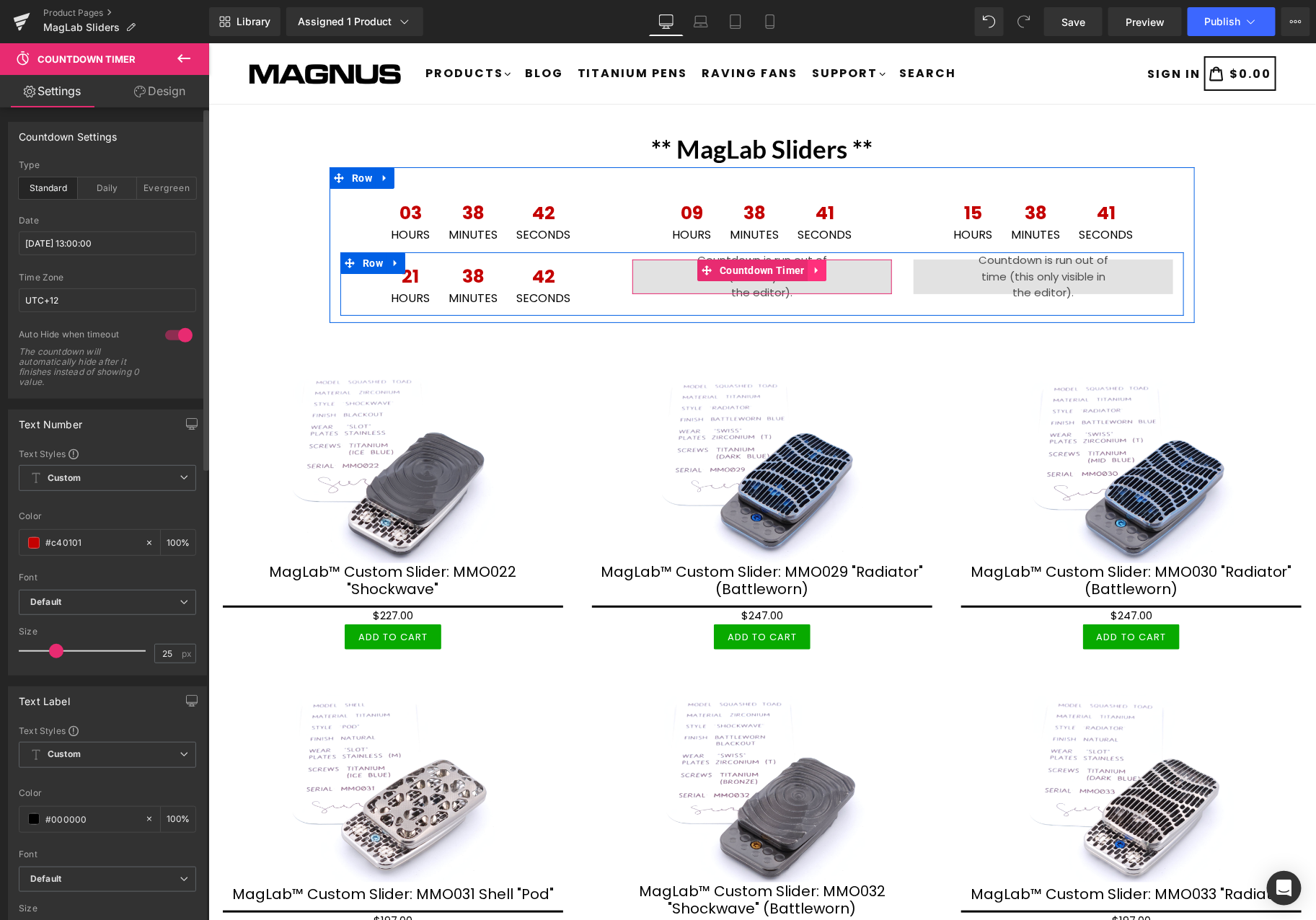
click at [812, 271] on icon at bounding box center [817, 271] width 10 height 11
click at [821, 270] on icon at bounding box center [826, 270] width 10 height 10
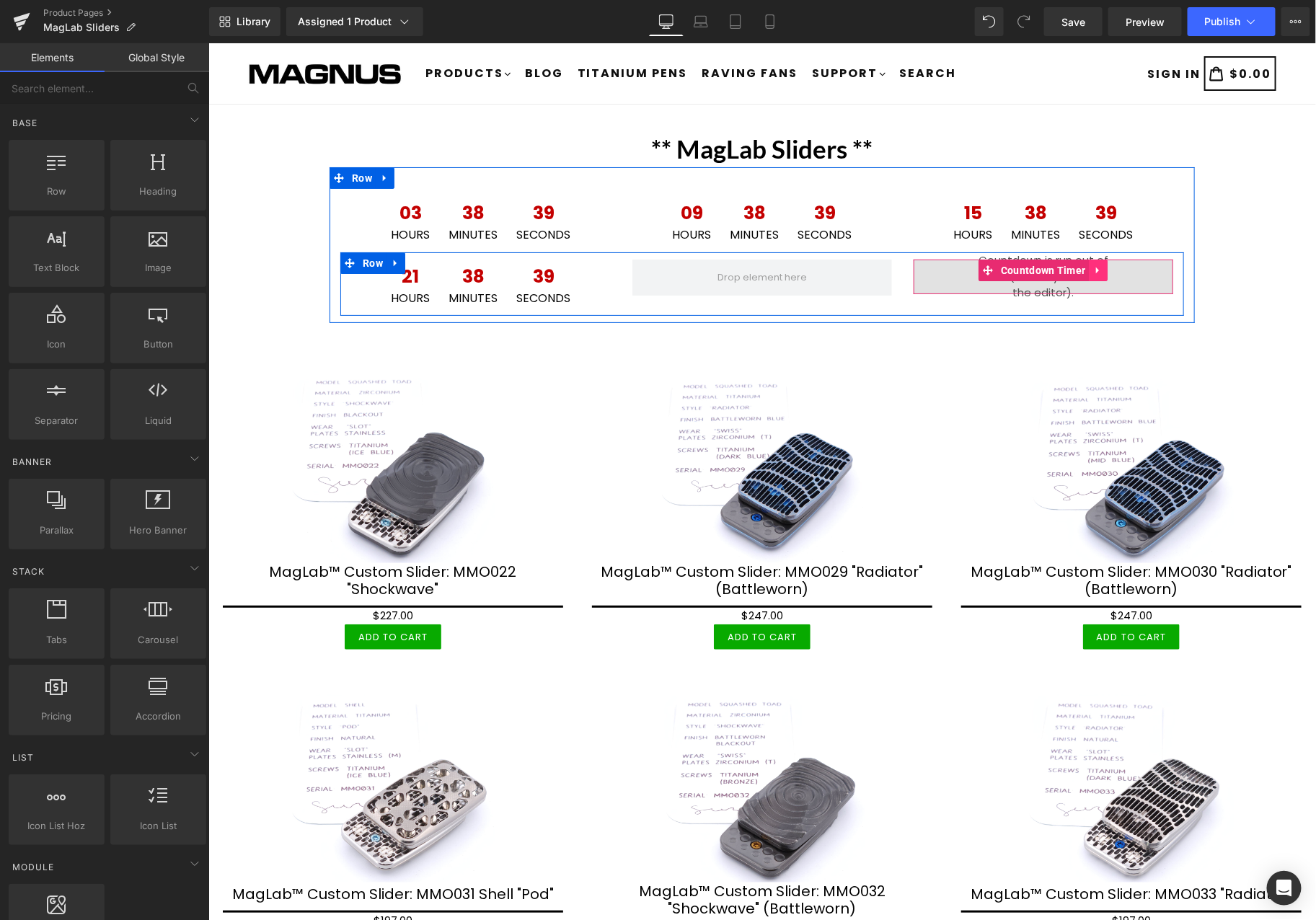
click at [1093, 274] on icon at bounding box center [1098, 271] width 10 height 11
click at [1102, 274] on icon at bounding box center [1107, 270] width 10 height 10
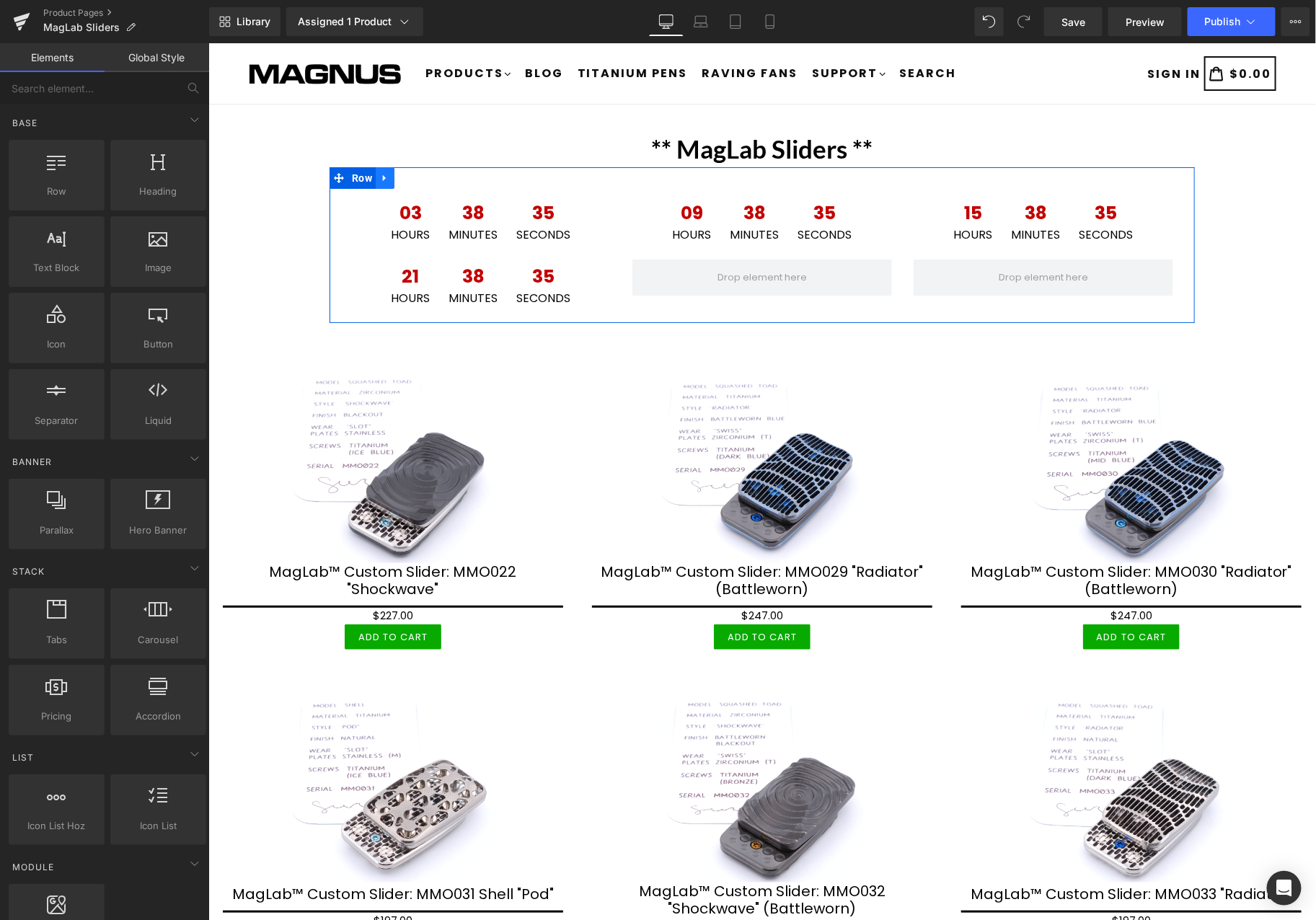
click at [380, 176] on icon at bounding box center [384, 178] width 10 height 11
click at [380, 176] on icon at bounding box center [384, 178] width 10 height 11
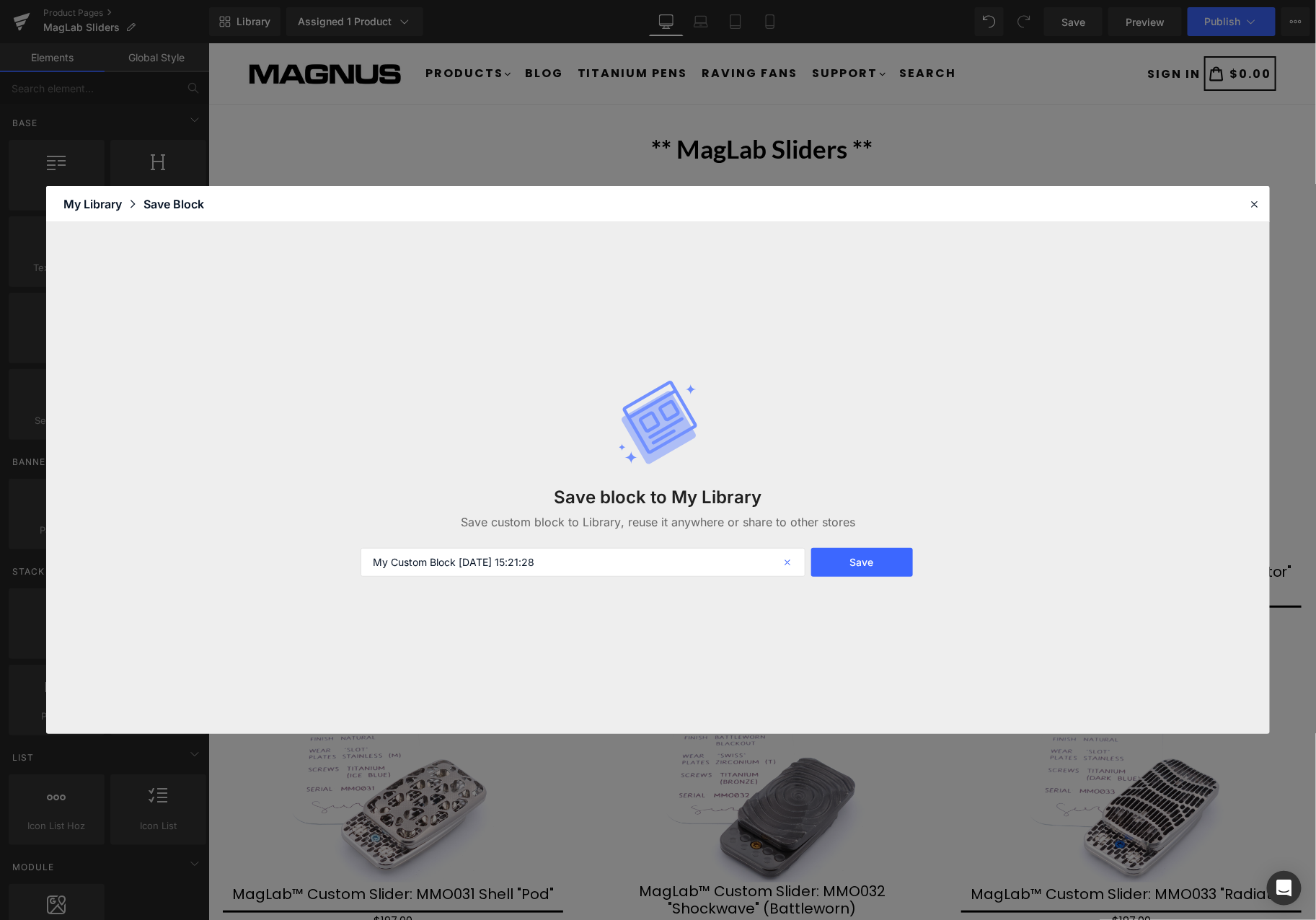
click at [789, 567] on icon at bounding box center [789, 562] width 32 height 28
type input "MagLab 1"
click at [875, 552] on button "Save" at bounding box center [862, 562] width 102 height 28
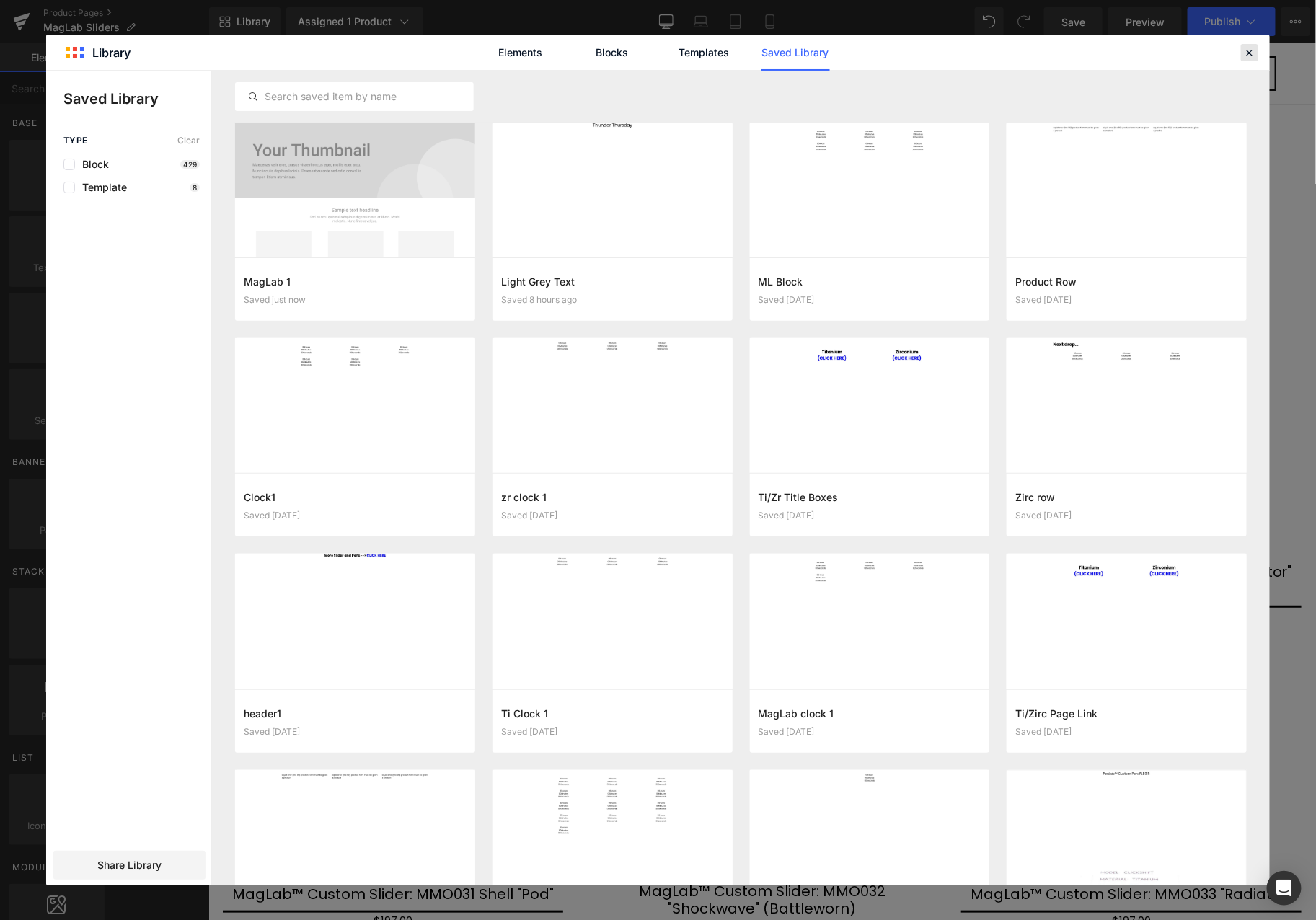
click at [1250, 56] on icon at bounding box center [1250, 52] width 13 height 13
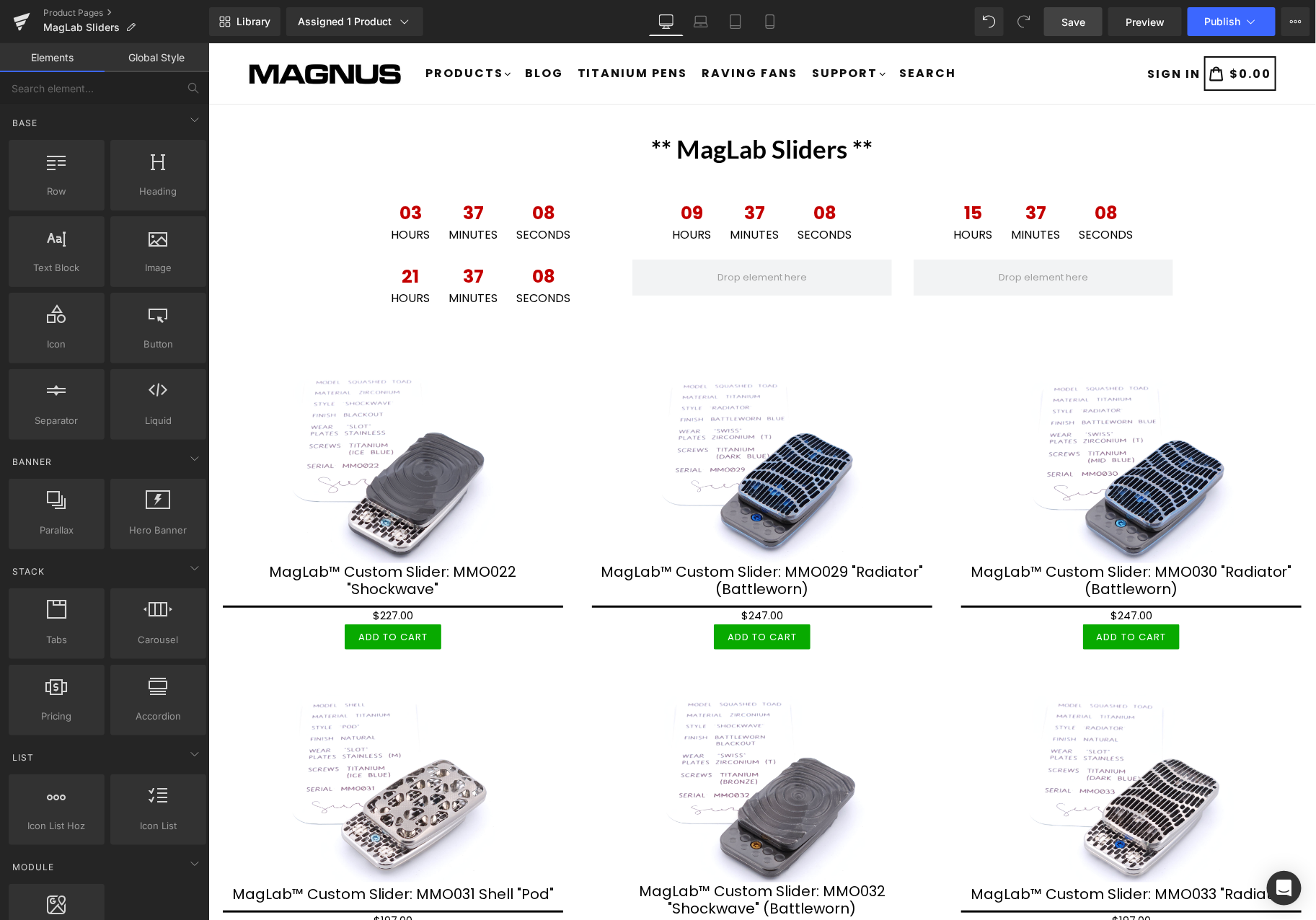
click at [1083, 24] on span "Save" at bounding box center [1073, 21] width 24 height 15
click at [1228, 17] on span "Publish" at bounding box center [1223, 21] width 36 height 12
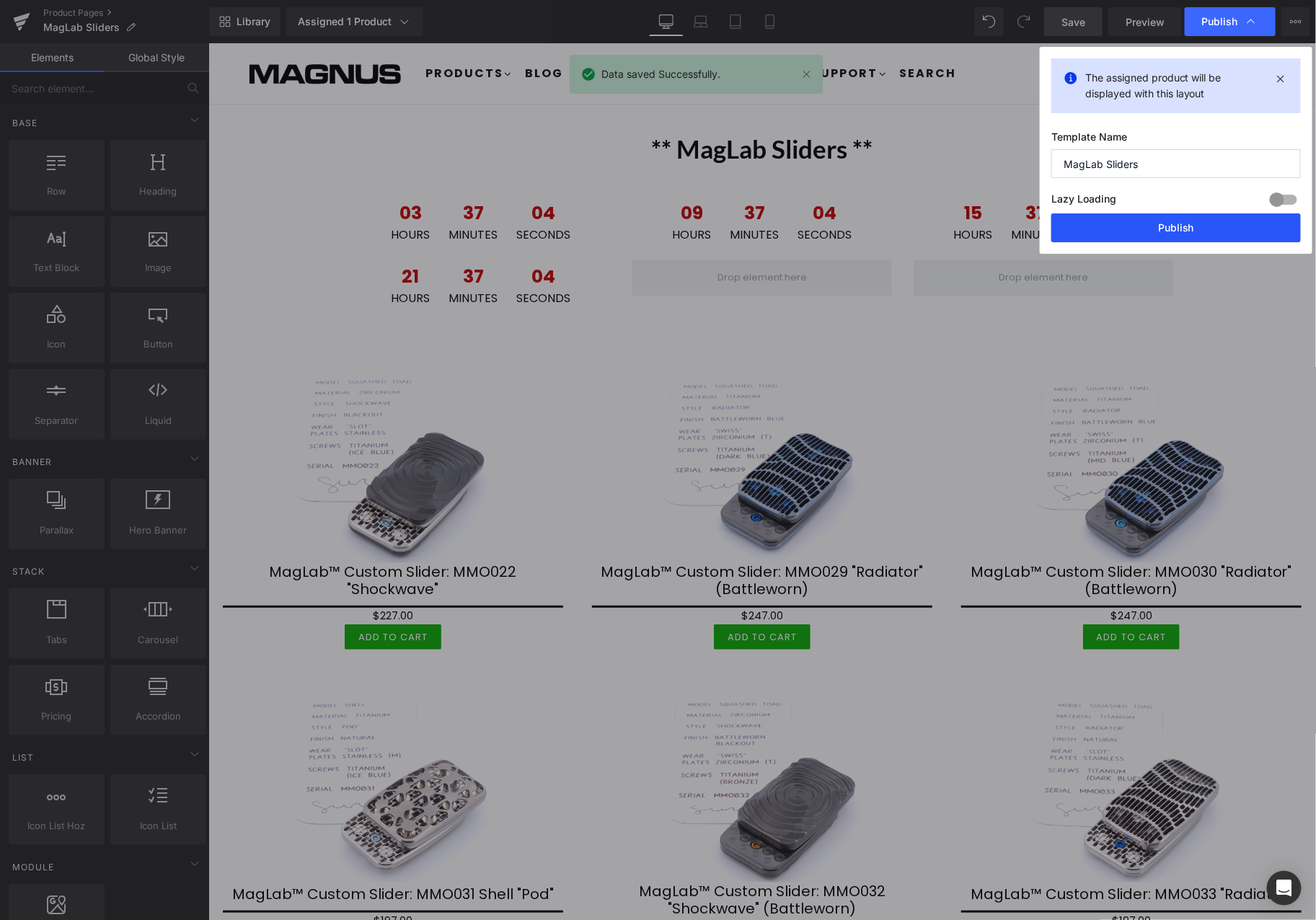
click at [1185, 233] on button "Publish" at bounding box center [1175, 228] width 249 height 28
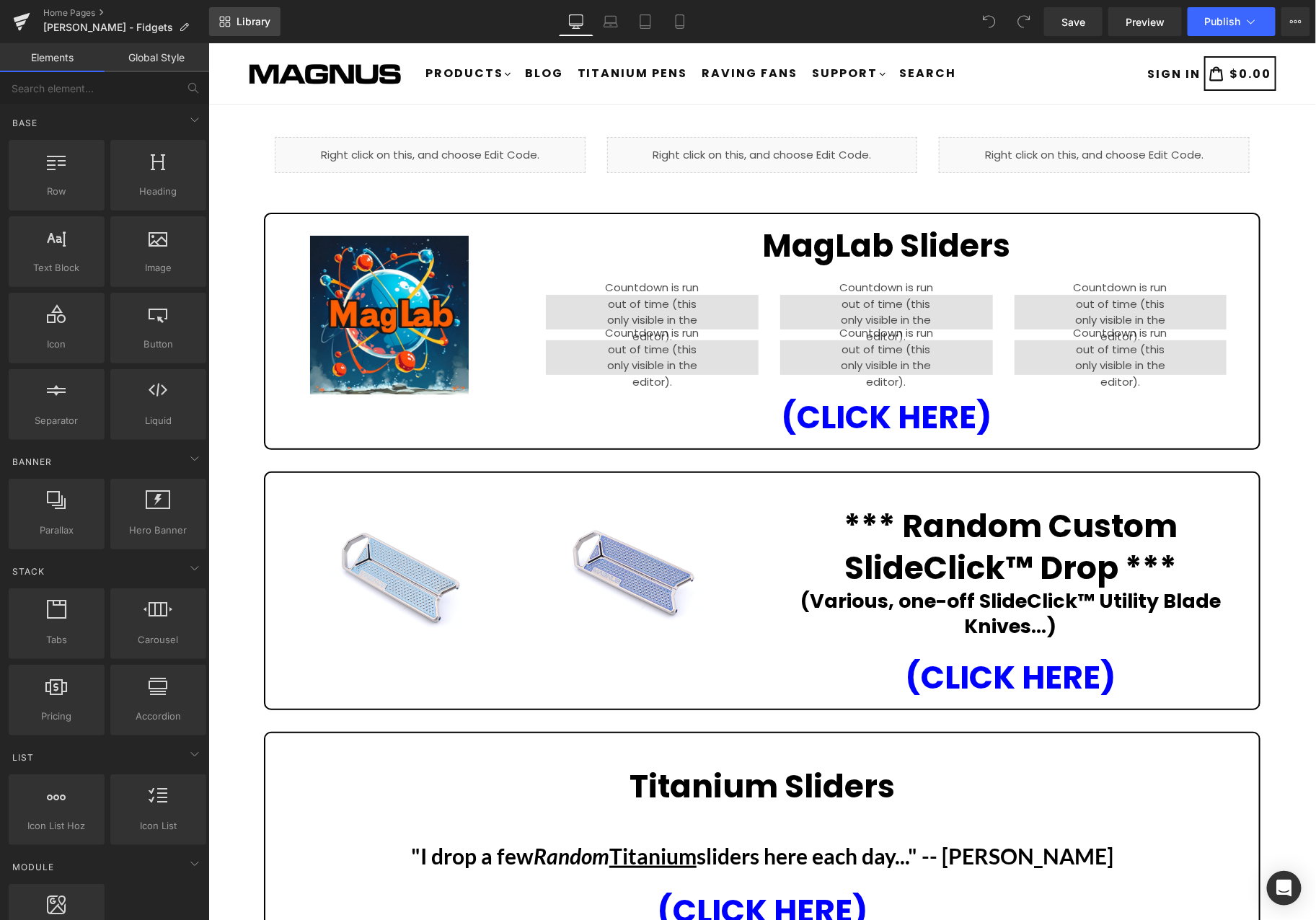
click at [264, 17] on span "Library" at bounding box center [253, 21] width 34 height 13
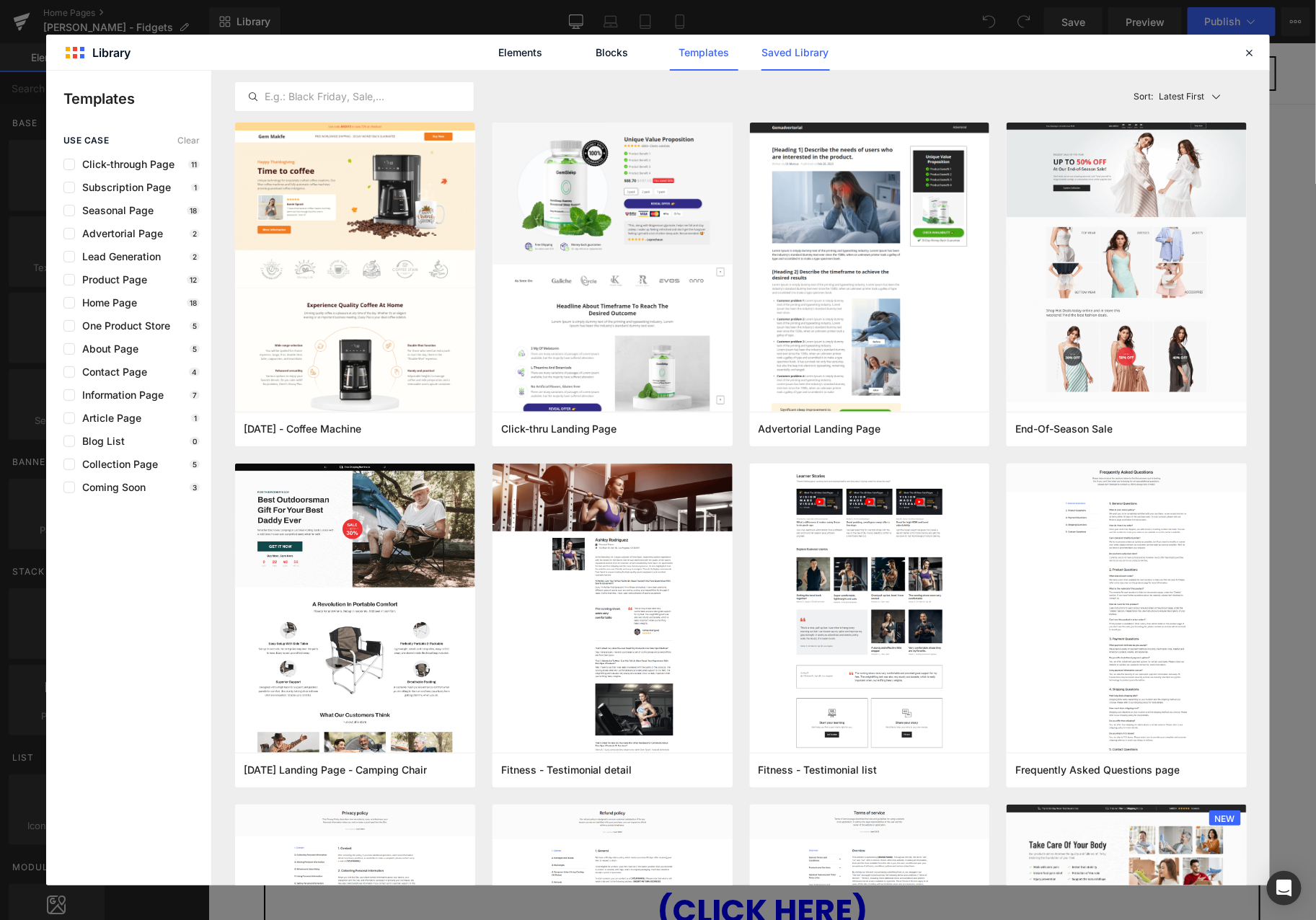
click at [788, 53] on link "Saved Library" at bounding box center [796, 53] width 69 height 36
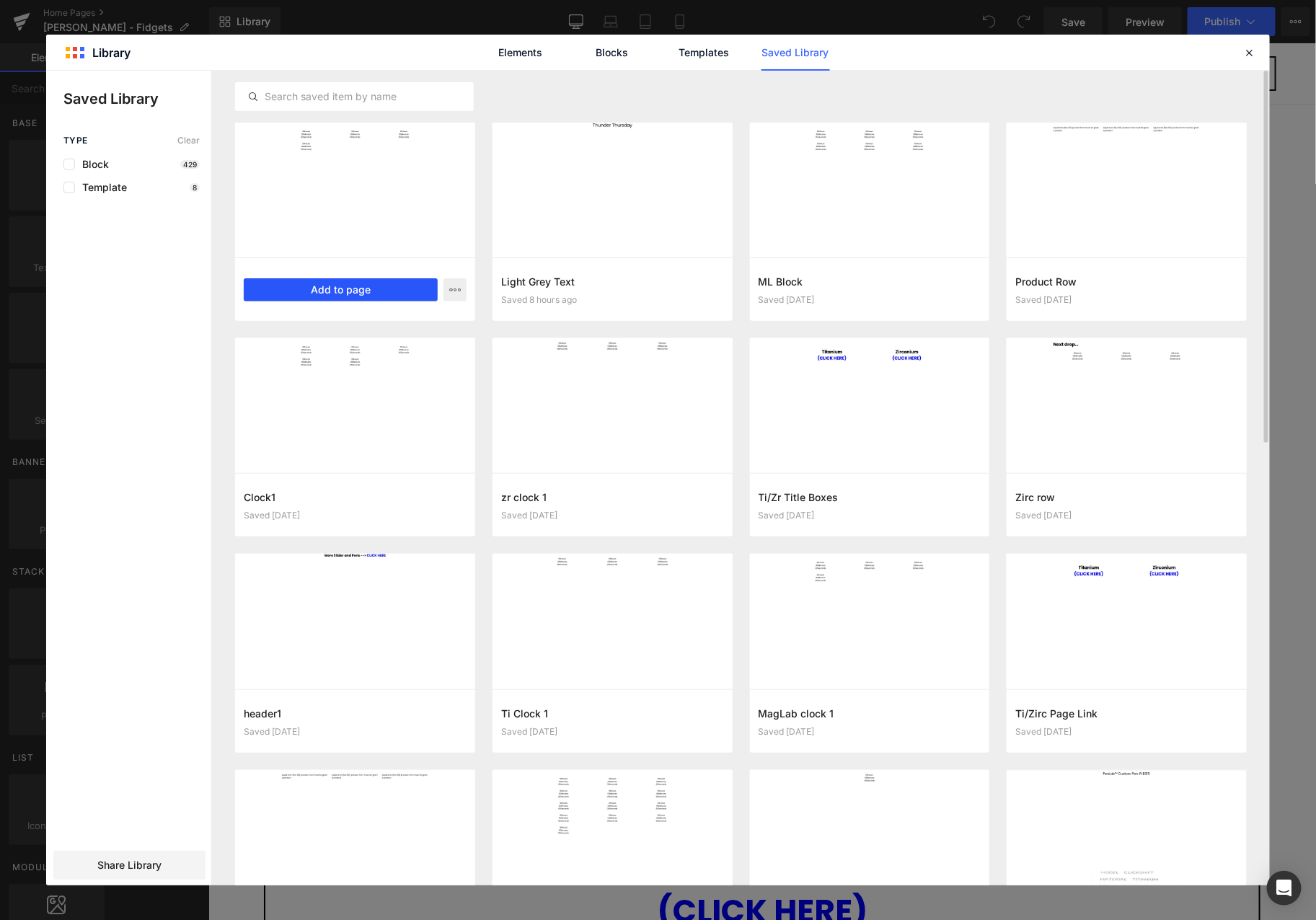
click at [368, 291] on button "Add to page" at bounding box center [340, 290] width 194 height 23
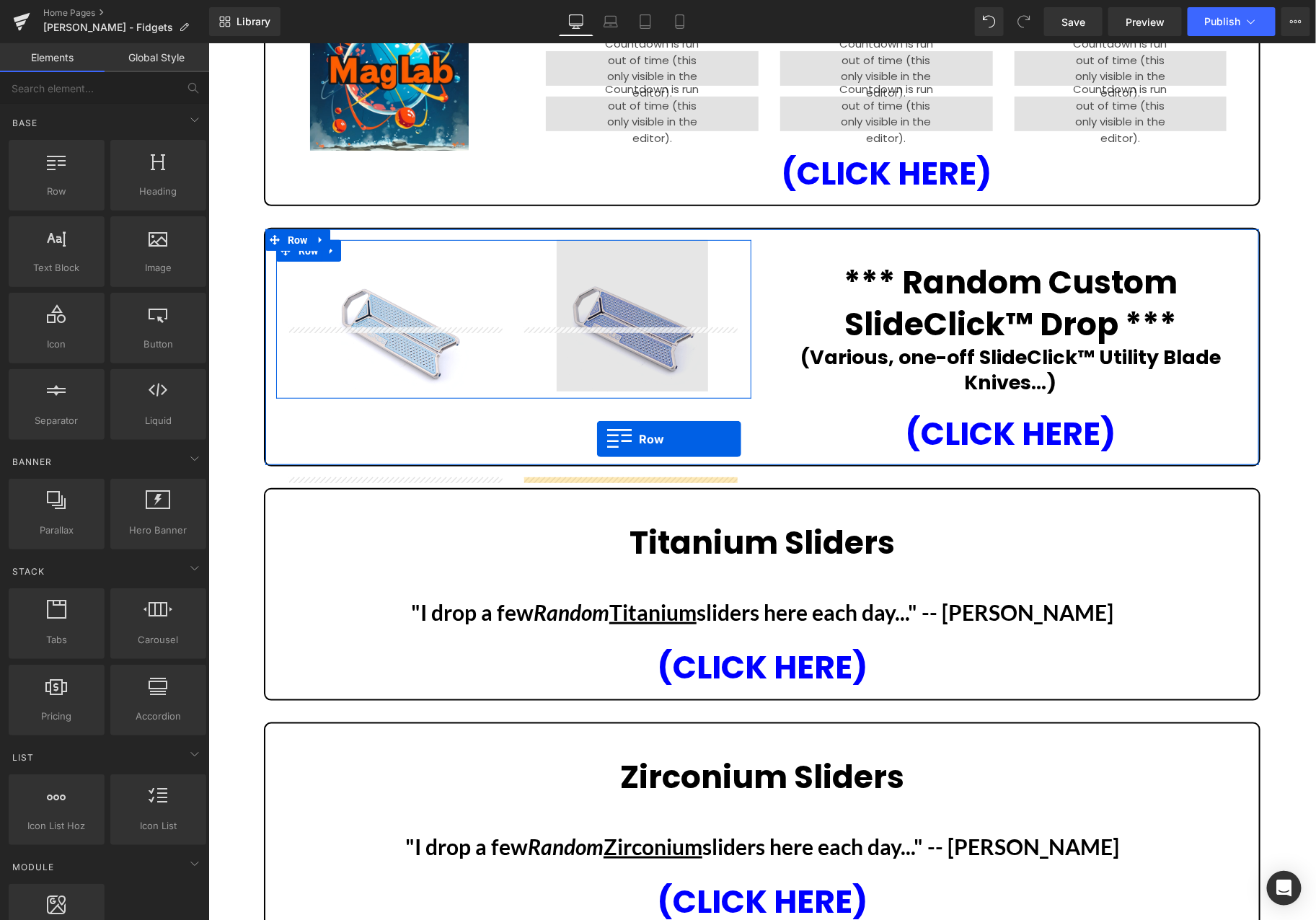
scroll to position [154, 0]
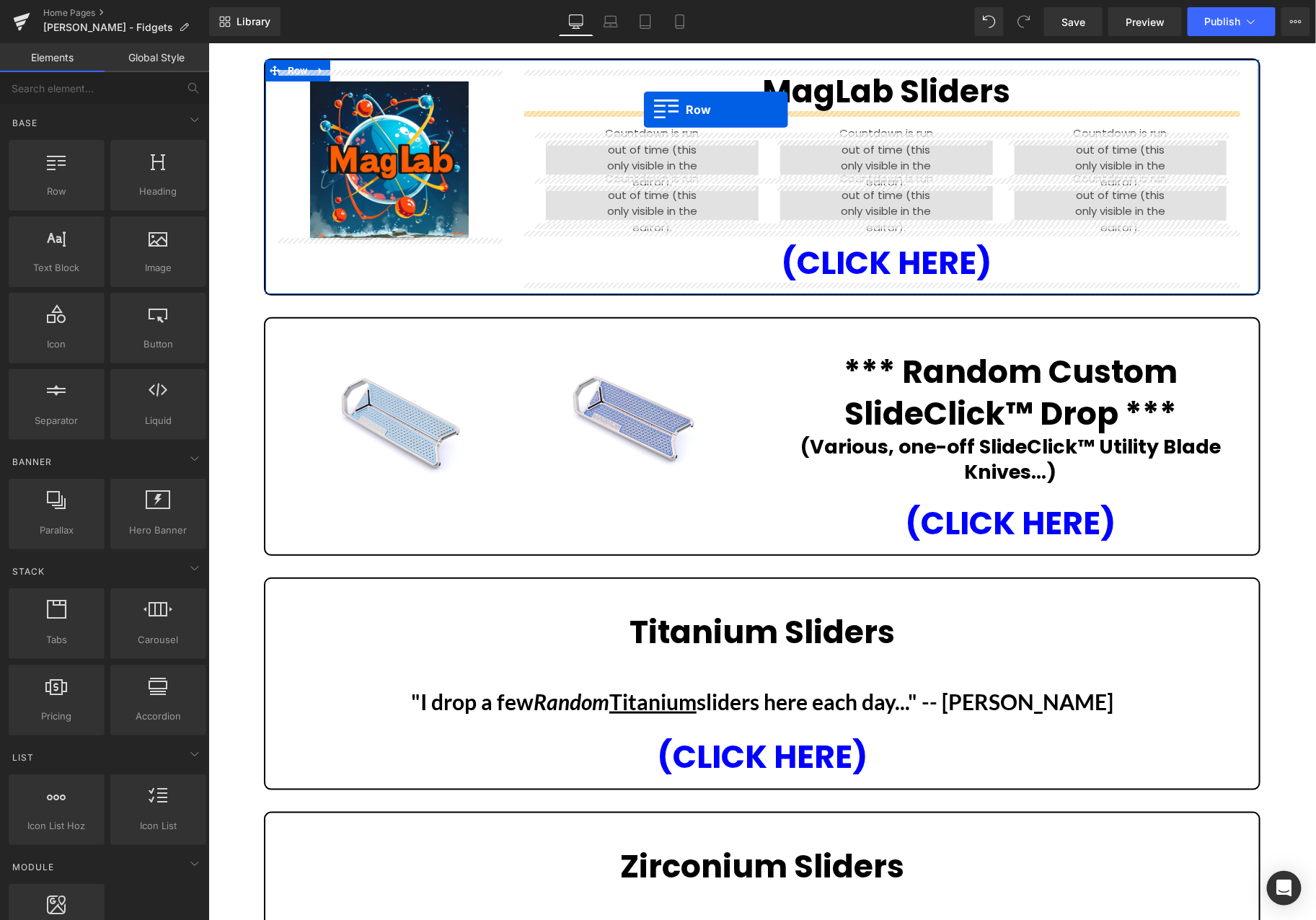
drag, startPoint x: 329, startPoint y: 452, endPoint x: 642, endPoint y: 109, distance: 464.3
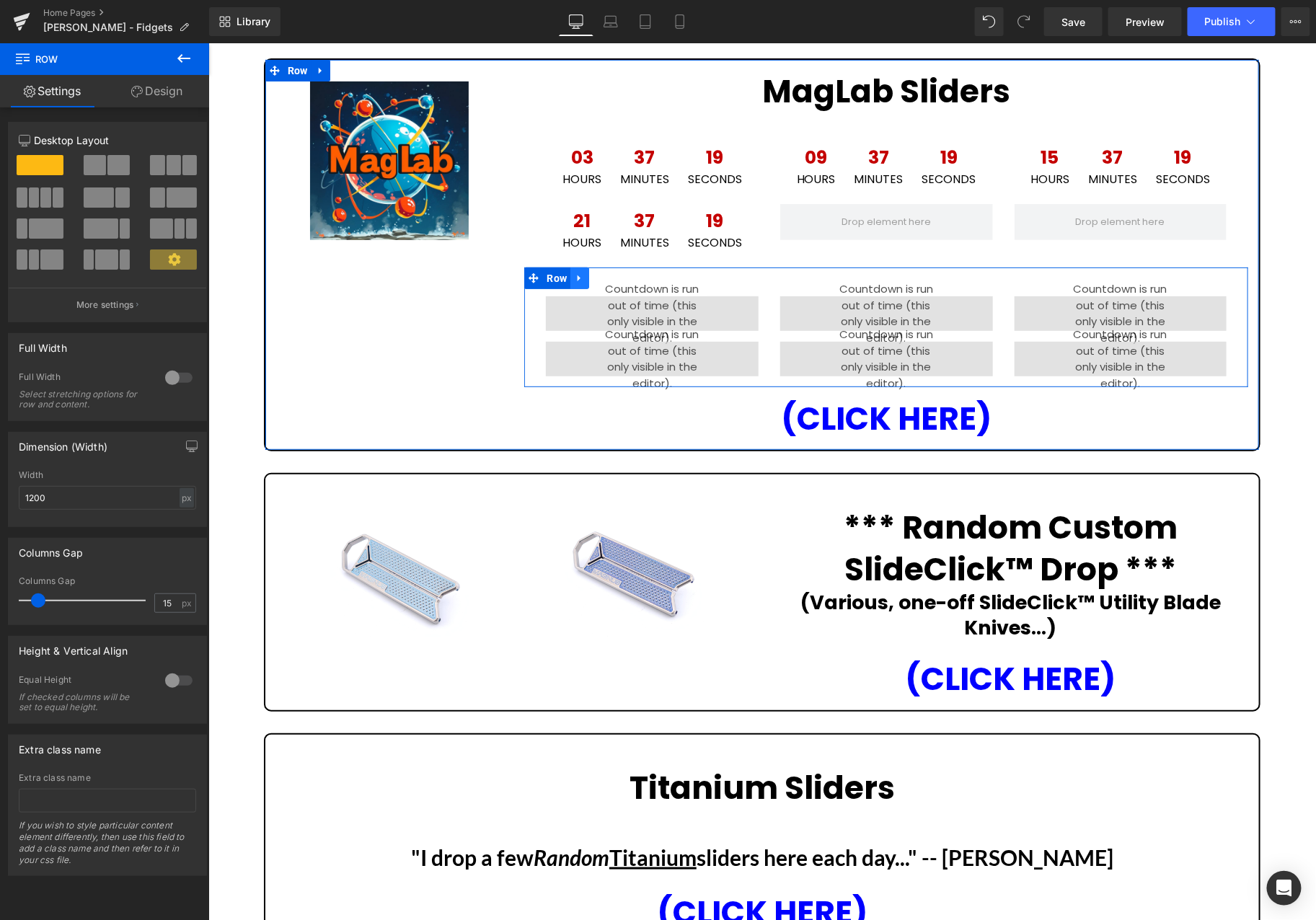
click at [577, 274] on icon at bounding box center [578, 278] width 3 height 6
click at [614, 270] on link at bounding box center [617, 277] width 19 height 21
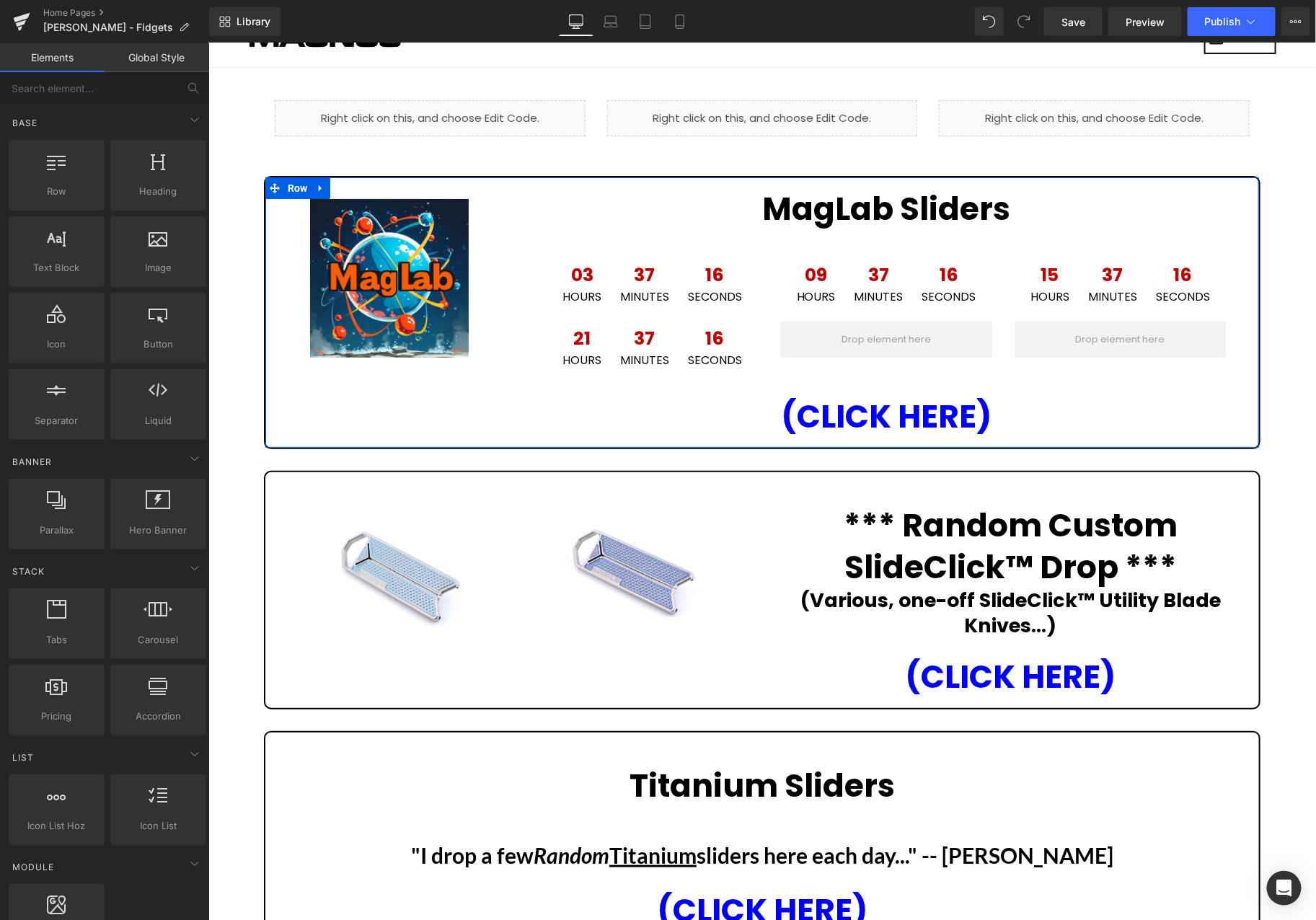
scroll to position [0, 0]
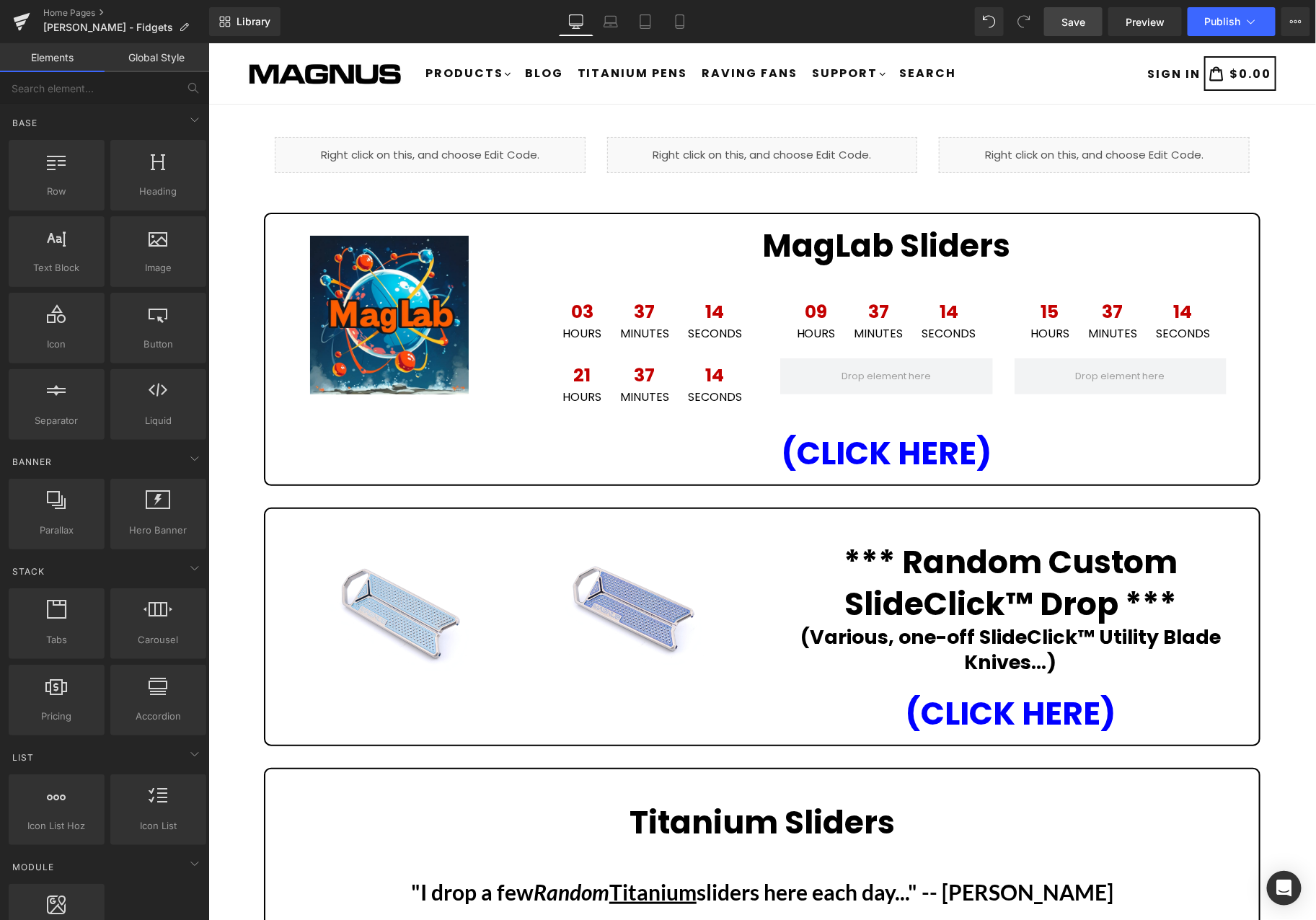
click at [1083, 27] on span "Save" at bounding box center [1073, 21] width 24 height 15
click at [1080, 14] on span "Save" at bounding box center [1073, 21] width 24 height 15
click at [1231, 20] on span "Publish" at bounding box center [1223, 21] width 36 height 12
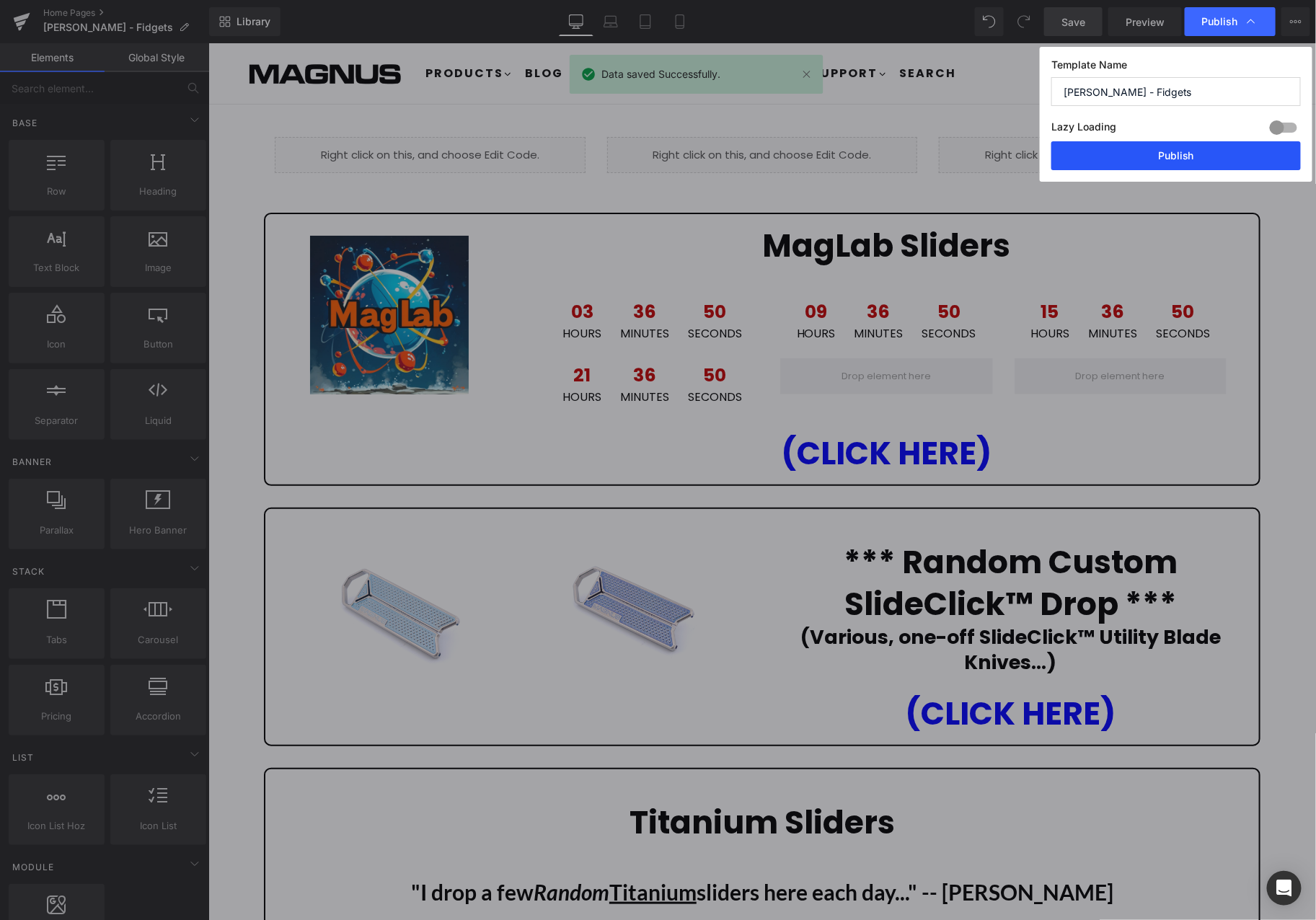
click at [1231, 157] on button "Publish" at bounding box center [1175, 156] width 249 height 28
